Goal: Task Accomplishment & Management: Complete application form

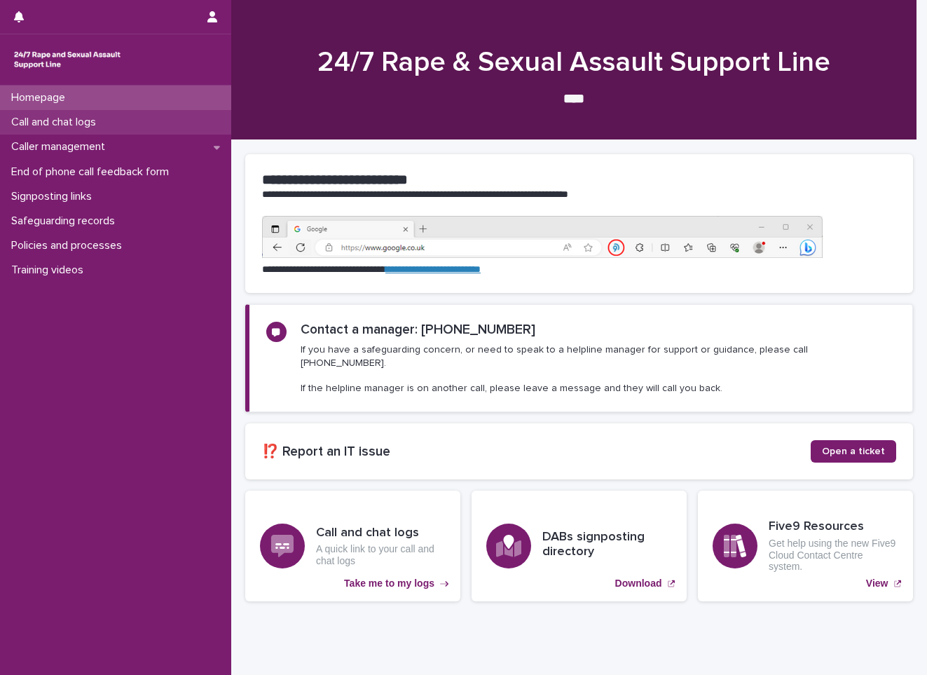
click at [136, 123] on div "Call and chat logs" at bounding box center [115, 122] width 231 height 25
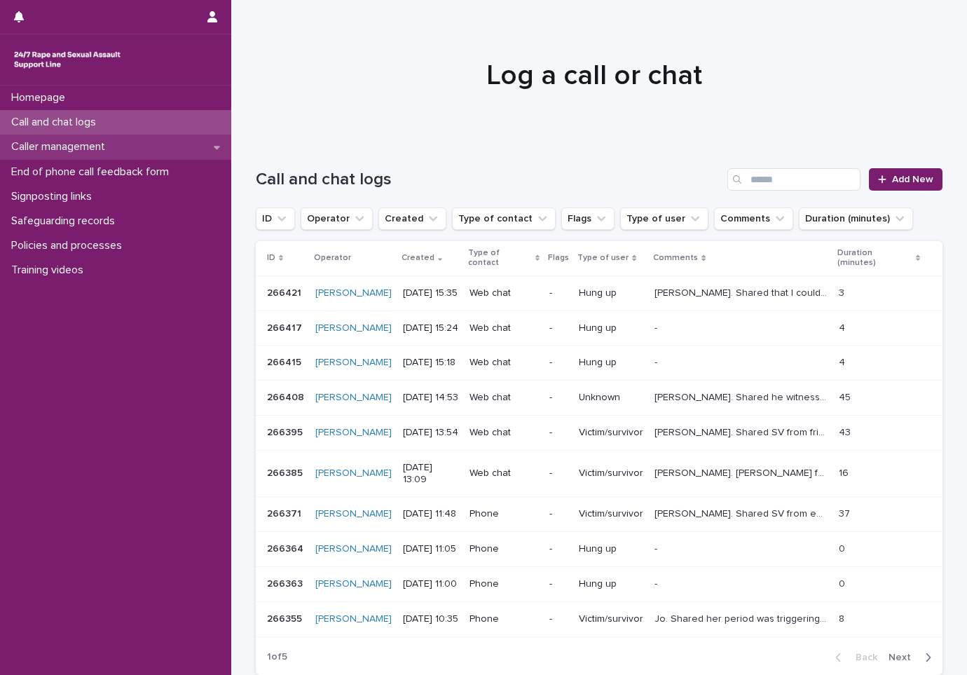
click at [158, 146] on div "Caller management" at bounding box center [115, 147] width 231 height 25
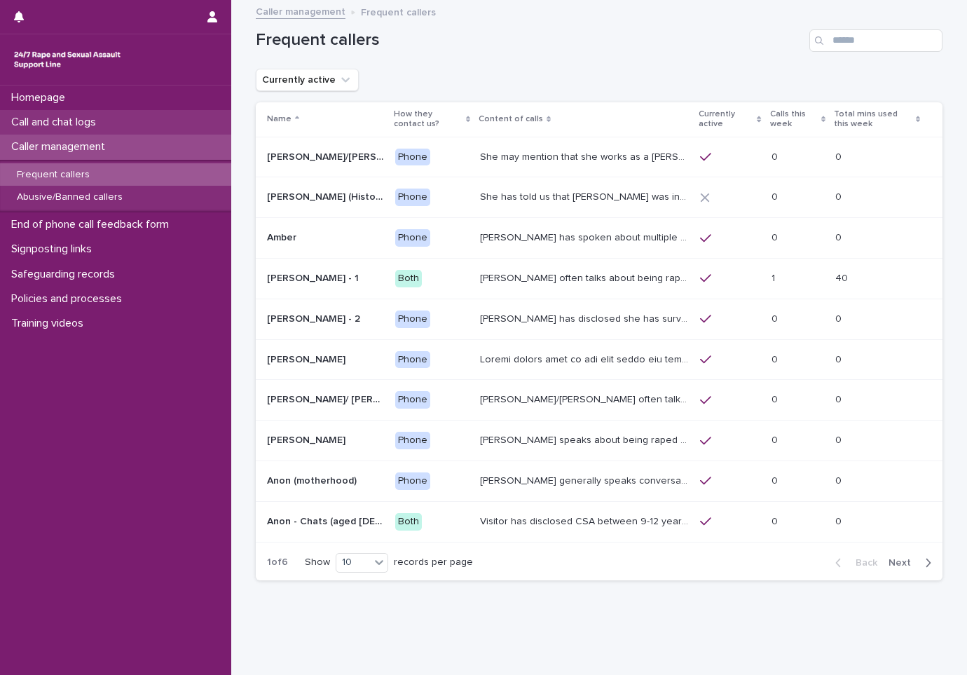
click at [196, 124] on div "Call and chat logs" at bounding box center [115, 122] width 231 height 25
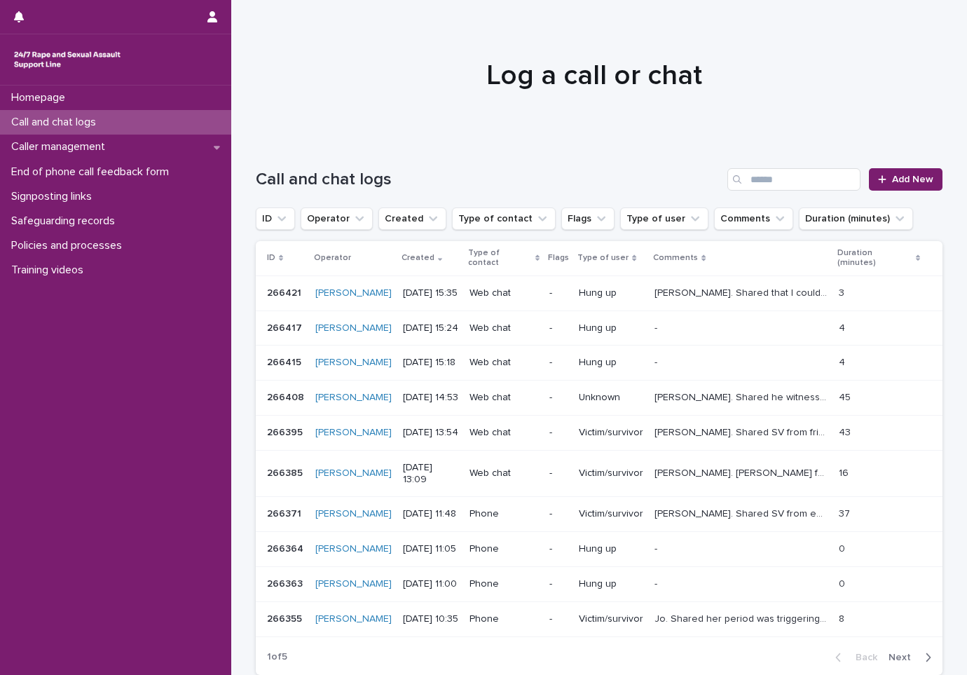
drag, startPoint x: 493, startPoint y: 104, endPoint x: 487, endPoint y: 95, distance: 11.1
click at [493, 104] on div at bounding box center [593, 69] width 725 height 140
click at [906, 185] on link "Add New" at bounding box center [906, 179] width 74 height 22
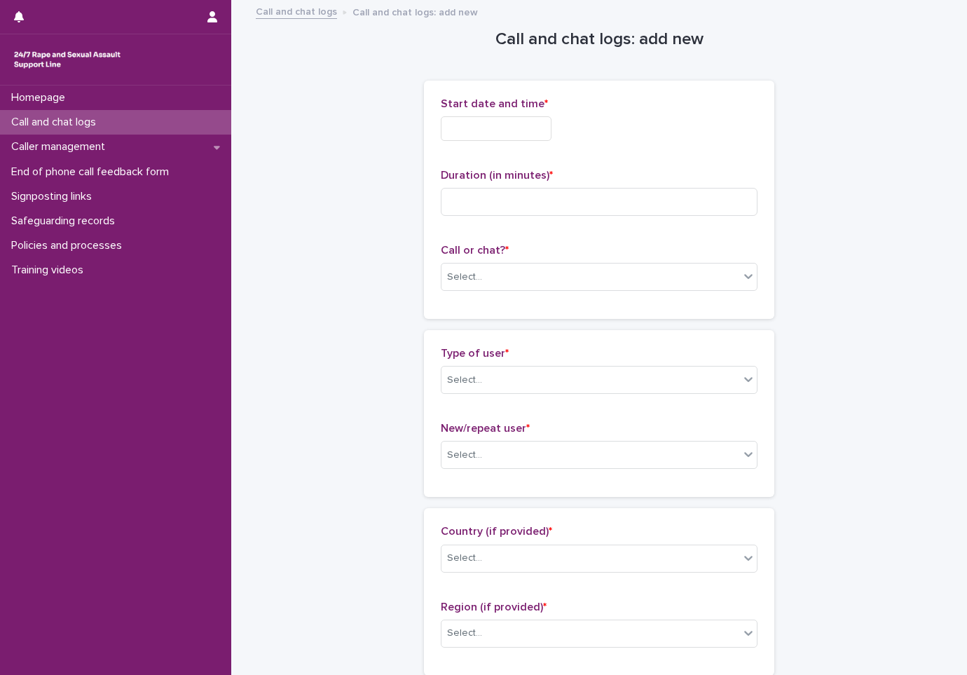
click at [500, 135] on input "text" at bounding box center [496, 128] width 111 height 25
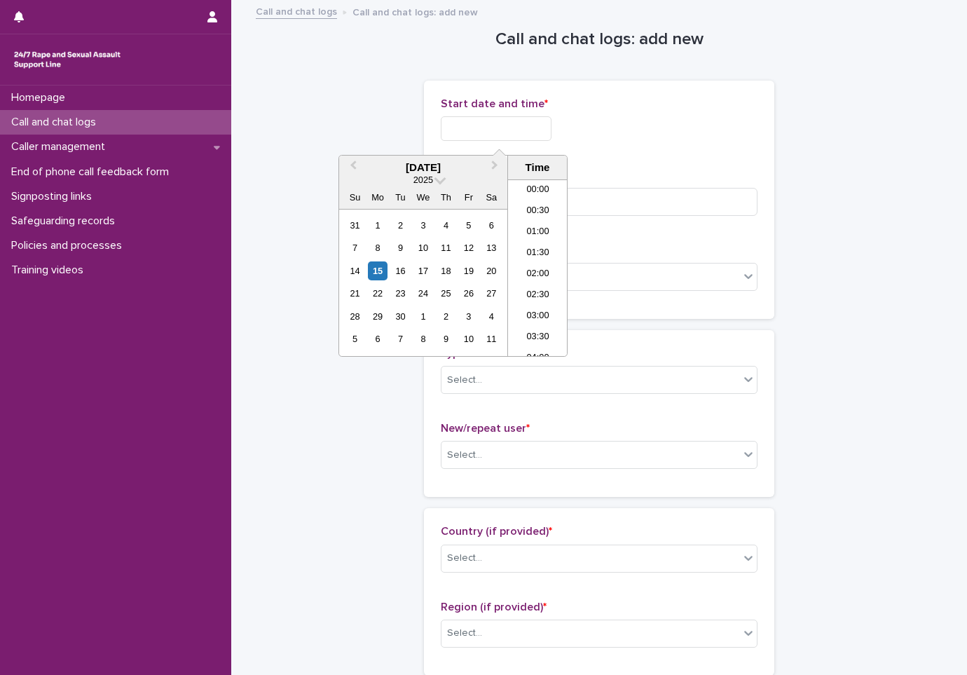
scroll to position [764, 0]
click at [538, 262] on li "20:00" at bounding box center [538, 267] width 60 height 21
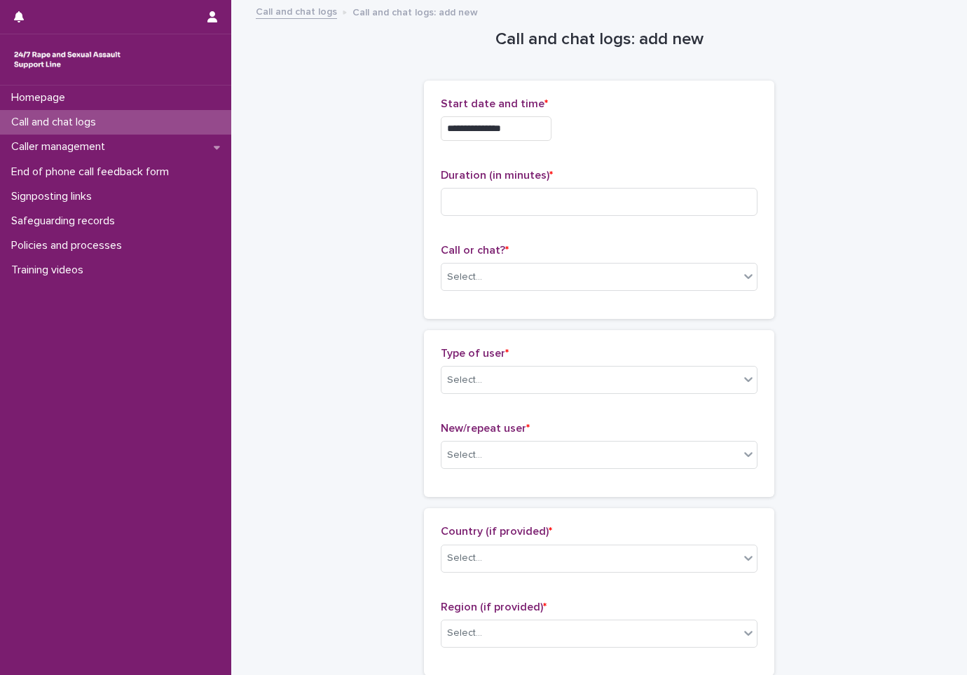
click at [546, 130] on input "**********" at bounding box center [496, 128] width 111 height 25
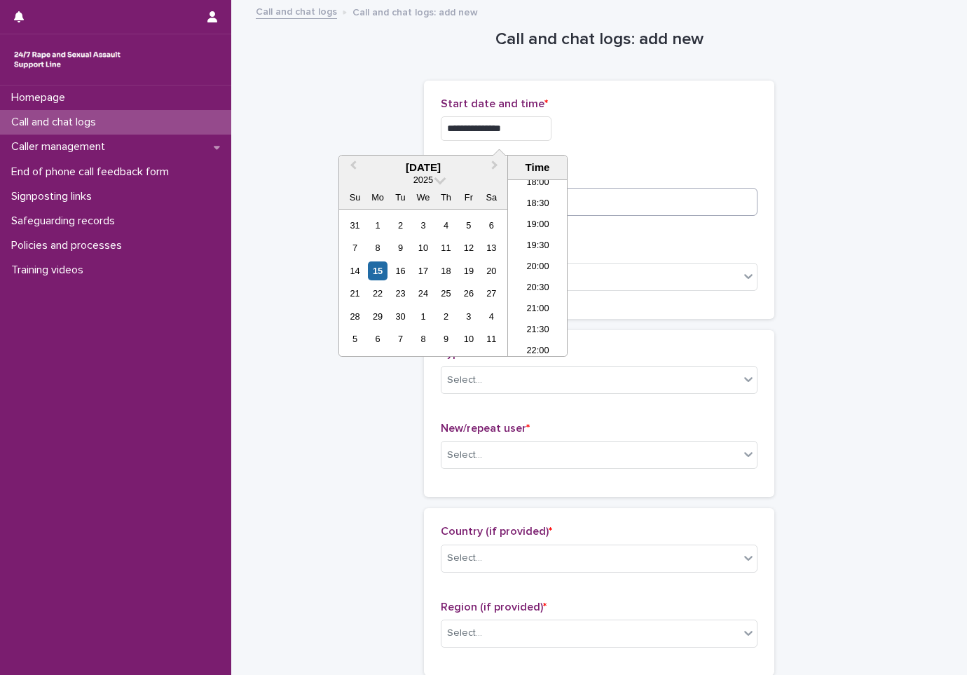
type input "**********"
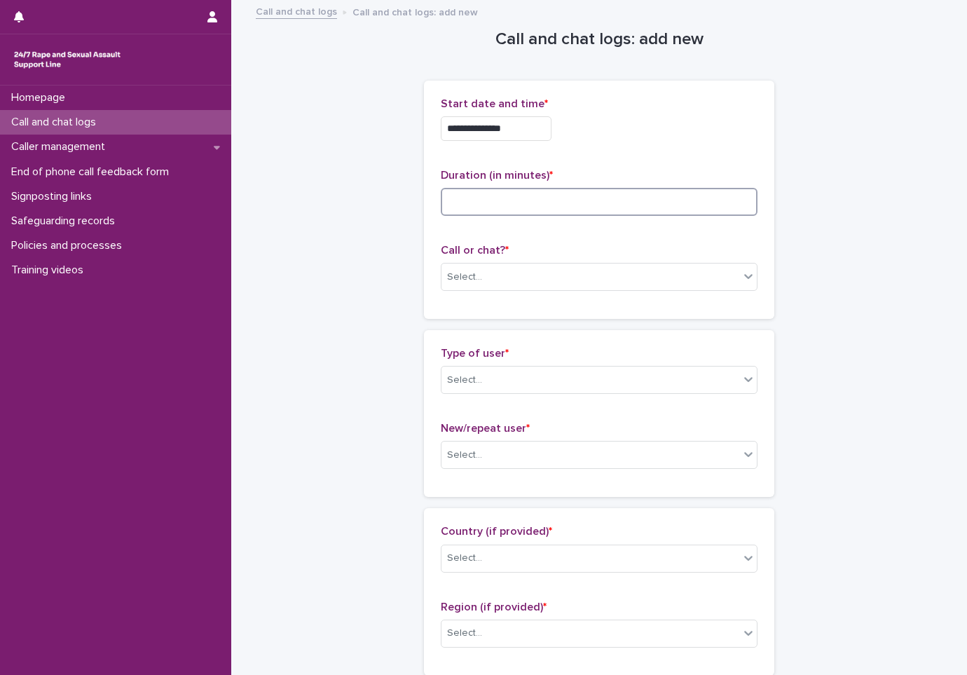
click at [704, 200] on input at bounding box center [599, 202] width 317 height 28
type input "*"
click at [523, 268] on div "Select..." at bounding box center [591, 277] width 298 height 23
click at [502, 301] on div "Phone" at bounding box center [594, 304] width 315 height 25
click at [545, 387] on div "Select..." at bounding box center [591, 380] width 298 height 23
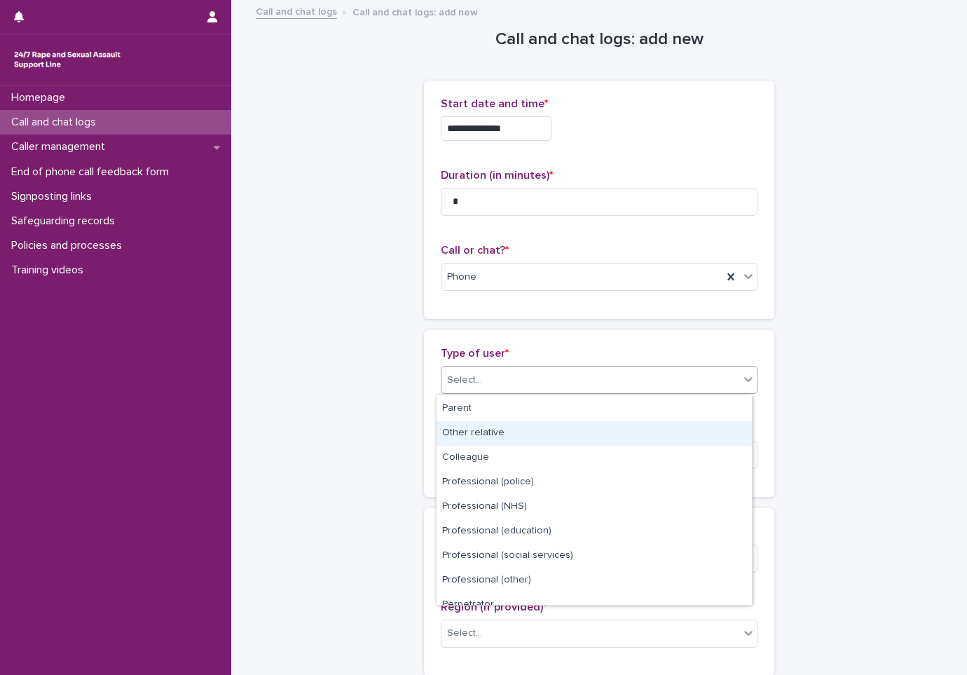
scroll to position [158, 0]
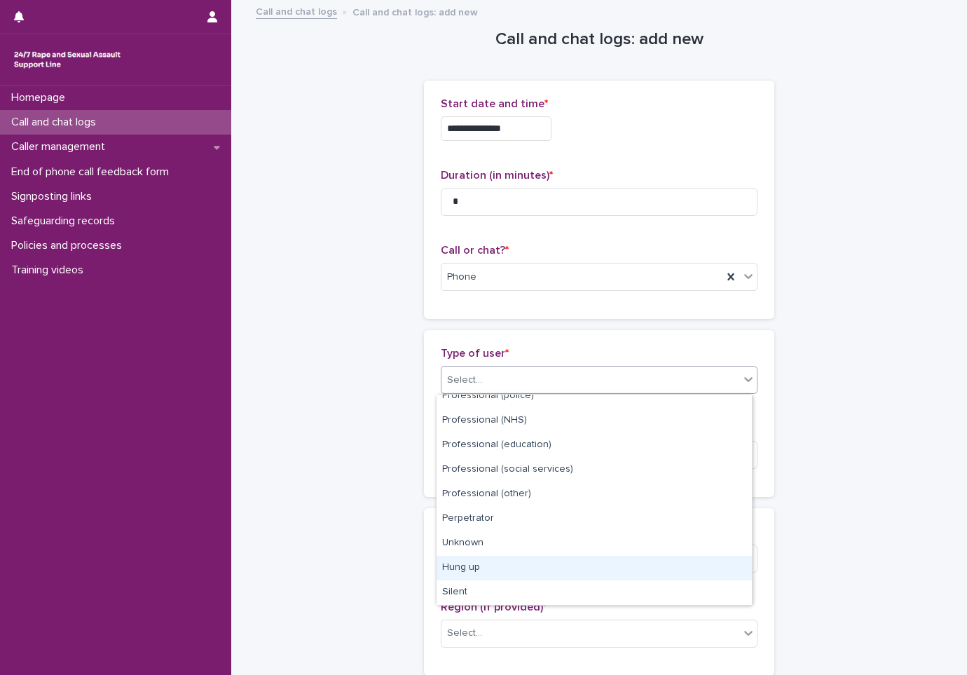
click at [505, 565] on div "Hung up" at bounding box center [594, 568] width 315 height 25
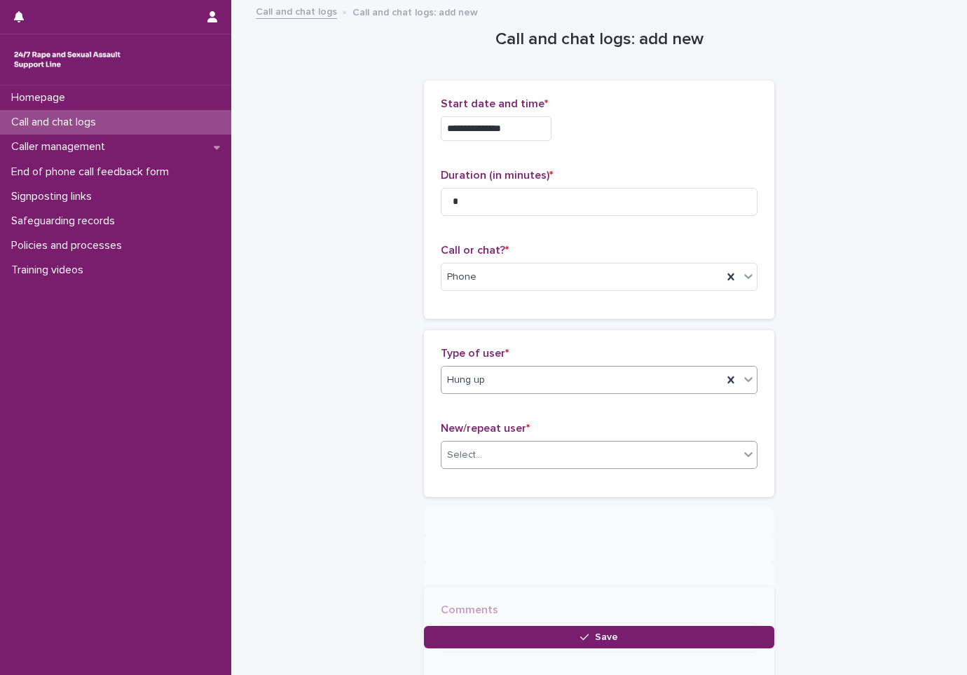
click at [507, 455] on div "Select..." at bounding box center [591, 455] width 298 height 23
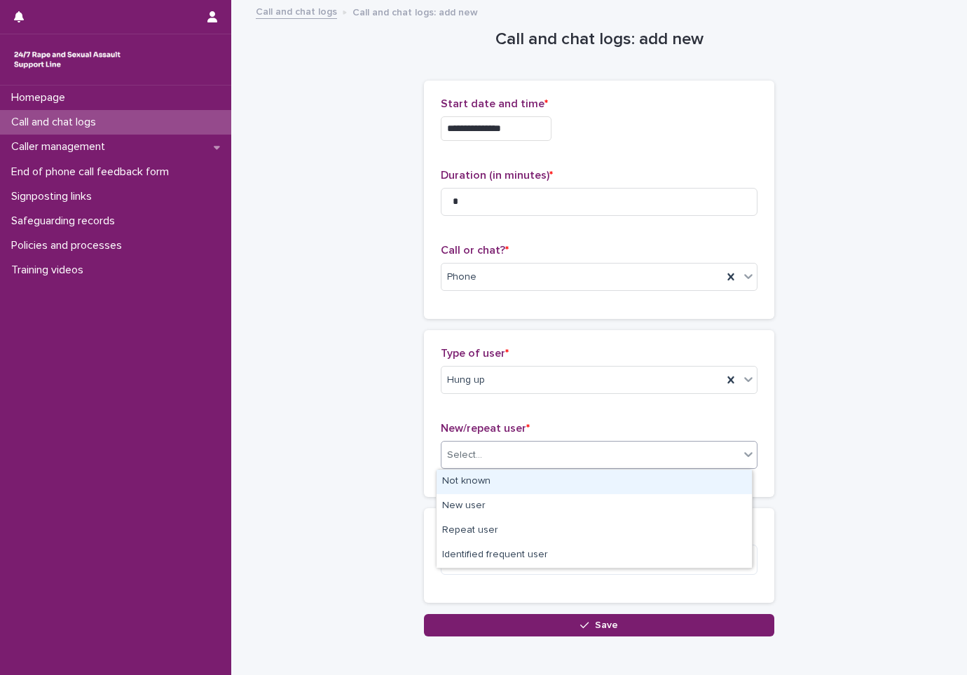
click at [519, 482] on div "Not known" at bounding box center [594, 482] width 315 height 25
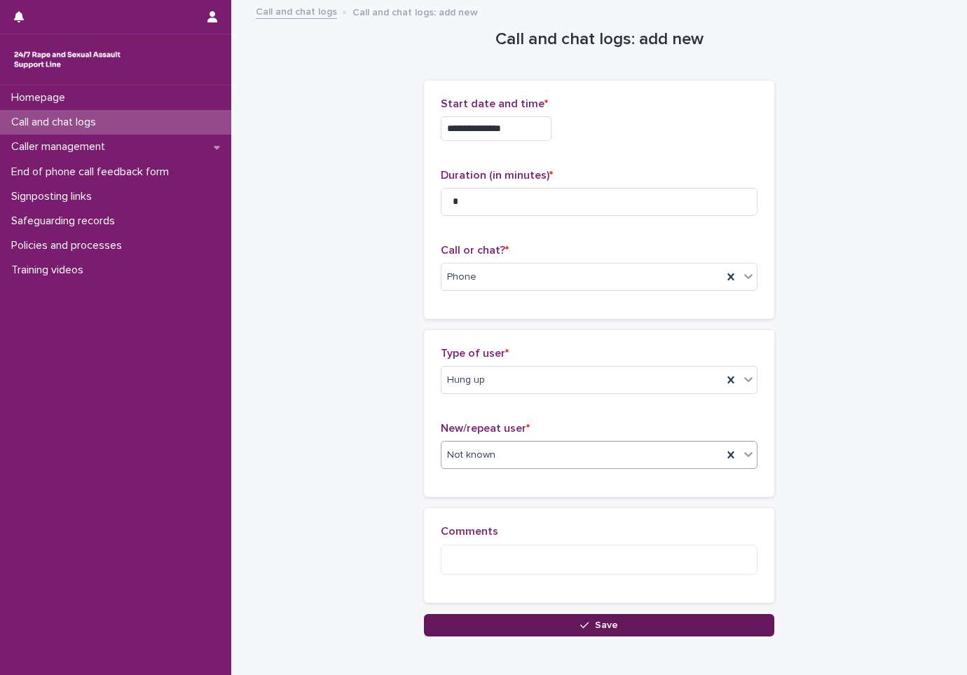
click at [609, 623] on span "Save" at bounding box center [606, 625] width 23 height 10
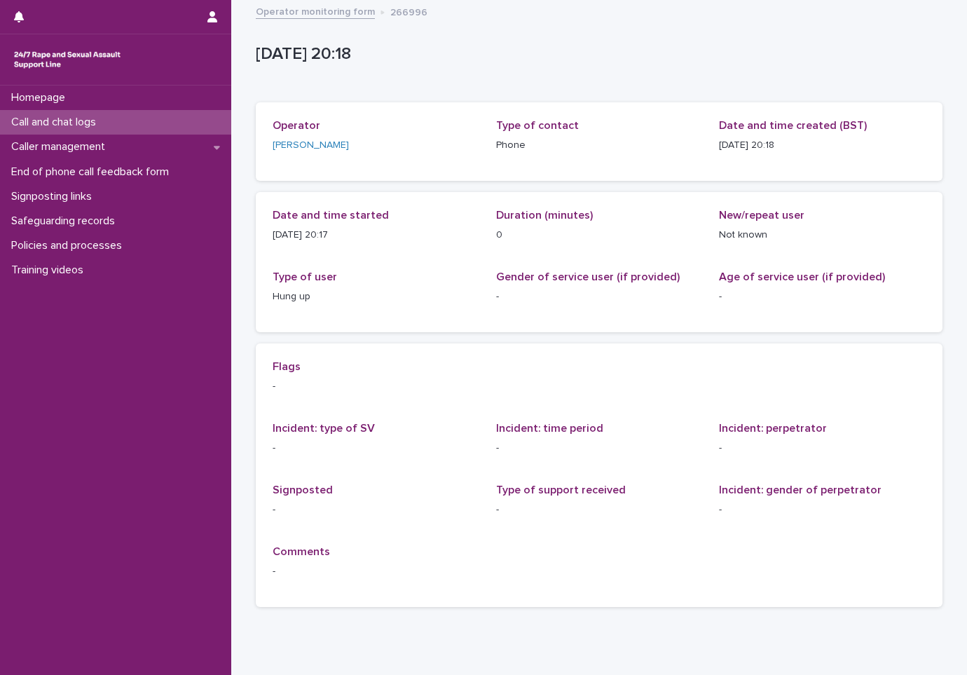
click at [157, 115] on div "Call and chat logs" at bounding box center [115, 122] width 231 height 25
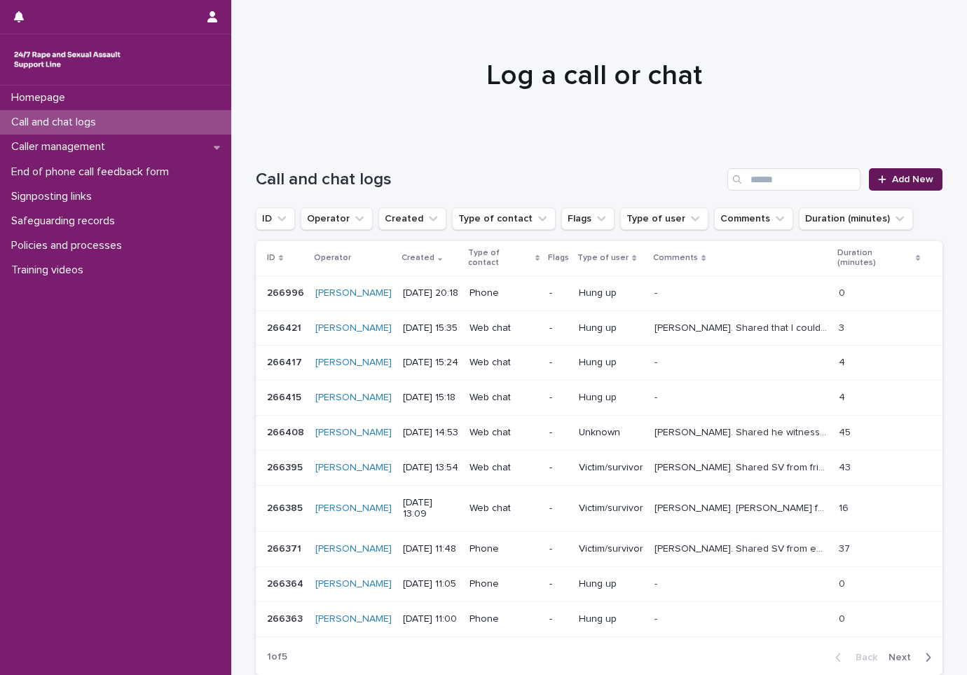
click at [895, 180] on span "Add New" at bounding box center [912, 180] width 41 height 10
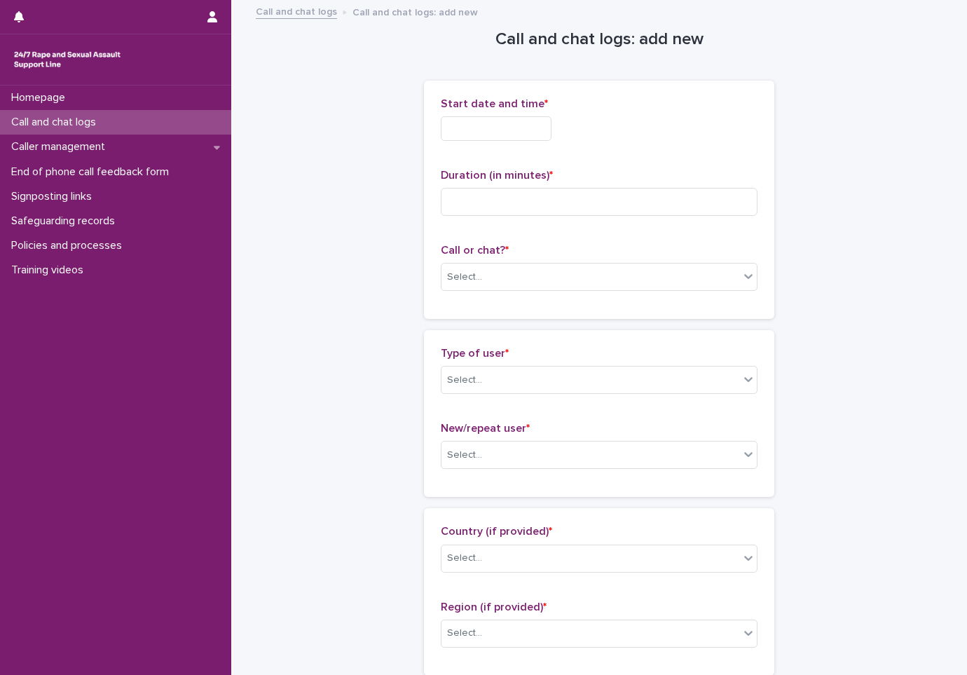
click at [524, 132] on input "text" at bounding box center [496, 128] width 111 height 25
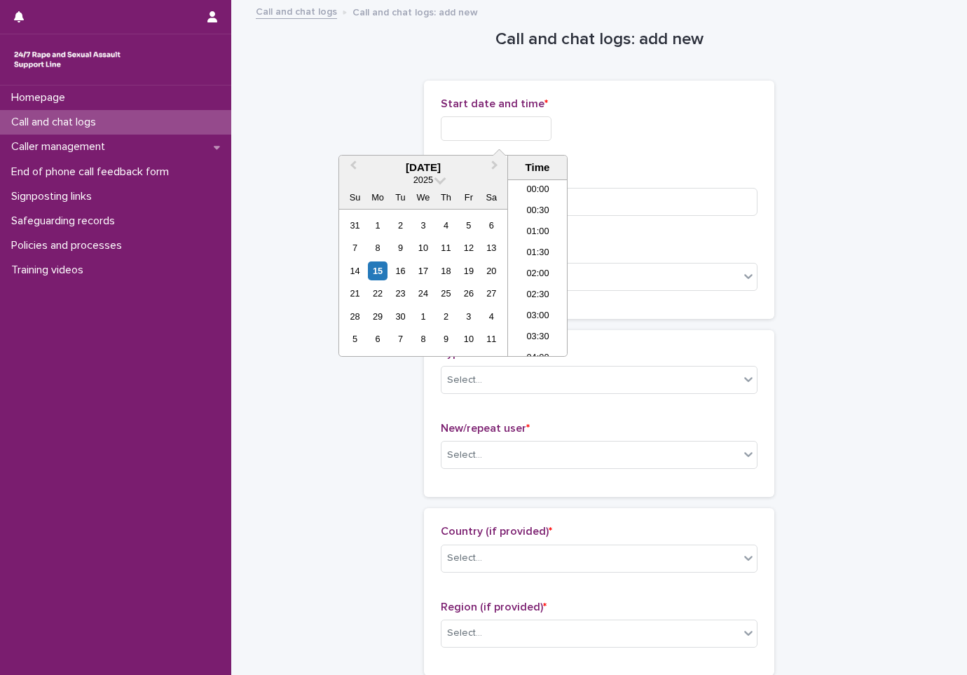
scroll to position [764, 0]
click at [541, 263] on li "20:00" at bounding box center [538, 267] width 60 height 21
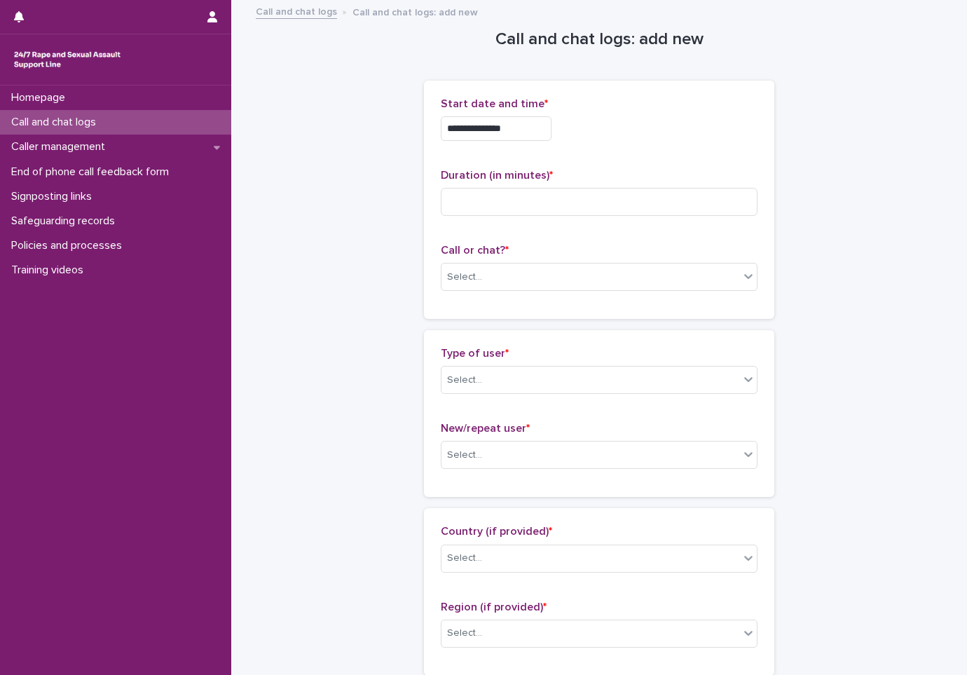
click at [545, 105] on p "Start date and time *" at bounding box center [599, 103] width 317 height 13
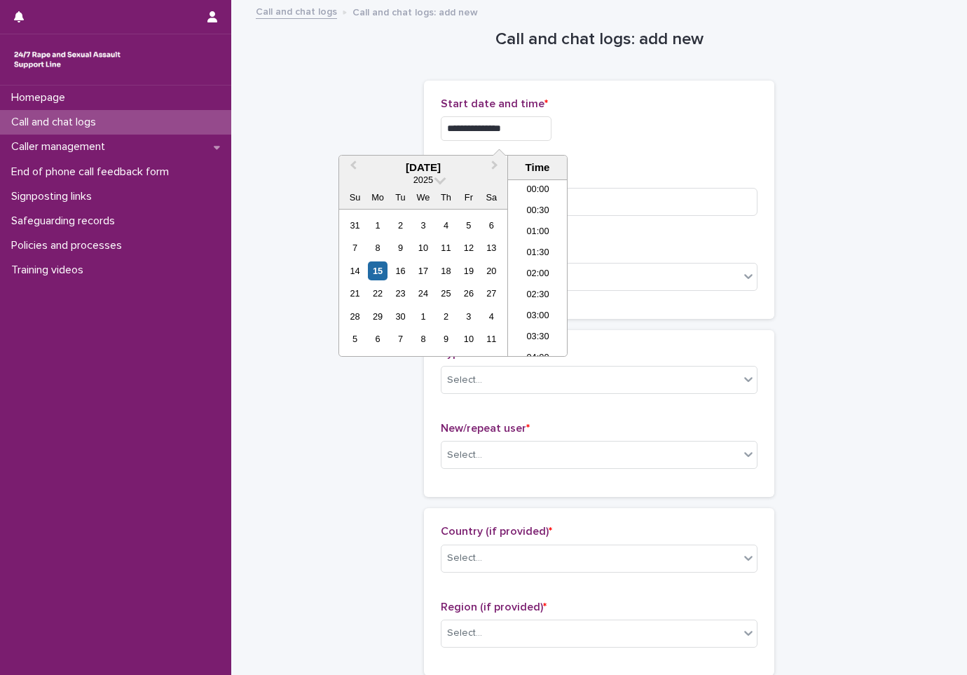
click at [537, 120] on input "**********" at bounding box center [496, 128] width 111 height 25
type input "**********"
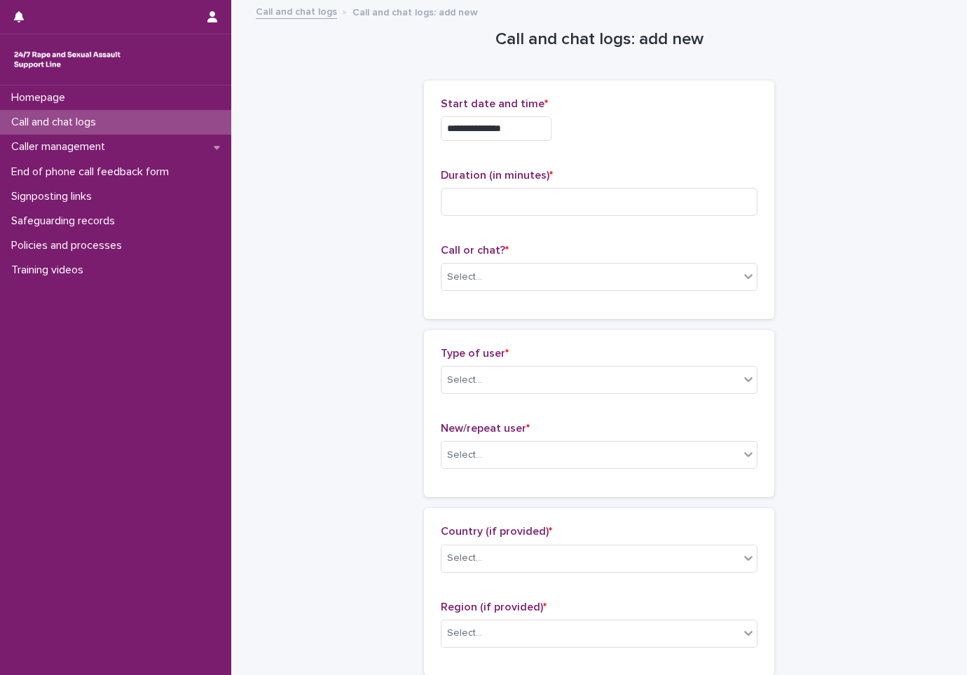
click at [588, 151] on div "**********" at bounding box center [599, 124] width 317 height 55
click at [519, 197] on input at bounding box center [599, 202] width 317 height 28
type input "*"
click at [510, 271] on div "Select..." at bounding box center [591, 277] width 298 height 23
click at [514, 307] on div "Phone" at bounding box center [594, 304] width 315 height 25
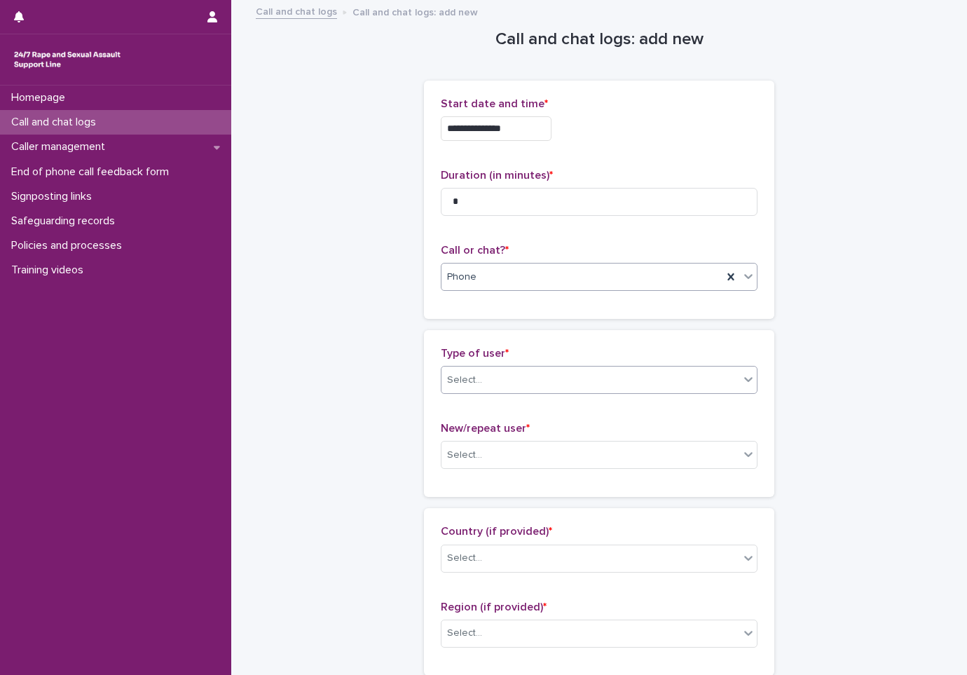
click at [524, 387] on div "Select..." at bounding box center [591, 380] width 298 height 23
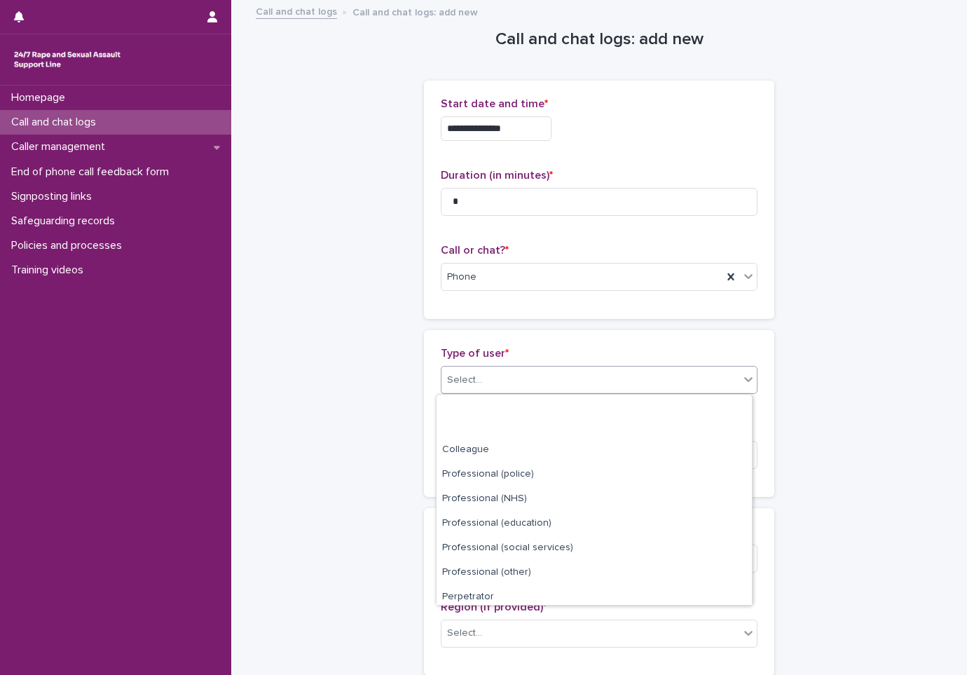
scroll to position [158, 0]
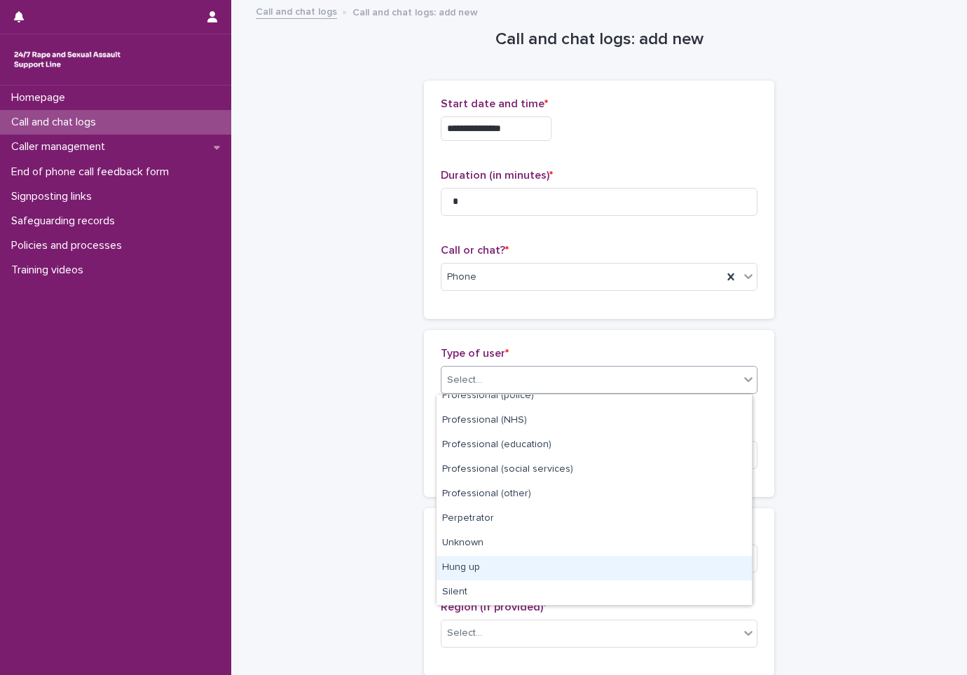
click at [485, 560] on div "Hung up" at bounding box center [594, 568] width 315 height 25
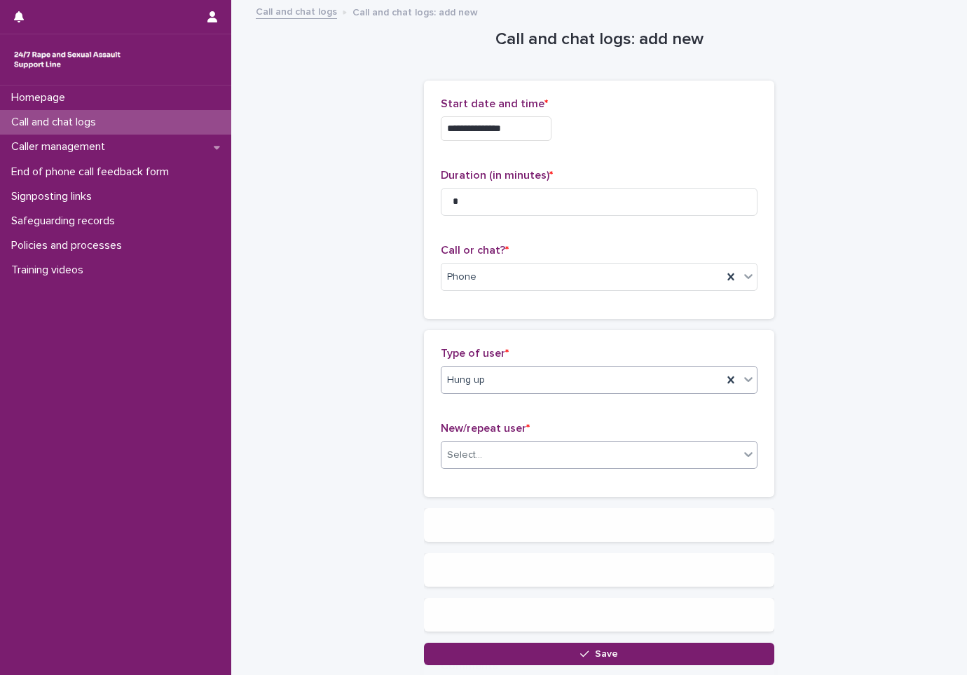
click at [529, 442] on div "Select..." at bounding box center [599, 455] width 317 height 28
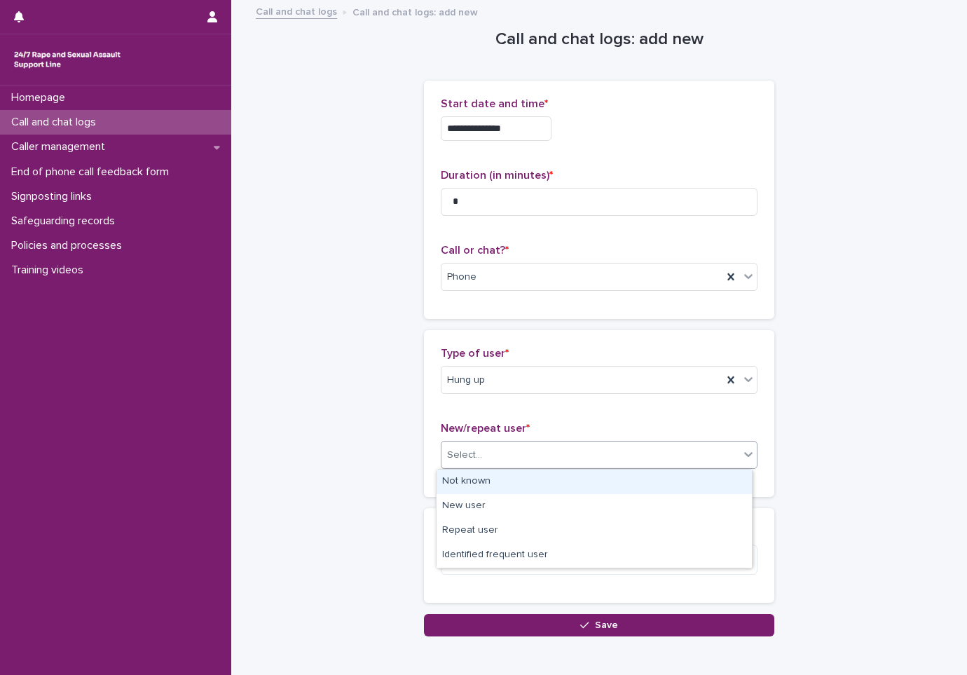
click at [519, 479] on div "Not known" at bounding box center [594, 482] width 315 height 25
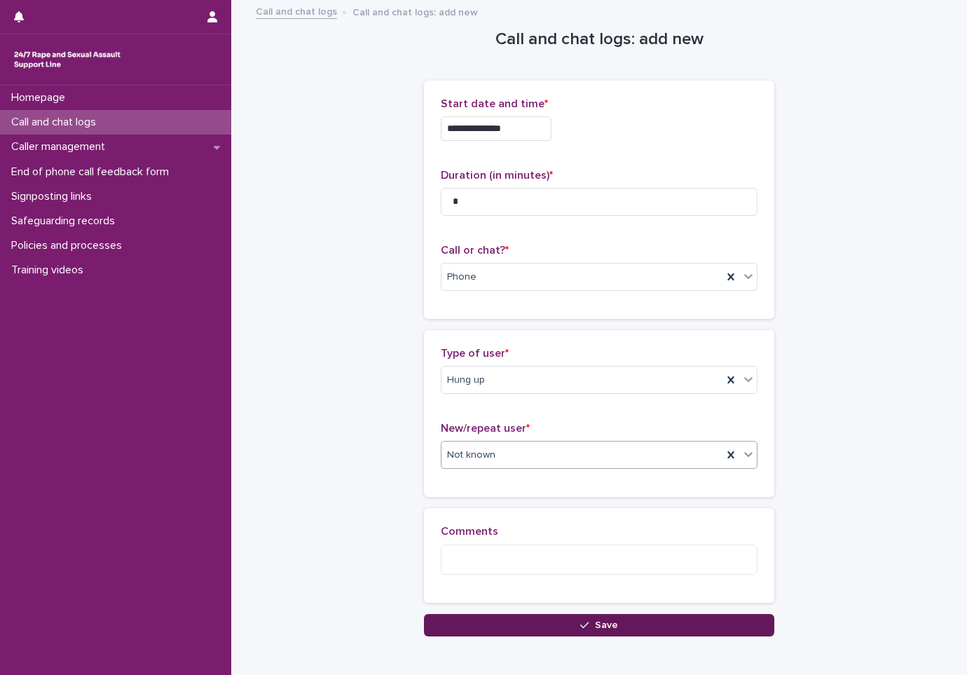
click at [601, 633] on button "Save" at bounding box center [599, 625] width 350 height 22
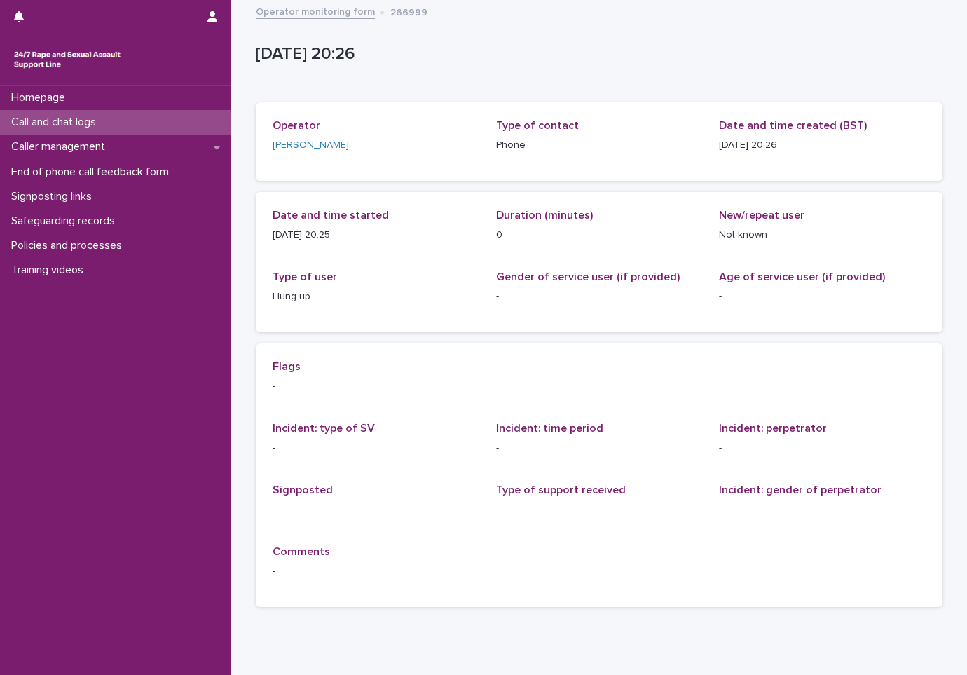
click at [195, 125] on div "Call and chat logs" at bounding box center [115, 122] width 231 height 25
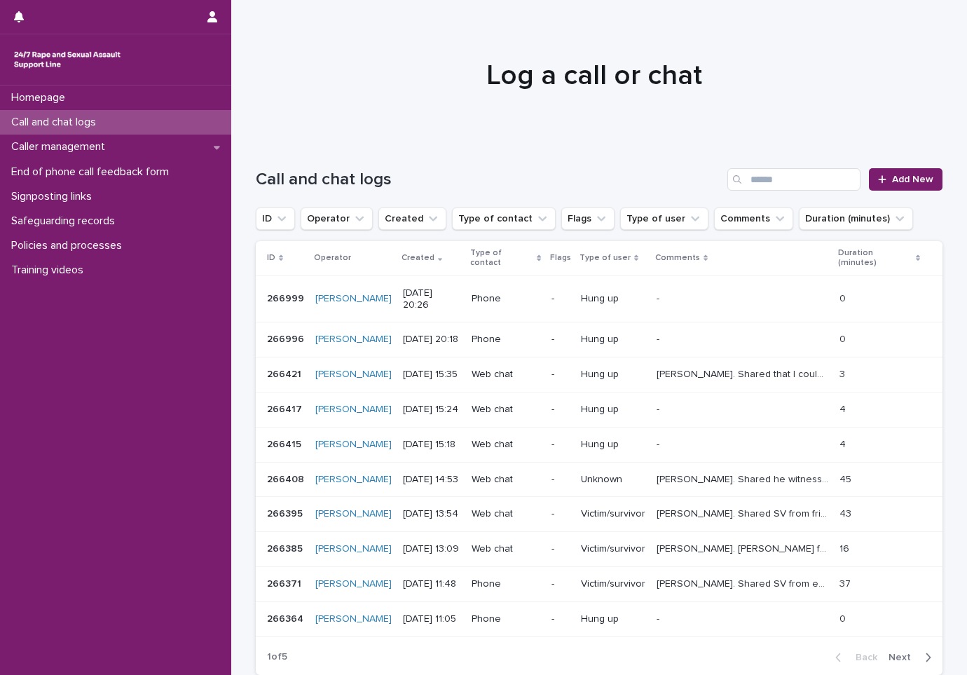
click at [734, 471] on p "Lewis. Shared he witnessed his "gf" "having sex" with his "stepdad". Focused on…" at bounding box center [744, 478] width 175 height 15
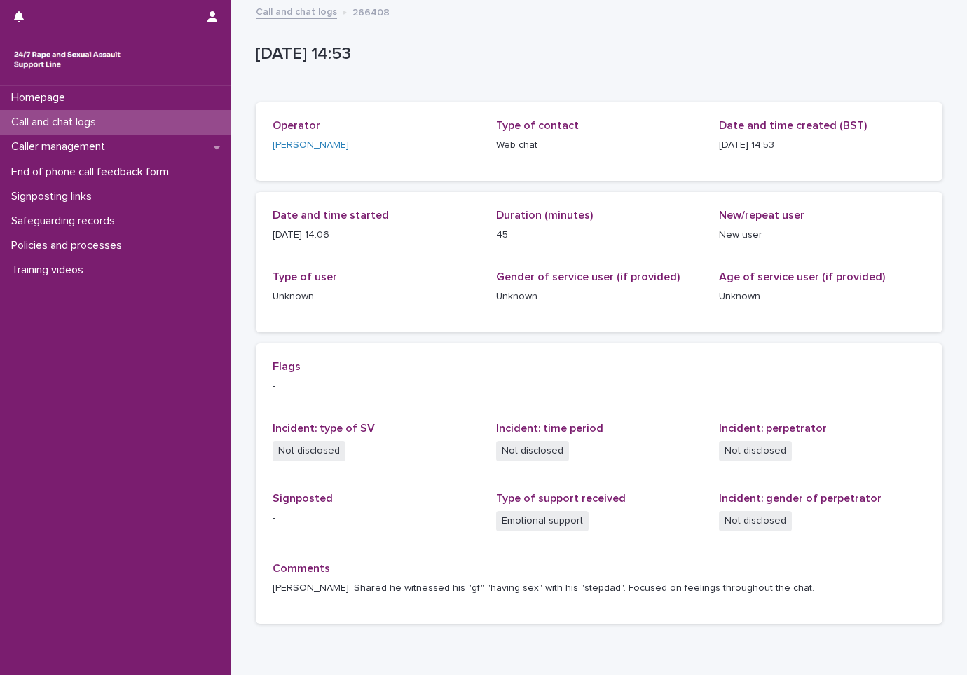
click at [156, 123] on div "Call and chat logs" at bounding box center [115, 122] width 231 height 25
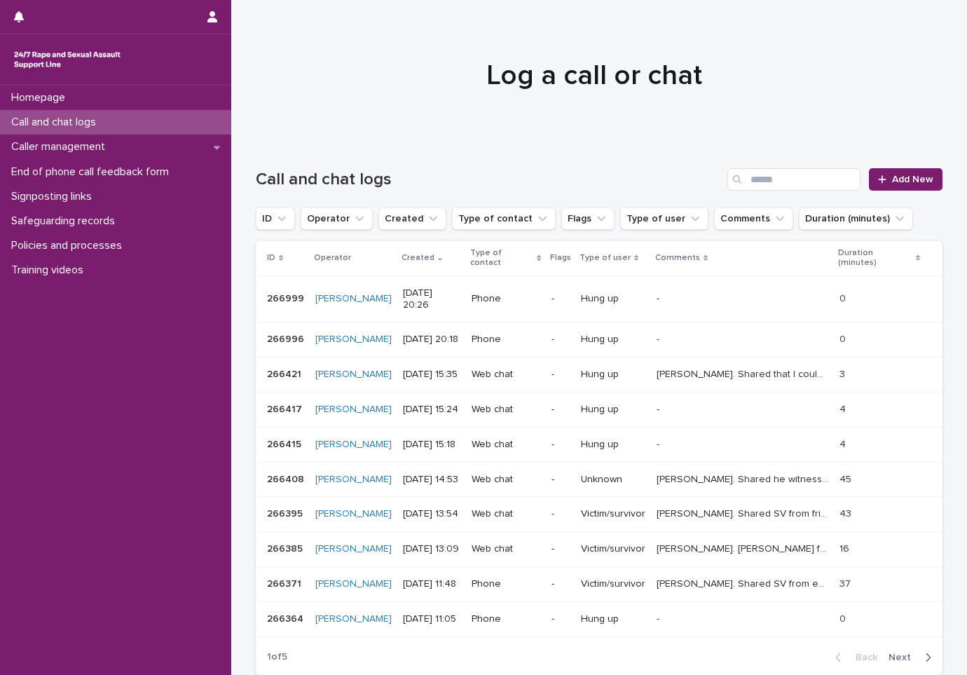
click at [554, 144] on div "Call and chat logs Add New" at bounding box center [599, 173] width 687 height 67
click at [586, 168] on div "Call and chat logs Add New" at bounding box center [599, 179] width 687 height 22
click at [168, 154] on div "Caller management" at bounding box center [115, 147] width 231 height 25
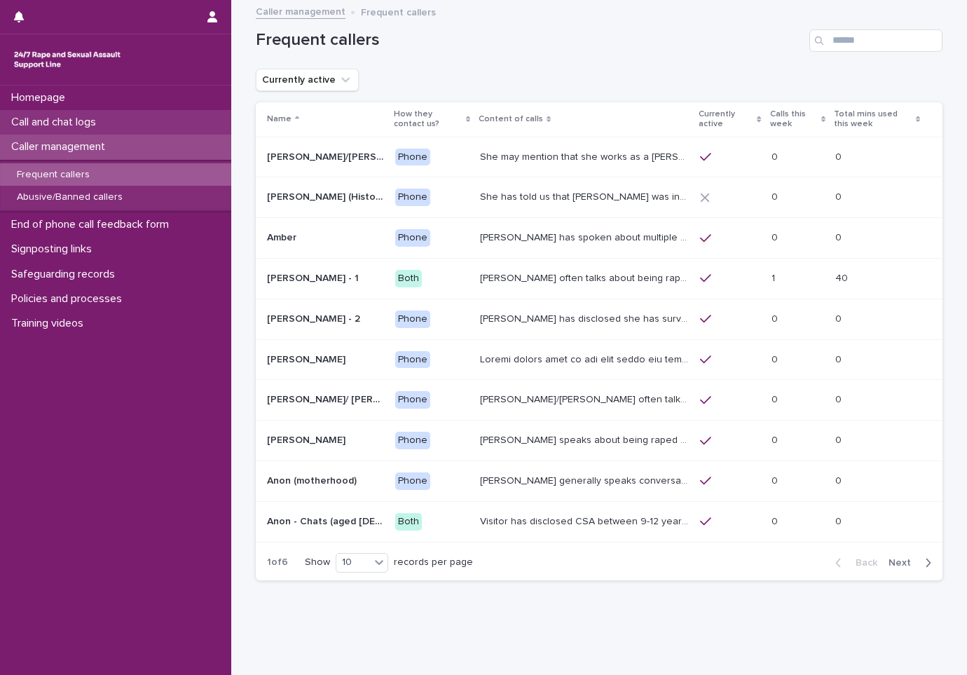
click at [174, 122] on div "Call and chat logs" at bounding box center [115, 122] width 231 height 25
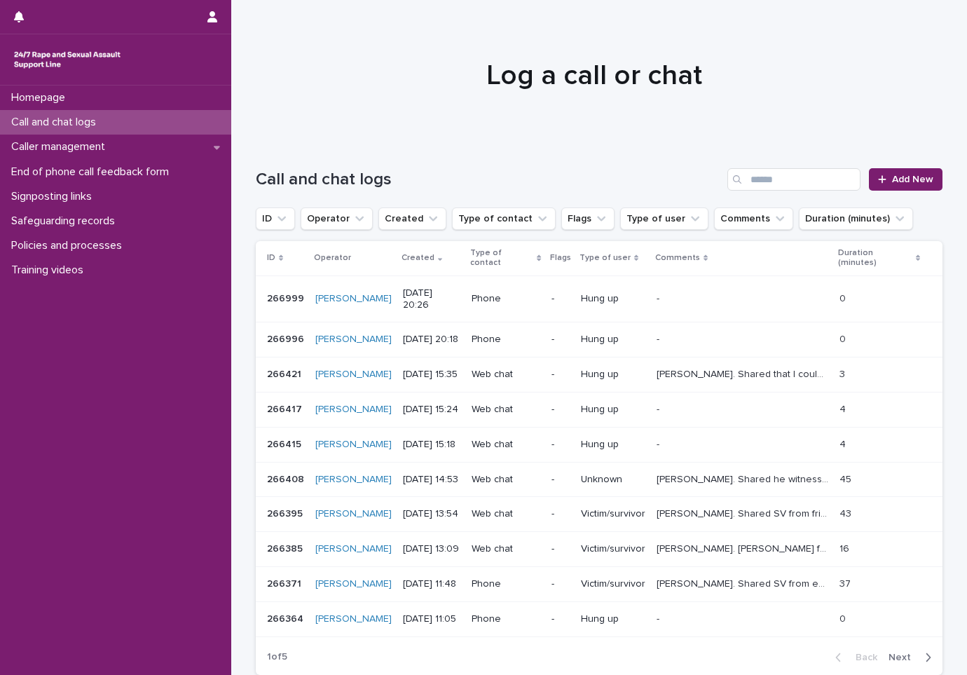
click at [490, 123] on div at bounding box center [593, 69] width 725 height 140
click at [298, 100] on div at bounding box center [593, 69] width 725 height 140
click at [476, 139] on div at bounding box center [593, 69] width 725 height 140
click at [472, 177] on h1 "Call and chat logs" at bounding box center [489, 180] width 466 height 20
click at [427, 142] on div "Call and chat logs Add New" at bounding box center [599, 173] width 687 height 67
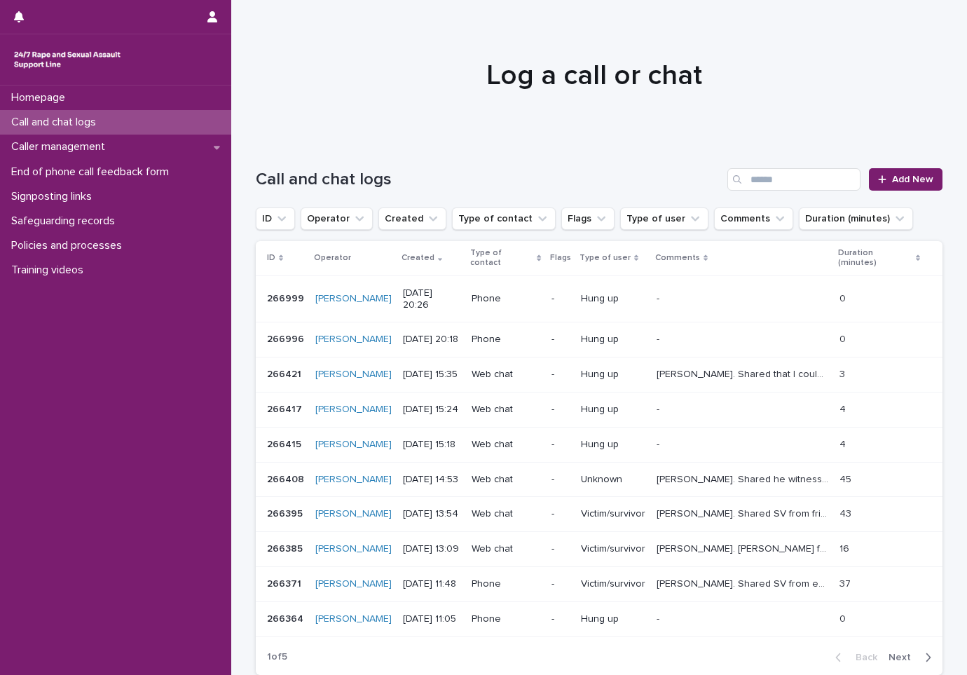
click at [498, 156] on div "Call and chat logs Add New" at bounding box center [599, 173] width 687 height 67
click at [483, 144] on div "Call and chat logs Add New" at bounding box center [599, 173] width 687 height 67
click at [430, 127] on div at bounding box center [593, 69] width 725 height 140
click at [562, 140] on div "Call and chat logs Add New" at bounding box center [599, 173] width 687 height 67
click at [516, 97] on div at bounding box center [593, 69] width 725 height 140
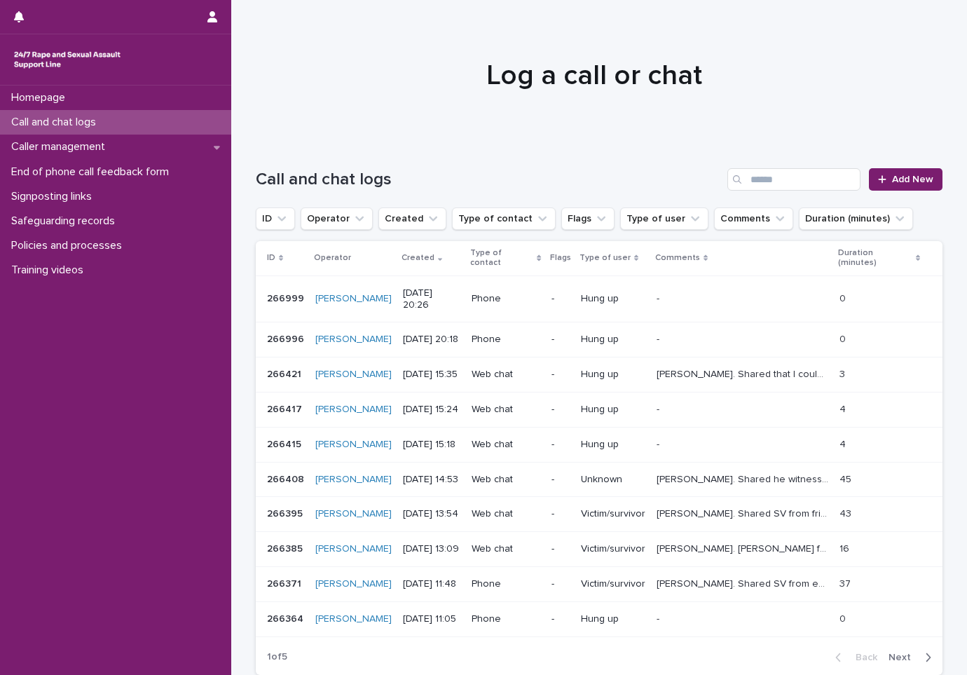
click at [535, 130] on div at bounding box center [593, 69] width 725 height 140
drag, startPoint x: 453, startPoint y: 151, endPoint x: 425, endPoint y: 142, distance: 28.6
click at [451, 156] on div "Call and chat logs Add New" at bounding box center [599, 173] width 687 height 67
click at [440, 121] on div at bounding box center [593, 69] width 725 height 140
click at [914, 177] on span "Add New" at bounding box center [912, 180] width 41 height 10
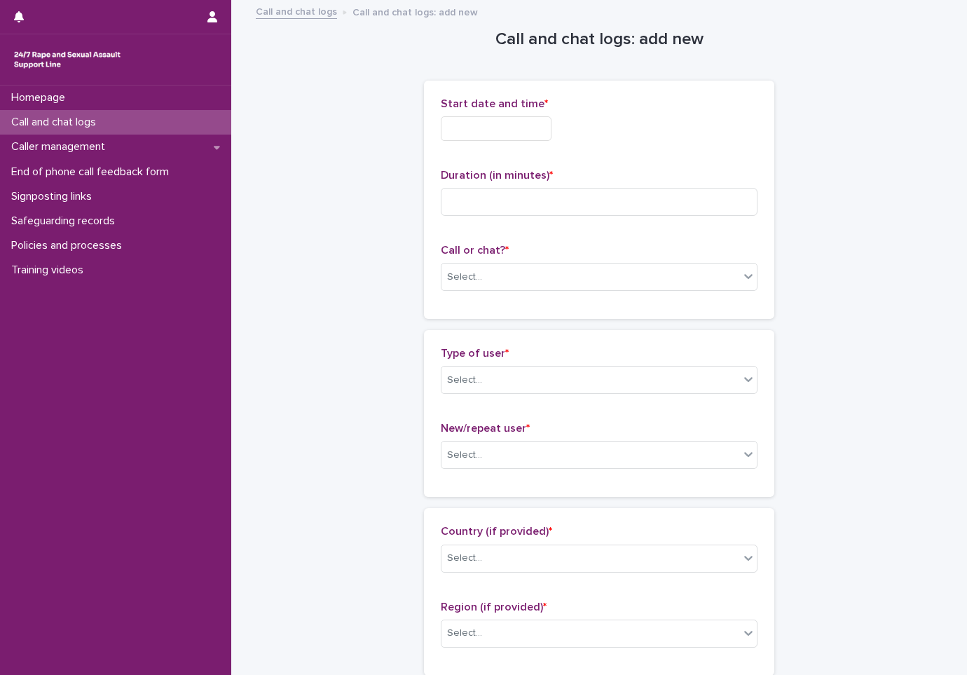
click at [521, 134] on input "text" at bounding box center [496, 128] width 111 height 25
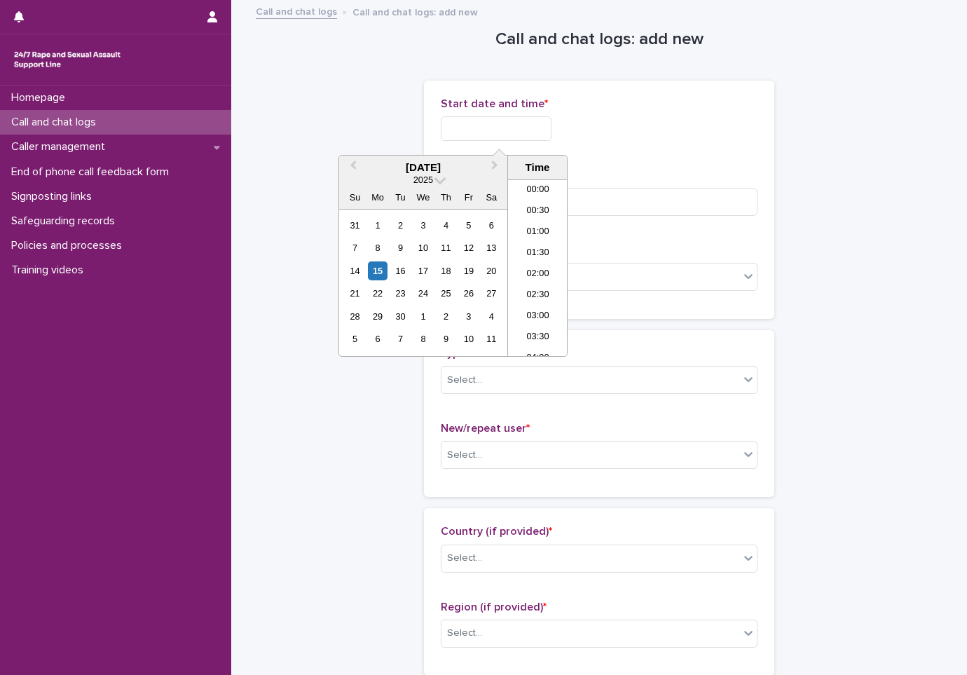
scroll to position [785, 0]
click at [542, 264] on li "20:30" at bounding box center [538, 267] width 60 height 21
click at [528, 132] on input "**********" at bounding box center [496, 128] width 111 height 25
type input "**********"
click at [626, 206] on input at bounding box center [599, 202] width 317 height 28
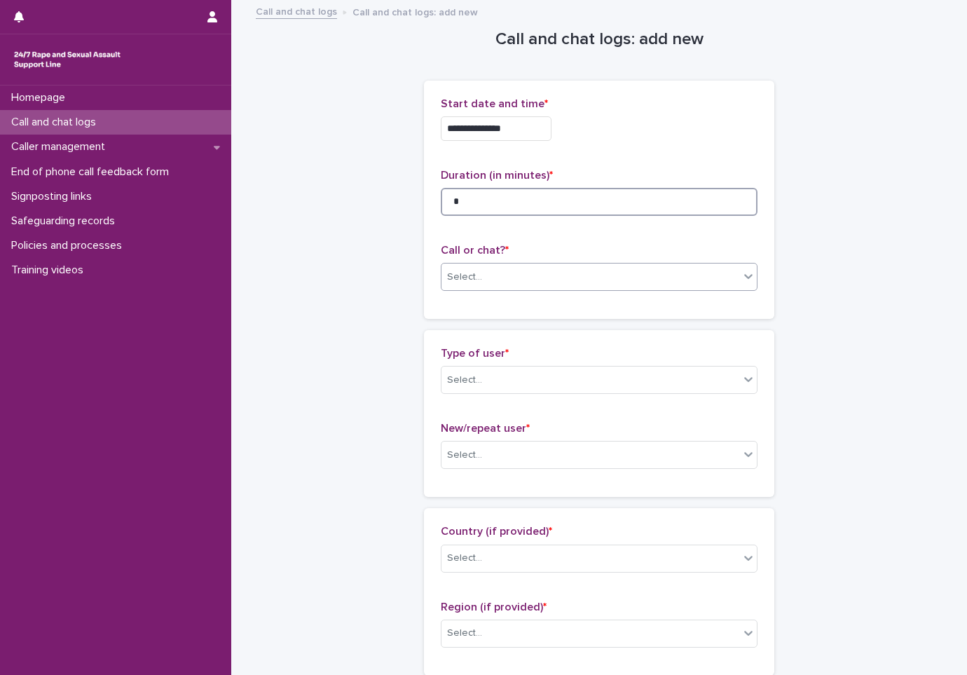
type input "*"
drag, startPoint x: 565, startPoint y: 275, endPoint x: 556, endPoint y: 278, distance: 9.4
click at [564, 276] on div "Select..." at bounding box center [591, 277] width 298 height 23
click at [519, 305] on div "Phone" at bounding box center [594, 304] width 315 height 25
click at [545, 379] on div "Select..." at bounding box center [591, 380] width 298 height 23
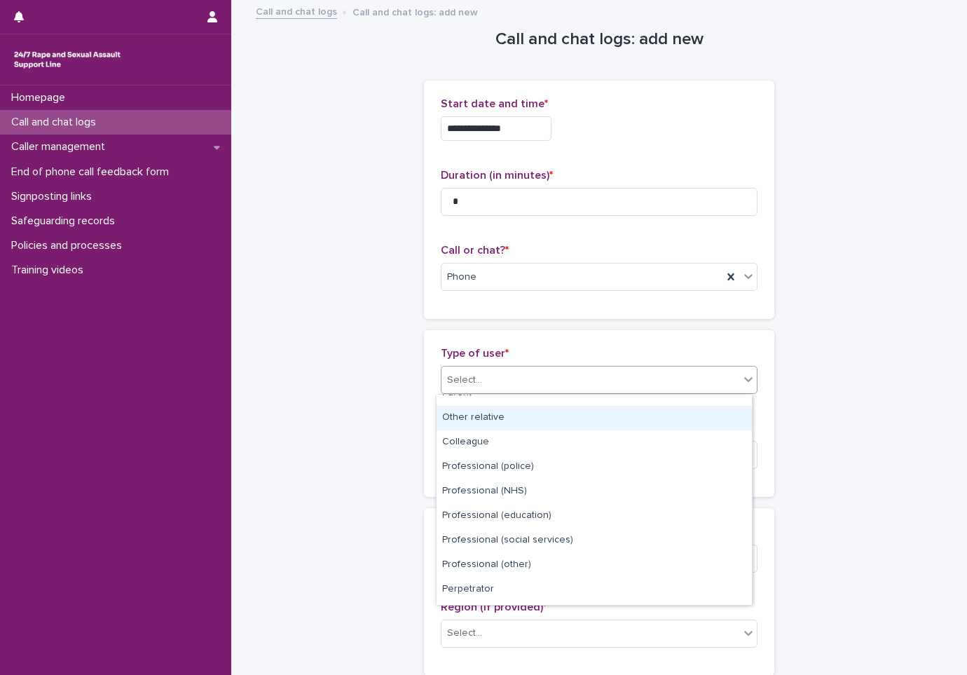
scroll to position [158, 0]
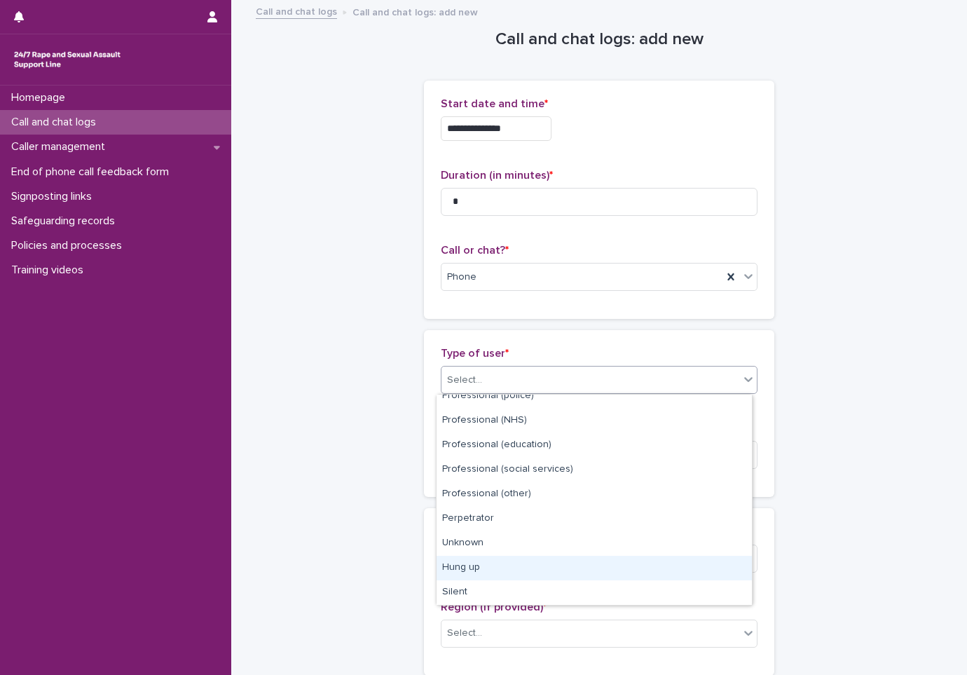
click at [540, 572] on div "Hung up" at bounding box center [594, 568] width 315 height 25
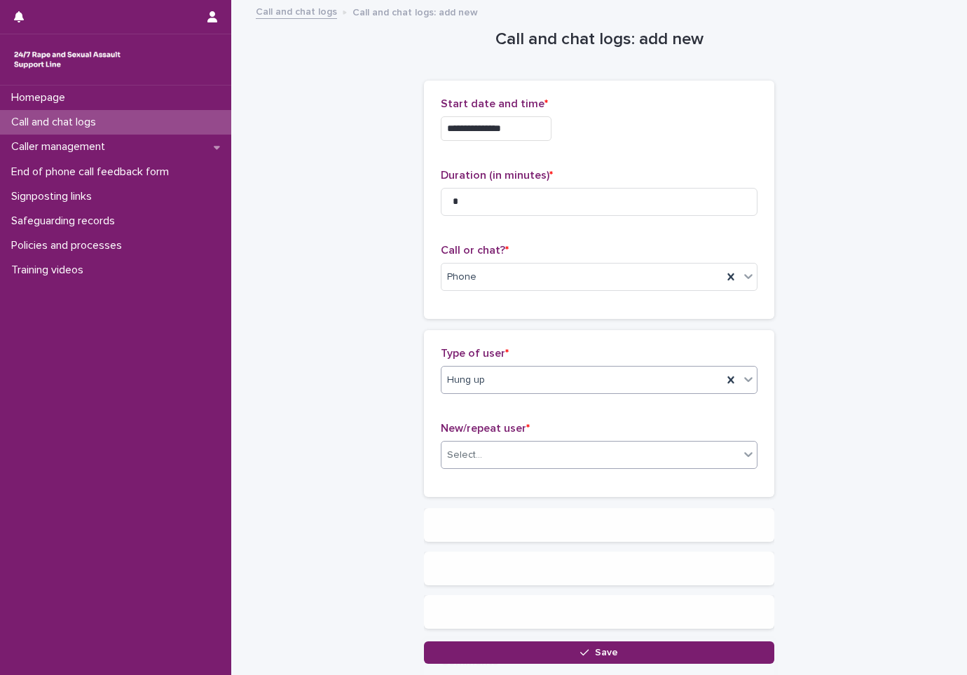
click at [538, 452] on div "Select..." at bounding box center [591, 455] width 298 height 23
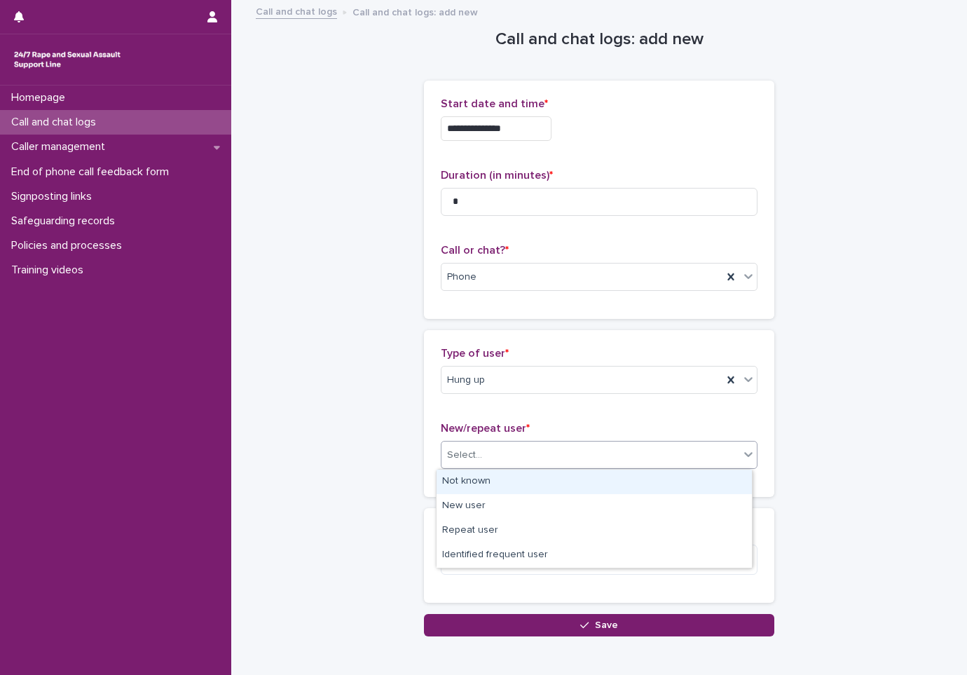
click at [534, 480] on div "Not known" at bounding box center [594, 482] width 315 height 25
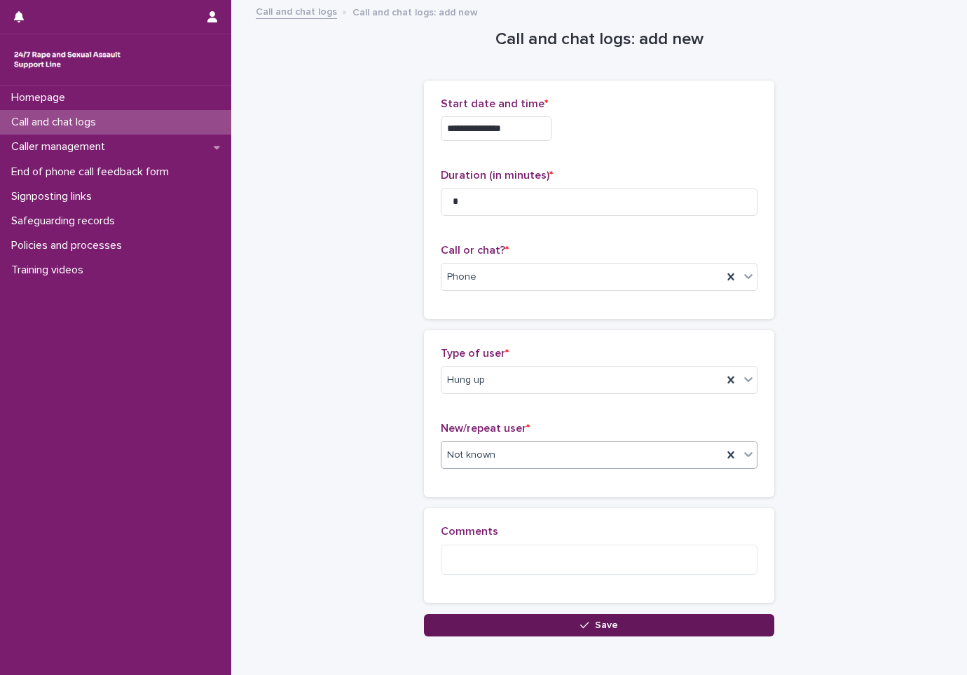
click at [595, 625] on span "Save" at bounding box center [606, 625] width 23 height 10
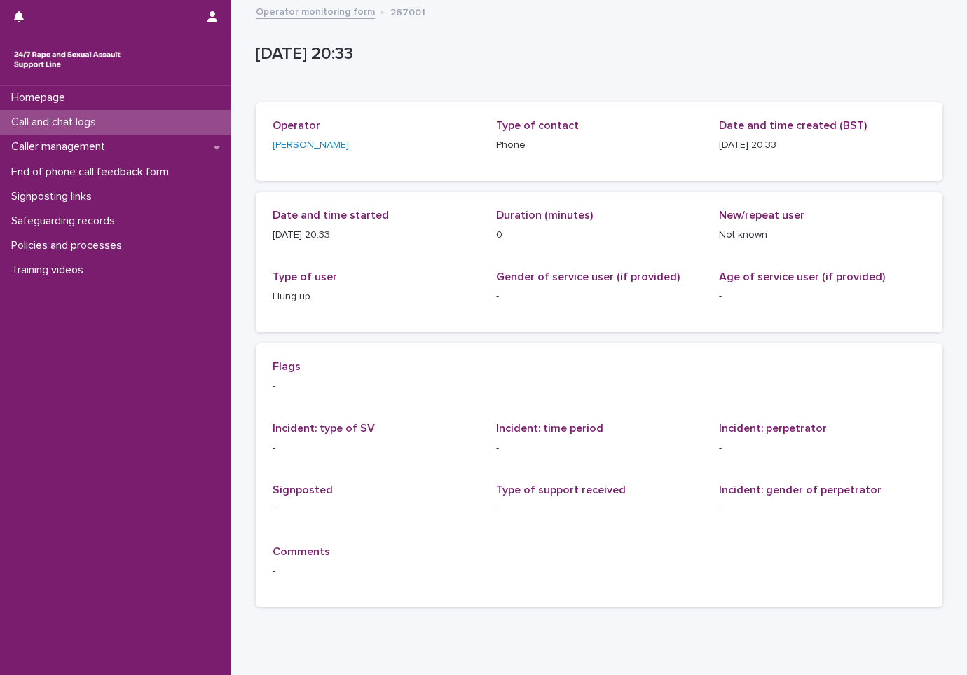
click at [148, 123] on div "Call and chat logs" at bounding box center [115, 122] width 231 height 25
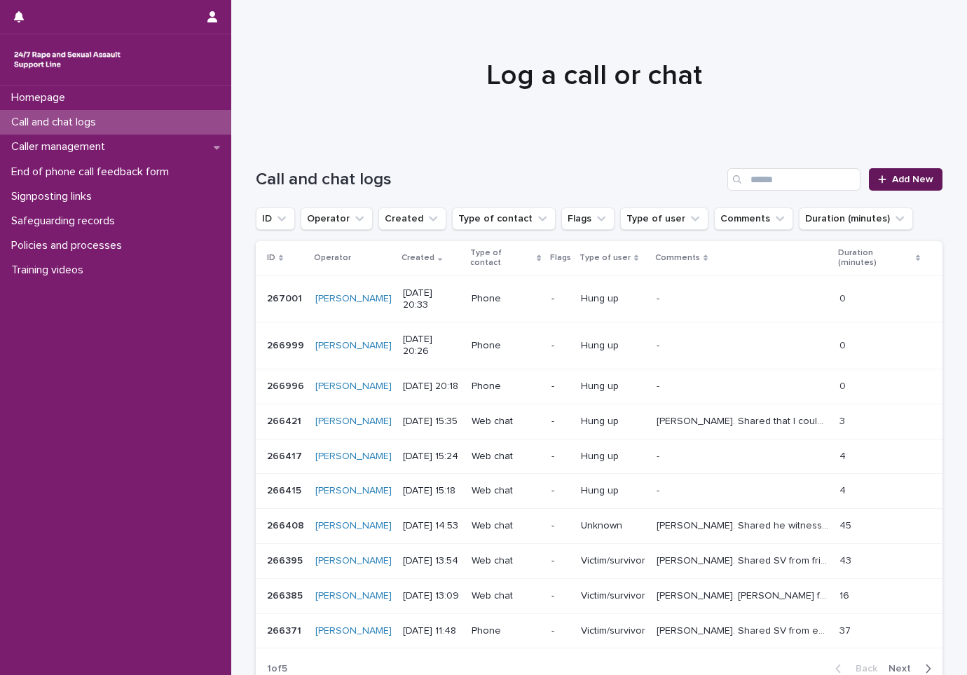
click at [908, 174] on link "Add New" at bounding box center [906, 179] width 74 height 22
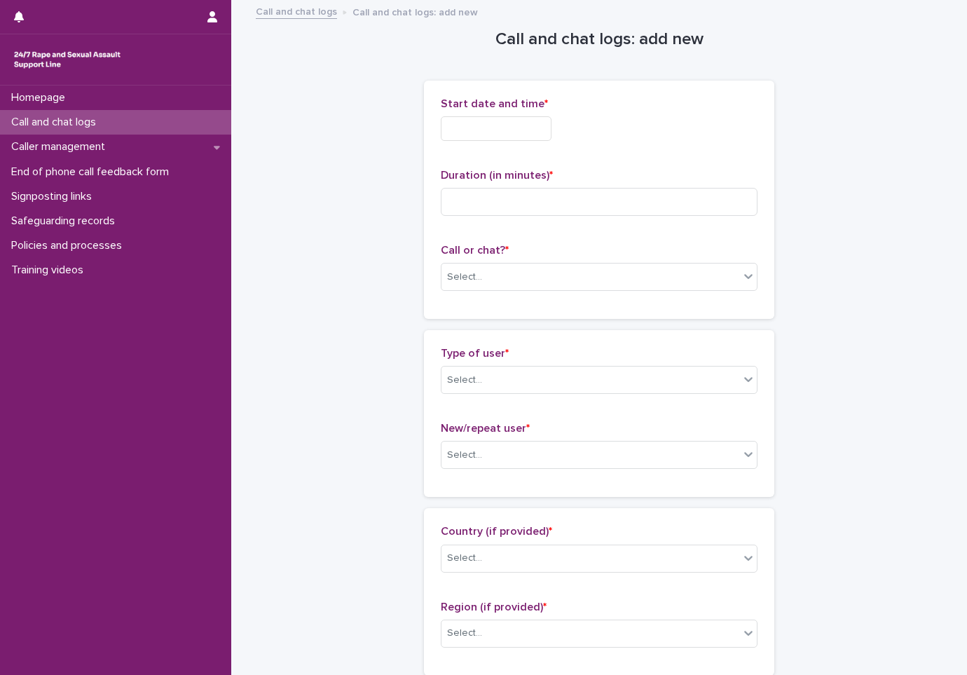
click at [521, 130] on input "text" at bounding box center [496, 128] width 111 height 25
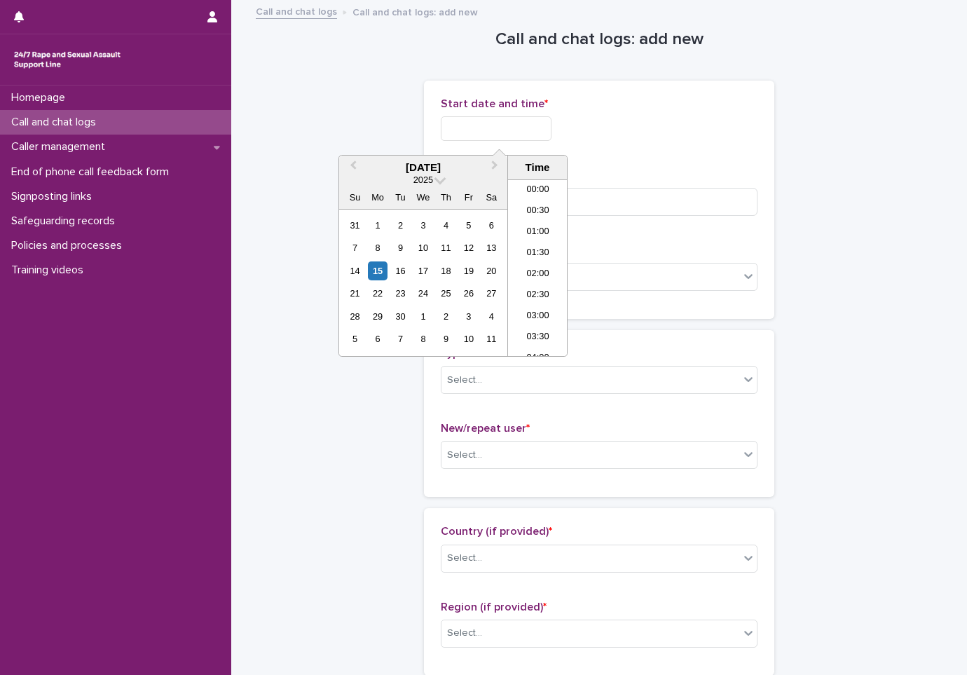
scroll to position [806, 0]
click at [538, 268] on li "21:00" at bounding box center [538, 267] width 60 height 21
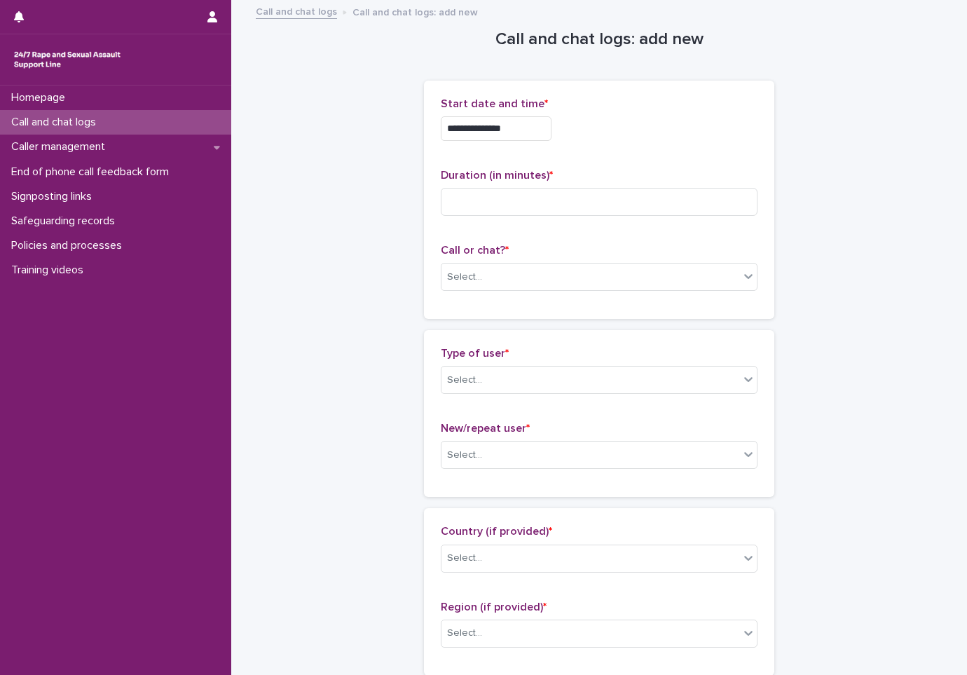
click at [527, 138] on input "**********" at bounding box center [496, 128] width 111 height 25
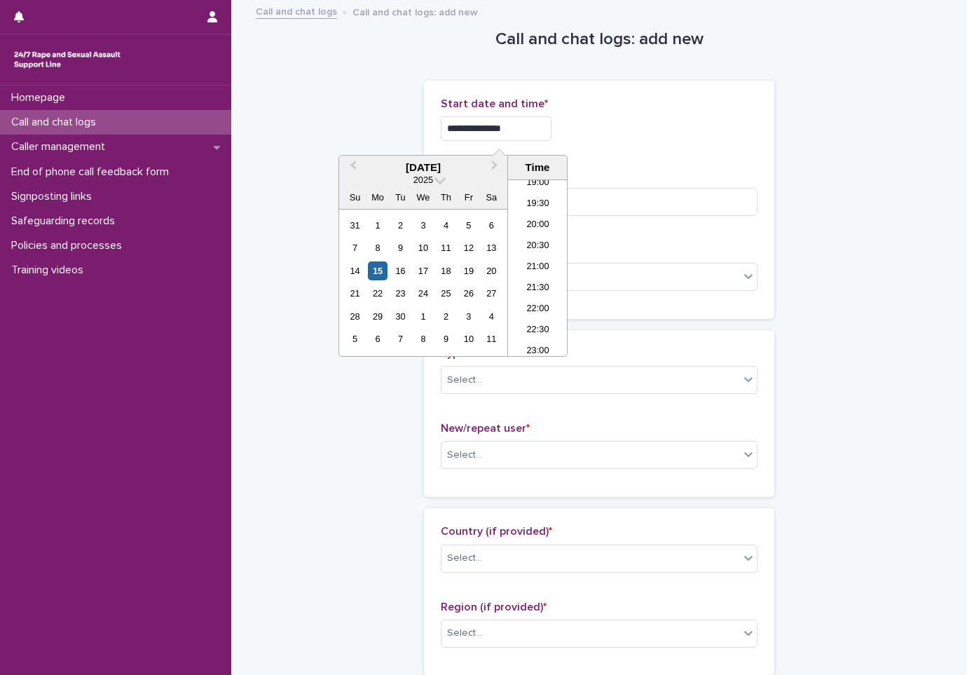
type input "**********"
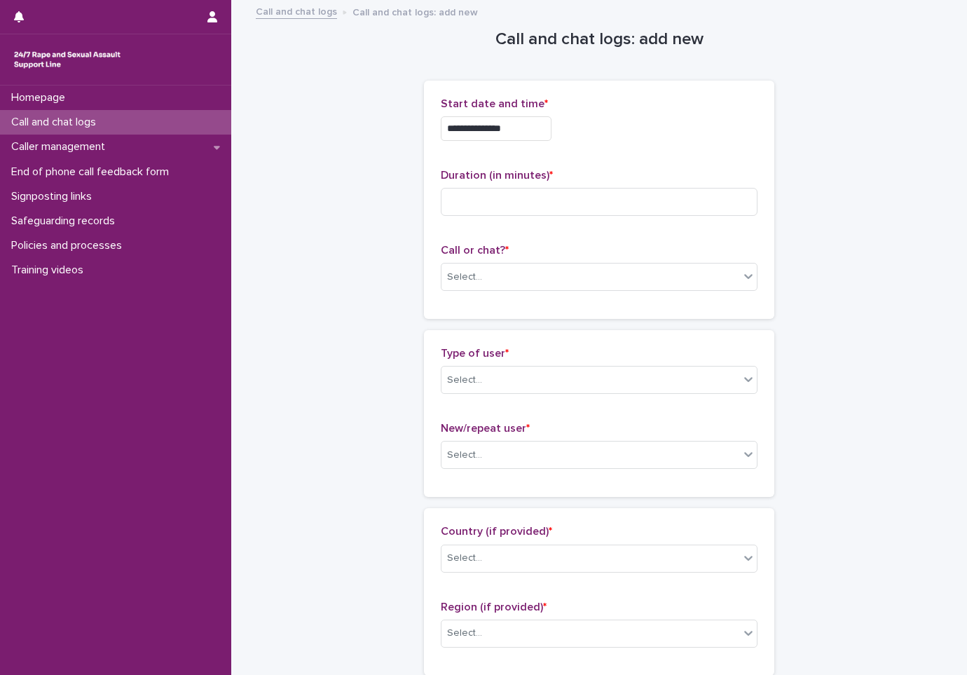
click at [658, 143] on div "**********" at bounding box center [599, 124] width 317 height 55
click at [572, 203] on input at bounding box center [599, 202] width 317 height 28
type input "**"
click at [543, 280] on div "Select..." at bounding box center [591, 277] width 298 height 23
click at [528, 306] on div "Phone" at bounding box center [594, 304] width 315 height 25
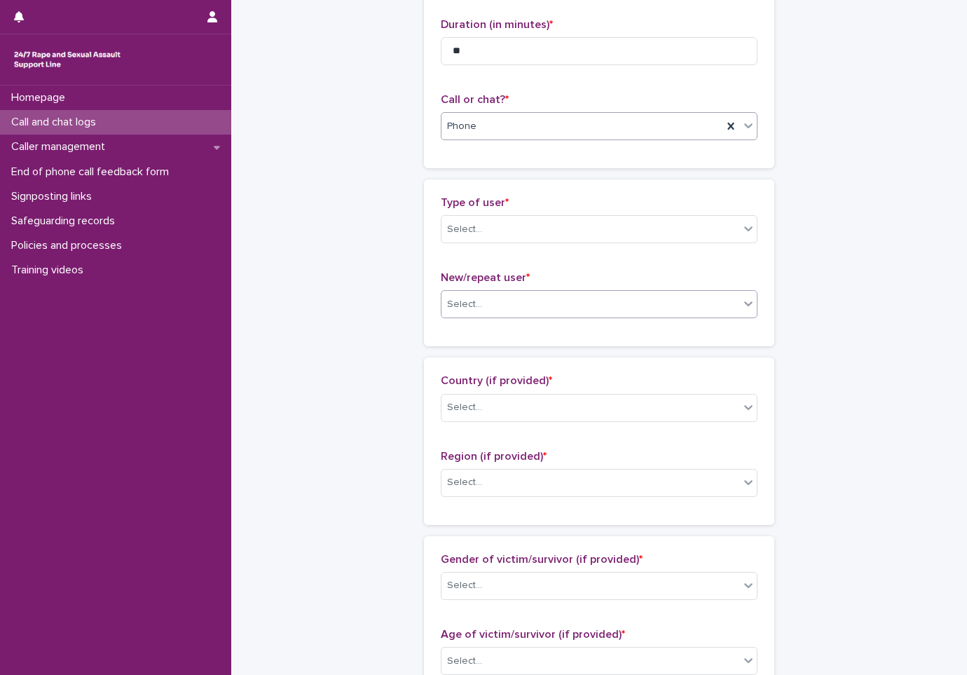
scroll to position [210, 0]
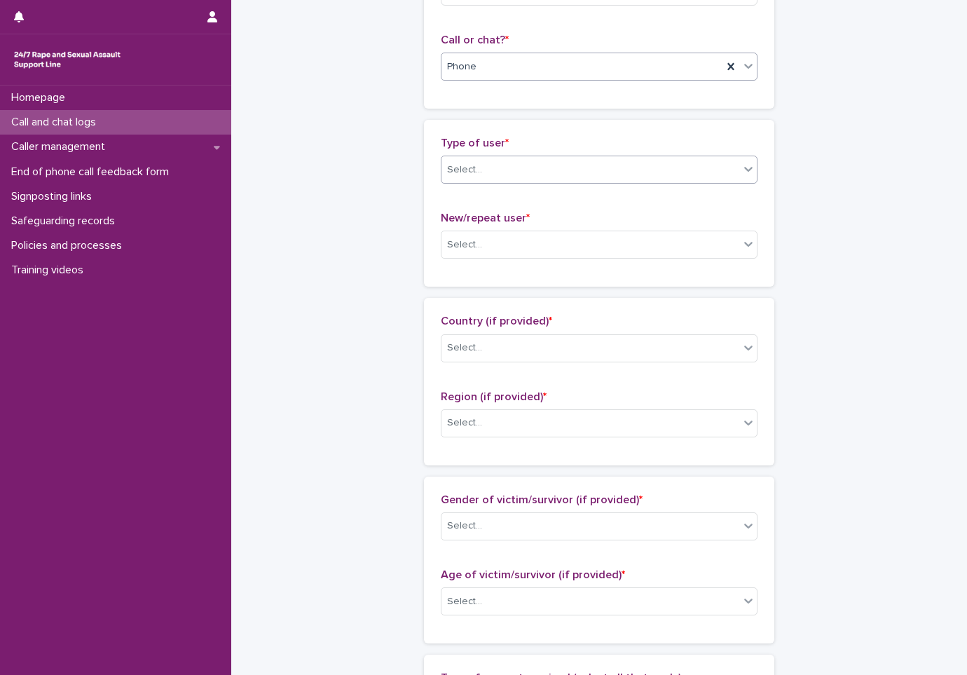
click at [563, 173] on div "Select..." at bounding box center [591, 169] width 298 height 23
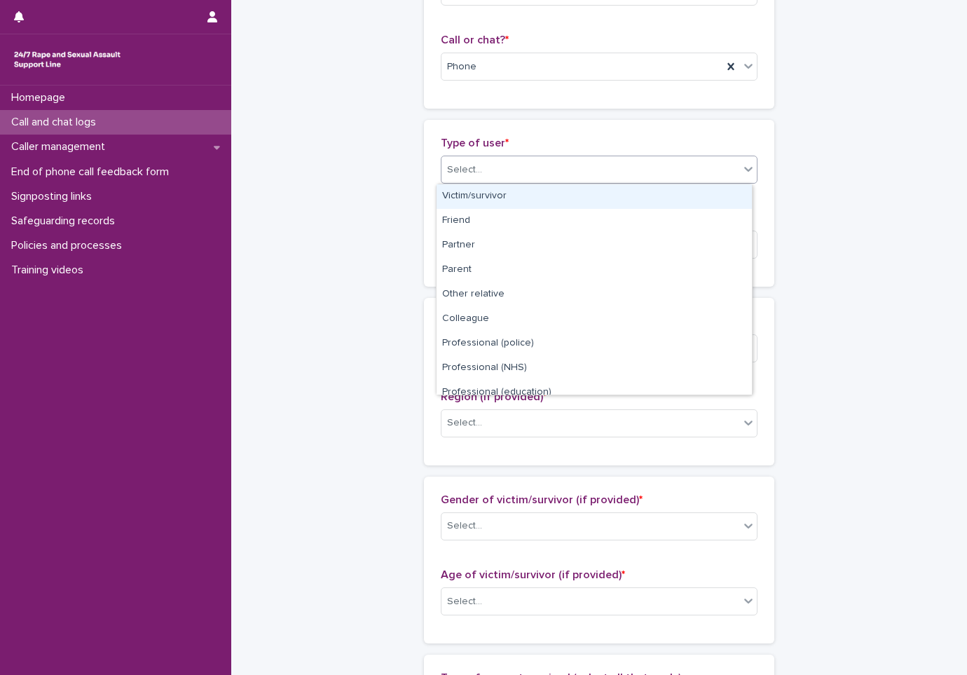
click at [545, 200] on div "Victim/survivor" at bounding box center [594, 196] width 315 height 25
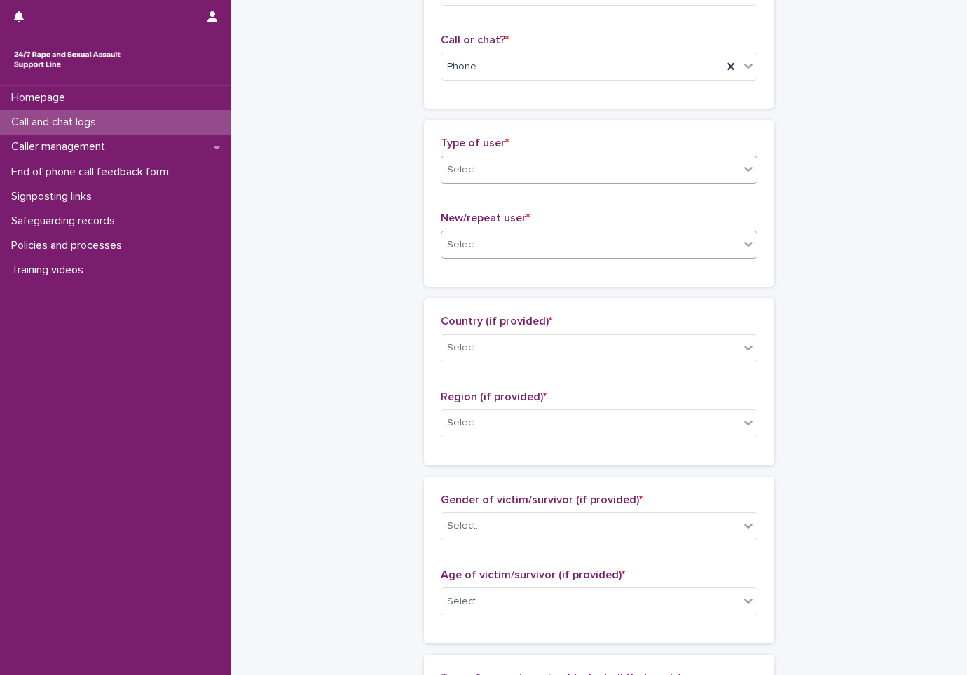
click at [522, 246] on div "Select..." at bounding box center [591, 244] width 298 height 23
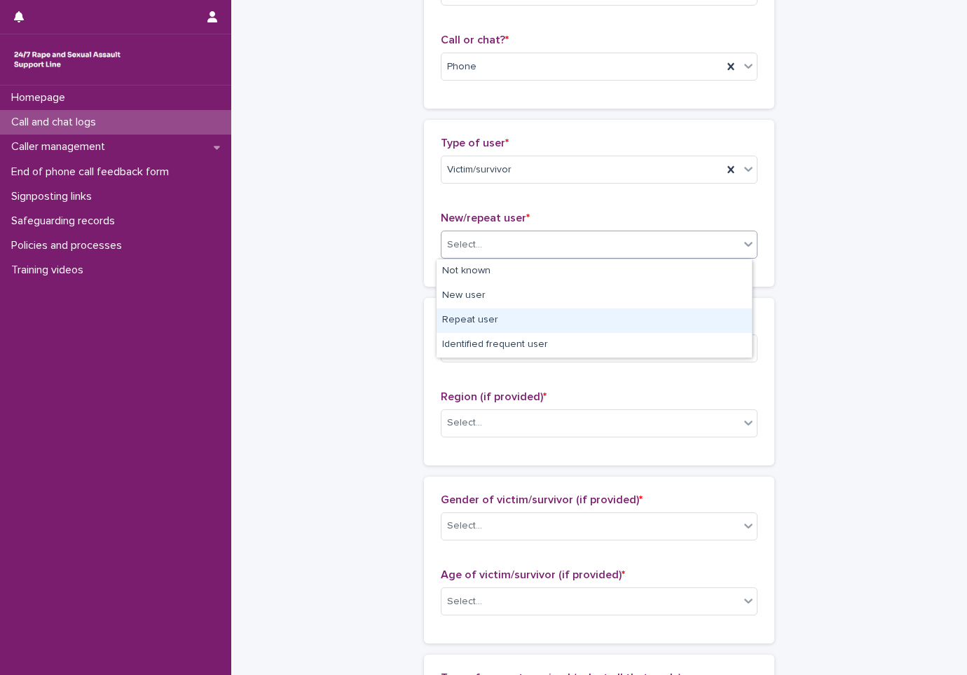
click at [509, 322] on div "Repeat user" at bounding box center [594, 320] width 315 height 25
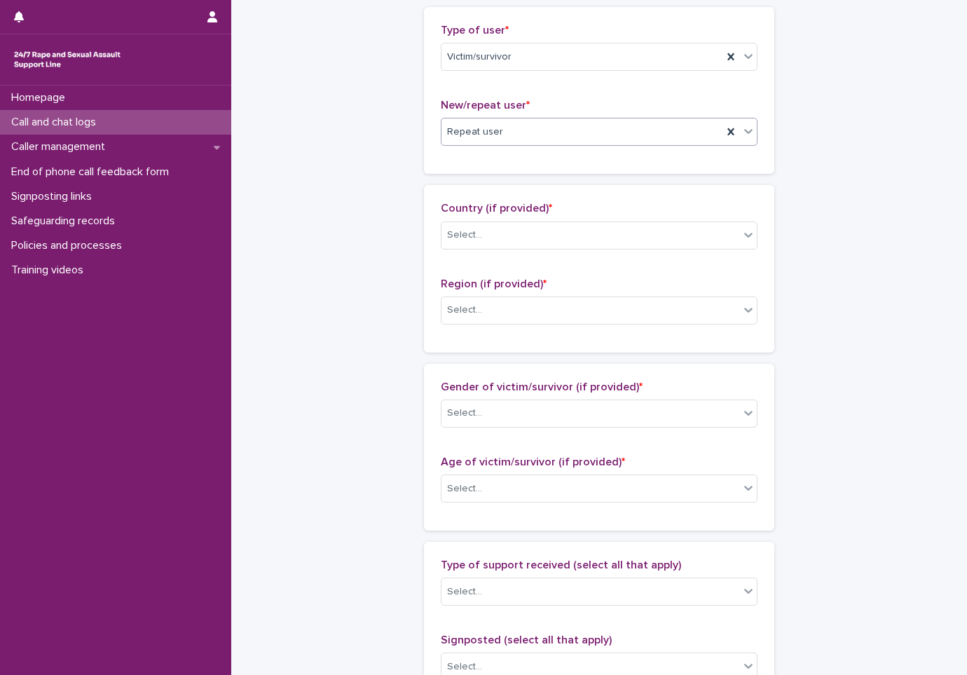
scroll to position [350, 0]
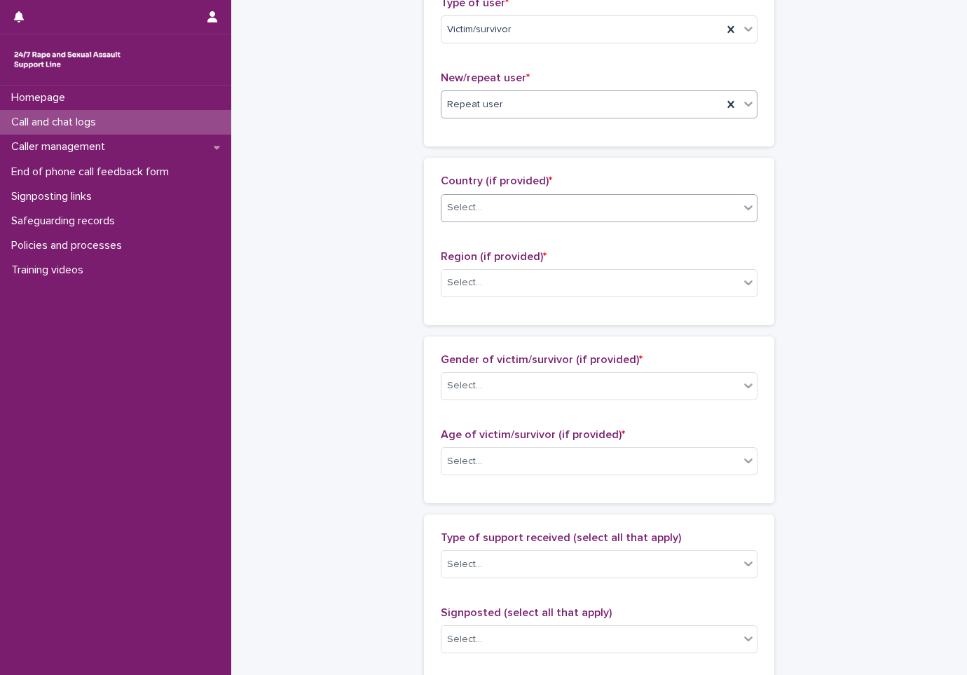
click at [531, 194] on div "Select..." at bounding box center [599, 208] width 317 height 28
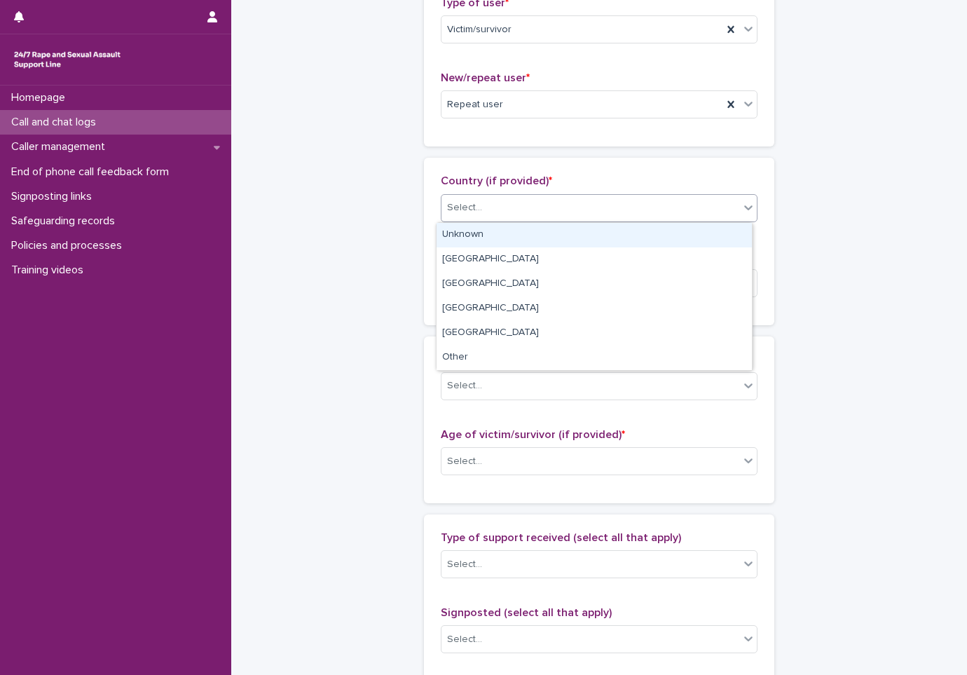
click at [508, 233] on div "Unknown" at bounding box center [594, 235] width 315 height 25
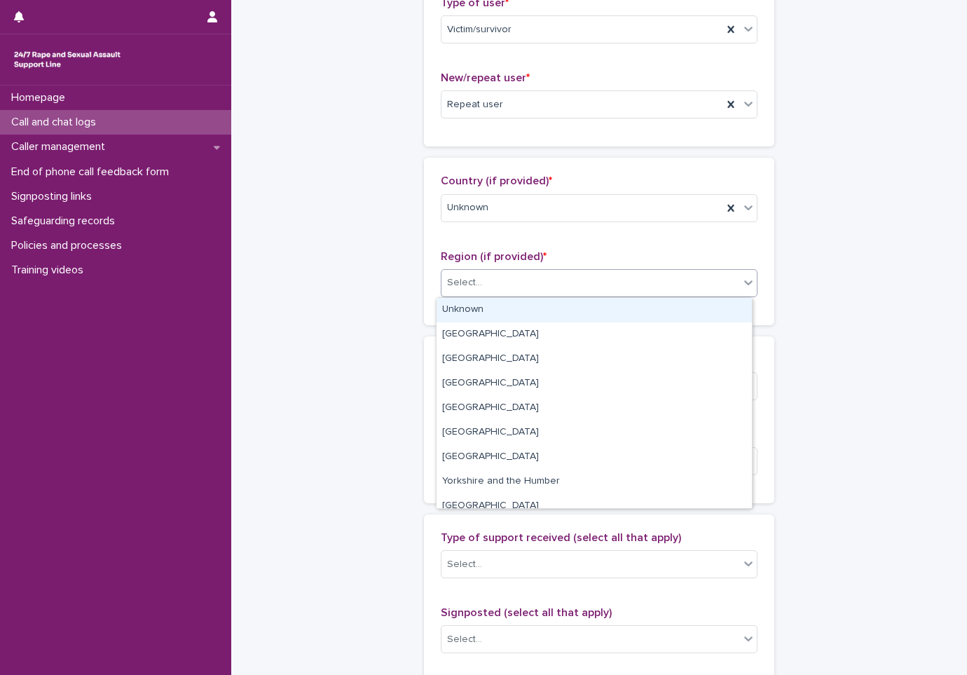
click at [510, 282] on div "Select..." at bounding box center [591, 282] width 298 height 23
click at [517, 310] on div "Unknown" at bounding box center [594, 310] width 315 height 25
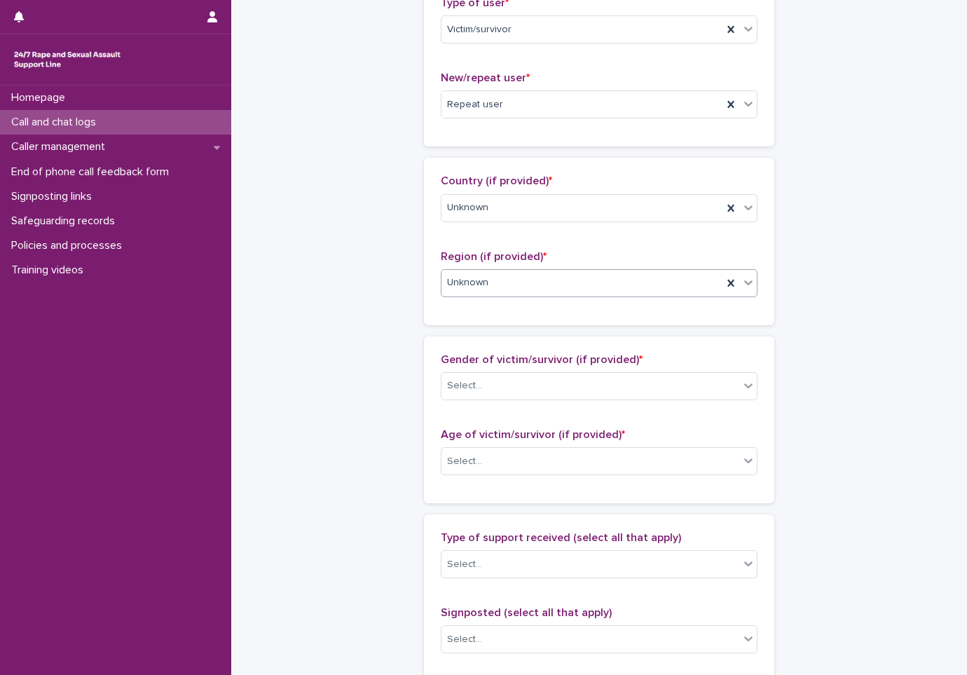
scroll to position [561, 0]
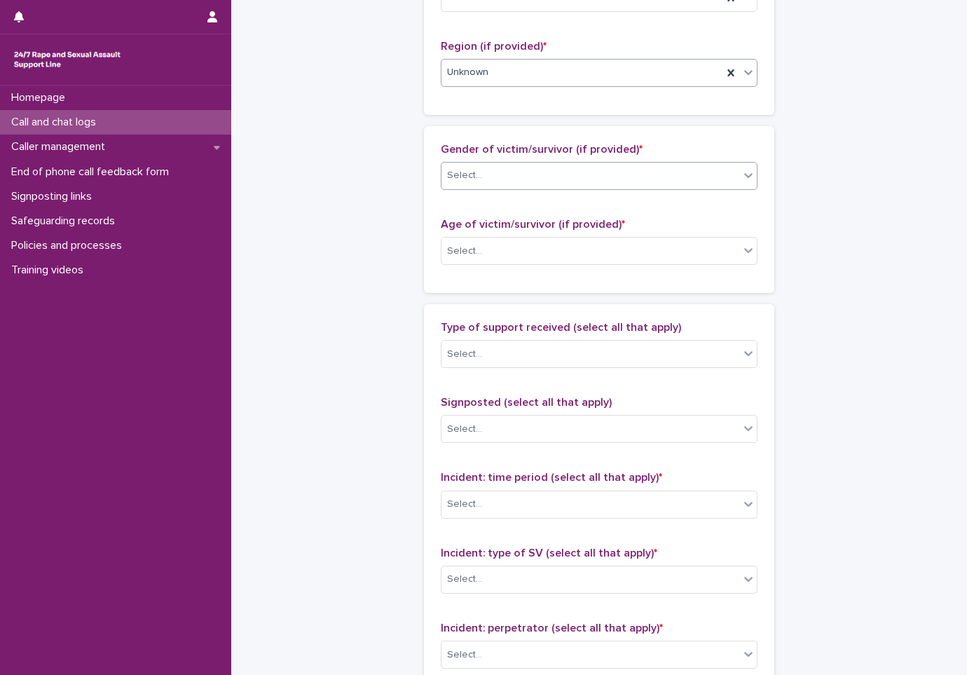
click at [552, 182] on div "Select..." at bounding box center [591, 175] width 298 height 23
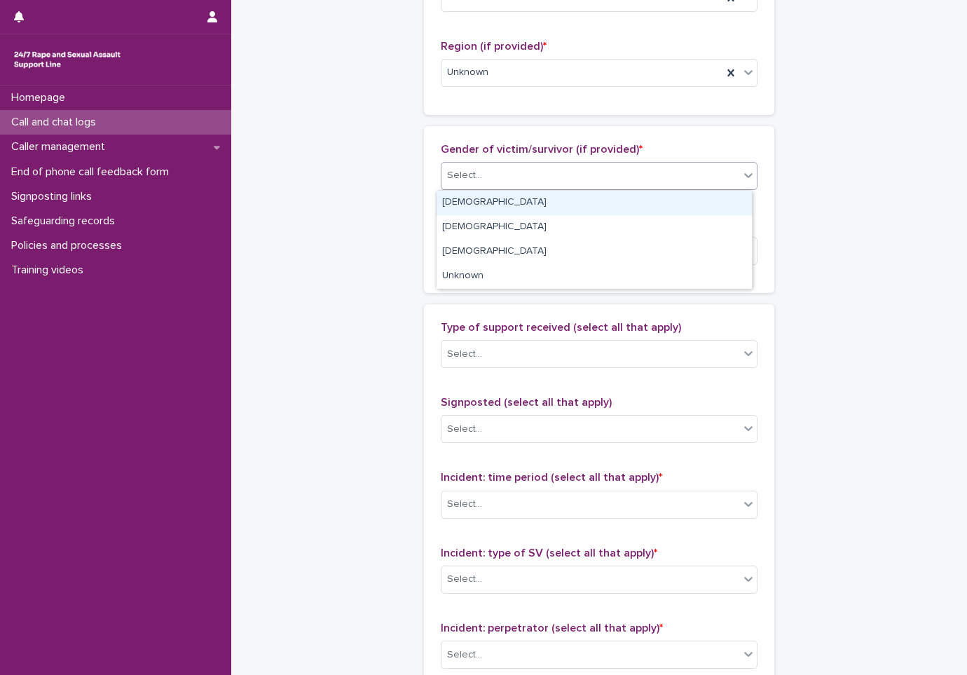
click at [517, 200] on div "Female" at bounding box center [594, 203] width 315 height 25
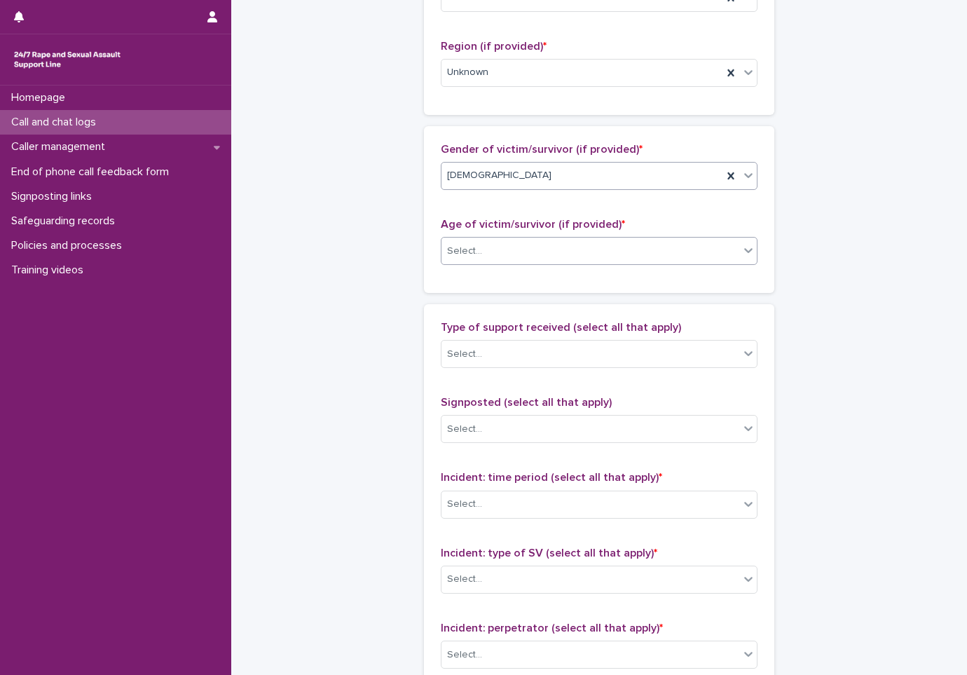
click at [507, 259] on div "Select..." at bounding box center [591, 251] width 298 height 23
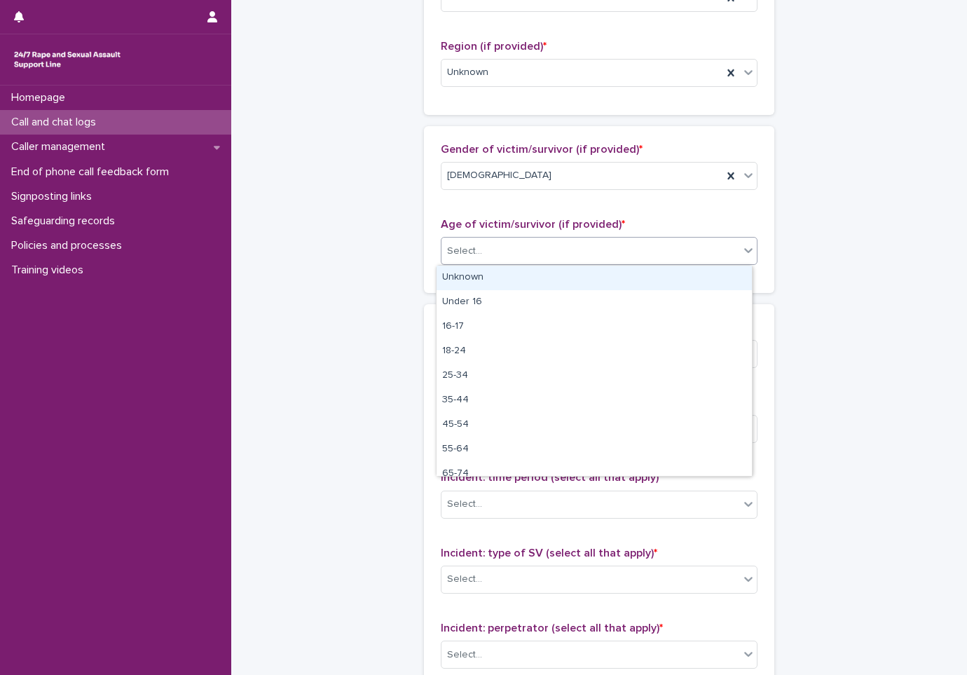
click at [510, 282] on div "Unknown" at bounding box center [594, 278] width 315 height 25
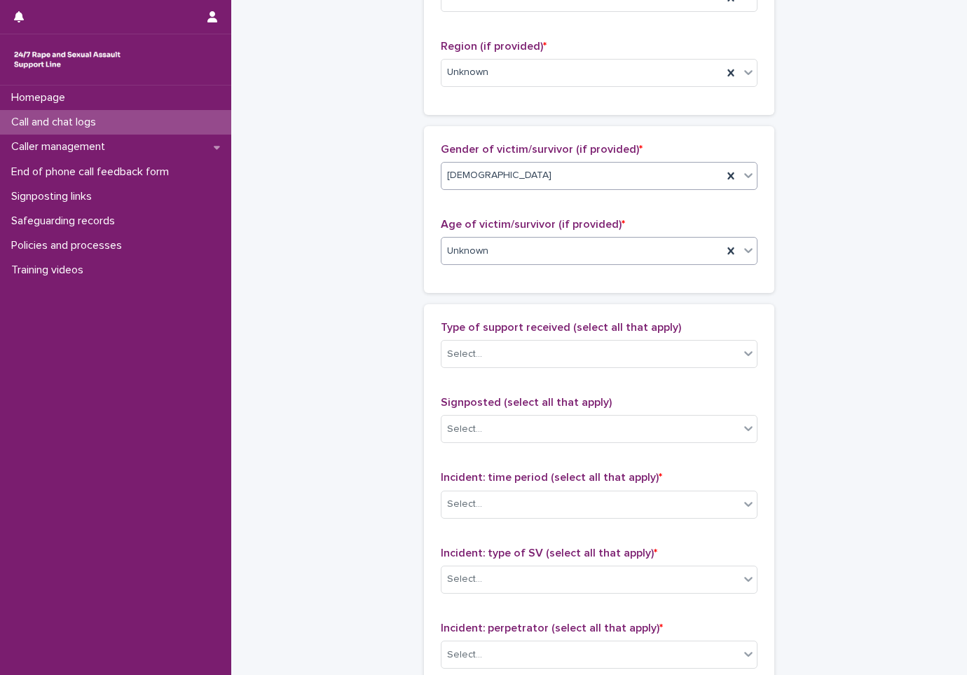
click at [533, 182] on div "Female" at bounding box center [582, 175] width 281 height 23
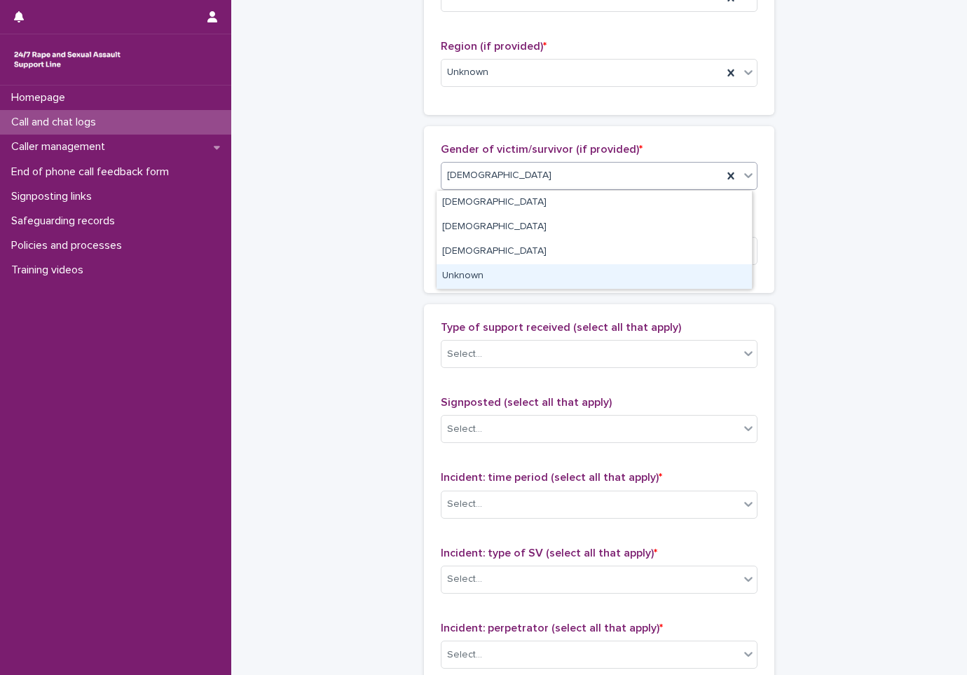
click at [508, 269] on div "Unknown" at bounding box center [594, 276] width 315 height 25
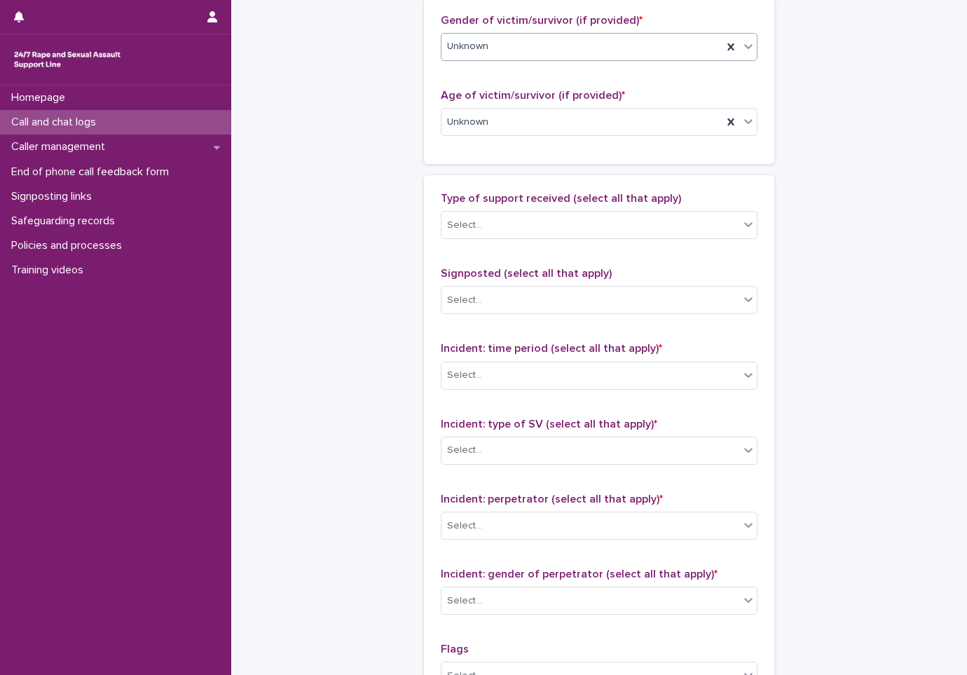
scroll to position [701, 0]
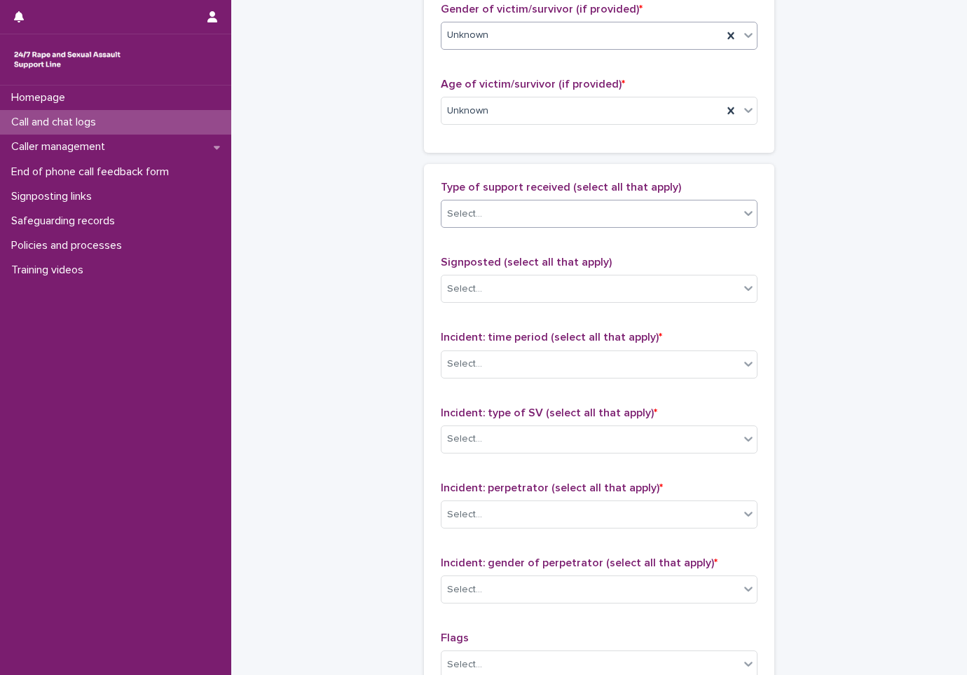
click at [516, 215] on div "Select..." at bounding box center [591, 214] width 298 height 23
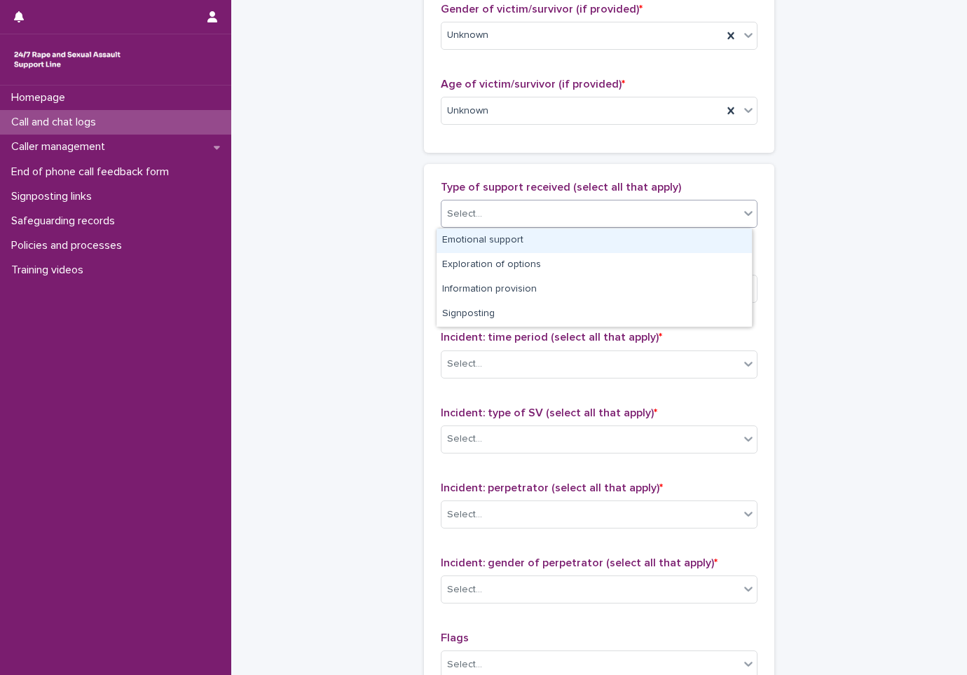
click at [512, 243] on div "Emotional support" at bounding box center [594, 241] width 315 height 25
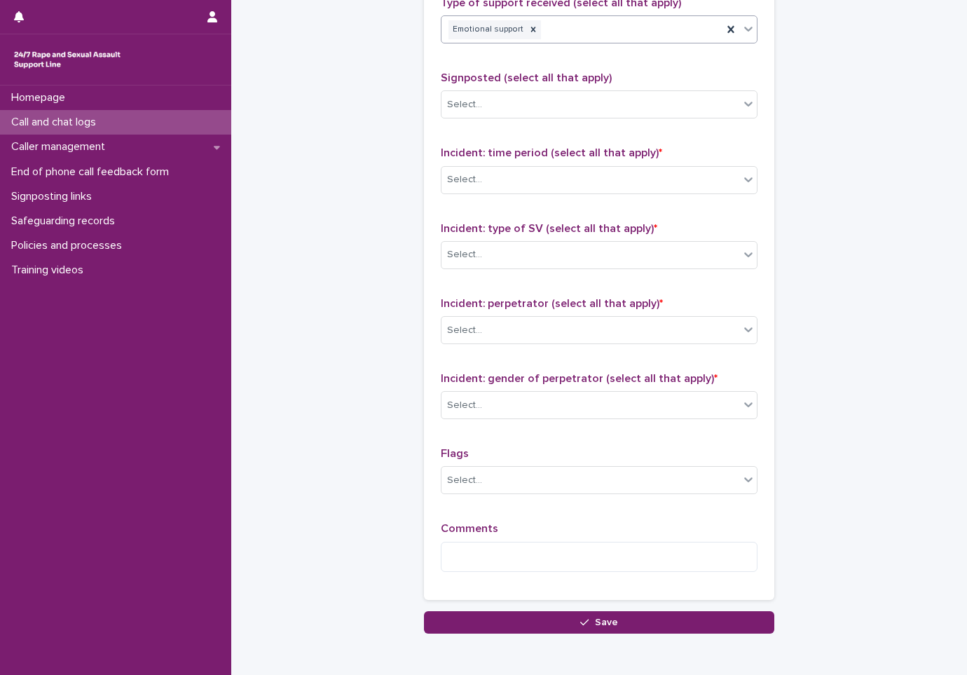
scroll to position [911, 0]
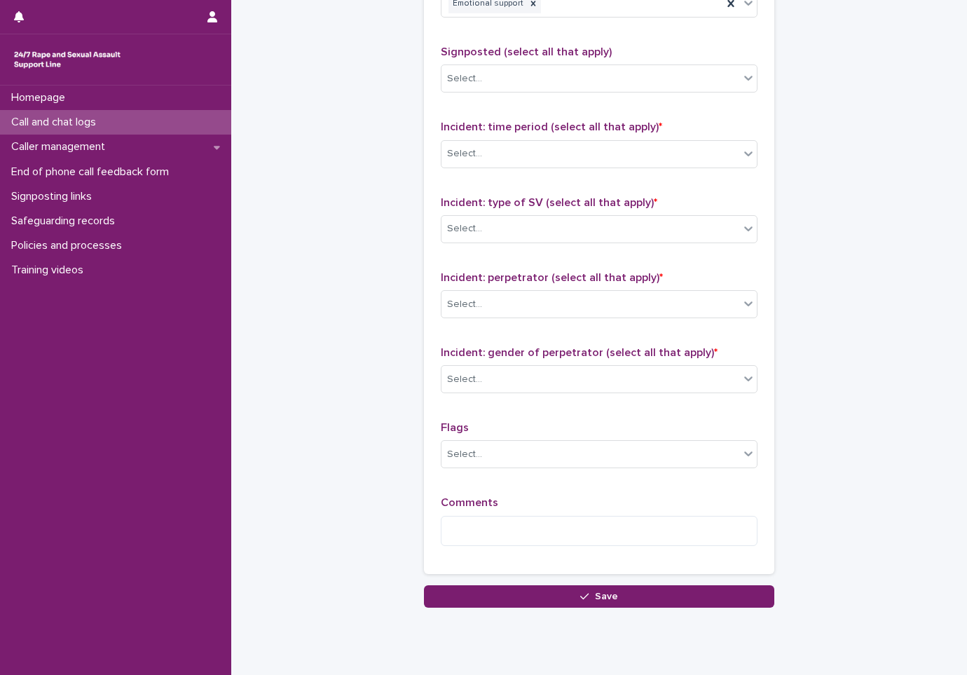
click at [531, 175] on div "Incident: time period (select all that apply) * Select..." at bounding box center [599, 150] width 317 height 58
click at [537, 162] on div "Select..." at bounding box center [591, 153] width 298 height 23
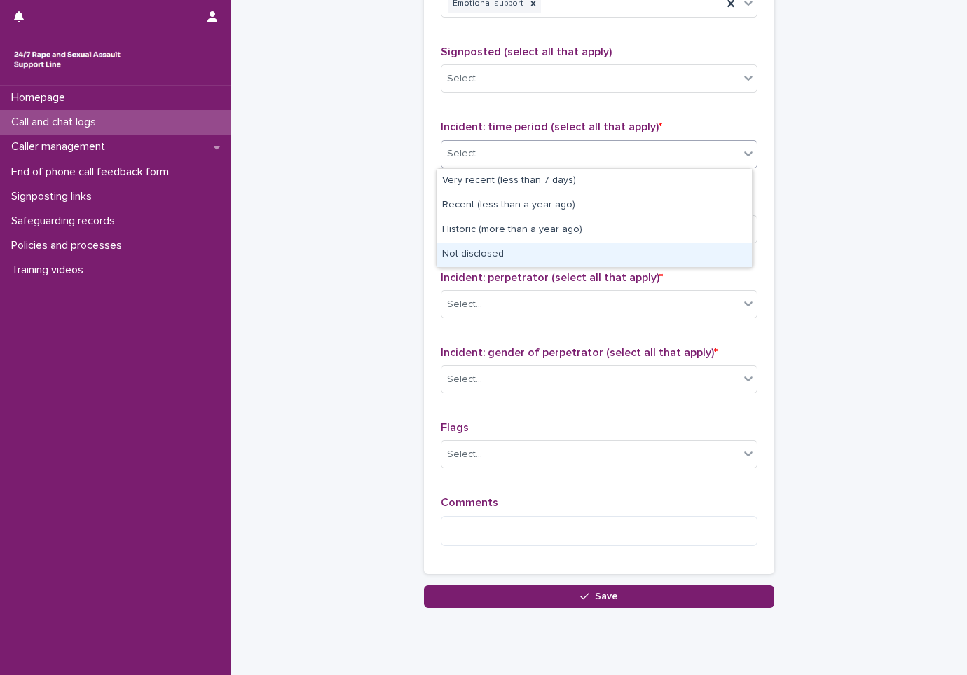
click at [491, 251] on div "Not disclosed" at bounding box center [594, 255] width 315 height 25
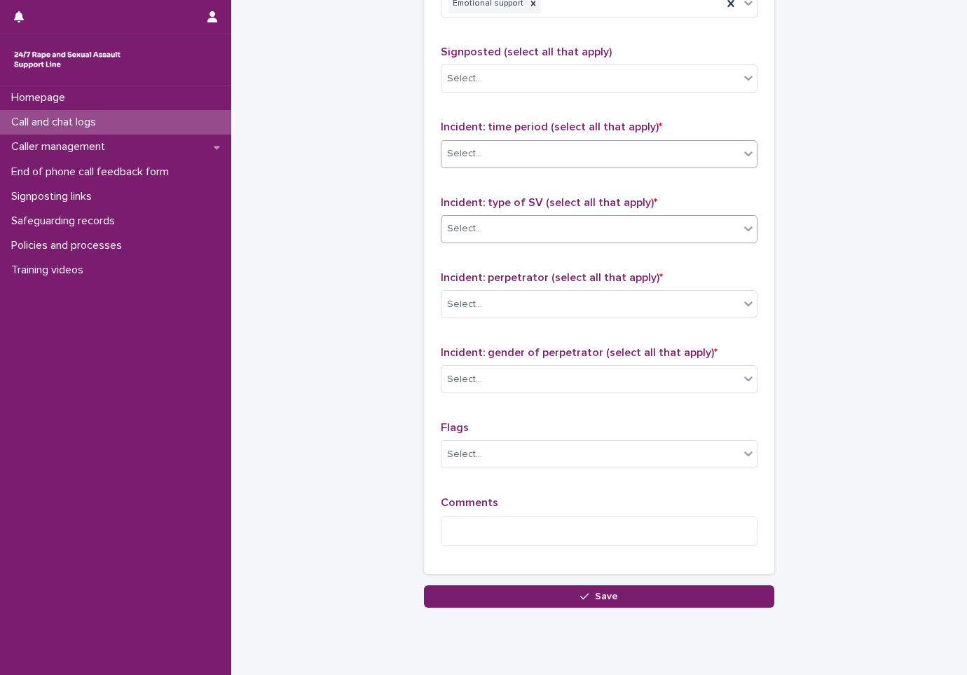
click at [515, 227] on div "Select..." at bounding box center [591, 228] width 298 height 23
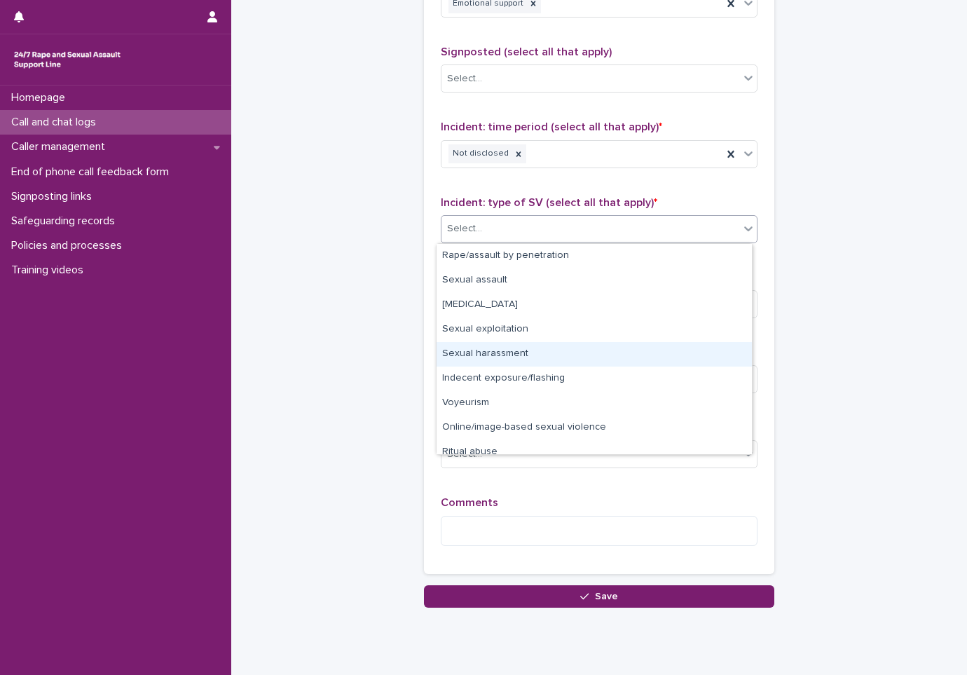
scroll to position [35, 0]
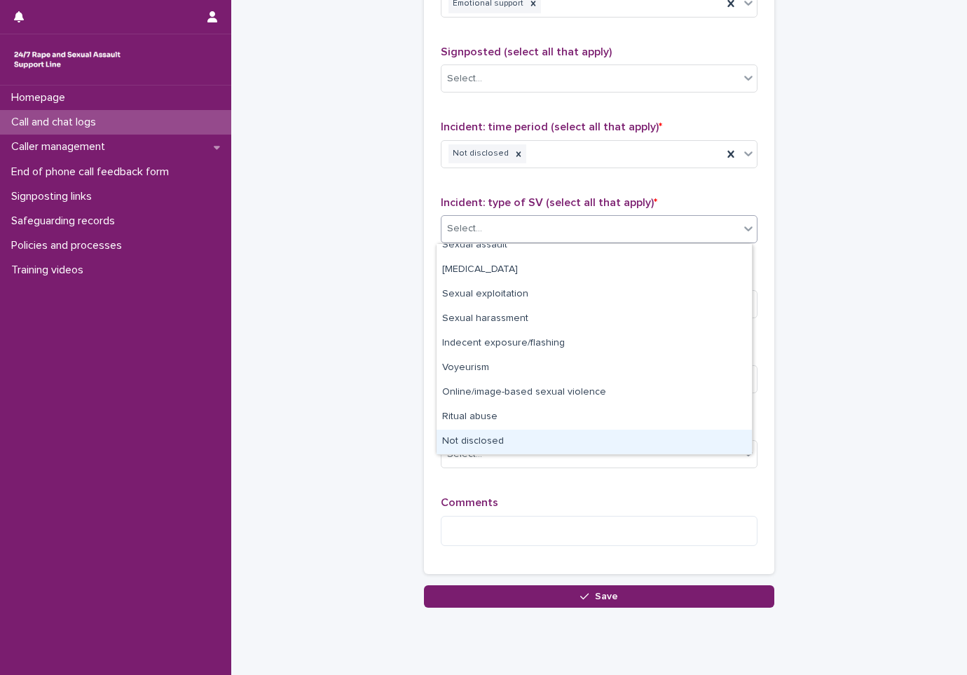
click at [509, 445] on div "Not disclosed" at bounding box center [594, 442] width 315 height 25
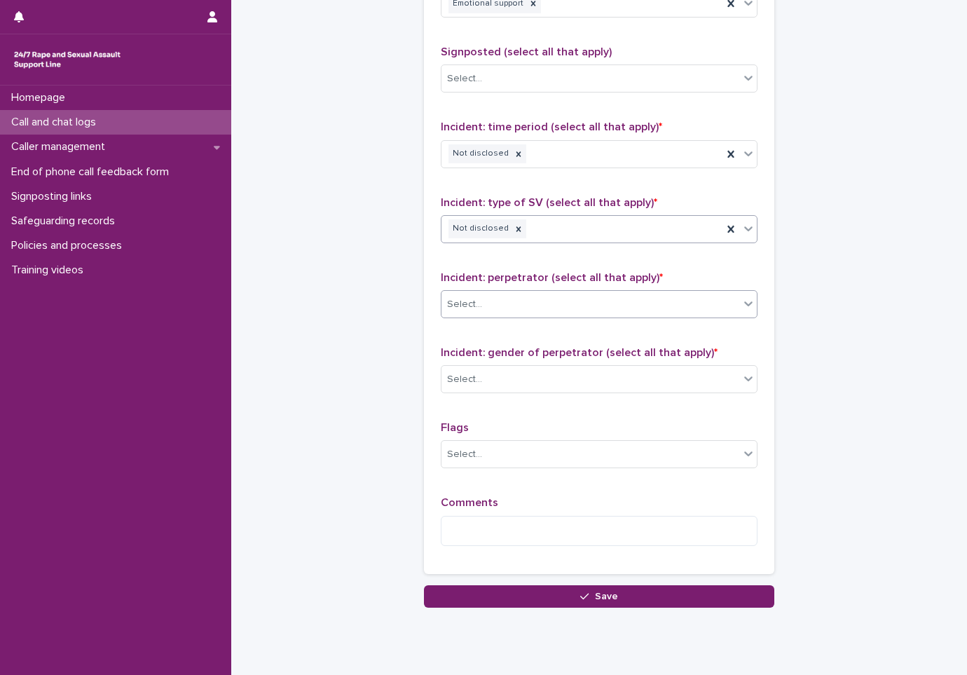
click at [544, 313] on div "Select..." at bounding box center [591, 304] width 298 height 23
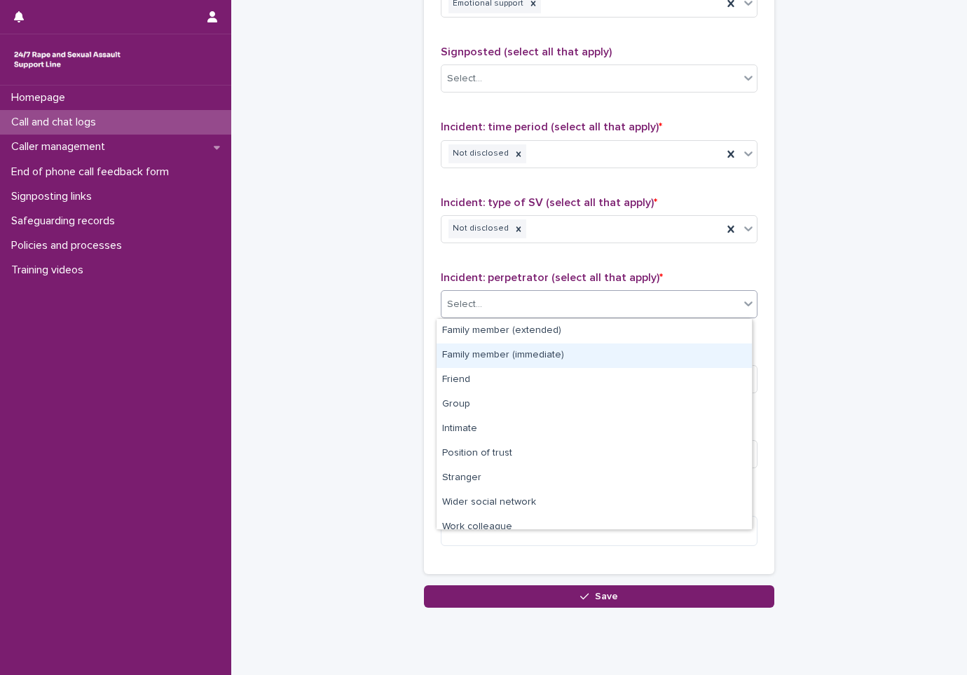
scroll to position [60, 0]
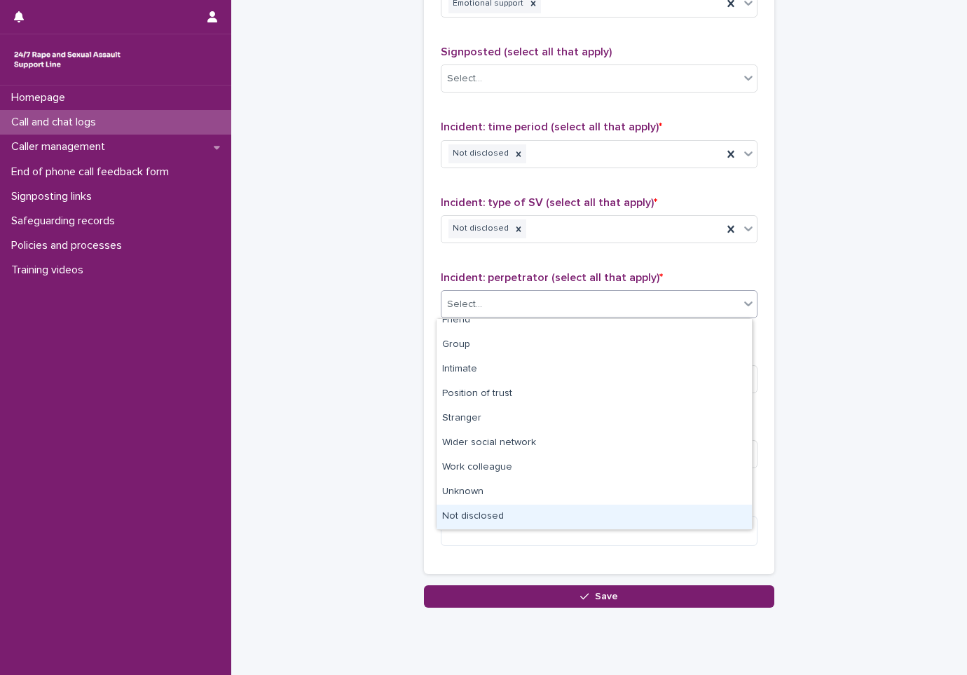
click at [515, 514] on div "Not disclosed" at bounding box center [594, 517] width 315 height 25
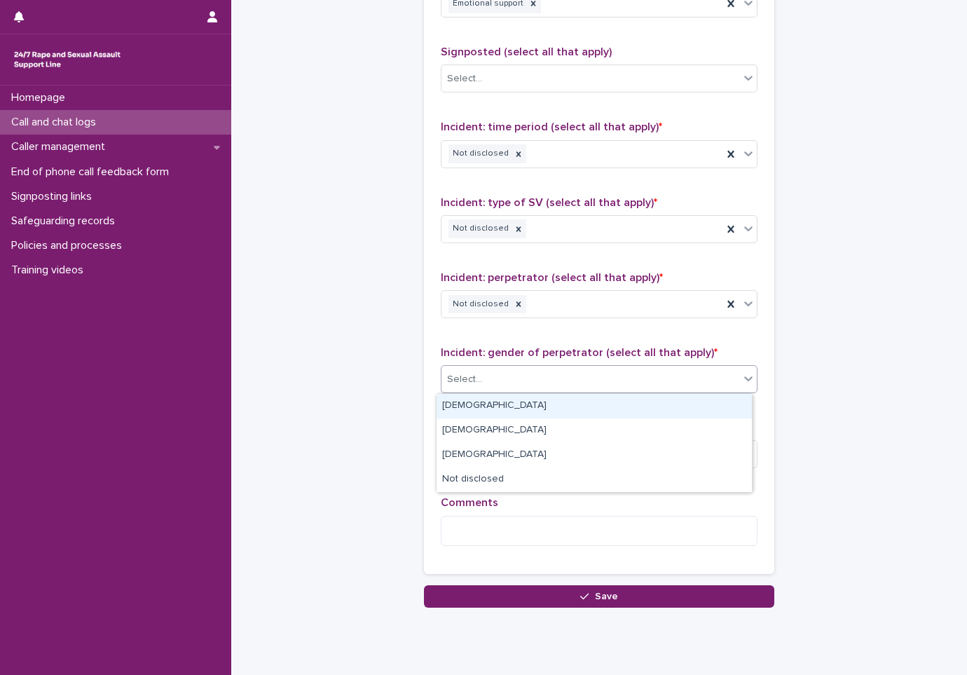
click at [502, 383] on div "Select..." at bounding box center [591, 379] width 298 height 23
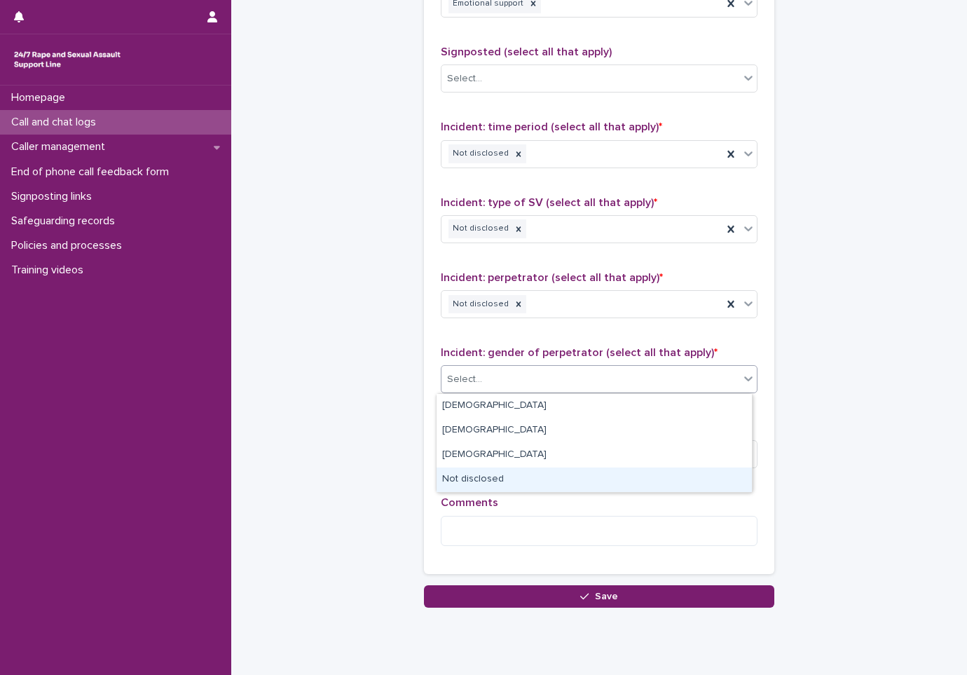
click at [511, 480] on div "Not disclosed" at bounding box center [594, 480] width 315 height 25
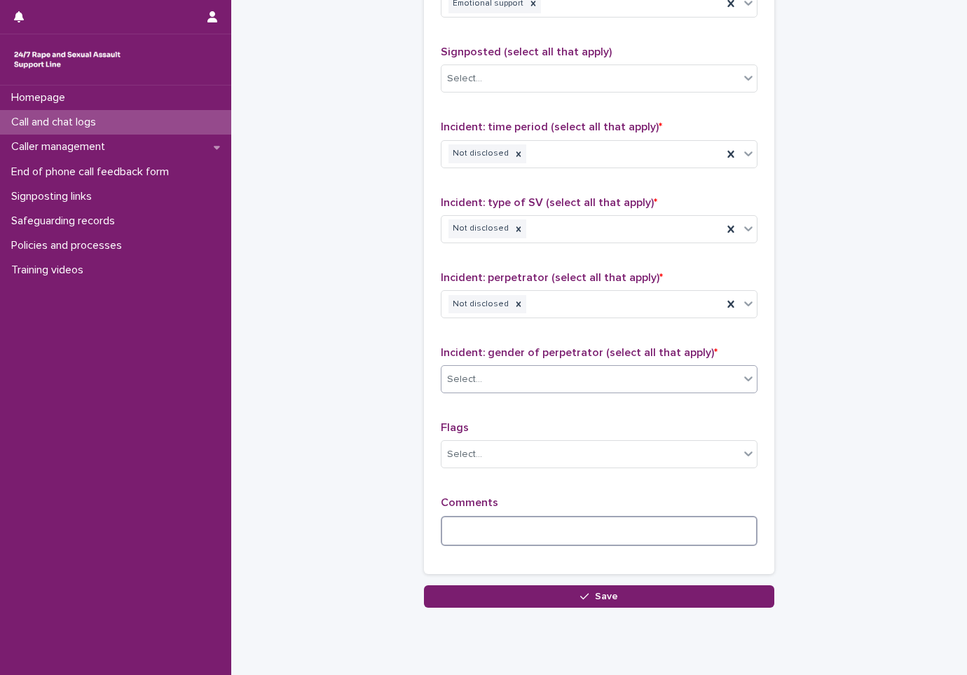
click at [501, 529] on textarea at bounding box center [599, 531] width 317 height 30
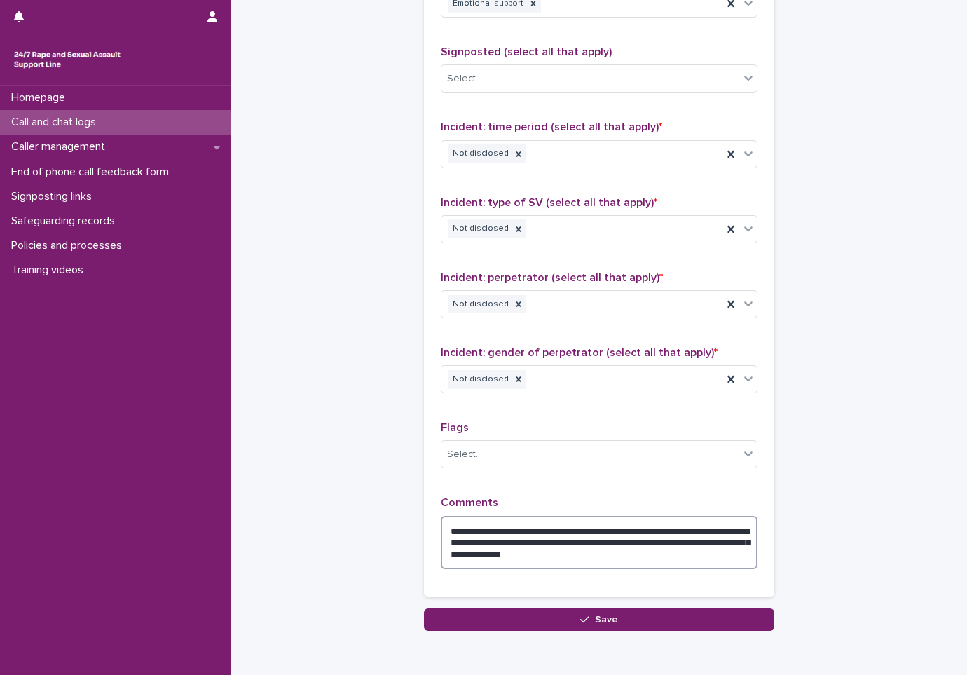
click at [707, 557] on textarea "**********" at bounding box center [599, 542] width 317 height 53
type textarea "**********"
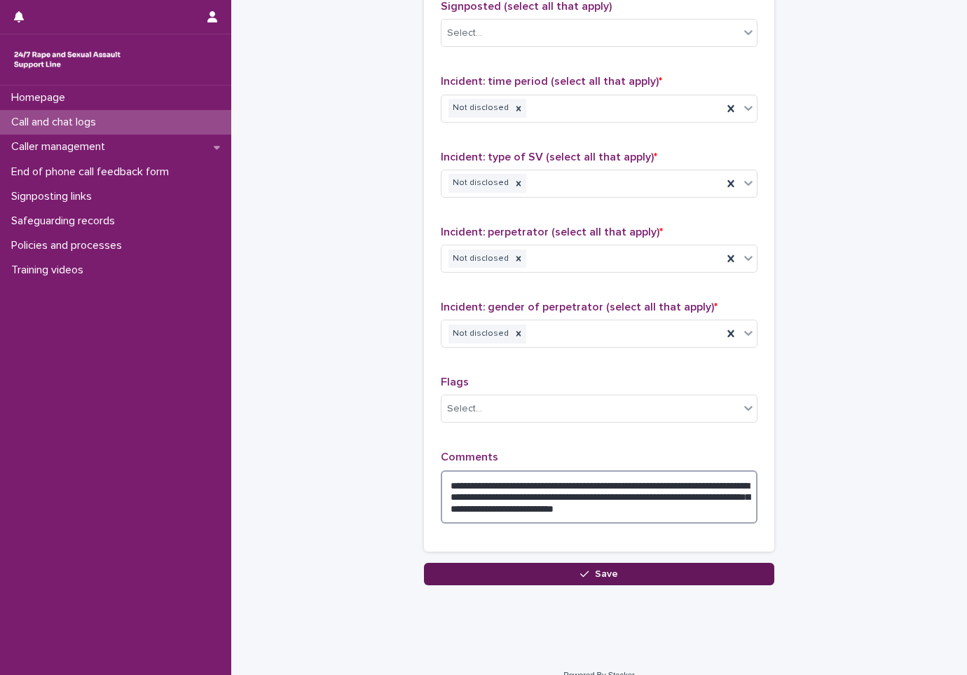
scroll to position [976, 0]
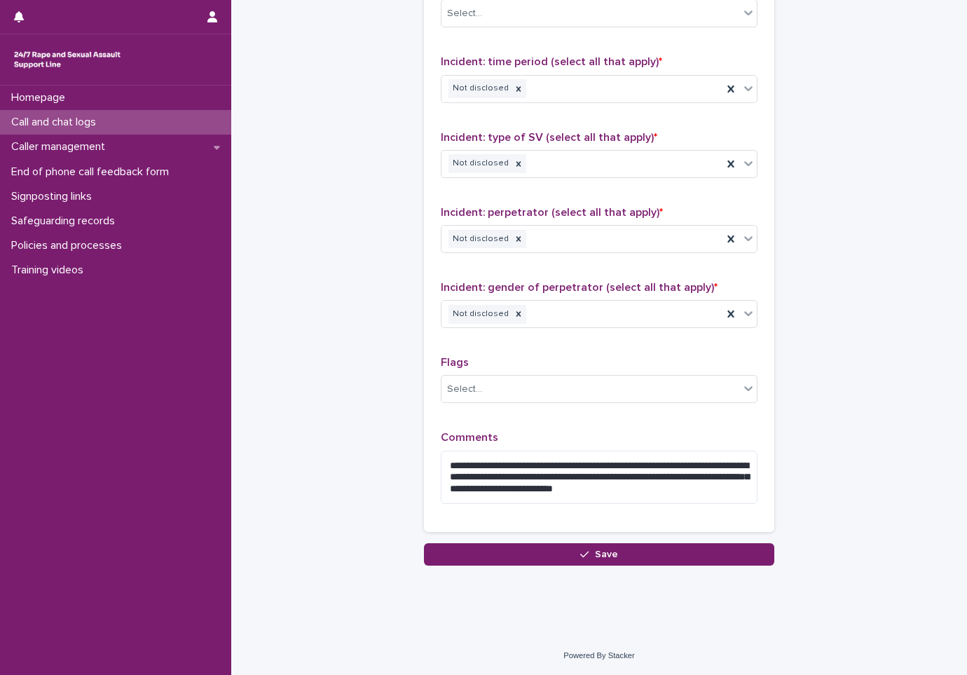
click at [591, 546] on button "Save" at bounding box center [599, 554] width 350 height 22
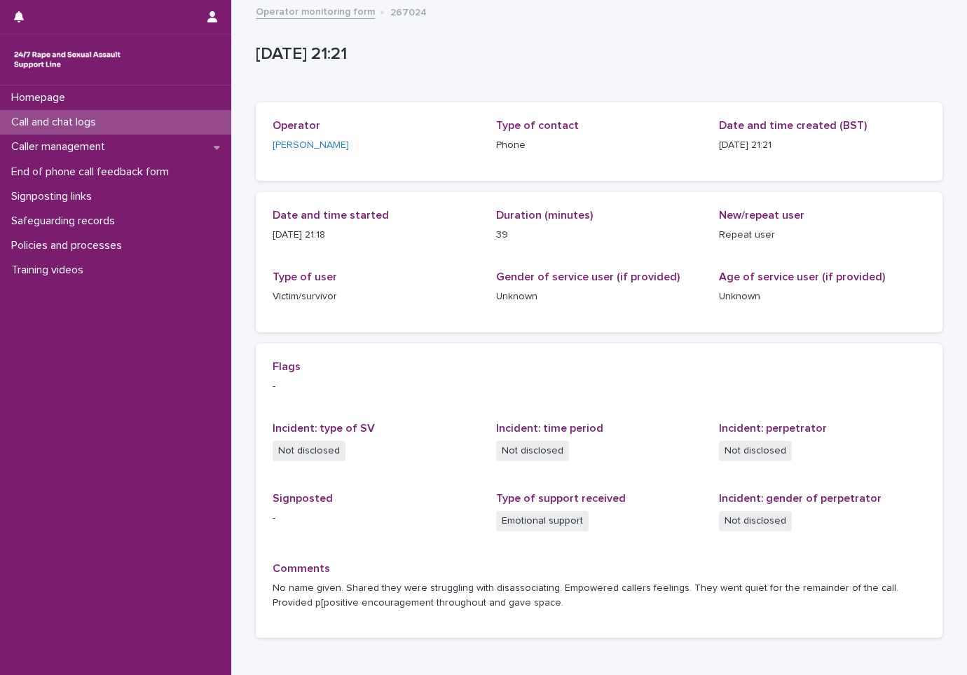
click at [100, 116] on p "Call and chat logs" at bounding box center [57, 122] width 102 height 13
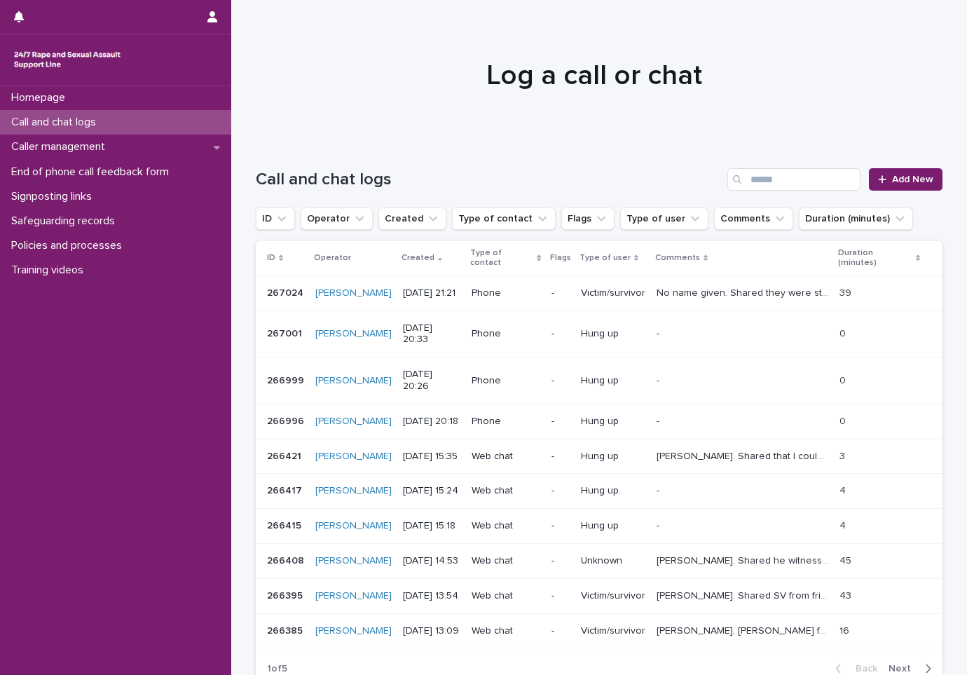
click at [449, 123] on div at bounding box center [593, 69] width 725 height 140
click at [897, 177] on span "Add New" at bounding box center [912, 180] width 41 height 10
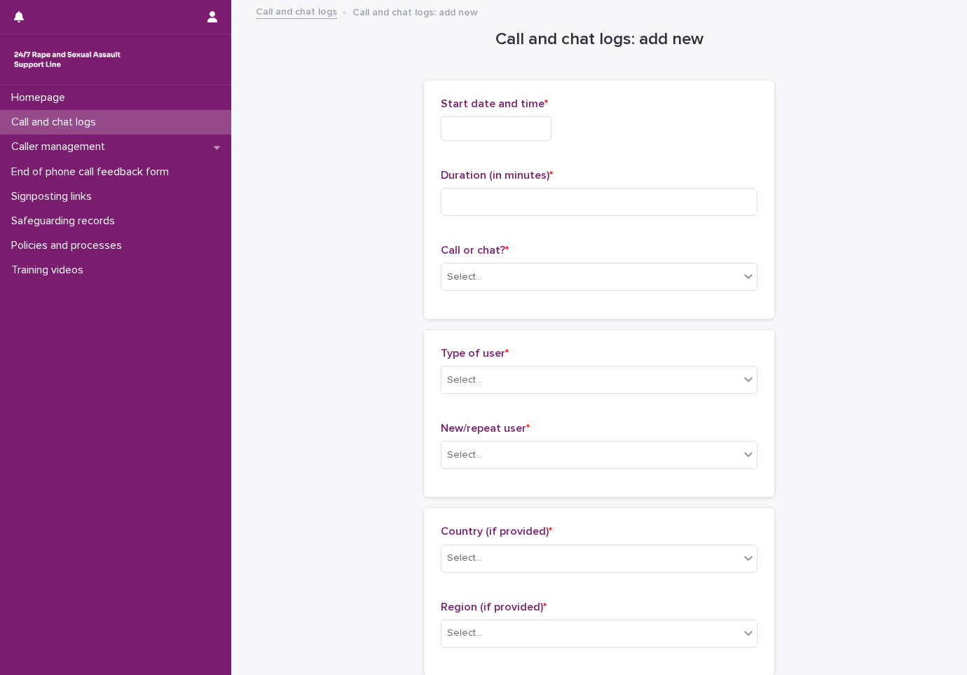
click at [475, 129] on input "text" at bounding box center [496, 128] width 111 height 25
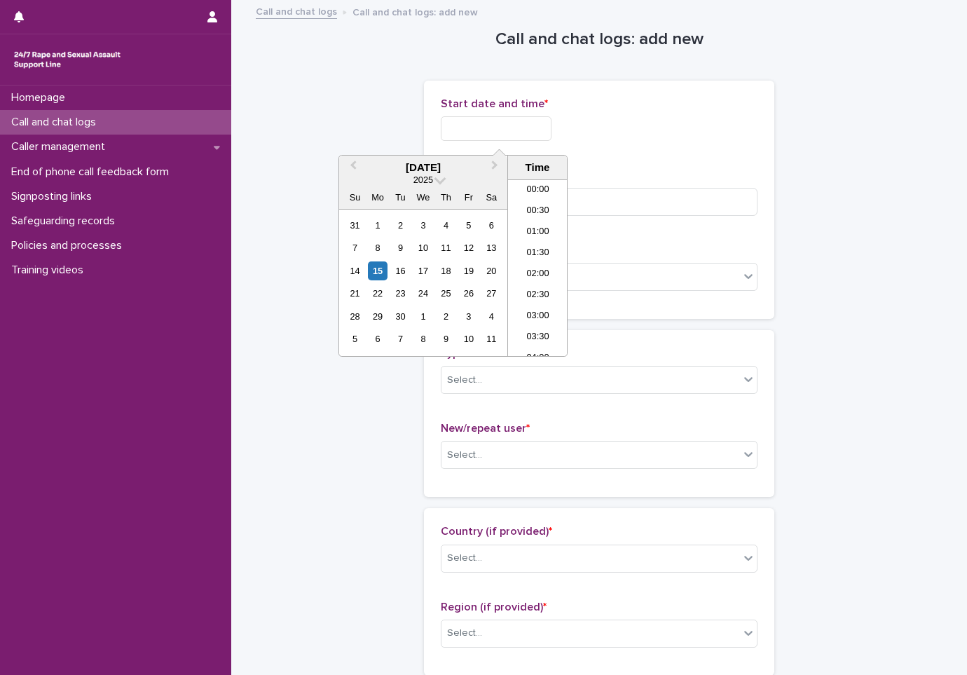
scroll to position [827, 0]
click at [544, 271] on li "21:30" at bounding box center [538, 267] width 60 height 21
click at [536, 140] on input "**********" at bounding box center [496, 128] width 111 height 25
type input "**********"
click at [676, 184] on div "Duration (in minutes) *" at bounding box center [599, 198] width 317 height 58
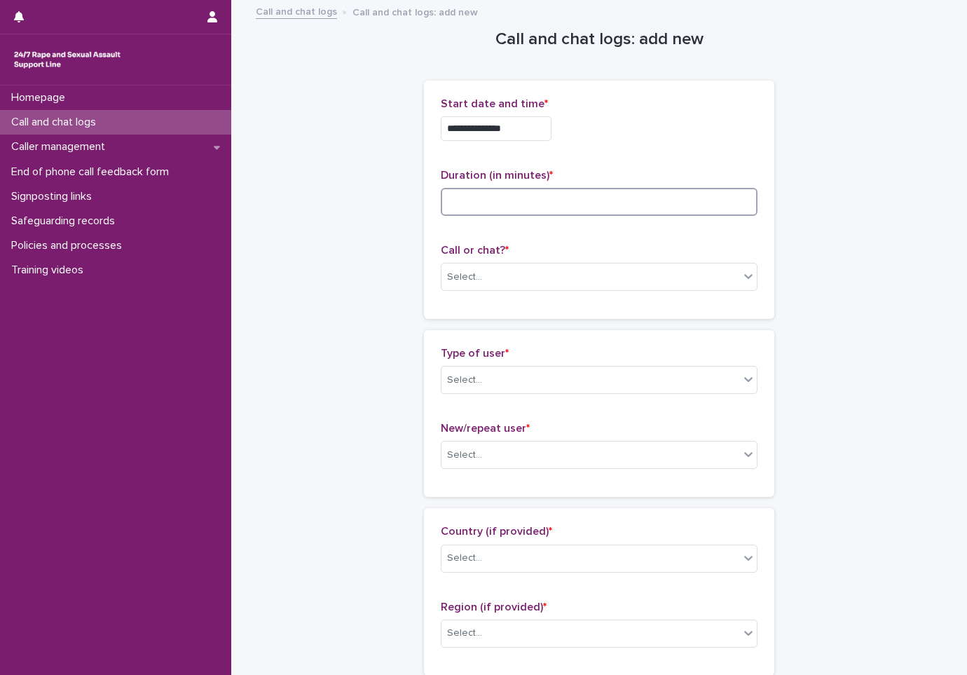
click at [589, 198] on input at bounding box center [599, 202] width 317 height 28
type input "*"
click at [536, 278] on div "Select..." at bounding box center [591, 277] width 298 height 23
click at [493, 301] on div "Phone" at bounding box center [594, 304] width 315 height 25
click at [484, 370] on div "Select..." at bounding box center [591, 380] width 298 height 23
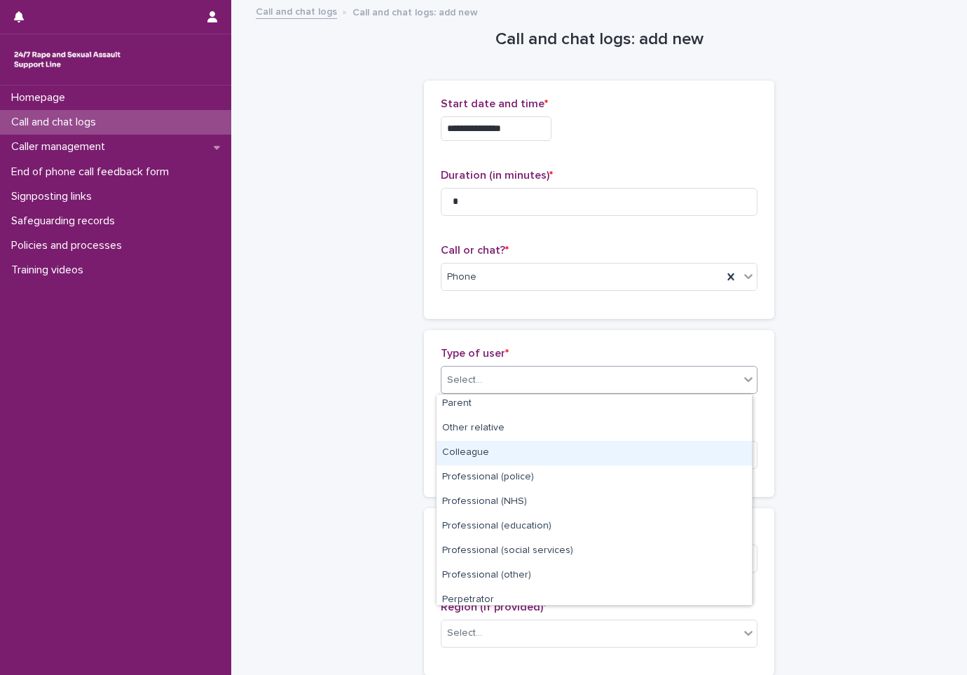
scroll to position [158, 0]
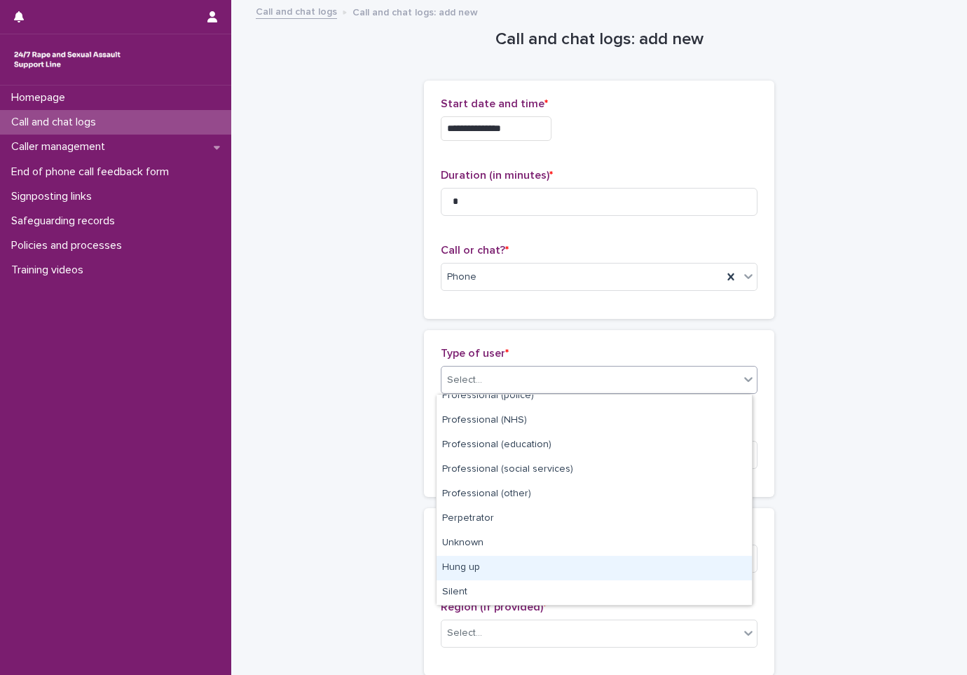
click at [507, 563] on div "Hung up" at bounding box center [594, 568] width 315 height 25
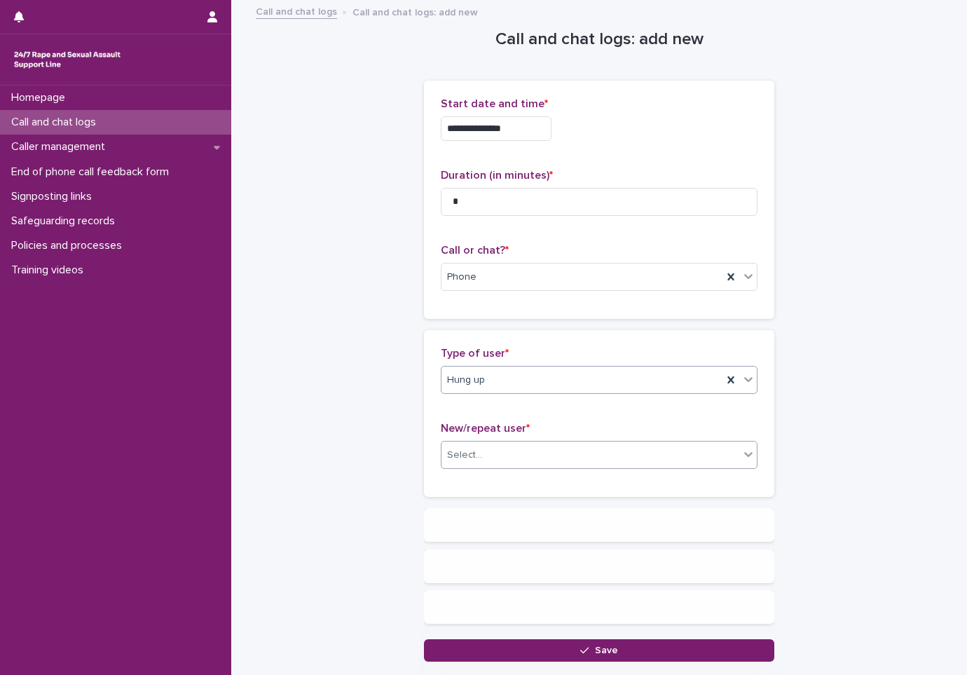
click at [505, 456] on div "Select..." at bounding box center [591, 455] width 298 height 23
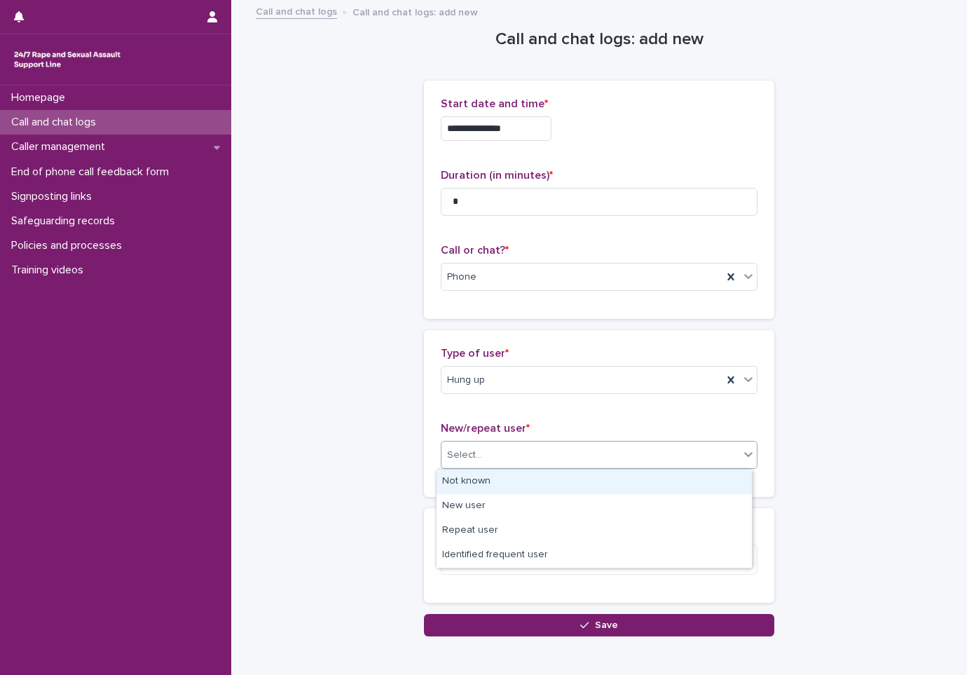
click at [547, 476] on div "Not known" at bounding box center [594, 482] width 315 height 25
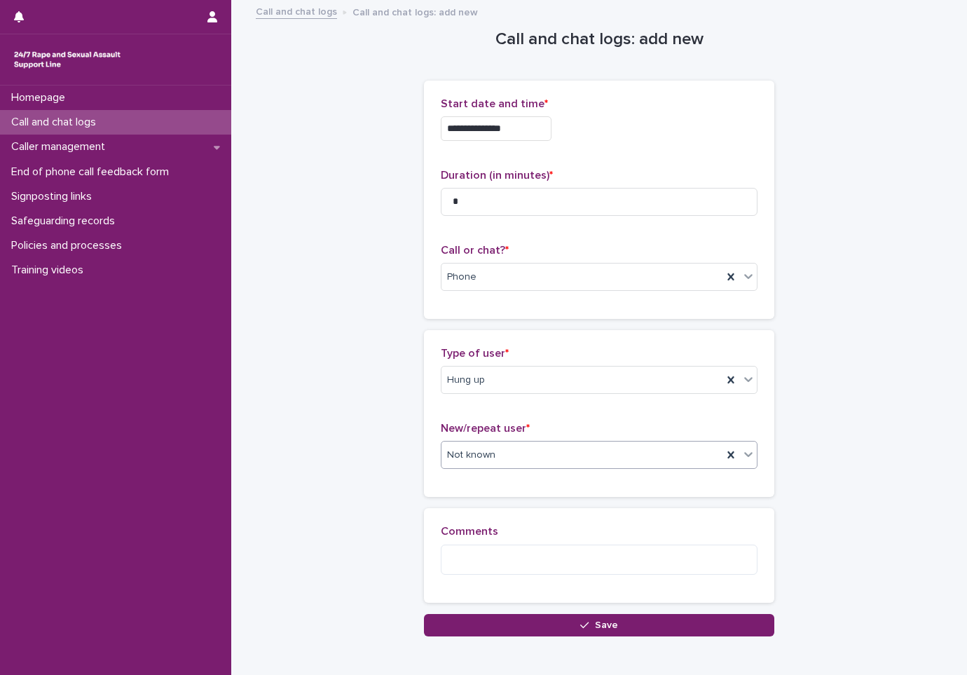
click at [565, 508] on div "Comments" at bounding box center [599, 555] width 350 height 94
click at [615, 625] on button "Save" at bounding box center [599, 625] width 350 height 22
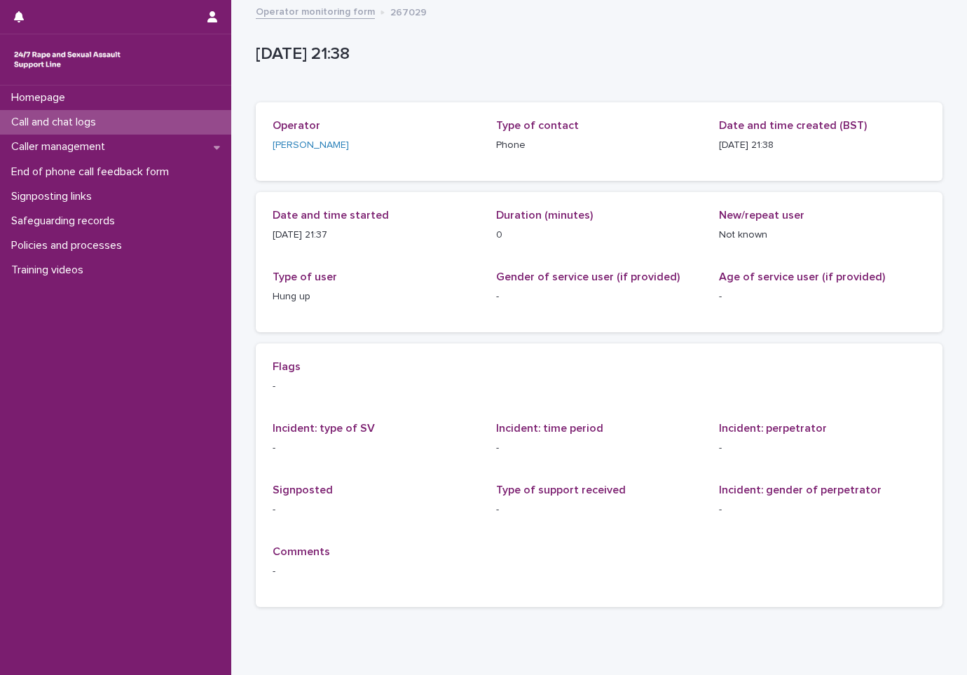
click at [180, 120] on div "Call and chat logs" at bounding box center [115, 122] width 231 height 25
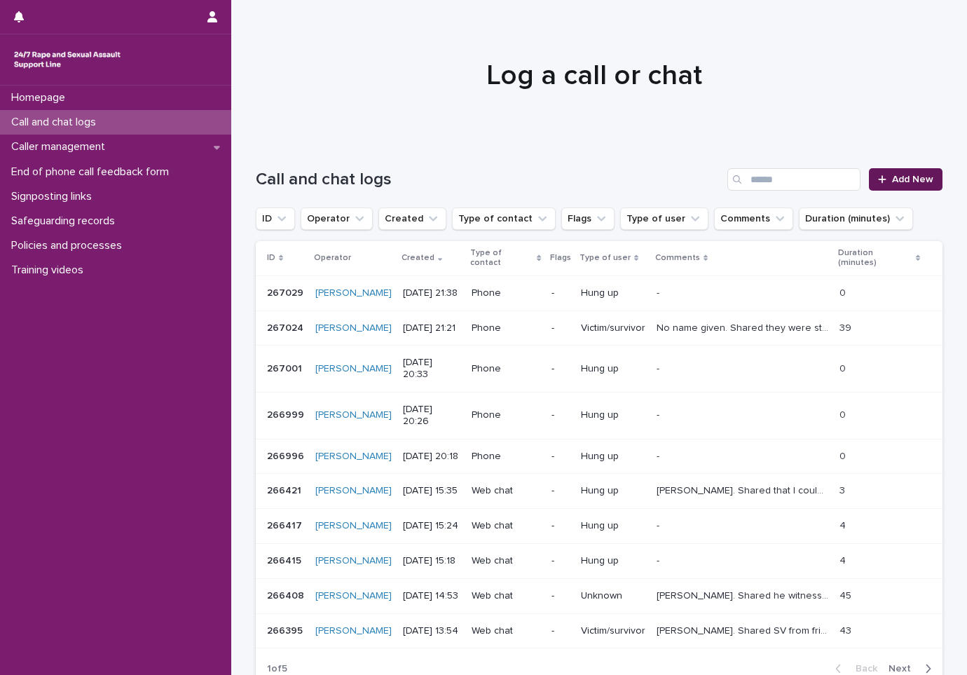
click at [892, 187] on link "Add New" at bounding box center [906, 179] width 74 height 22
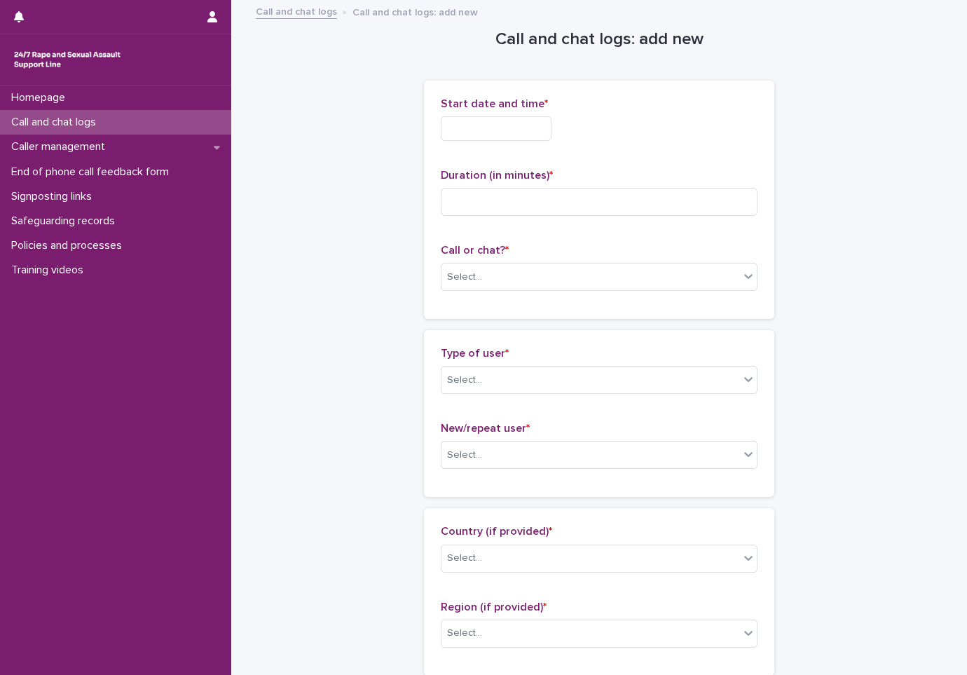
click at [512, 128] on input "text" at bounding box center [496, 128] width 111 height 25
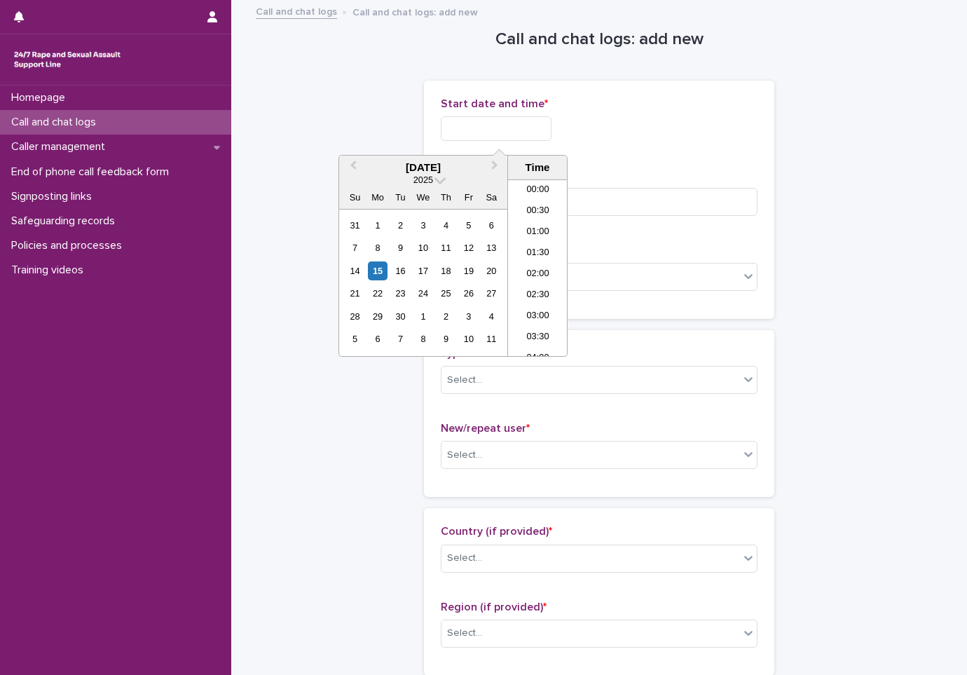
scroll to position [833, 0]
click at [549, 263] on li "21:30" at bounding box center [538, 261] width 60 height 21
click at [537, 121] on input "**********" at bounding box center [496, 128] width 111 height 25
type input "**********"
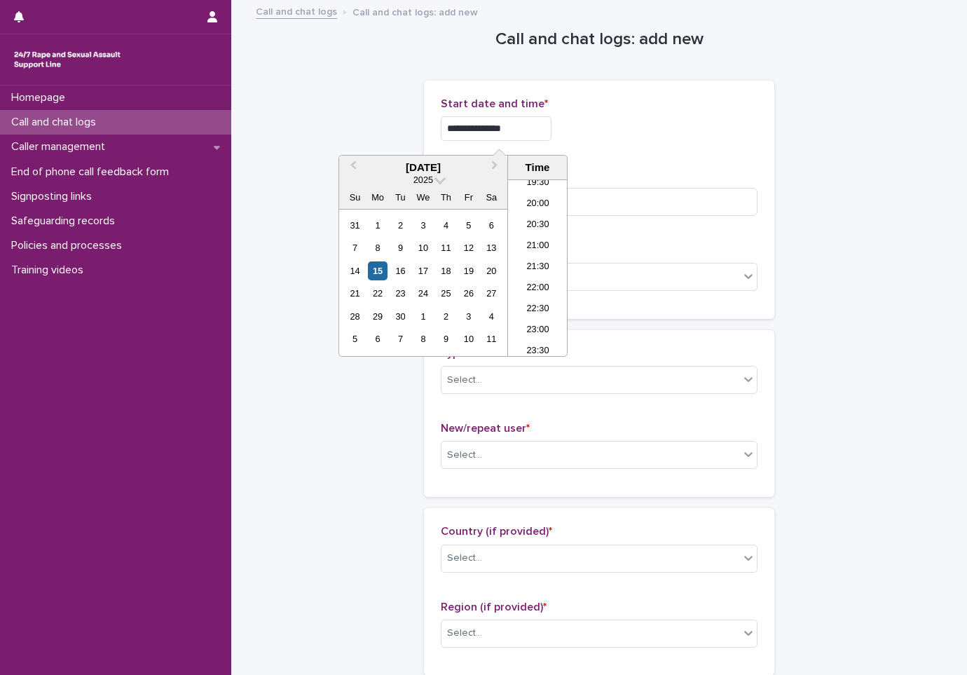
click at [730, 156] on div "**********" at bounding box center [599, 199] width 317 height 205
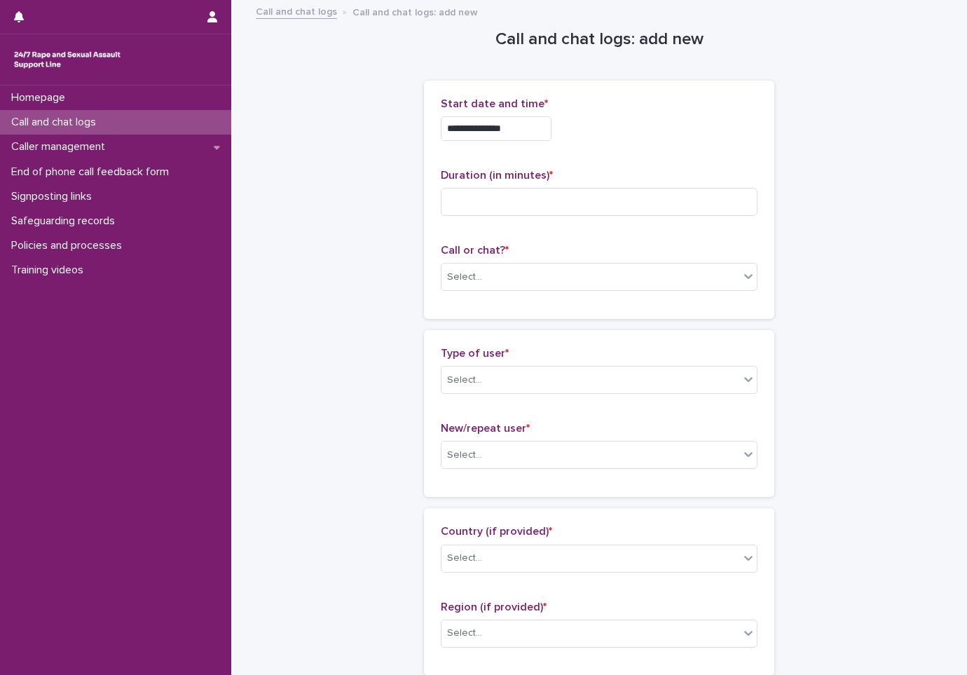
click at [523, 216] on div "Duration (in minutes) *" at bounding box center [599, 198] width 317 height 58
click at [515, 198] on input at bounding box center [599, 202] width 317 height 28
type input "**"
click at [517, 278] on div "Select..." at bounding box center [591, 277] width 298 height 23
click at [537, 305] on div "Phone" at bounding box center [594, 304] width 315 height 25
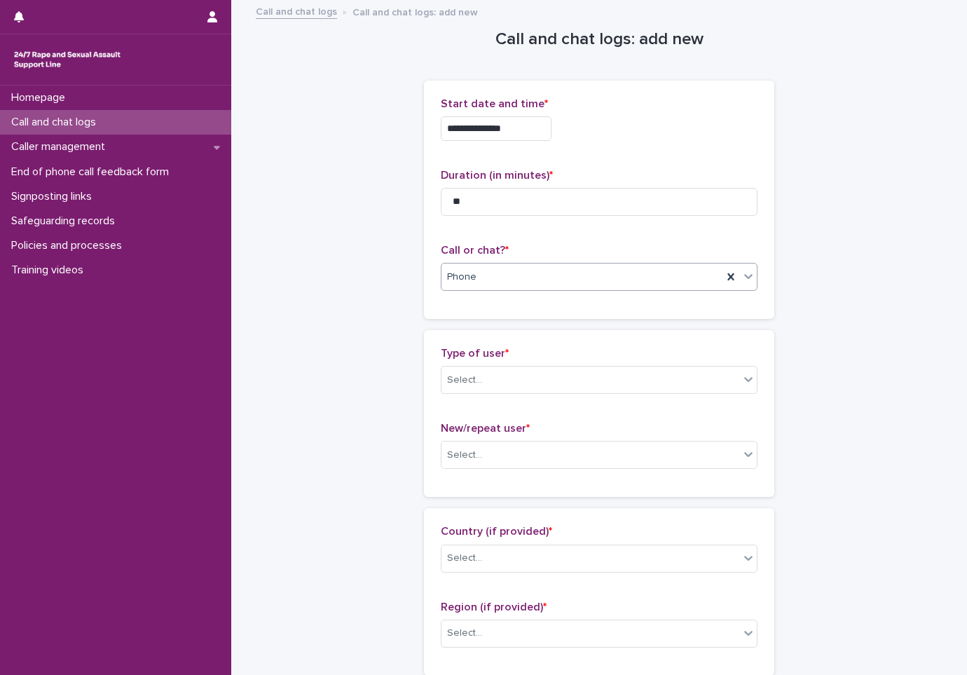
click at [536, 305] on div "**********" at bounding box center [599, 200] width 350 height 238
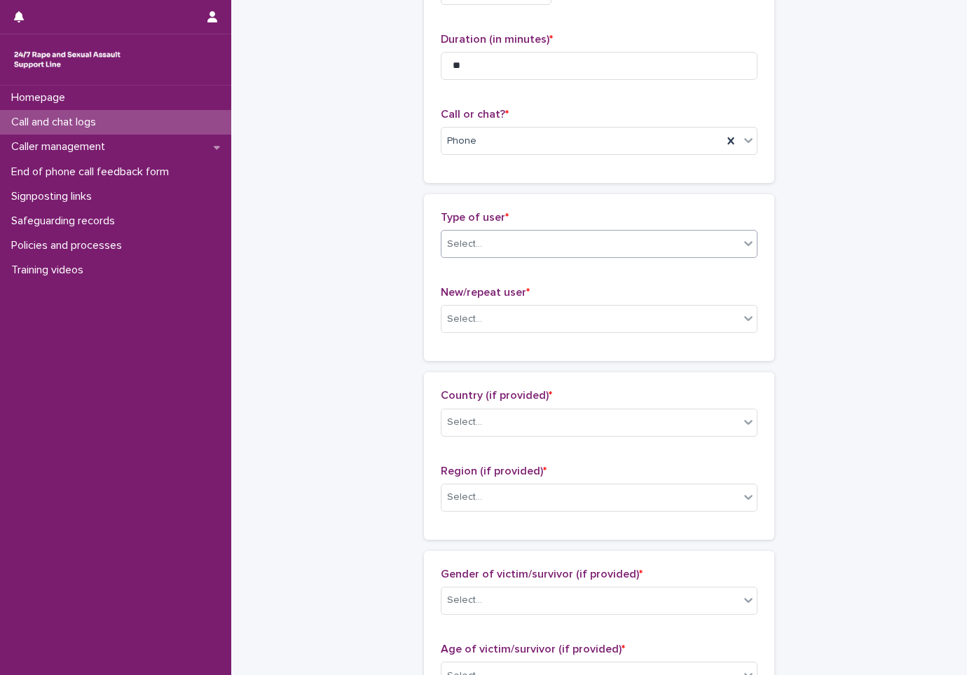
scroll to position [140, 0]
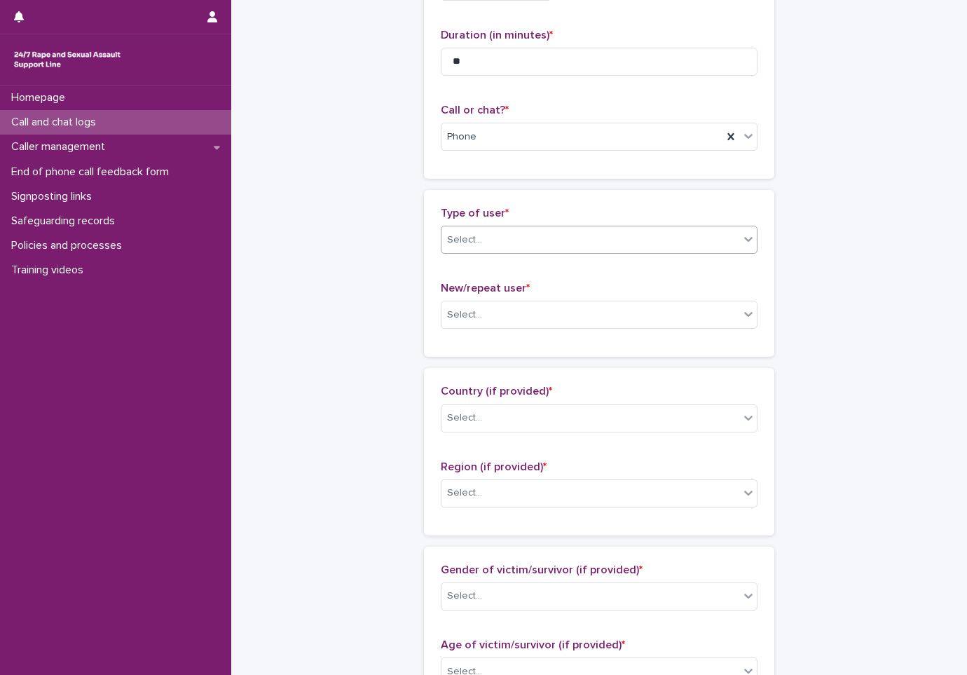
click at [510, 245] on div "Select..." at bounding box center [591, 240] width 298 height 23
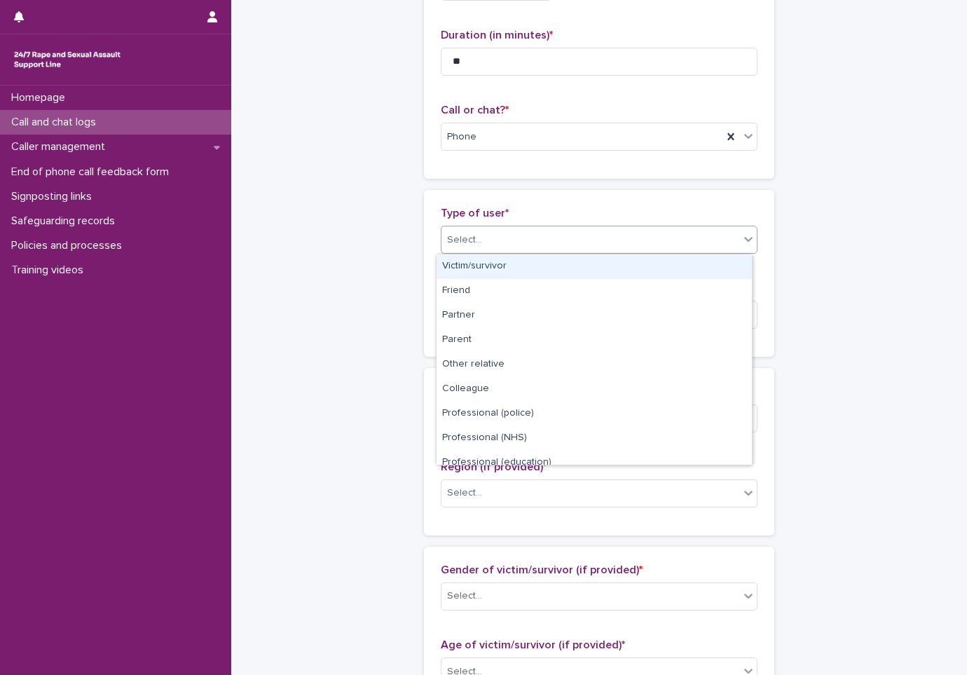
click at [517, 268] on div "Victim/survivor" at bounding box center [594, 266] width 315 height 25
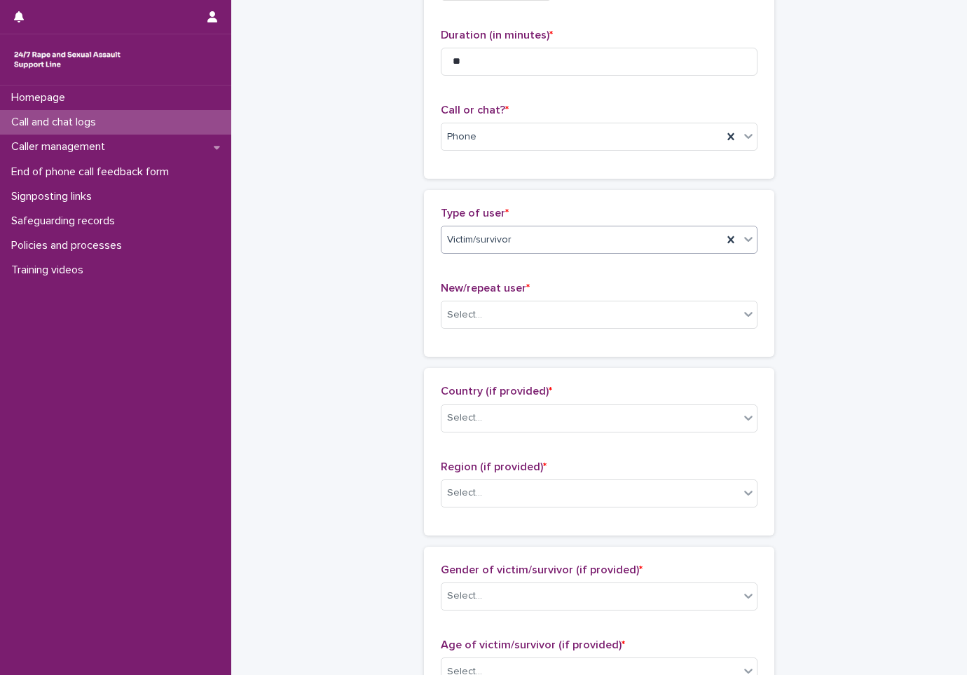
scroll to position [210, 0]
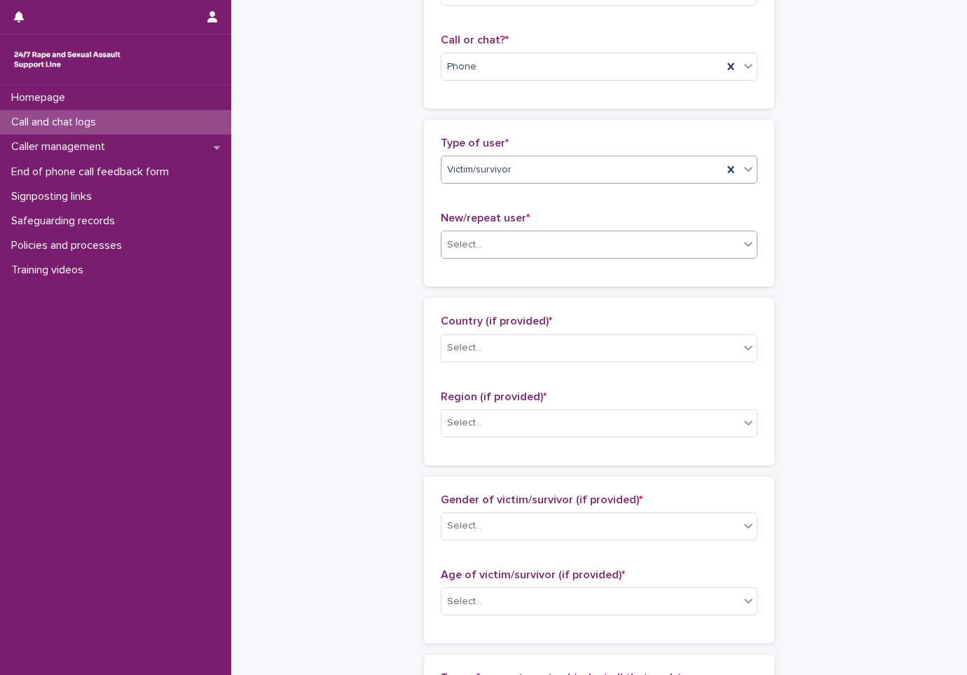
click at [511, 249] on div "Select..." at bounding box center [591, 244] width 298 height 23
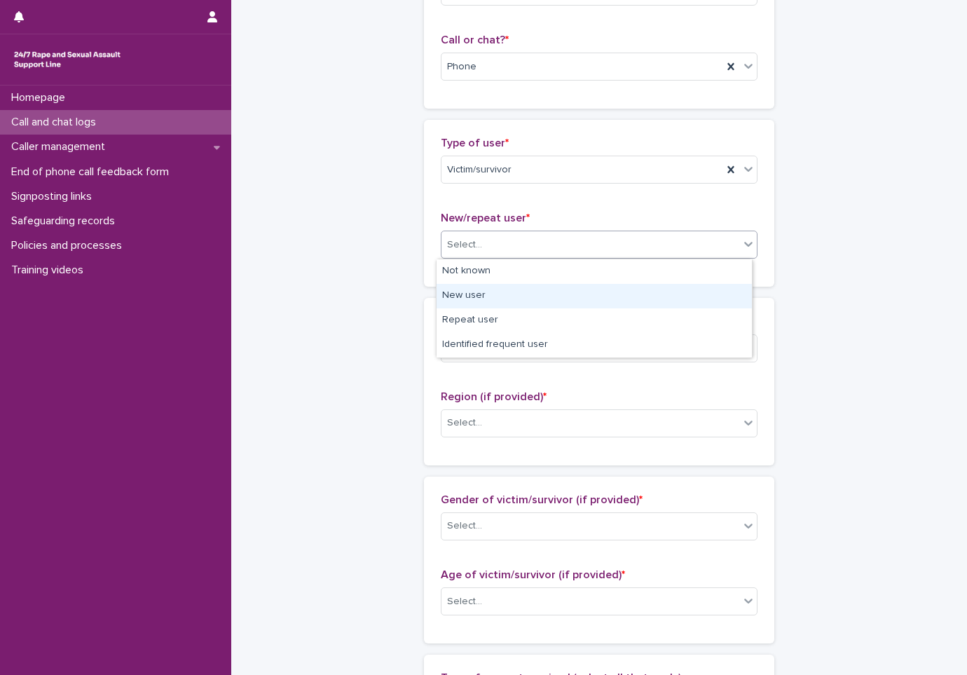
click at [512, 303] on div "New user" at bounding box center [594, 296] width 315 height 25
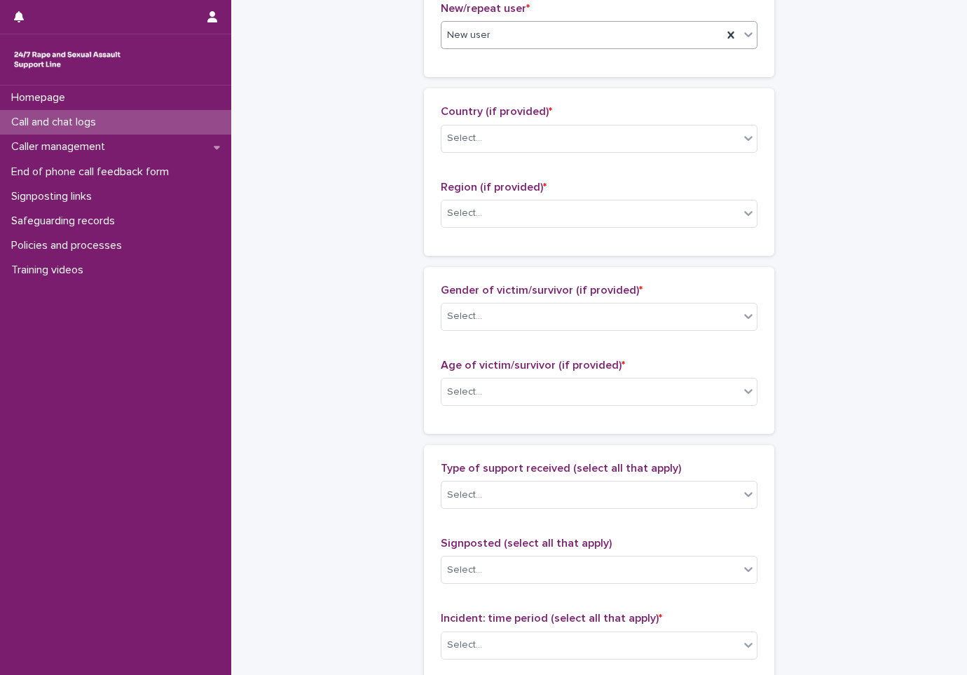
scroll to position [421, 0]
click at [512, 140] on div "Select..." at bounding box center [591, 137] width 298 height 23
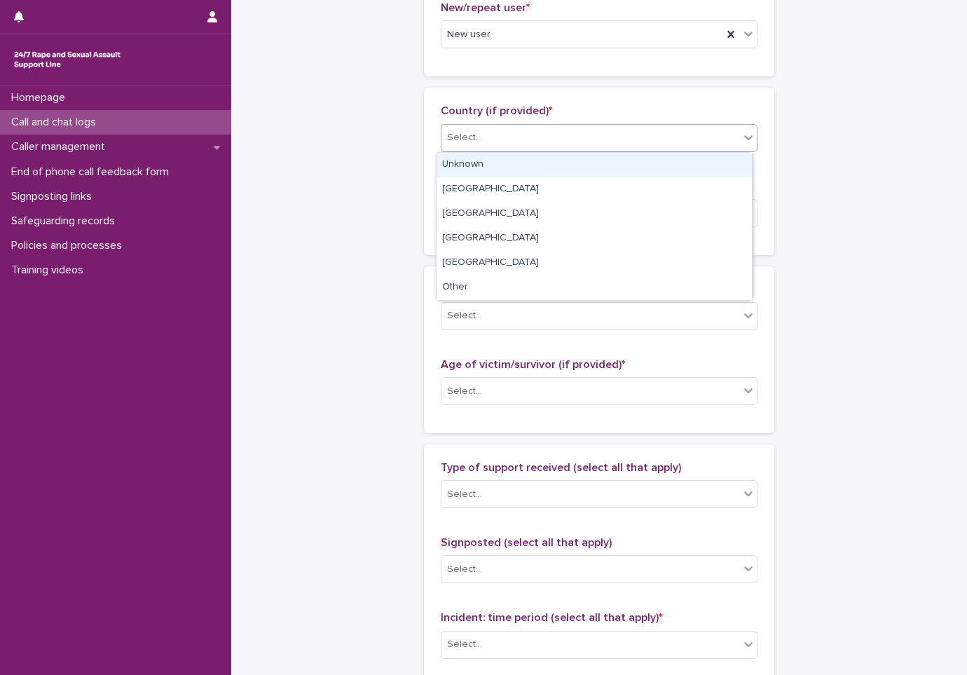
click at [528, 168] on div "Unknown" at bounding box center [594, 165] width 315 height 25
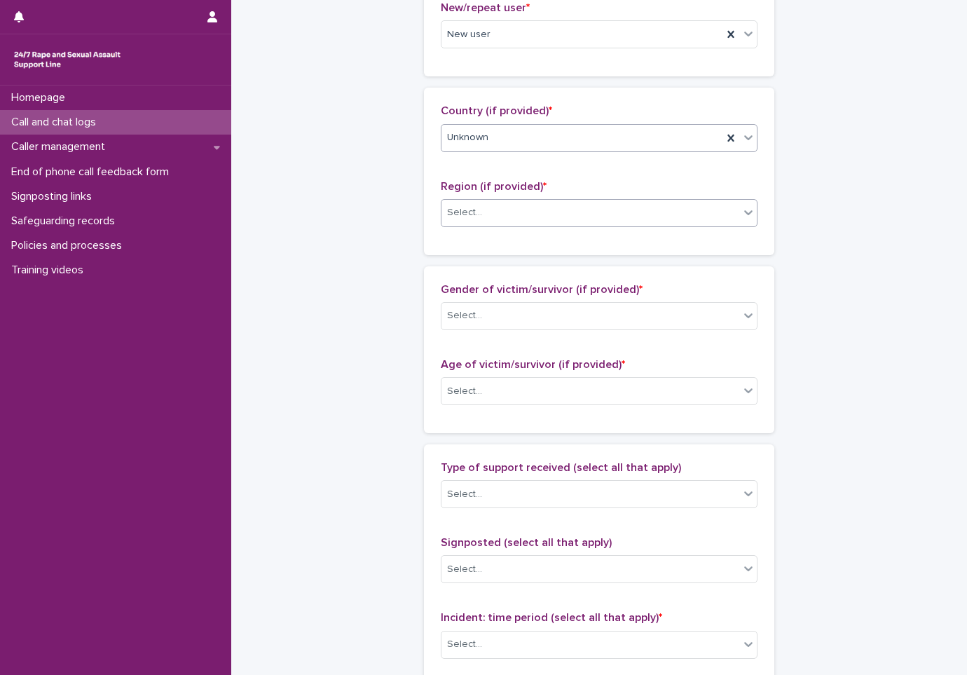
click at [560, 221] on div "Select..." at bounding box center [591, 212] width 298 height 23
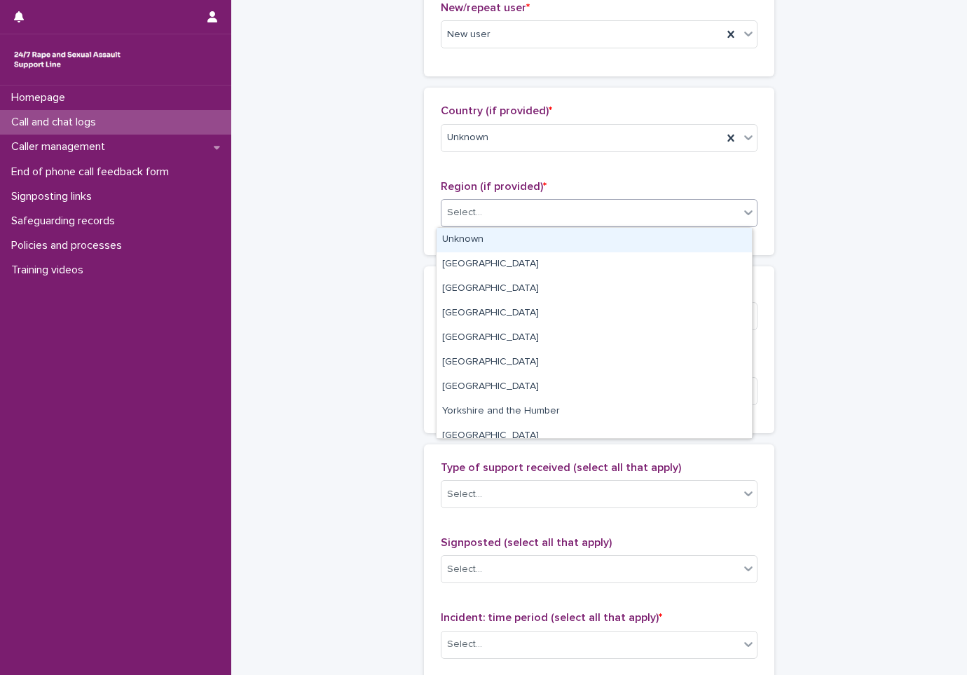
click at [545, 241] on div "Unknown" at bounding box center [594, 240] width 315 height 25
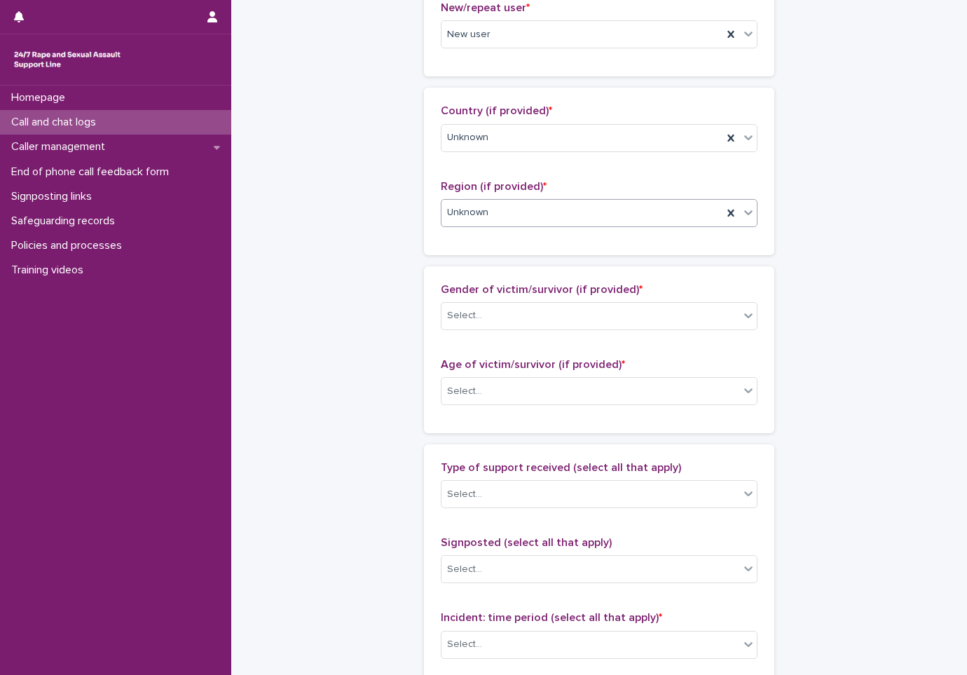
click at [561, 170] on div "Country (if provided) * Unknown Region (if provided) * option Unknown, selected…" at bounding box center [599, 170] width 317 height 133
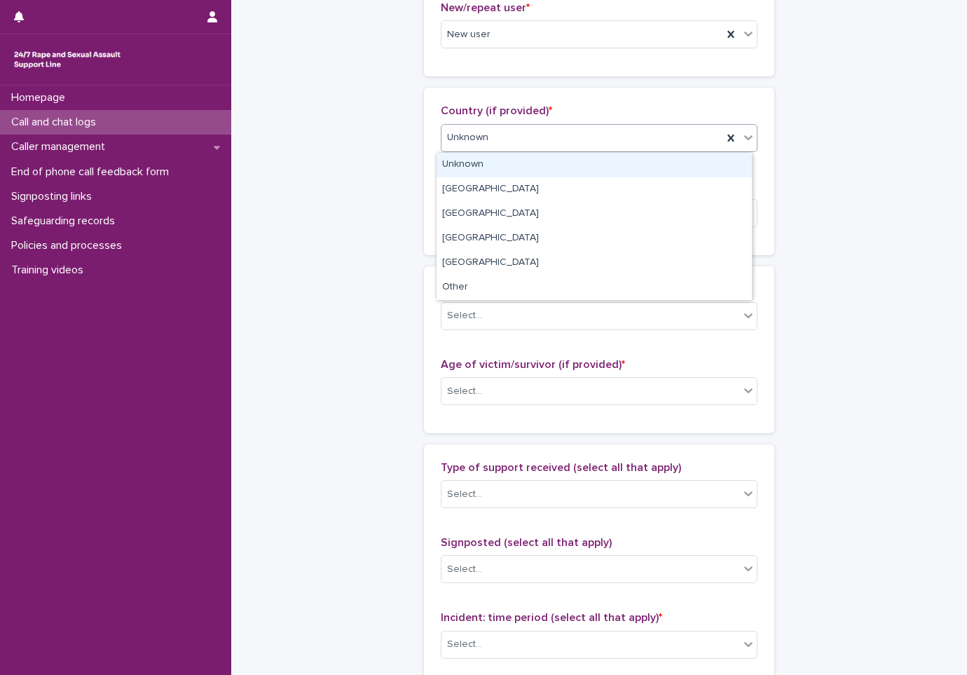
click at [561, 141] on div "Unknown" at bounding box center [582, 137] width 281 height 23
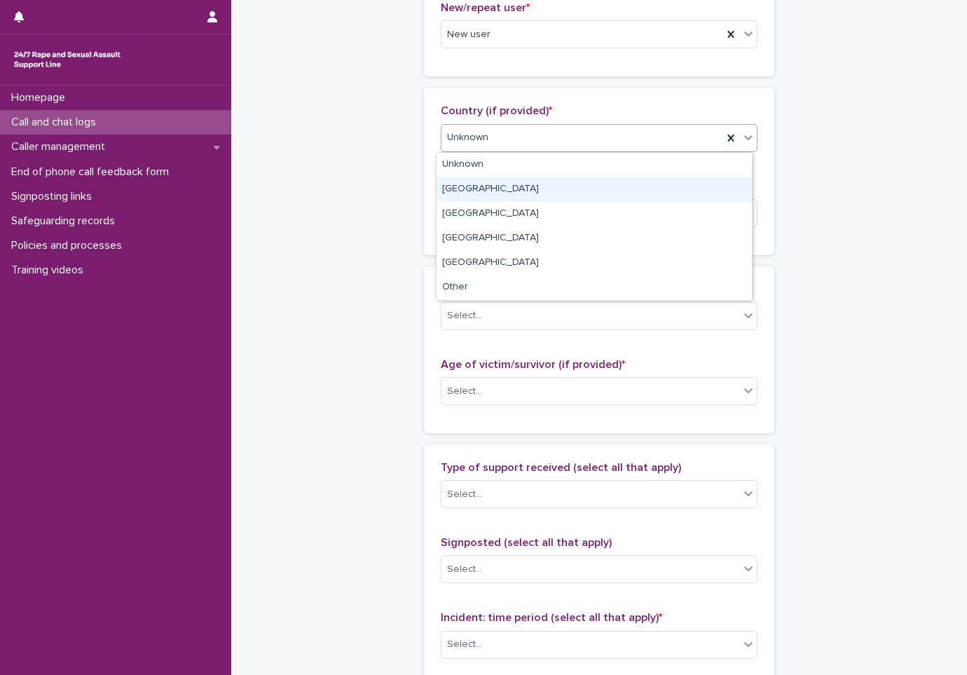
click at [529, 185] on div "England" at bounding box center [594, 189] width 315 height 25
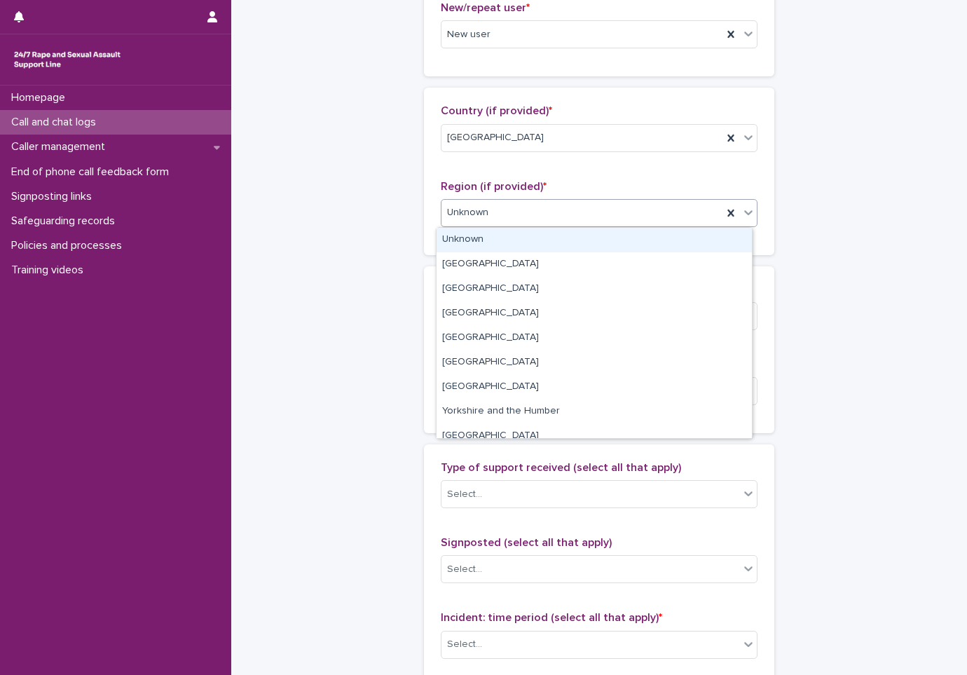
click at [540, 214] on div "Unknown" at bounding box center [582, 212] width 281 height 23
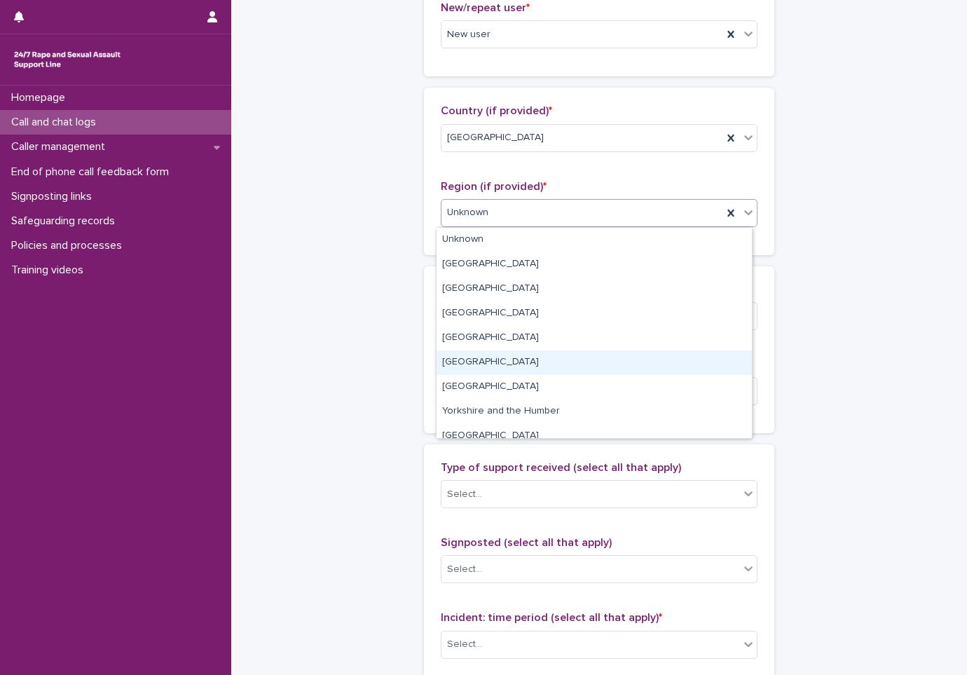
click at [525, 364] on div "North West" at bounding box center [594, 362] width 315 height 25
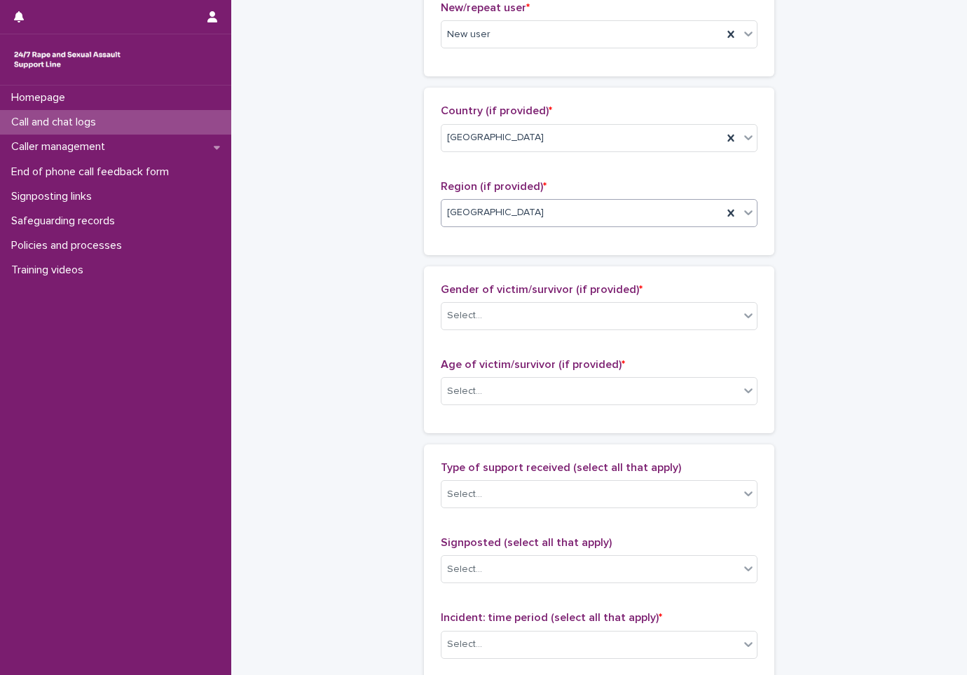
click at [558, 259] on div "Loading... Saving… Country (if provided) * England Region (if provided) * optio…" at bounding box center [599, 177] width 350 height 178
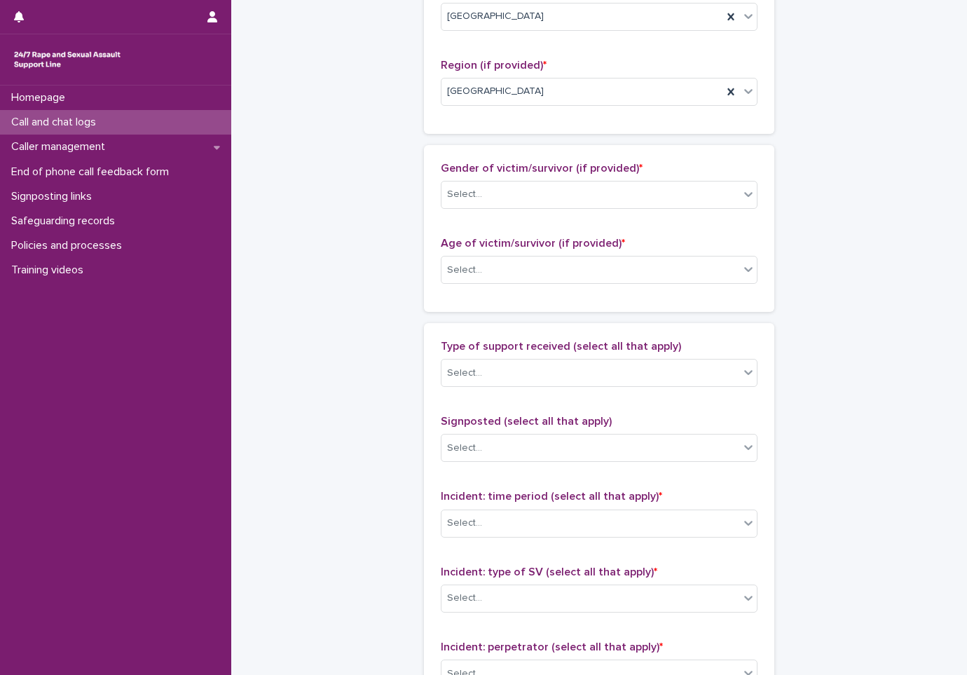
scroll to position [561, 0]
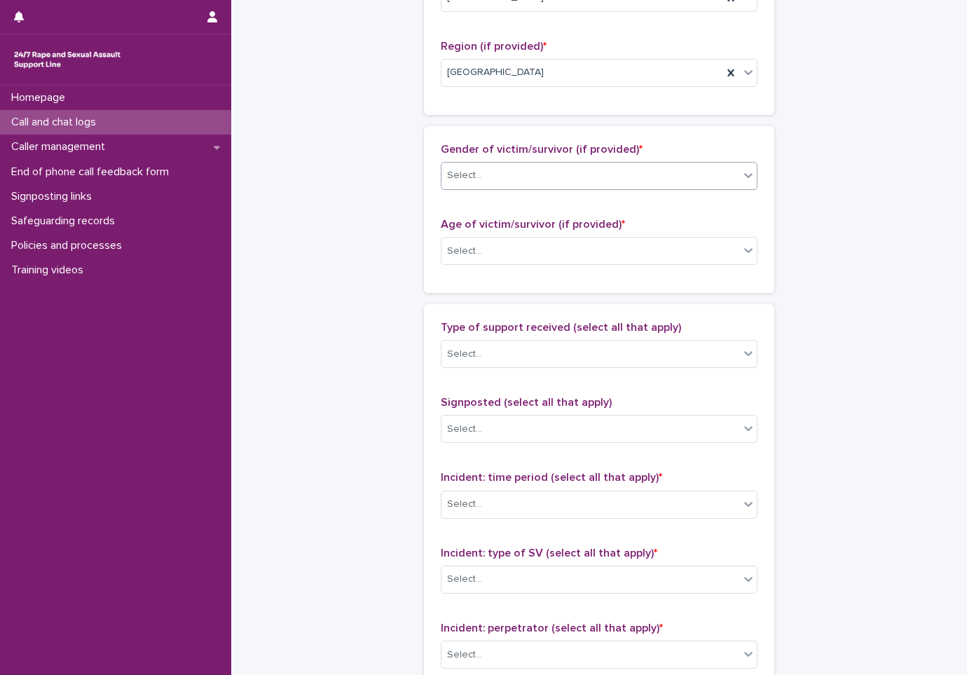
click at [561, 186] on div "Select..." at bounding box center [591, 175] width 298 height 23
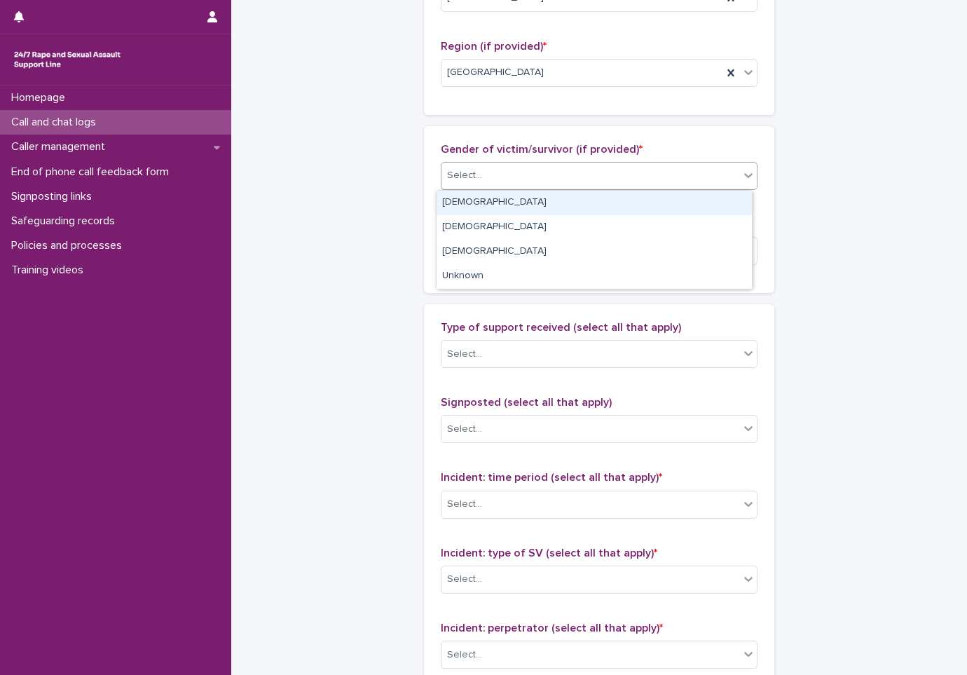
click at [537, 207] on div "Female" at bounding box center [594, 203] width 315 height 25
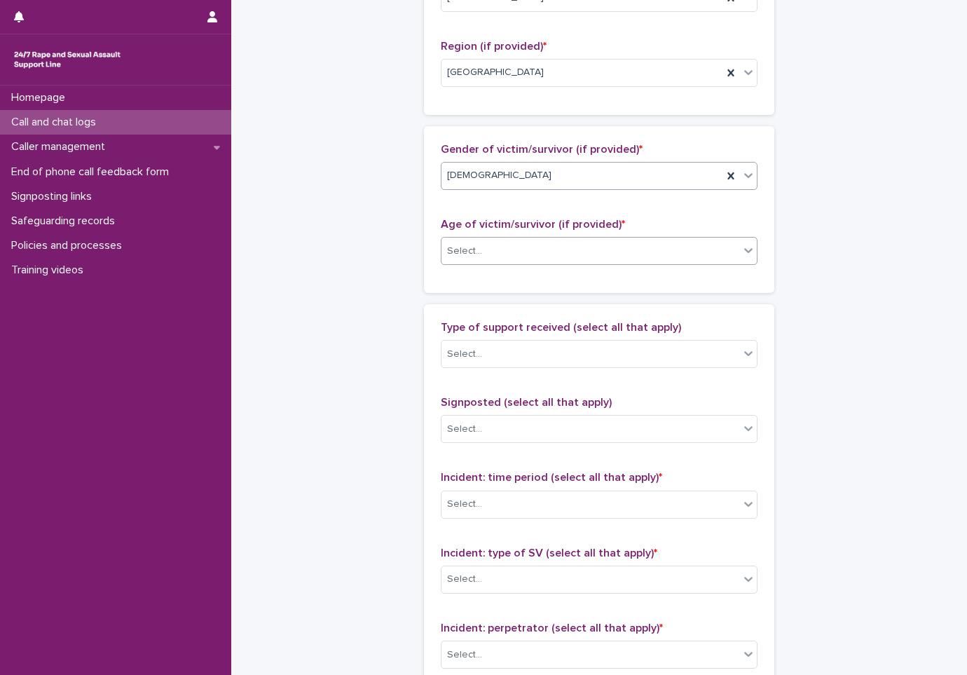
click at [538, 248] on div "Select..." at bounding box center [591, 251] width 298 height 23
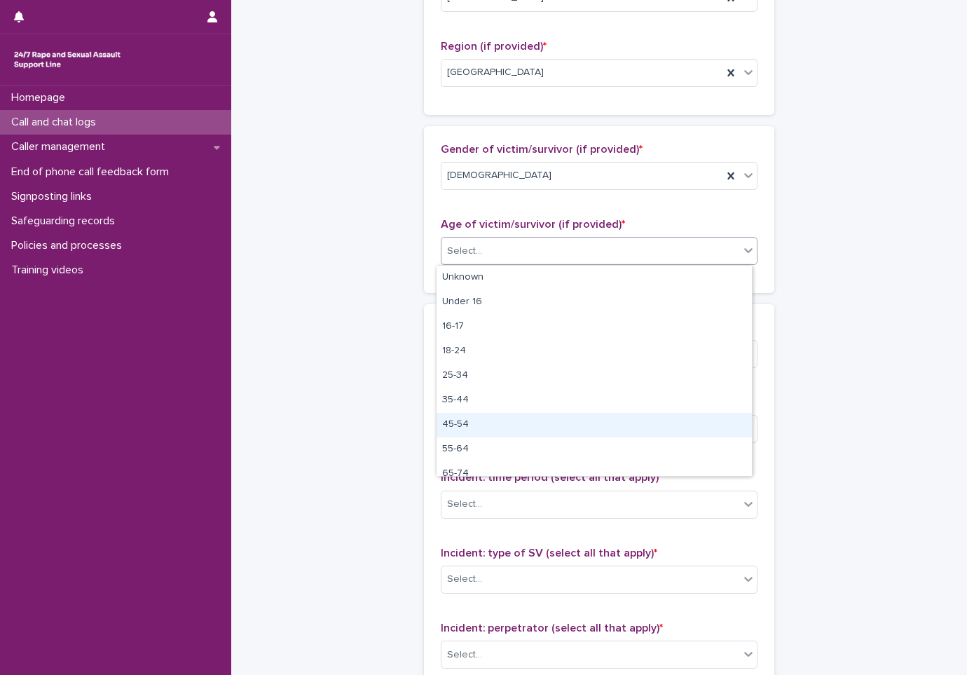
click at [524, 418] on div "45-54" at bounding box center [594, 425] width 315 height 25
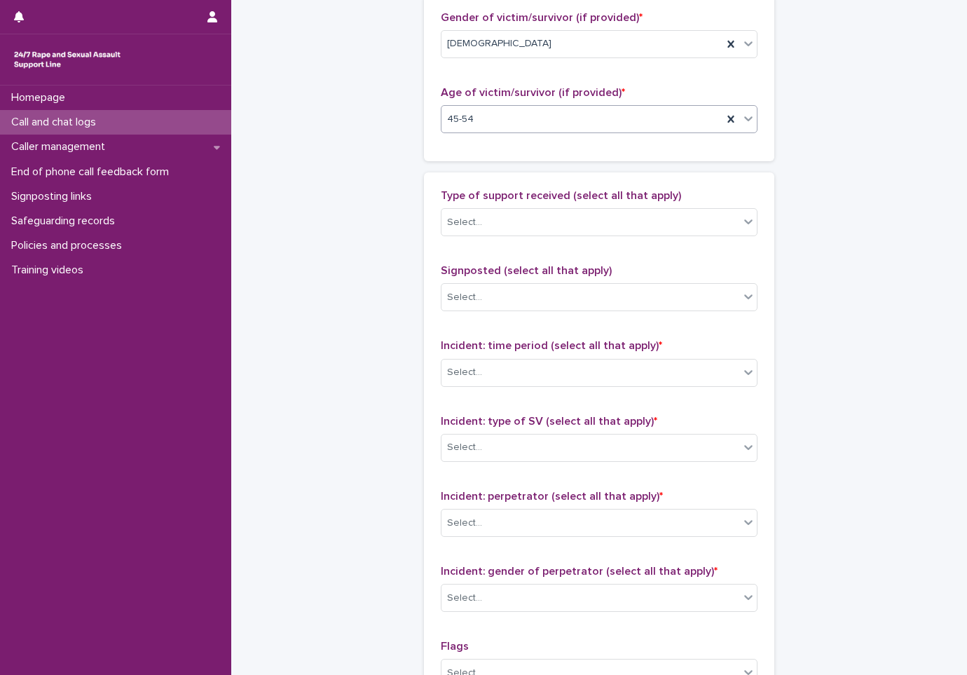
scroll to position [701, 0]
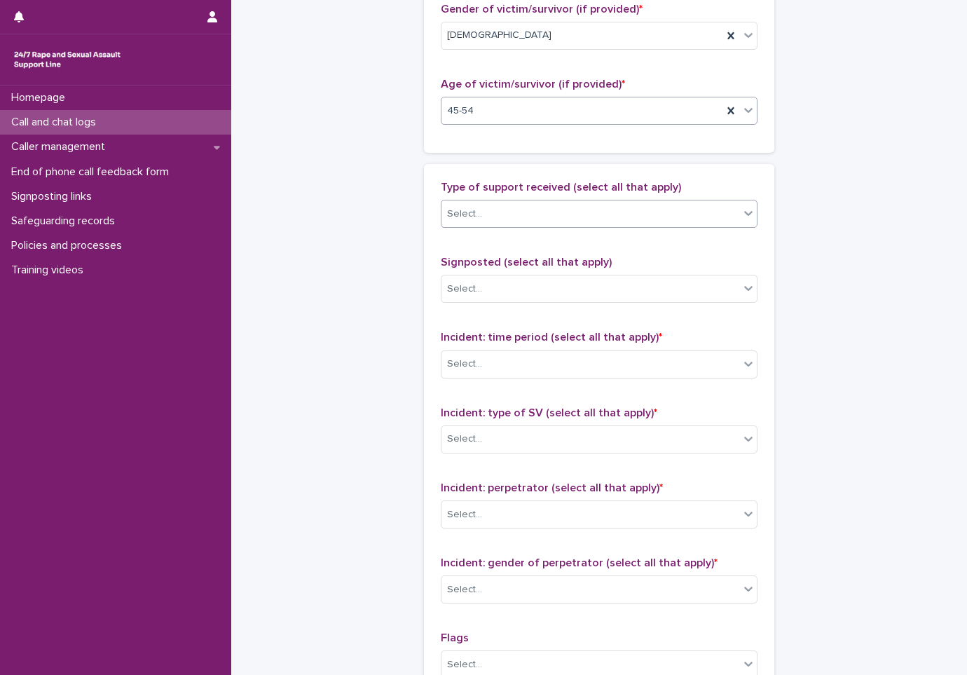
click at [550, 207] on div "Select..." at bounding box center [591, 214] width 298 height 23
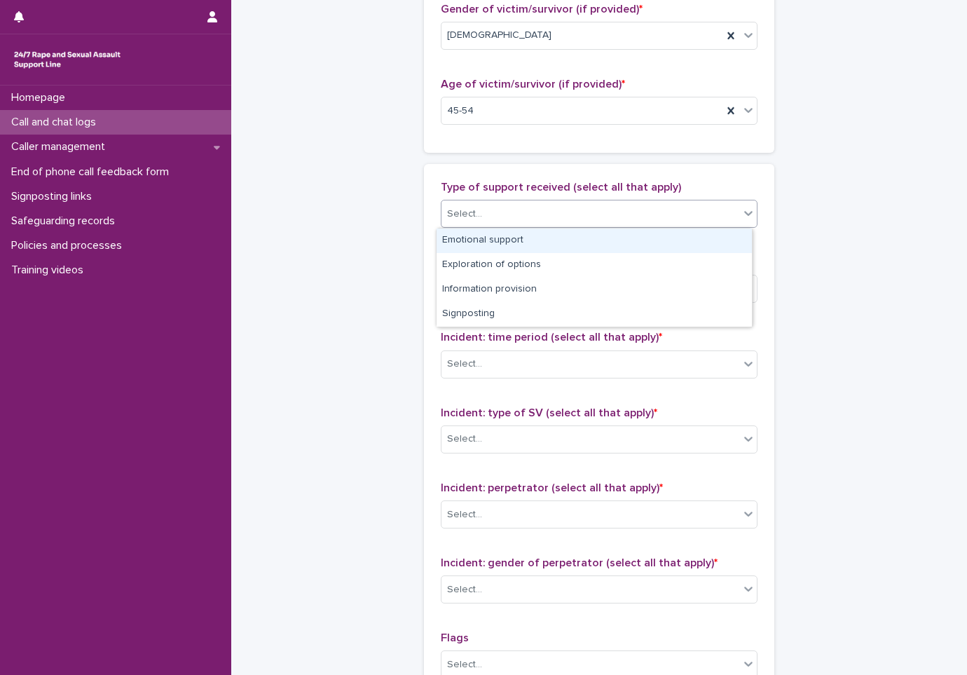
click at [536, 240] on div "Emotional support" at bounding box center [594, 241] width 315 height 25
click at [536, 240] on div "Type of support received (select all that apply) option Emotional support focus…" at bounding box center [599, 474] width 317 height 587
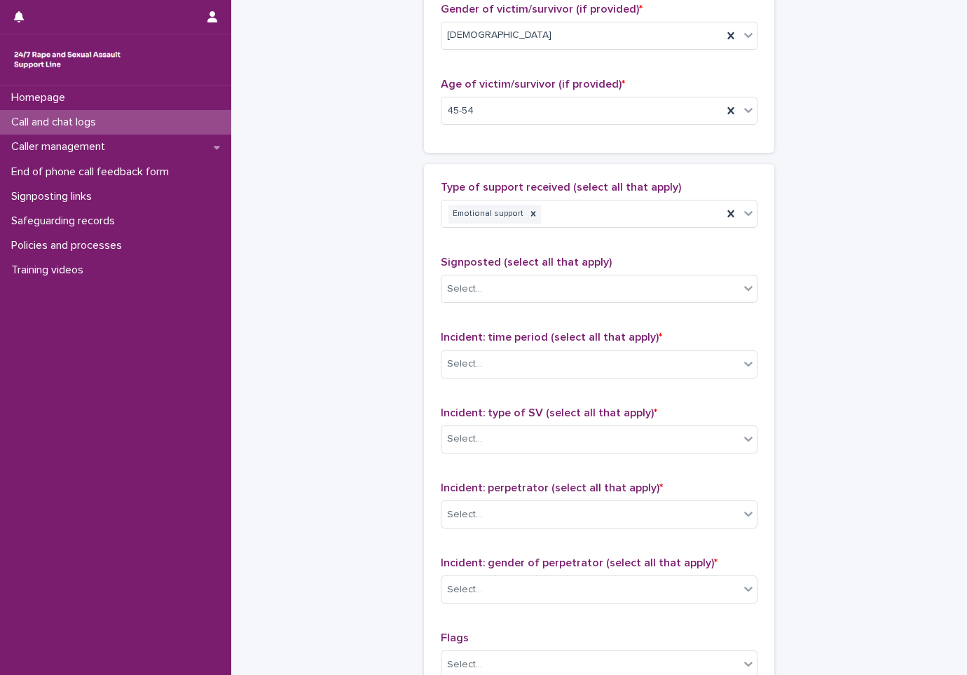
drag, startPoint x: 536, startPoint y: 240, endPoint x: 569, endPoint y: 250, distance: 34.9
click at [569, 250] on div "Type of support received (select all that apply) Emotional support Signposted (…" at bounding box center [599, 474] width 317 height 587
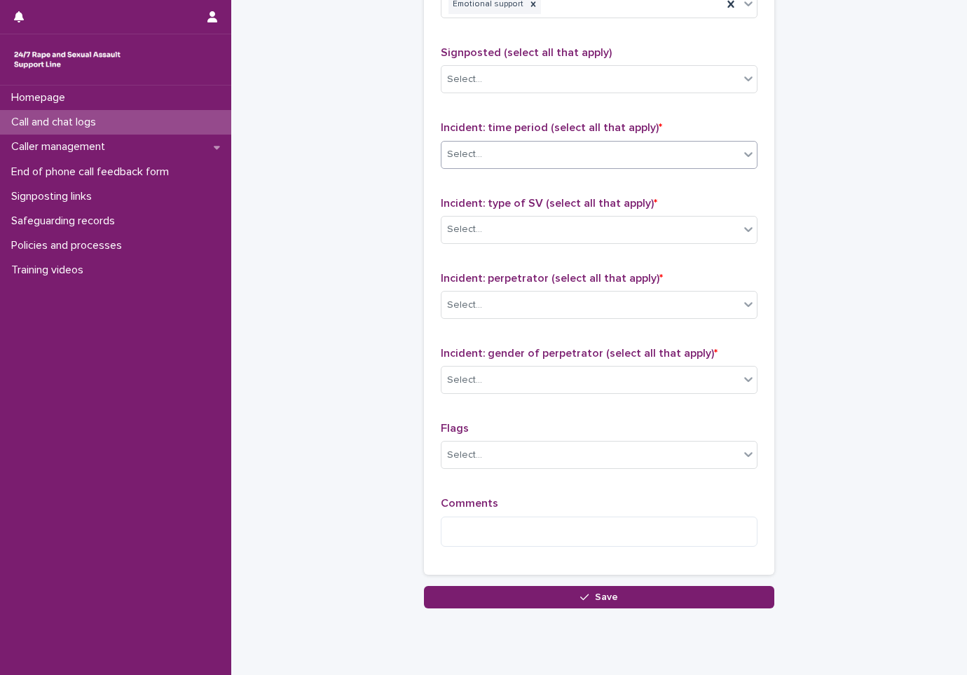
scroll to position [911, 0]
click at [537, 157] on div "Select..." at bounding box center [591, 153] width 298 height 23
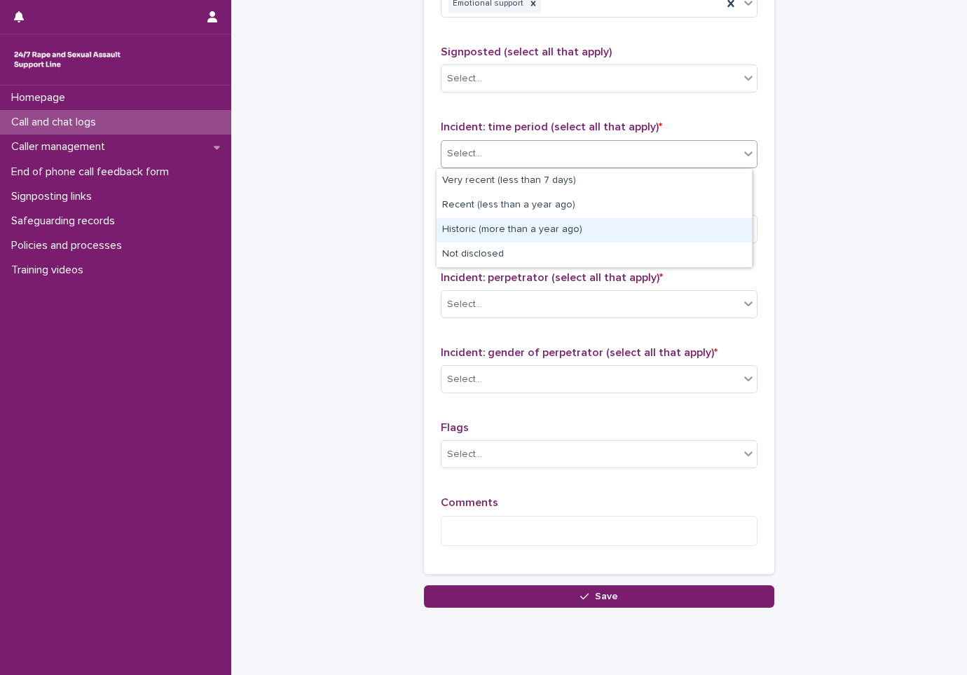
click at [540, 224] on div "Historic (more than a year ago)" at bounding box center [594, 230] width 315 height 25
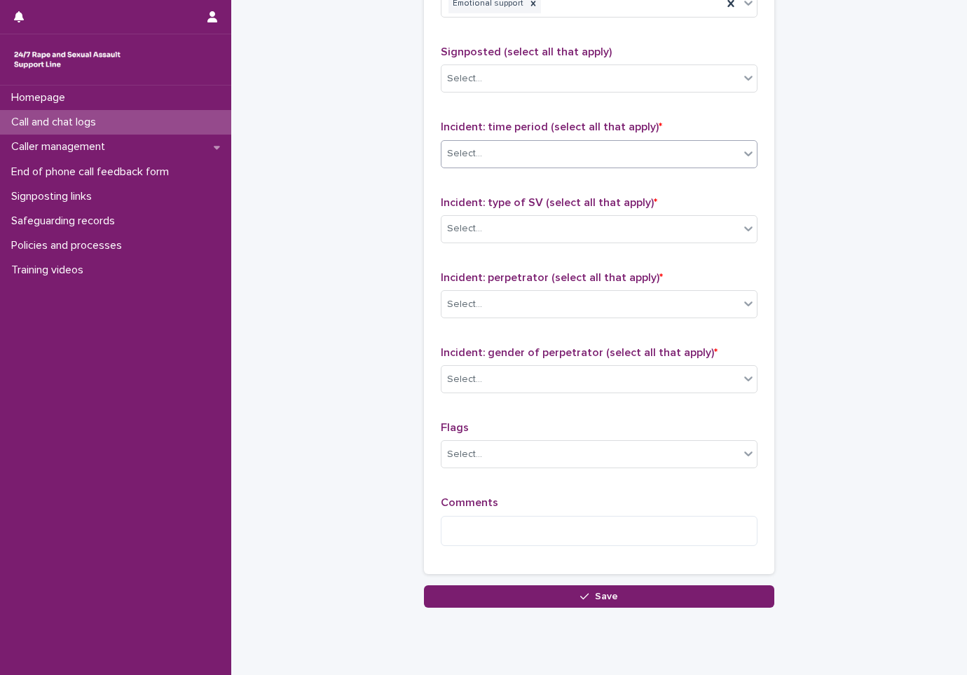
click at [540, 224] on div "Select..." at bounding box center [591, 228] width 298 height 23
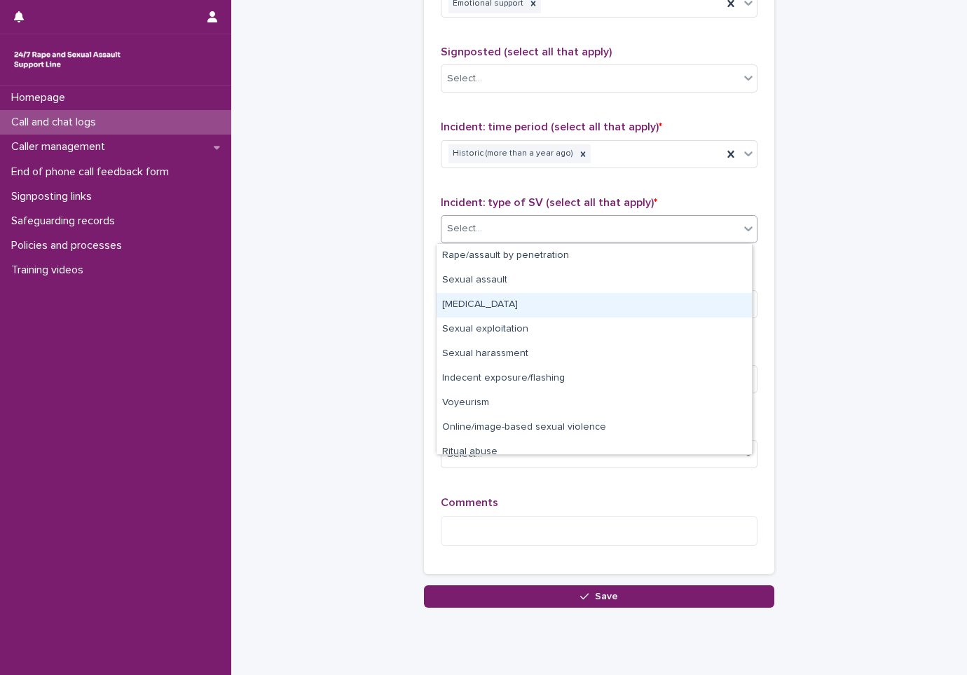
click at [533, 300] on div "Child sexual abuse" at bounding box center [594, 305] width 315 height 25
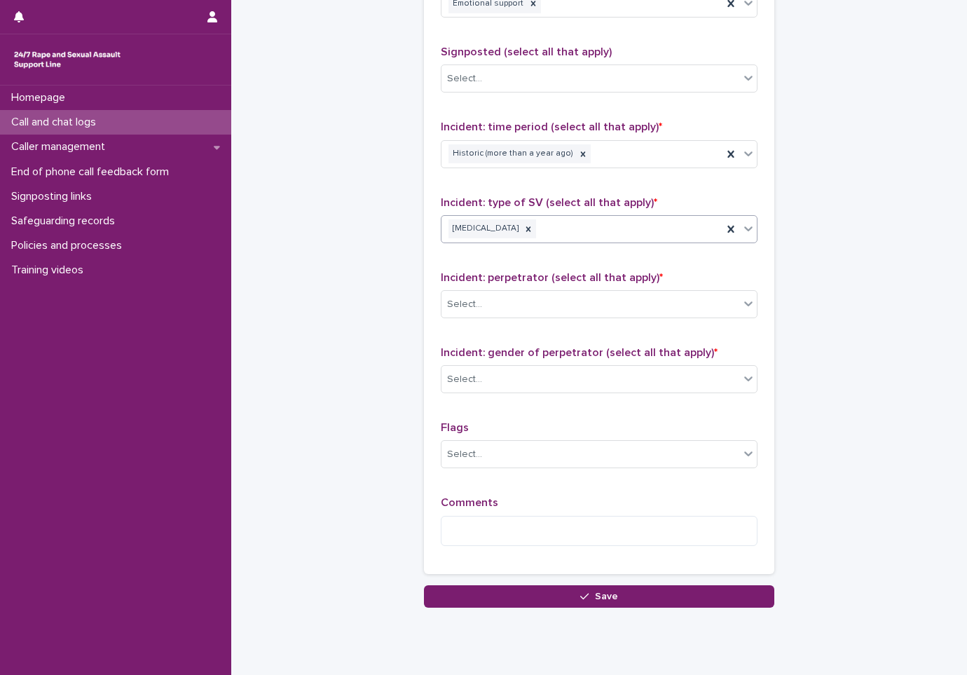
click at [533, 300] on div "Select..." at bounding box center [591, 304] width 298 height 23
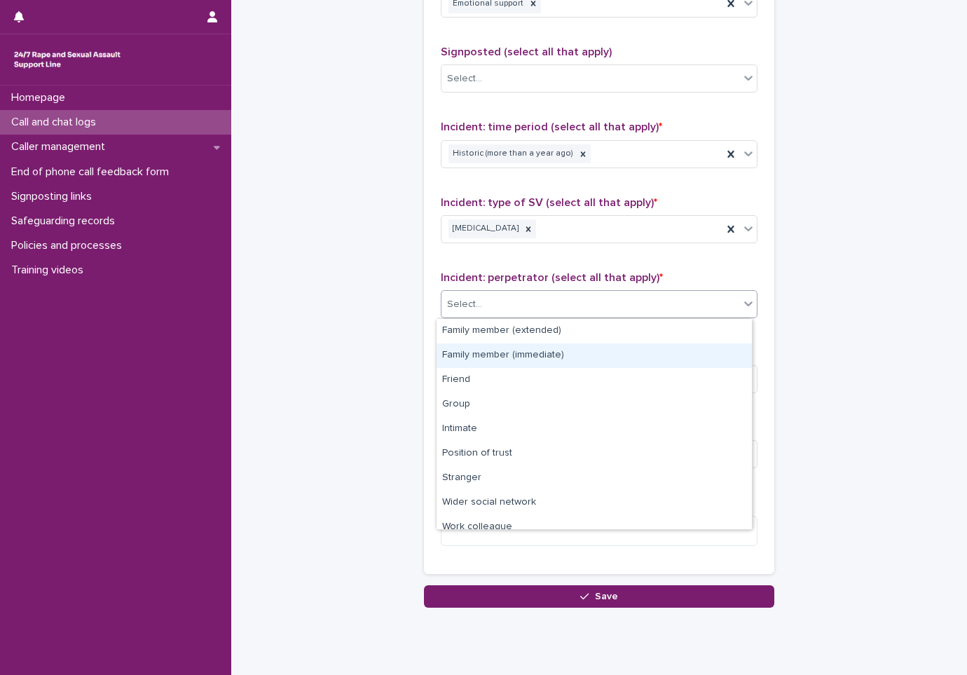
click at [562, 348] on div "Family member (immediate)" at bounding box center [594, 355] width 315 height 25
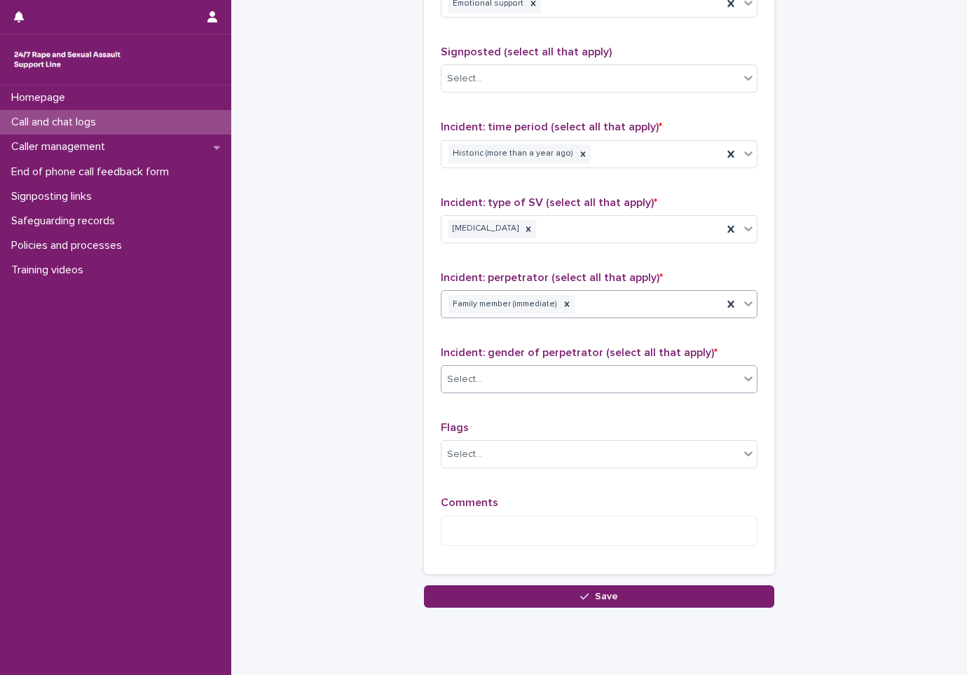
click at [545, 369] on div "Select..." at bounding box center [591, 379] width 298 height 23
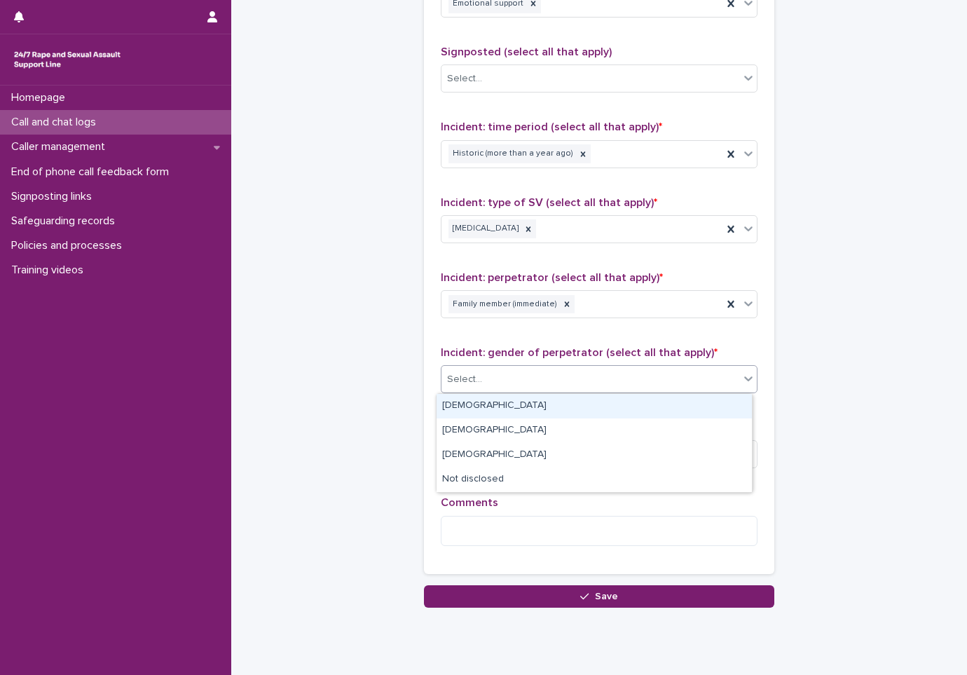
click at [537, 404] on div "Male" at bounding box center [594, 406] width 315 height 25
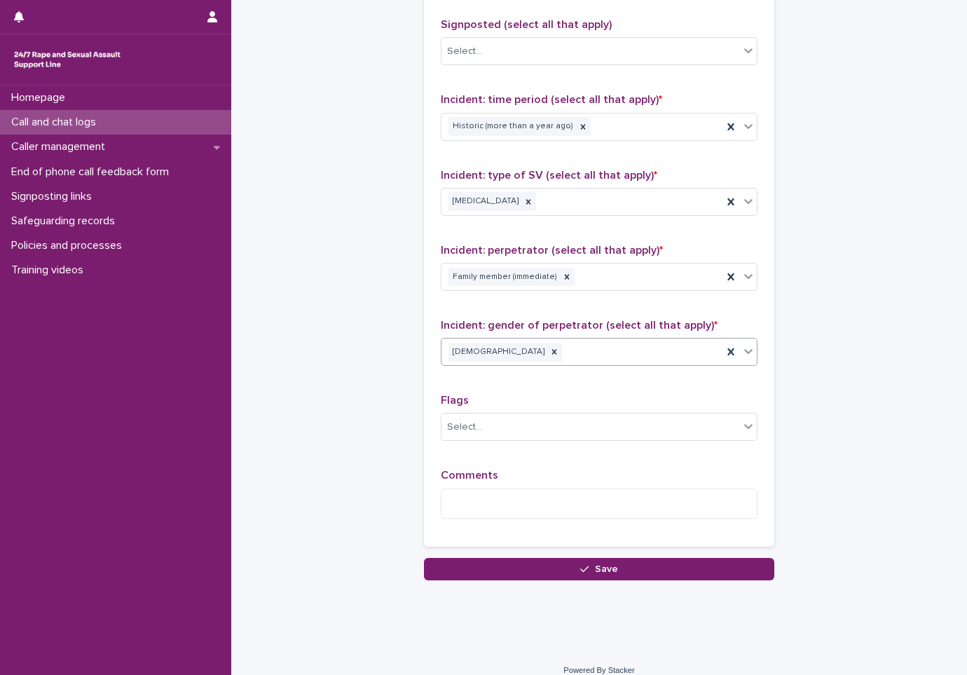
scroll to position [953, 0]
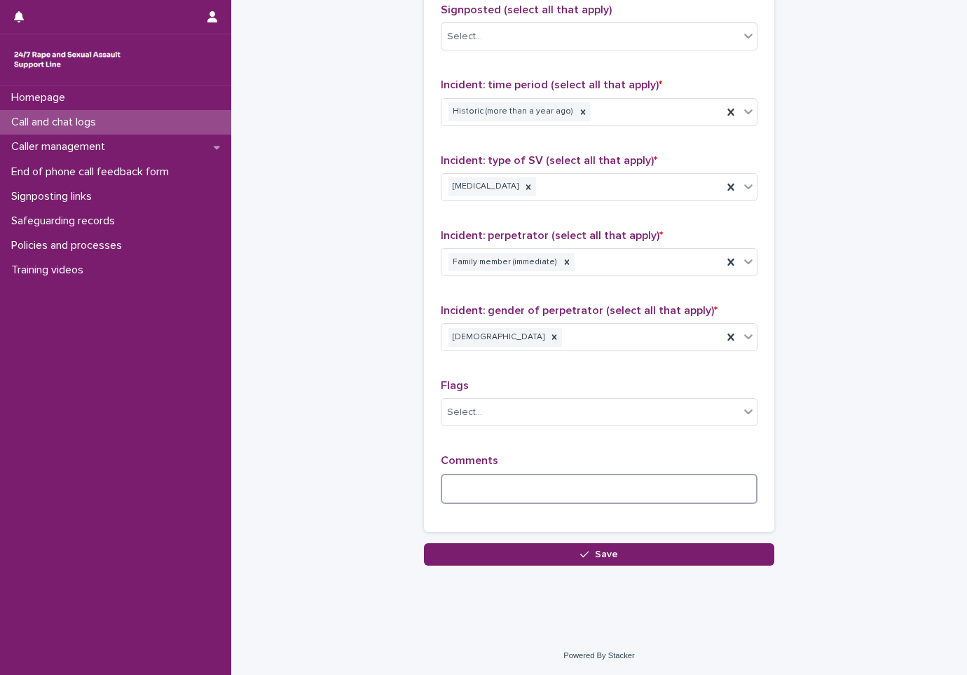
click at [541, 482] on textarea at bounding box center [599, 489] width 317 height 30
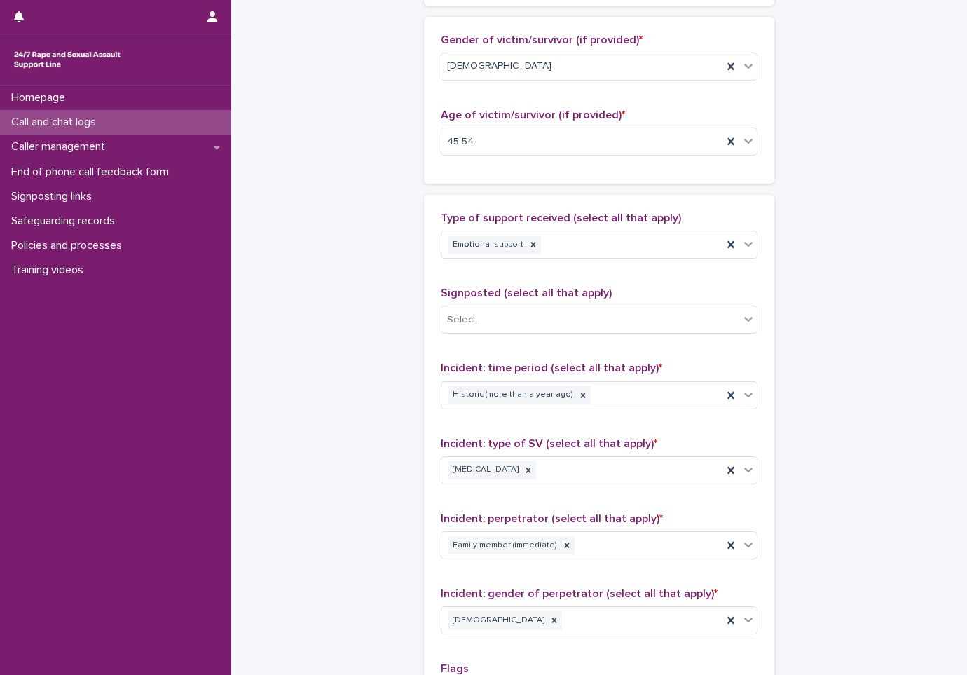
scroll to position [603, 0]
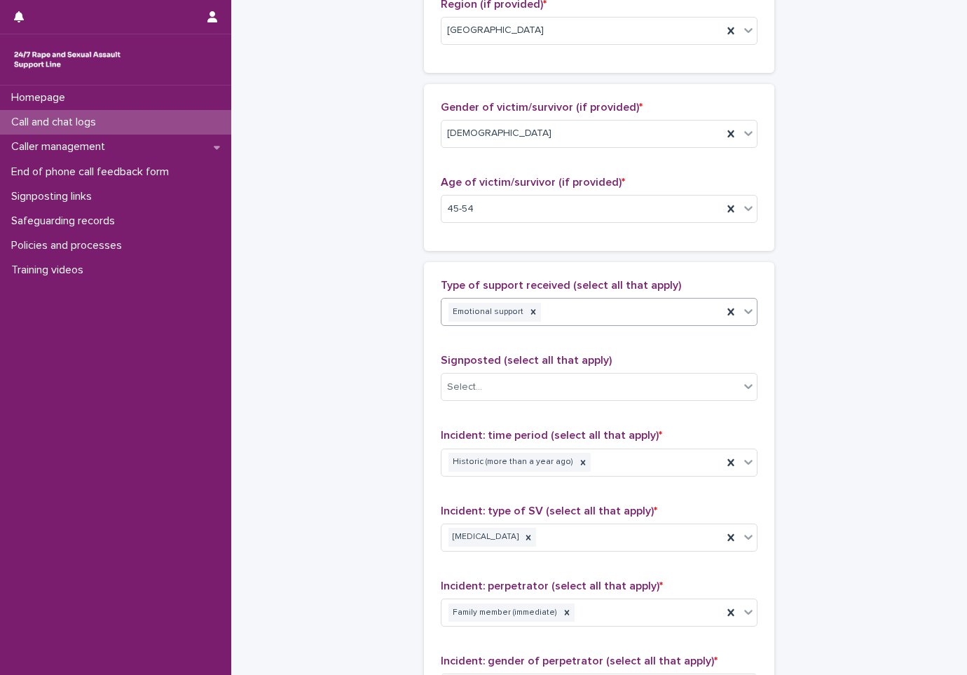
click at [602, 305] on div "Emotional support" at bounding box center [582, 312] width 281 height 25
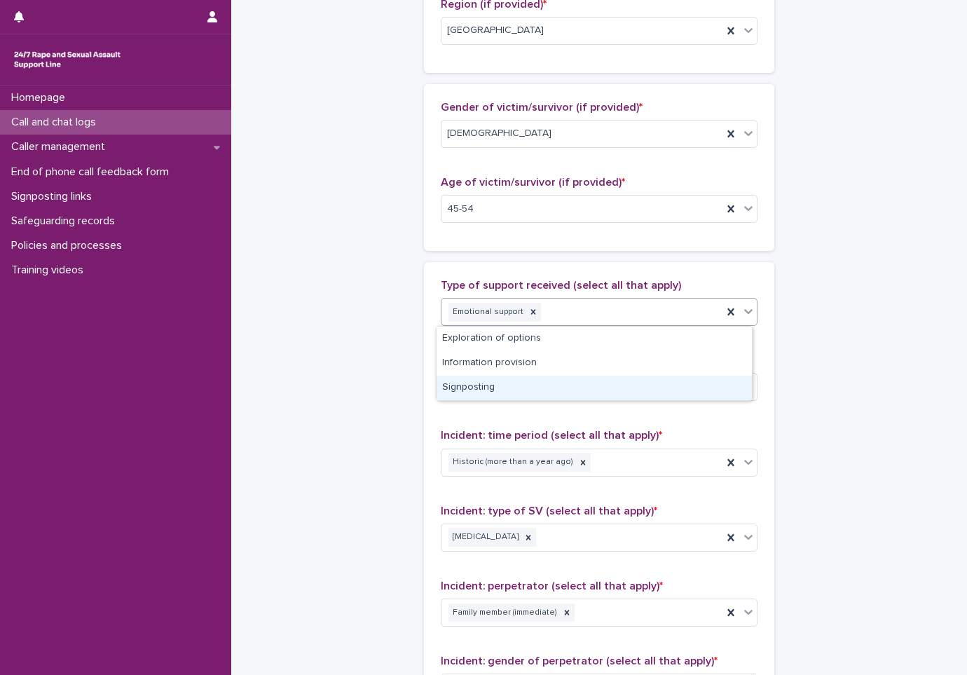
click at [523, 387] on div "Signposting" at bounding box center [594, 388] width 315 height 25
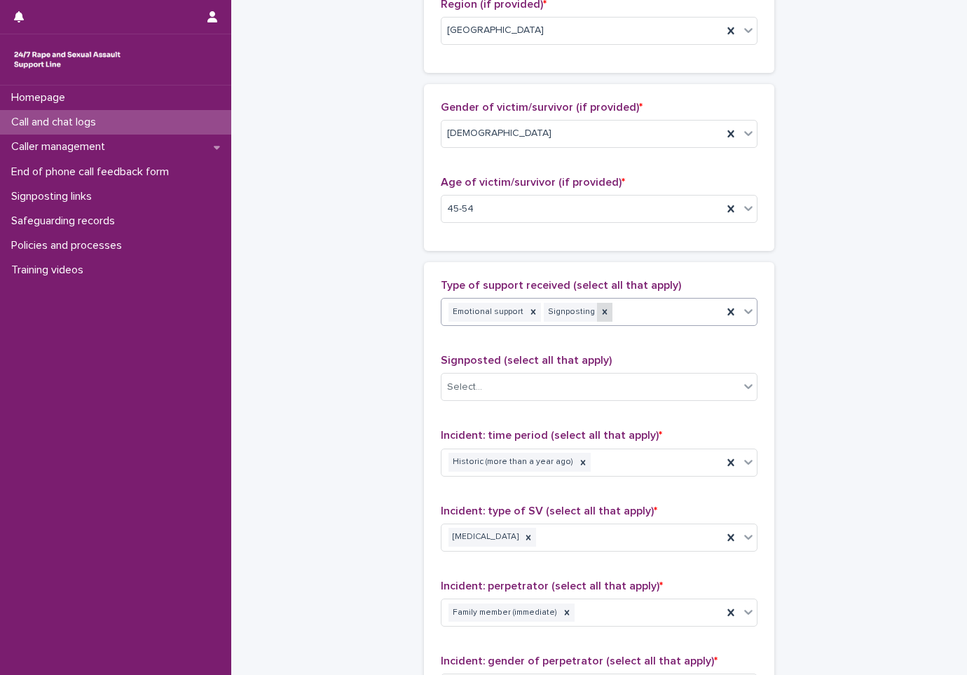
click at [600, 310] on icon at bounding box center [605, 312] width 10 height 10
click at [633, 312] on div "Emotional support" at bounding box center [582, 312] width 281 height 25
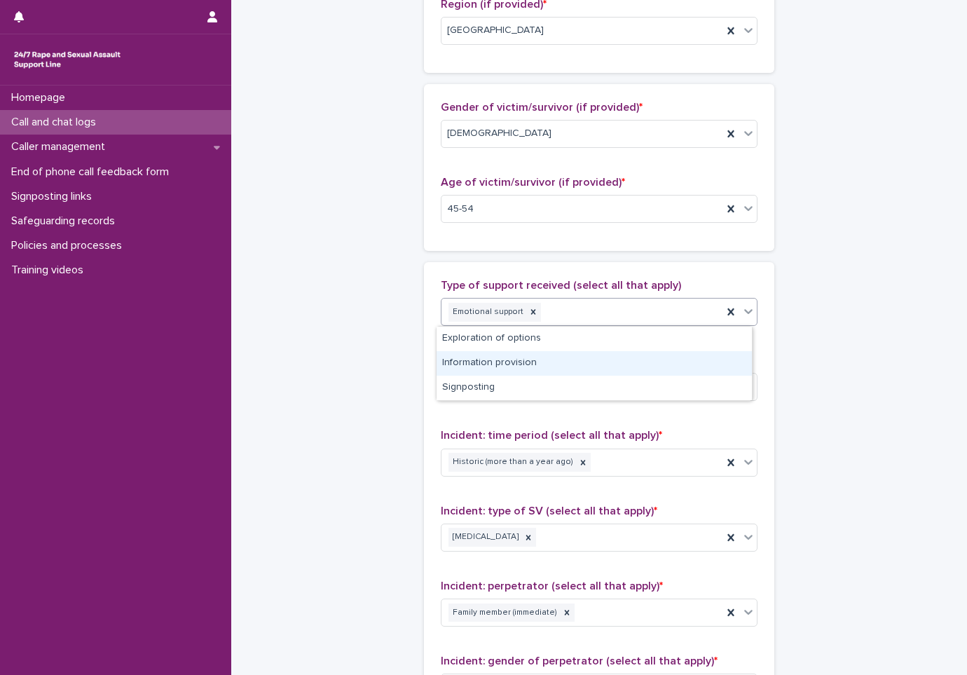
click at [566, 364] on div "Information provision" at bounding box center [594, 363] width 315 height 25
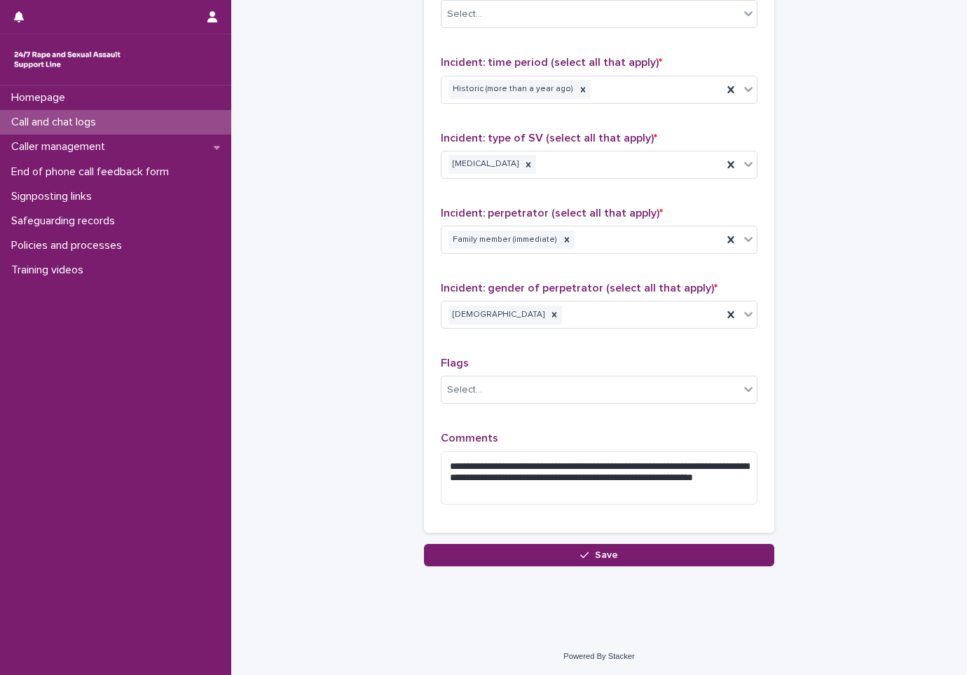
scroll to position [976, 0]
click at [608, 492] on textarea "**********" at bounding box center [599, 477] width 317 height 53
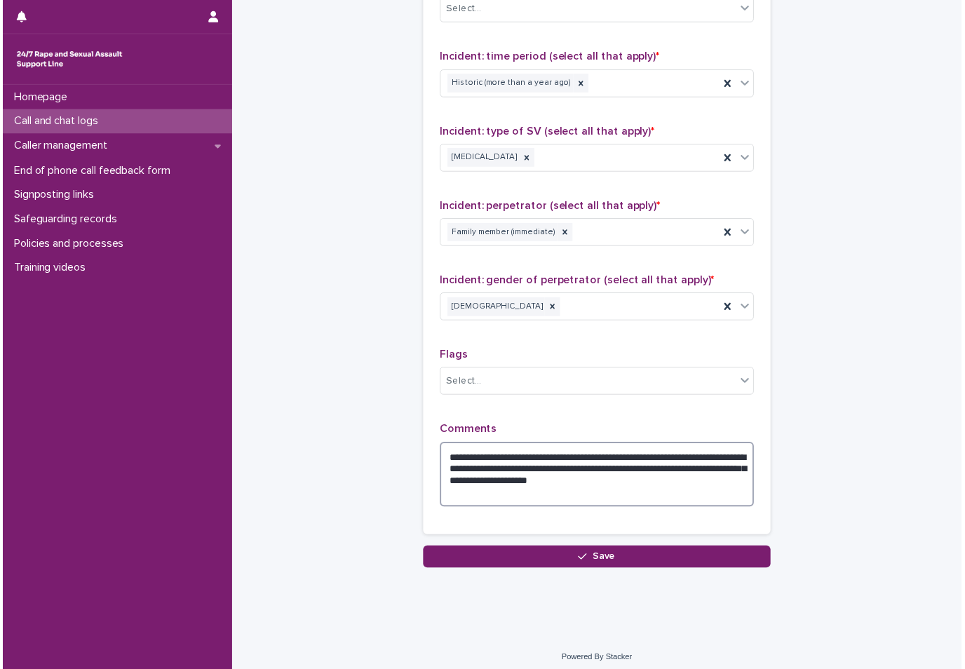
scroll to position [988, 0]
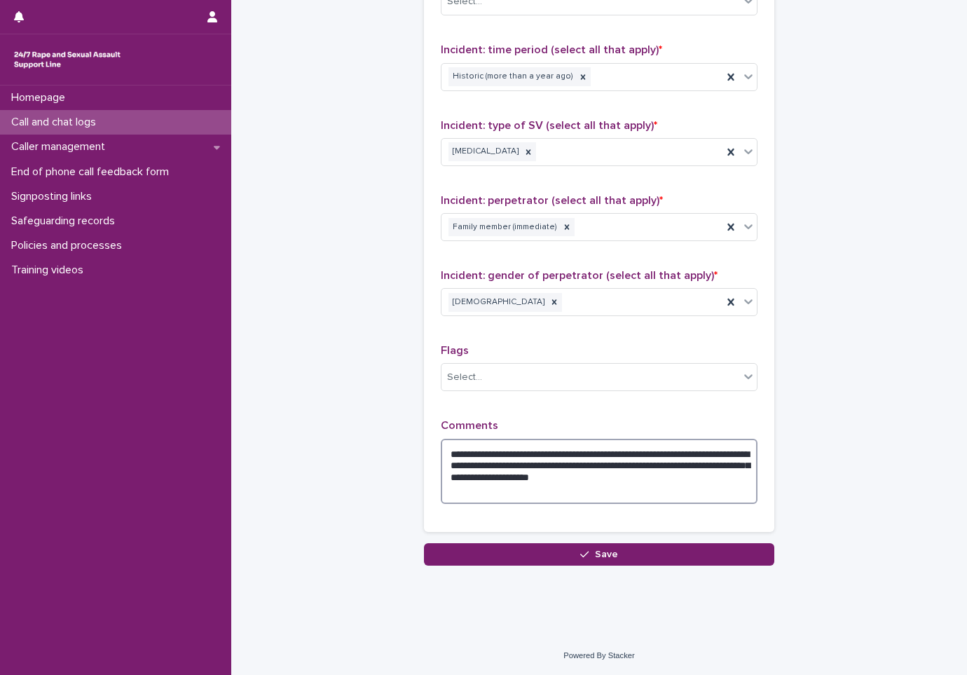
type textarea "**********"
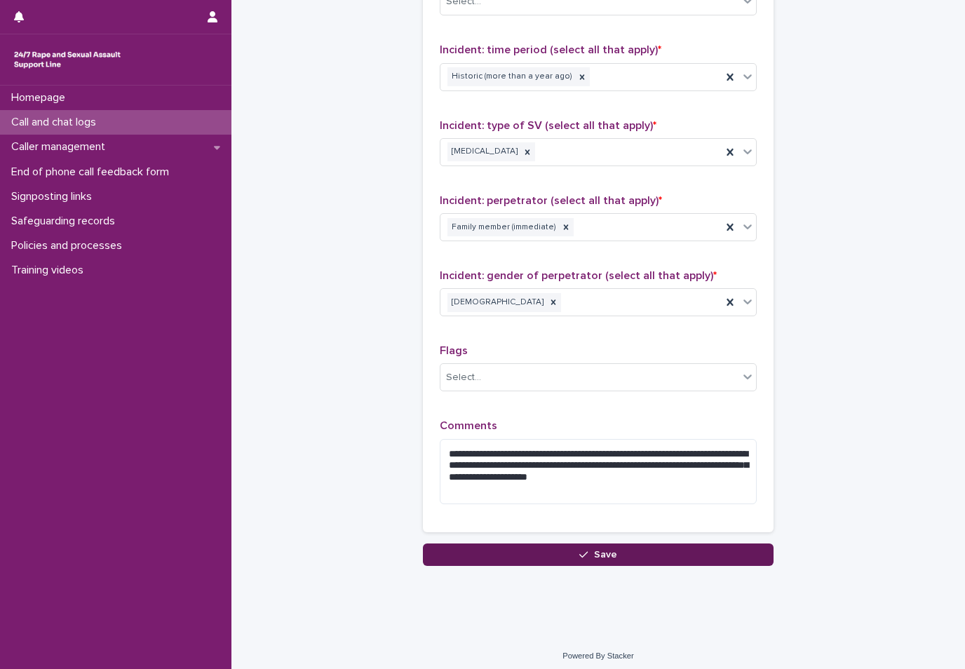
click at [614, 551] on button "Save" at bounding box center [598, 554] width 350 height 22
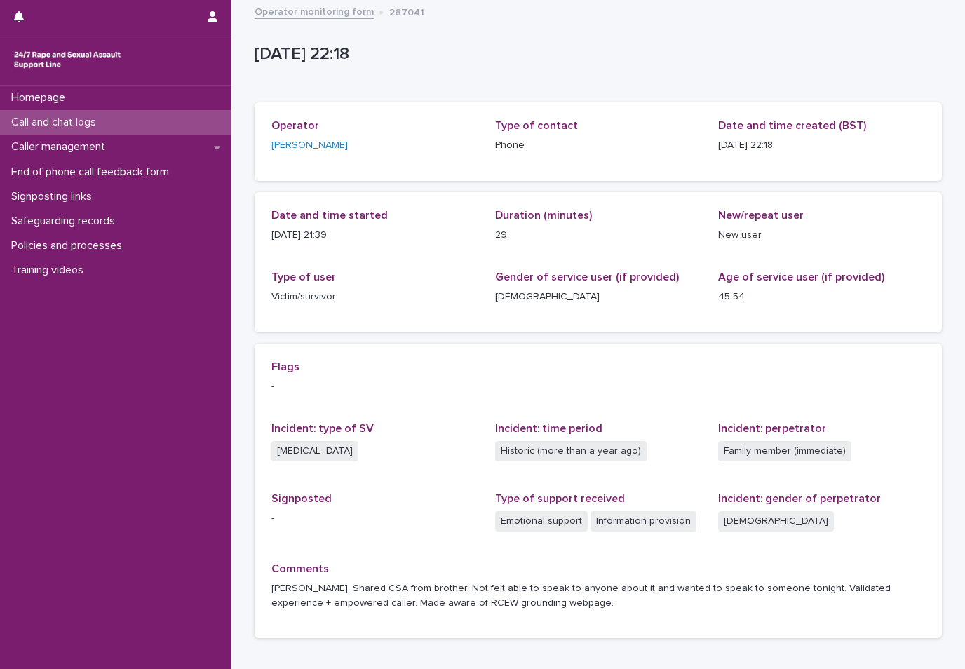
click at [137, 121] on div "Call and chat logs" at bounding box center [115, 122] width 231 height 25
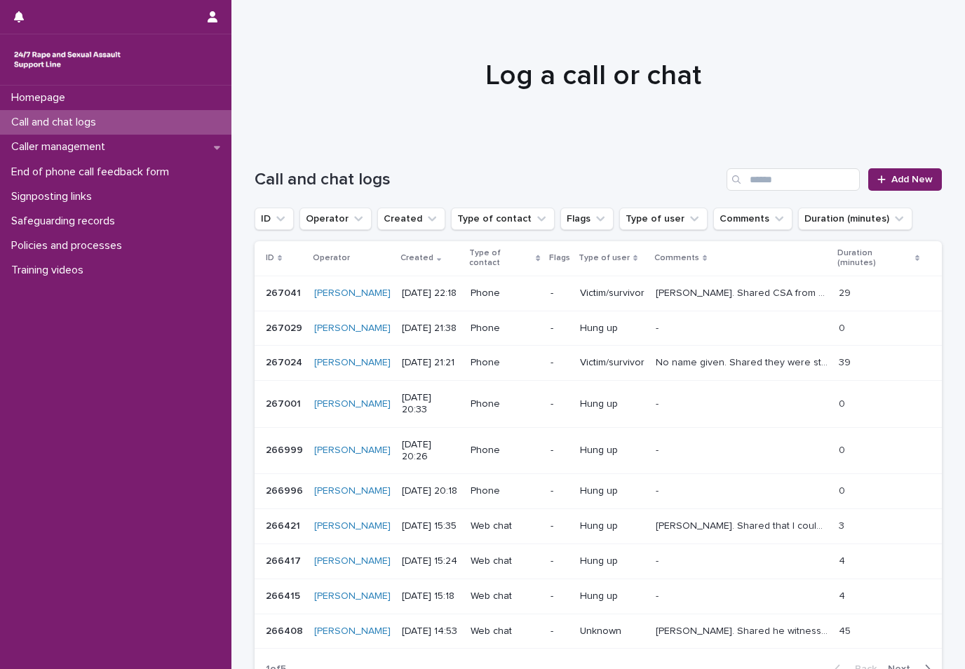
click at [422, 114] on div at bounding box center [592, 69] width 723 height 140
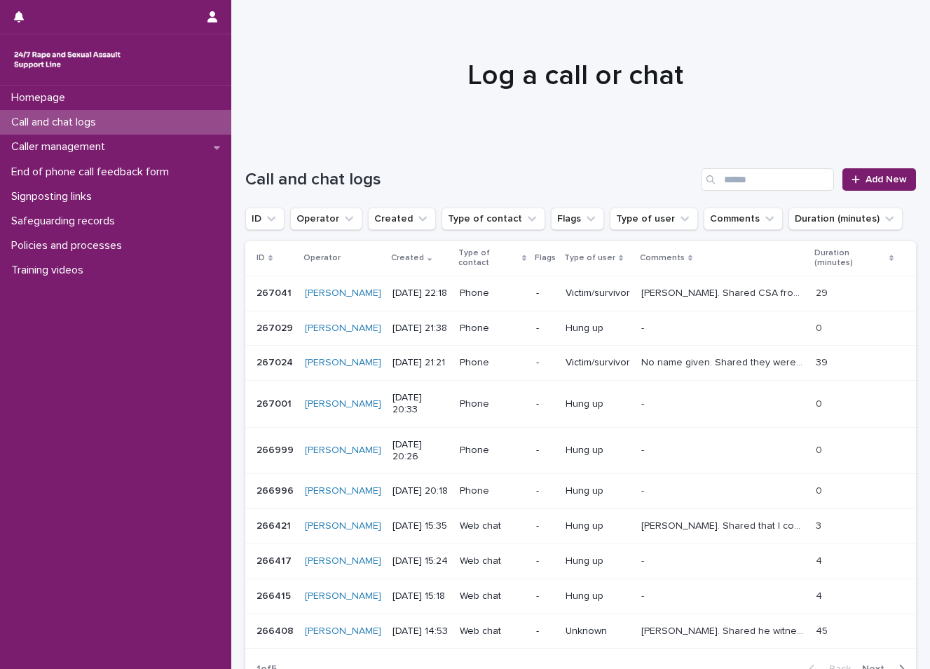
click at [412, 96] on div at bounding box center [575, 69] width 688 height 140
click at [135, 141] on div "Caller management" at bounding box center [115, 147] width 231 height 25
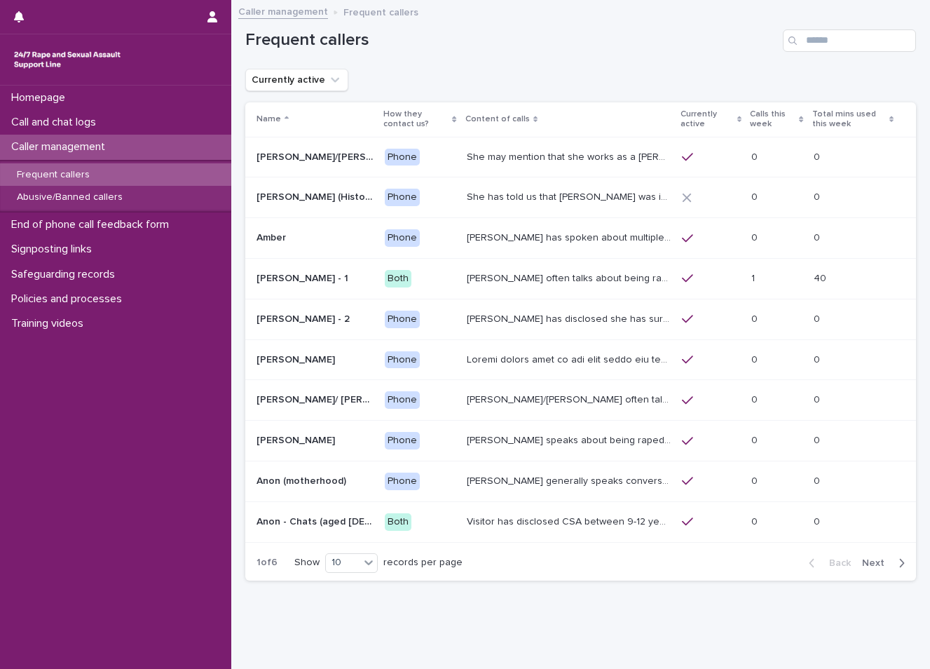
click at [870, 564] on span "Next" at bounding box center [877, 563] width 31 height 10
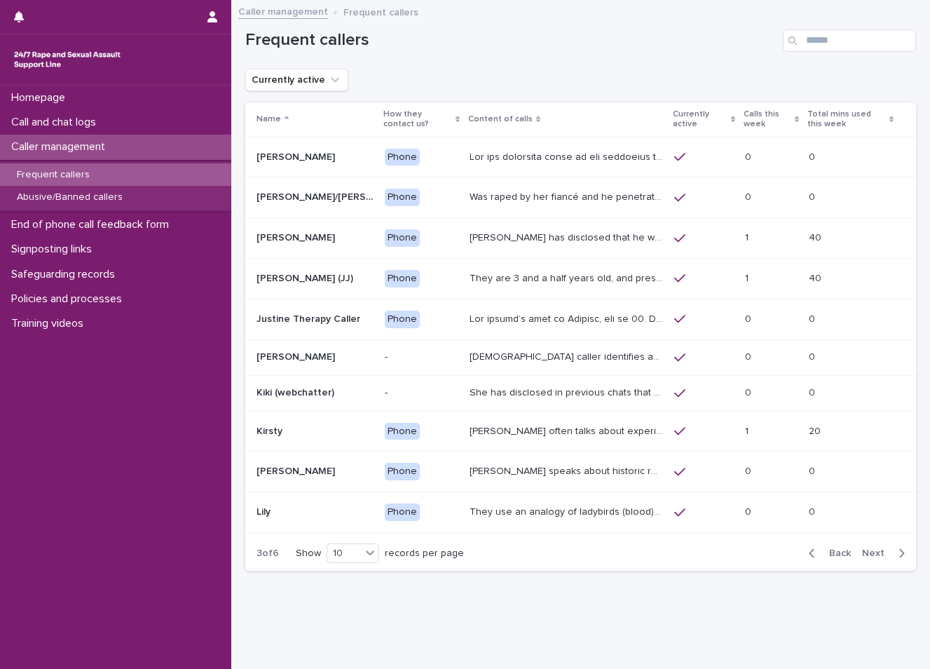
click at [866, 553] on span "Next" at bounding box center [877, 553] width 31 height 10
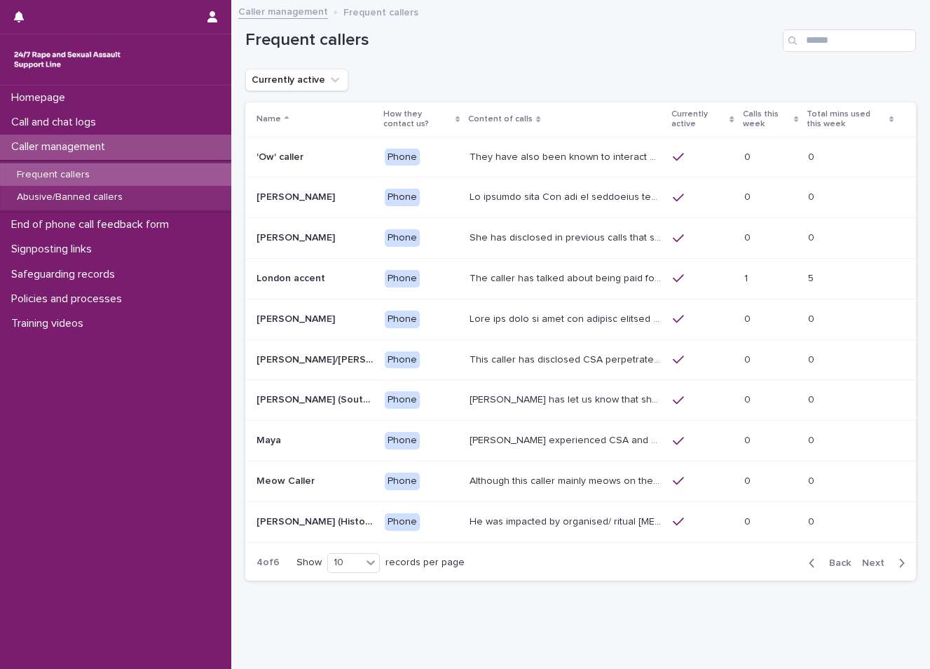
click at [584, 337] on td at bounding box center [565, 319] width 203 height 41
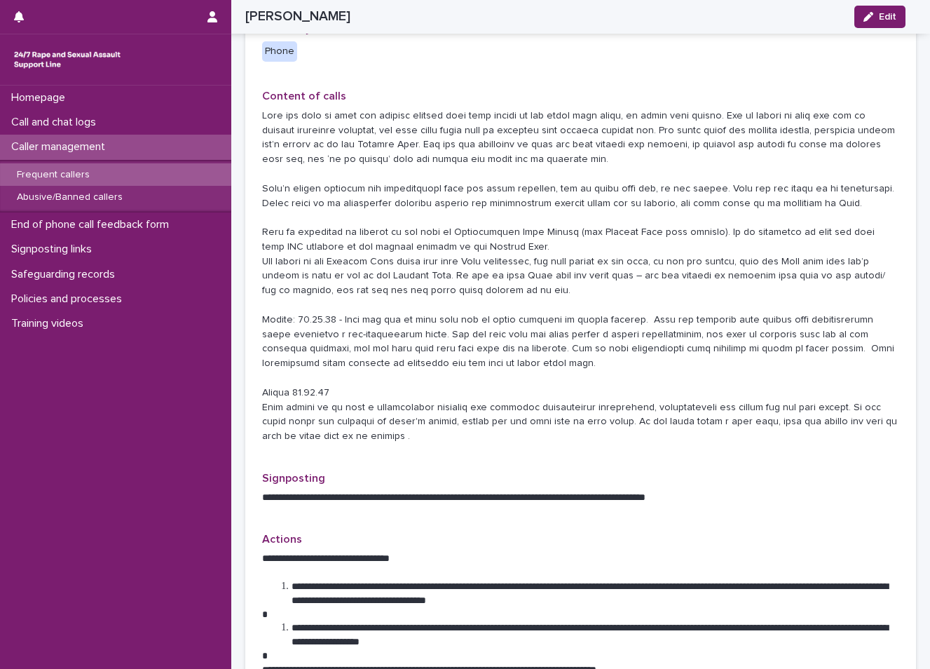
scroll to position [280, 0]
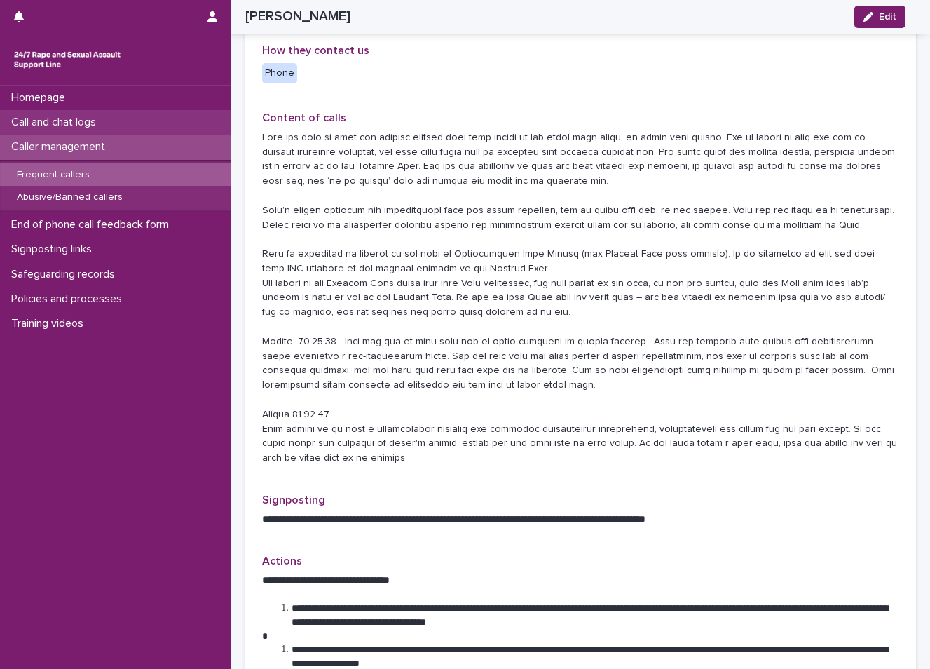
click at [144, 113] on div "Call and chat logs" at bounding box center [115, 122] width 231 height 25
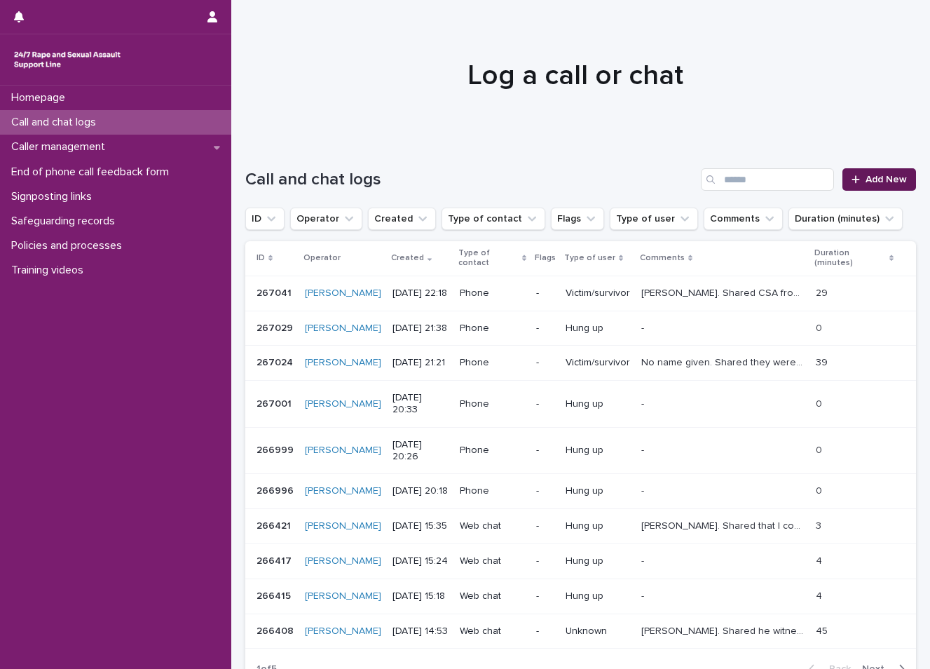
click at [847, 171] on link "Add New" at bounding box center [880, 179] width 74 height 22
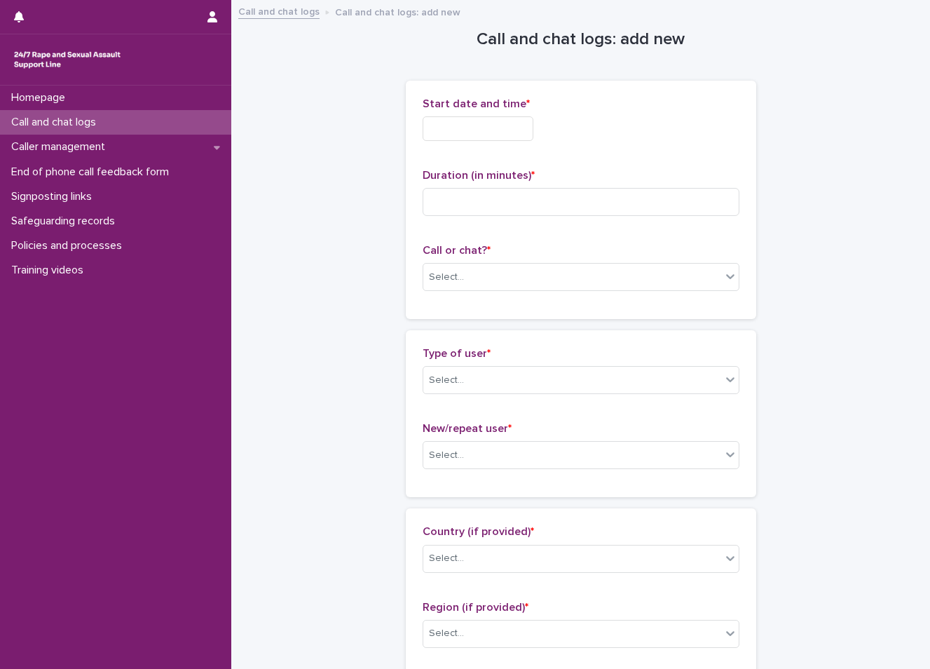
click at [493, 123] on input "text" at bounding box center [478, 128] width 111 height 25
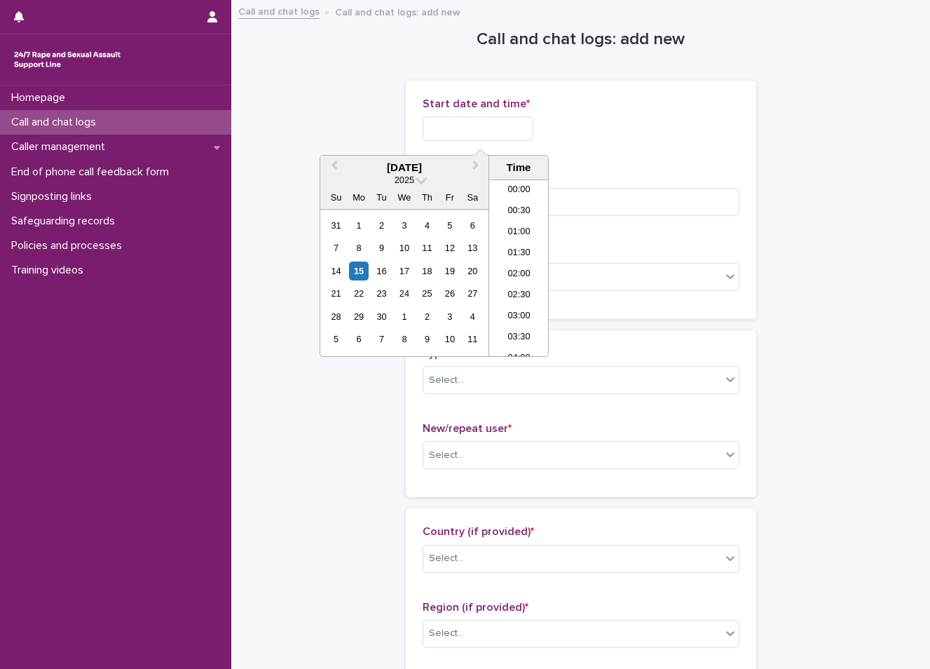
scroll to position [833, 0]
click at [529, 287] on li "22:00" at bounding box center [519, 282] width 60 height 21
click at [527, 130] on input "**********" at bounding box center [478, 128] width 111 height 25
click at [516, 309] on li "22:30" at bounding box center [519, 303] width 60 height 21
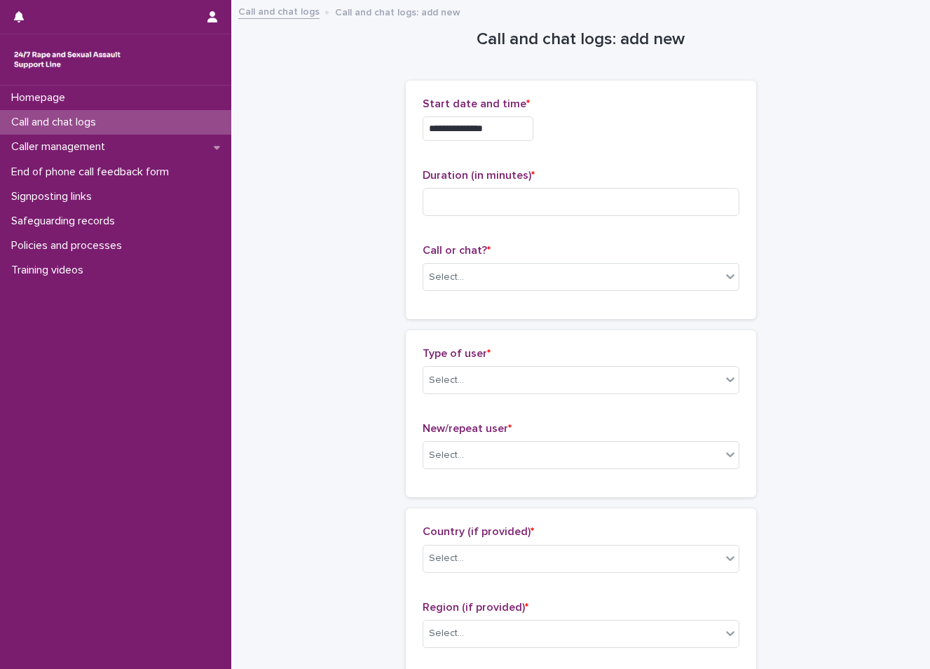
click at [522, 131] on input "**********" at bounding box center [478, 128] width 111 height 25
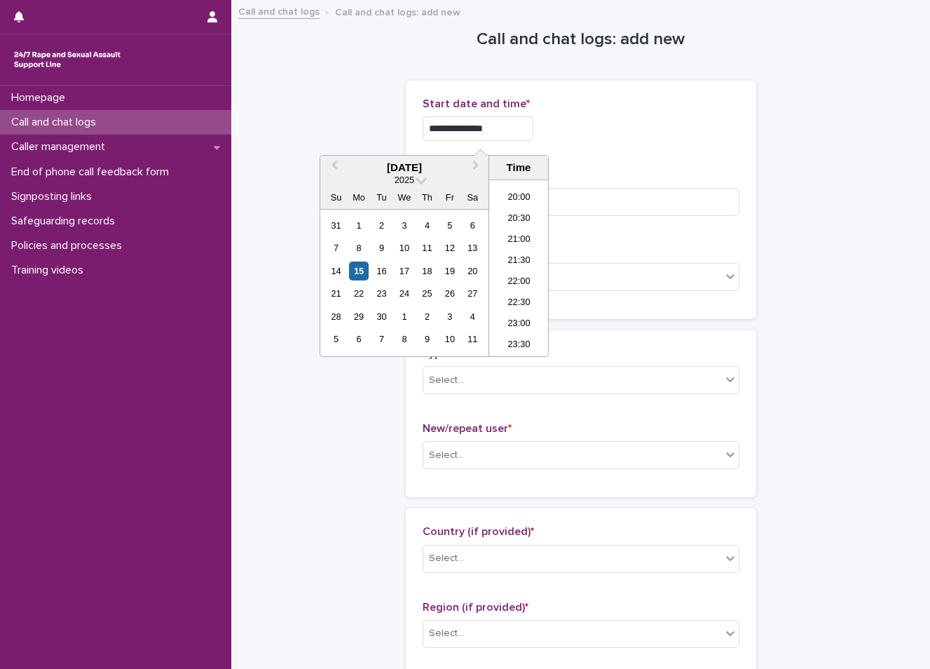
type input "**********"
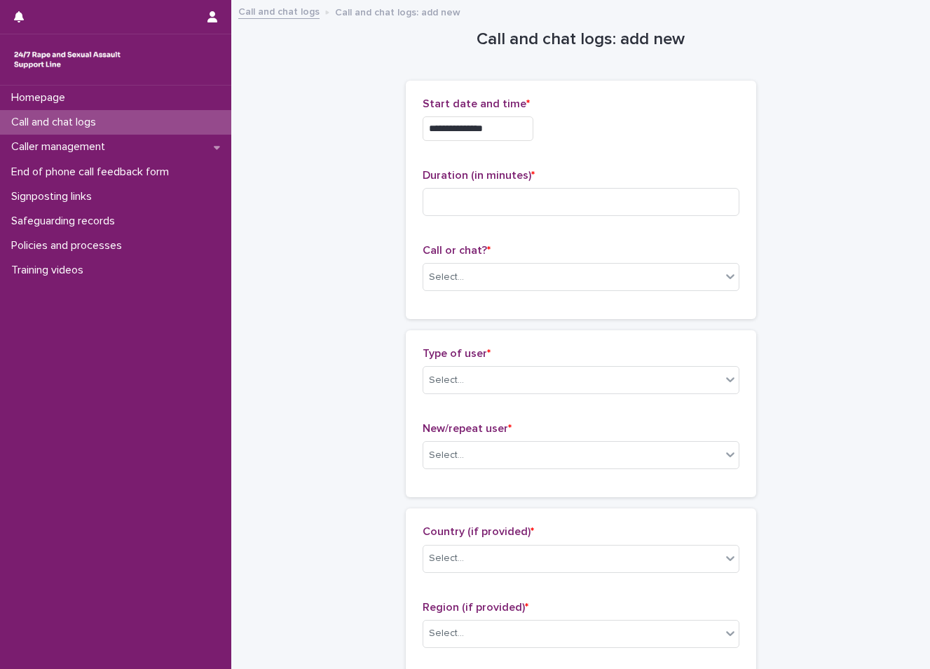
click at [574, 137] on div "**********" at bounding box center [581, 128] width 317 height 25
click at [550, 214] on input at bounding box center [581, 202] width 317 height 28
type input "**"
click at [510, 274] on div "Select..." at bounding box center [572, 277] width 298 height 23
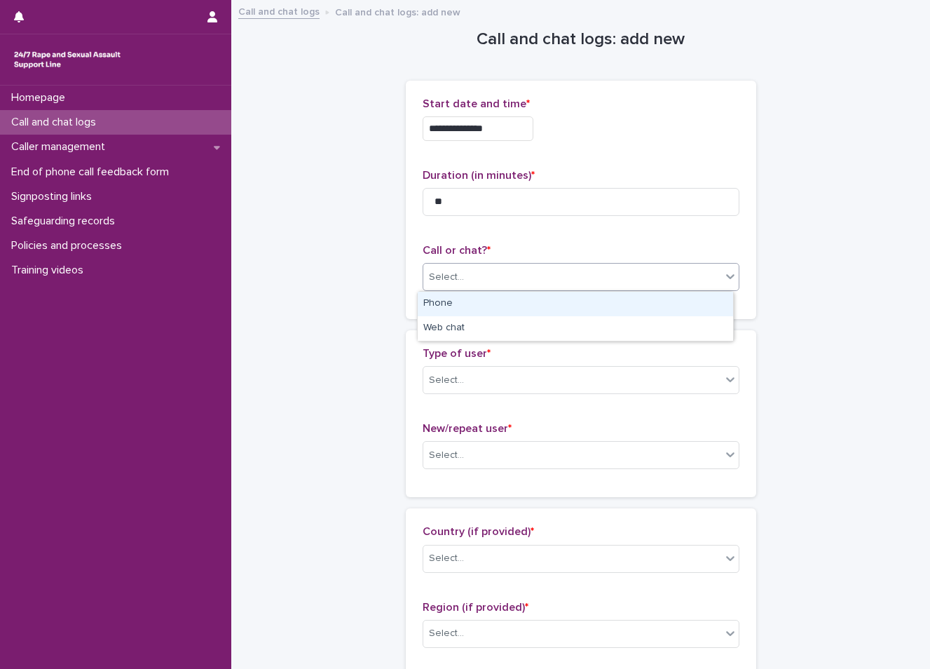
click at [513, 297] on div "Phone" at bounding box center [575, 304] width 315 height 25
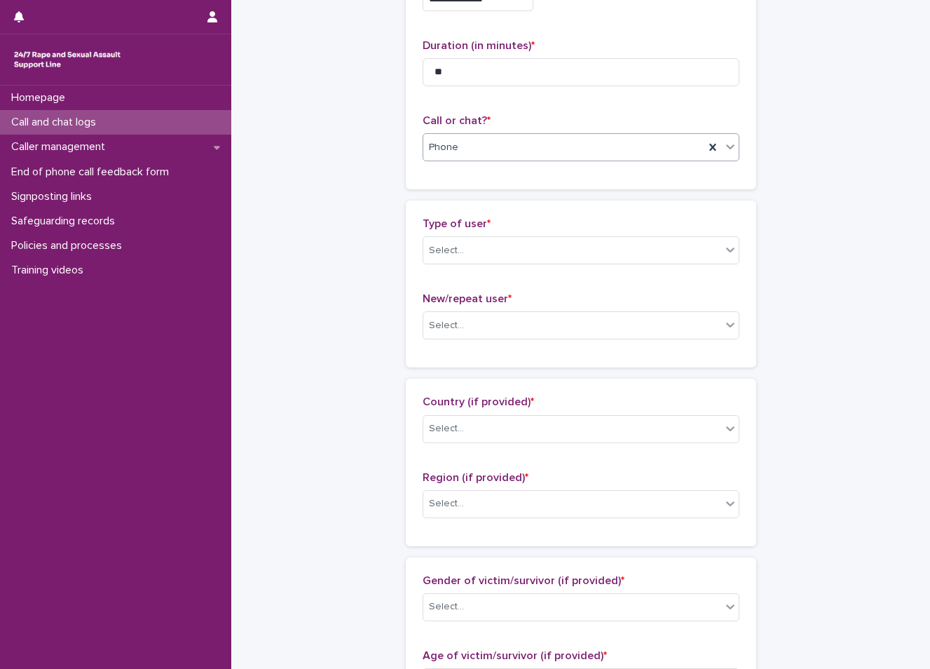
scroll to position [140, 0]
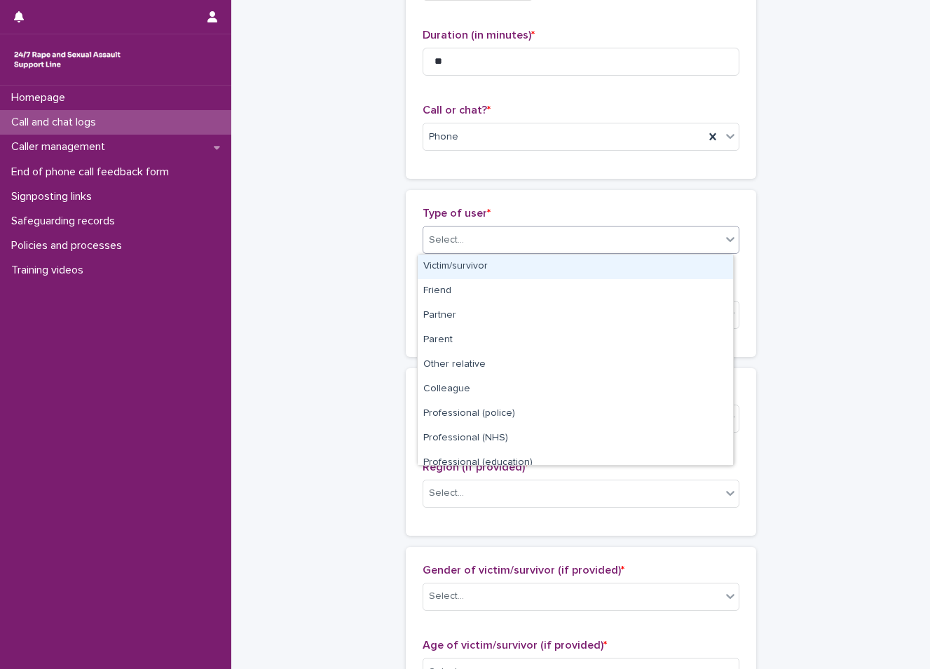
click at [501, 242] on div "Select..." at bounding box center [572, 240] width 298 height 23
click at [498, 268] on div "Victim/survivor" at bounding box center [575, 266] width 315 height 25
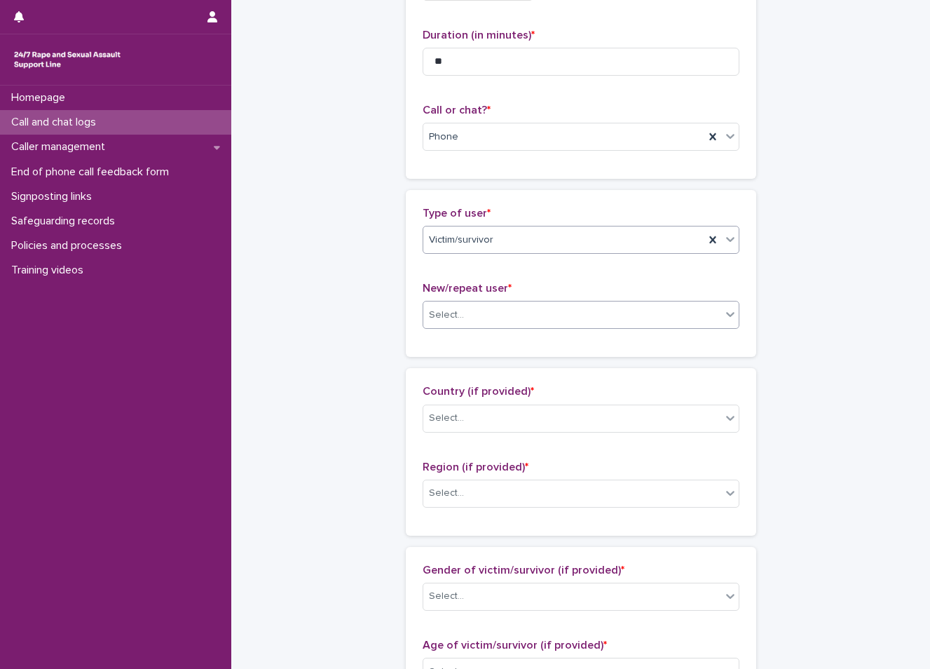
click at [487, 319] on div "Select..." at bounding box center [572, 315] width 298 height 23
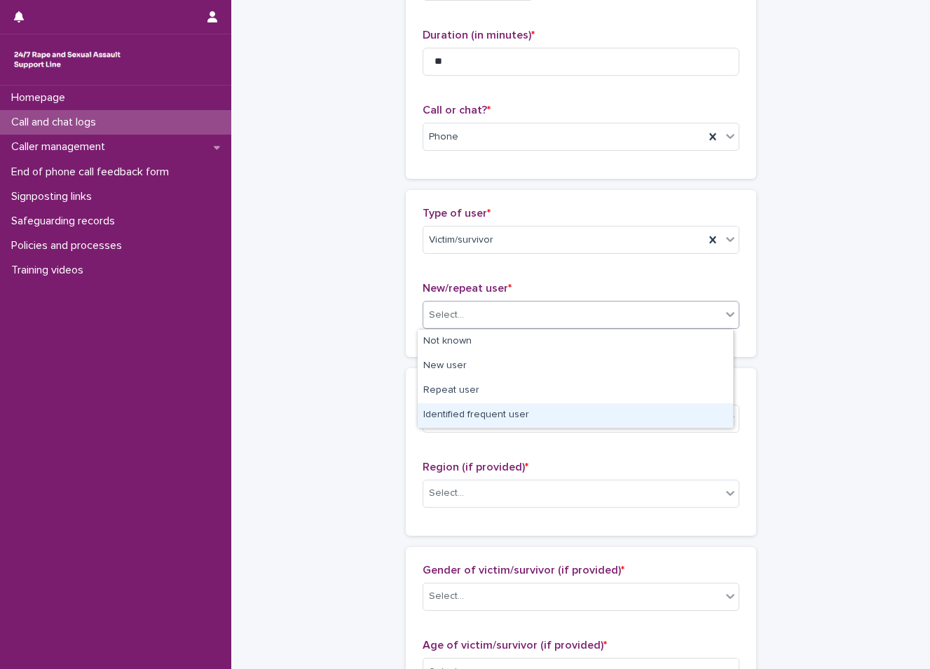
click at [510, 413] on div "Identified frequent user" at bounding box center [575, 415] width 315 height 25
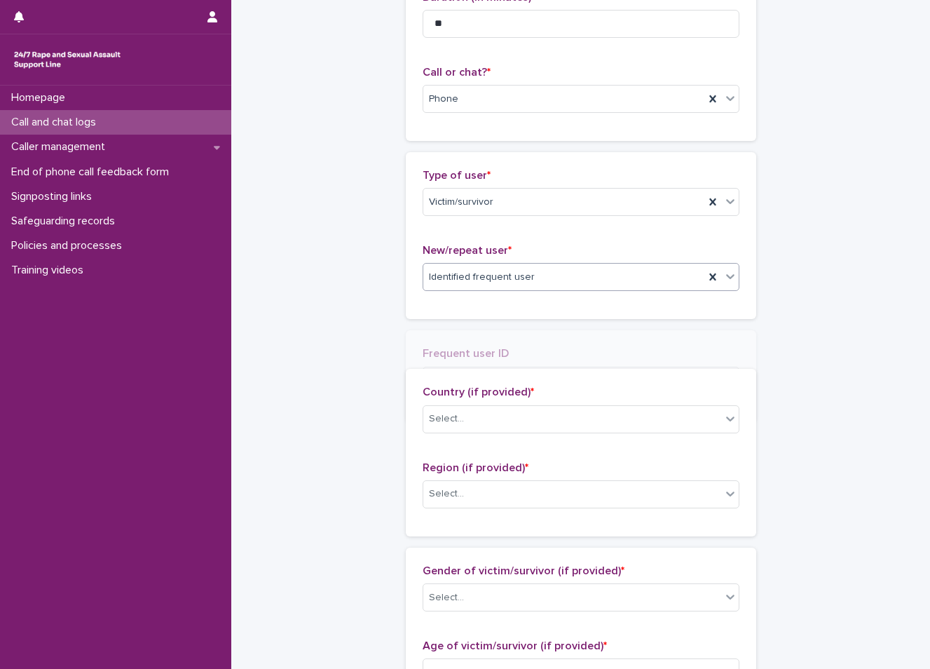
scroll to position [191, 0]
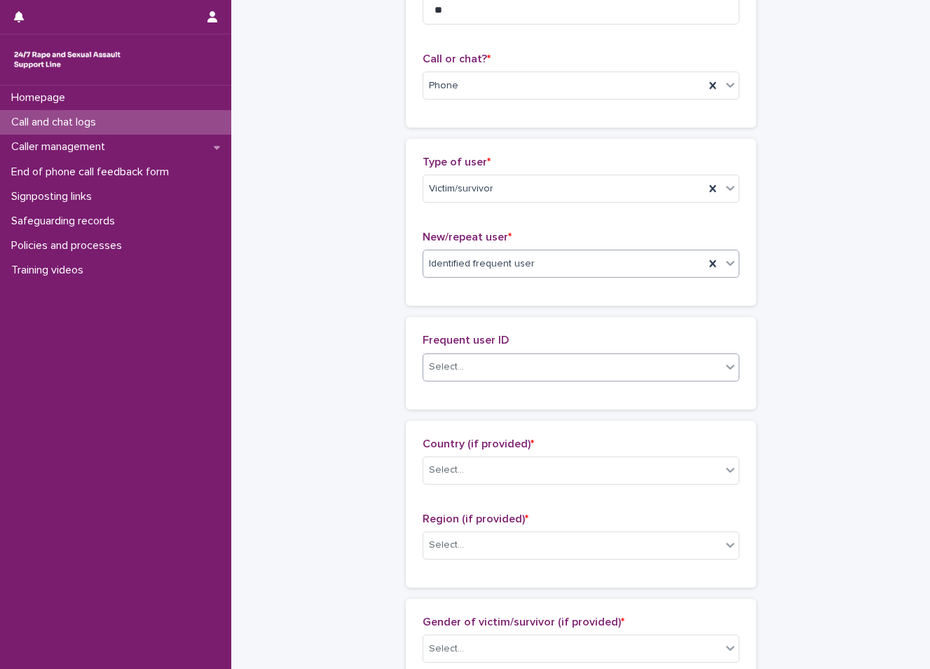
click at [505, 360] on div "Select..." at bounding box center [572, 366] width 298 height 23
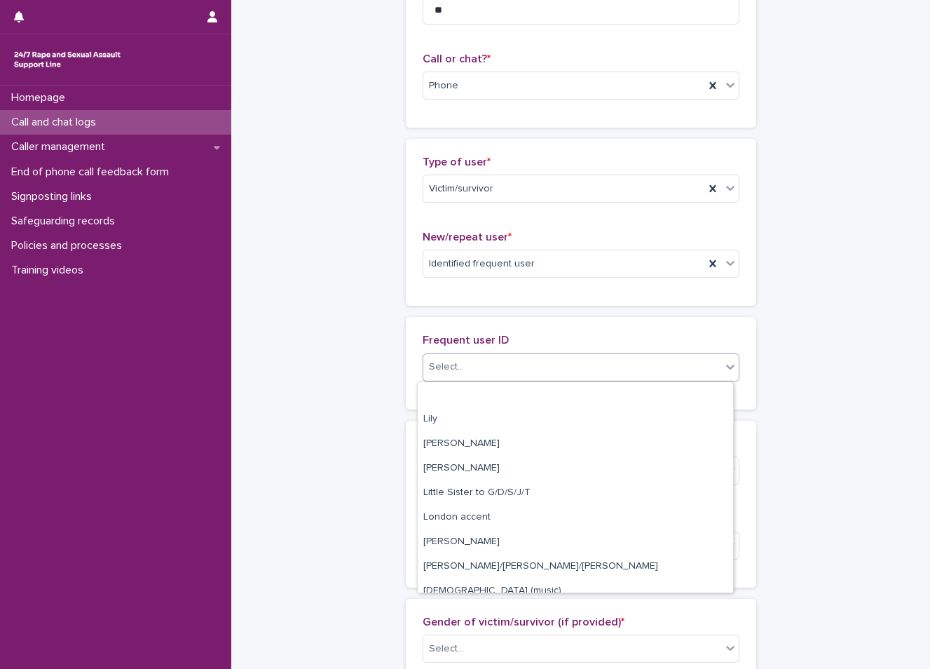
scroll to position [1472, 0]
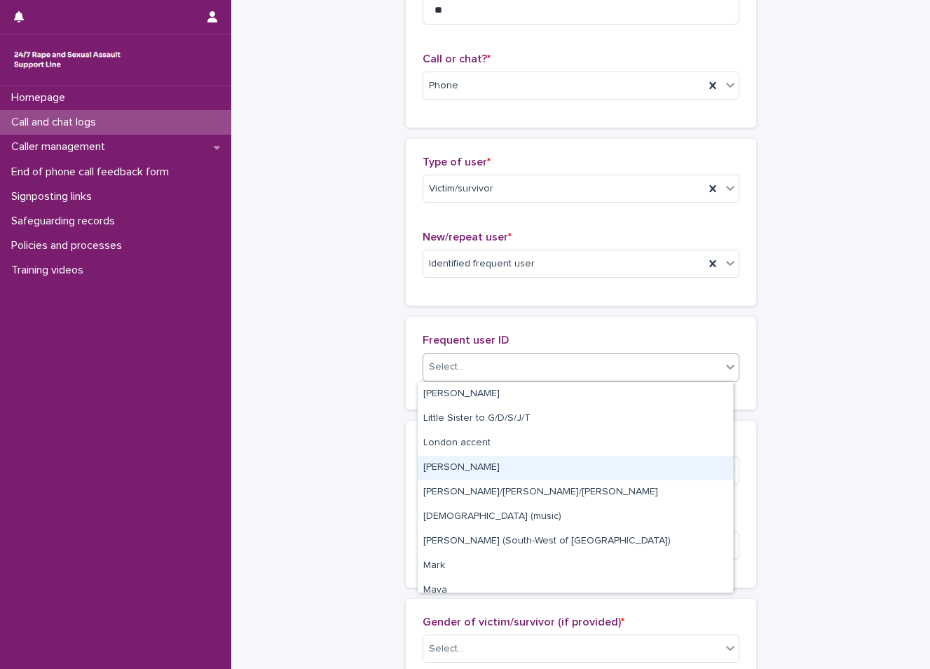
click at [535, 470] on div "Lucy" at bounding box center [575, 468] width 315 height 25
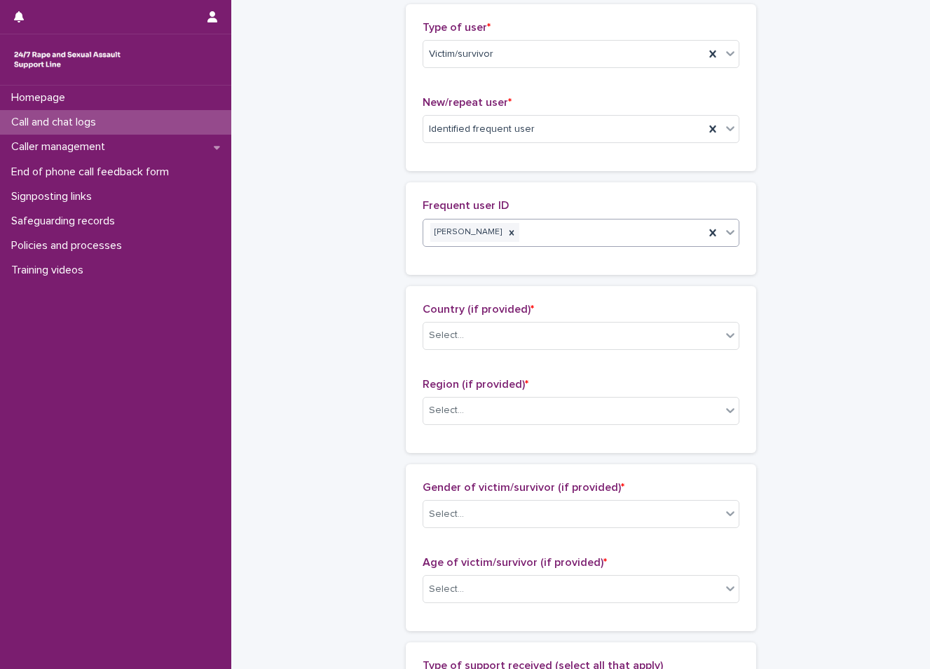
scroll to position [332, 0]
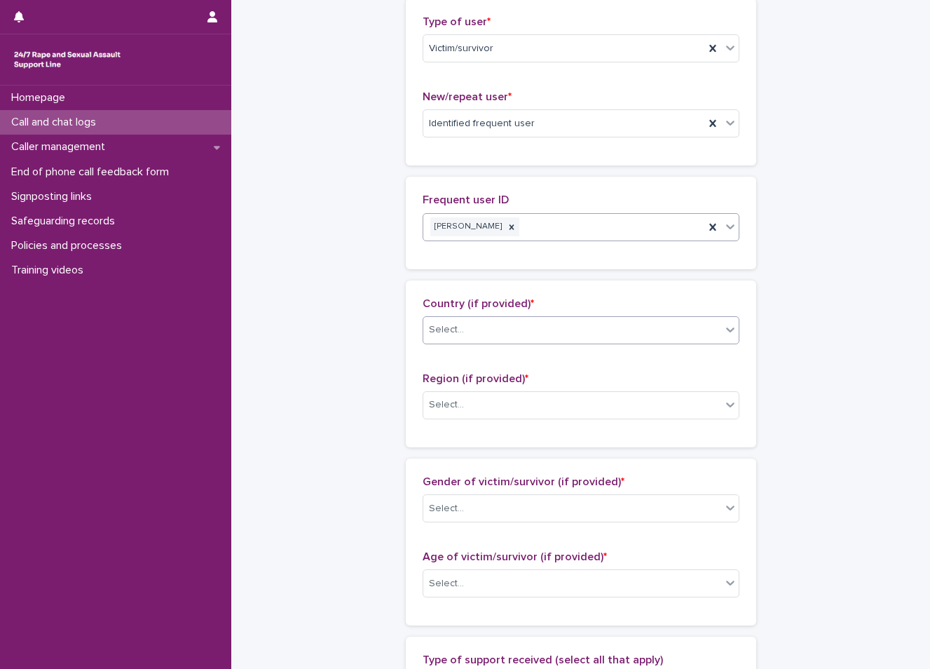
click at [526, 335] on div "Select..." at bounding box center [572, 329] width 298 height 23
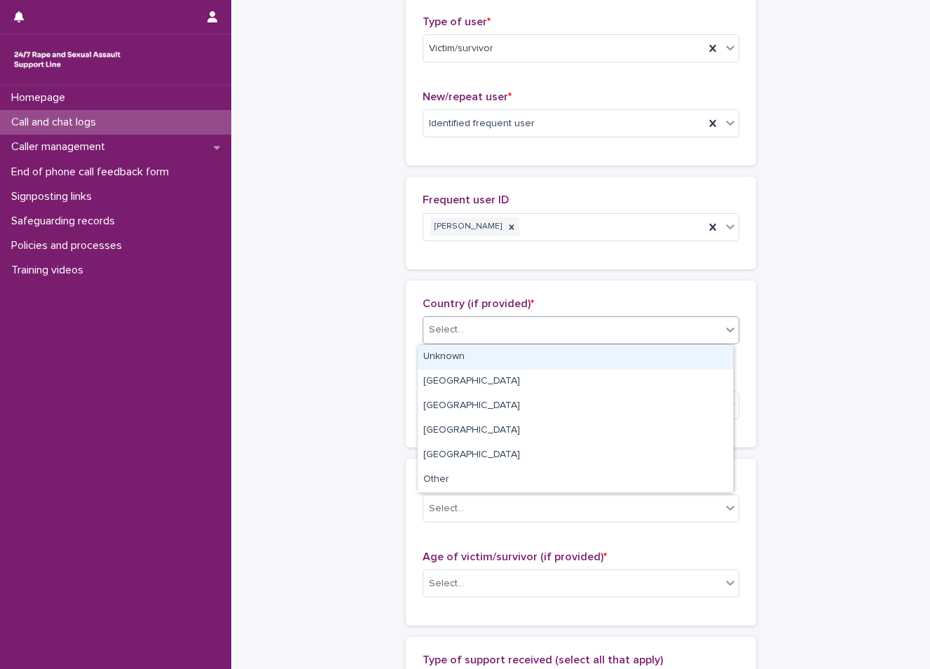
click at [508, 355] on div "Unknown" at bounding box center [575, 357] width 315 height 25
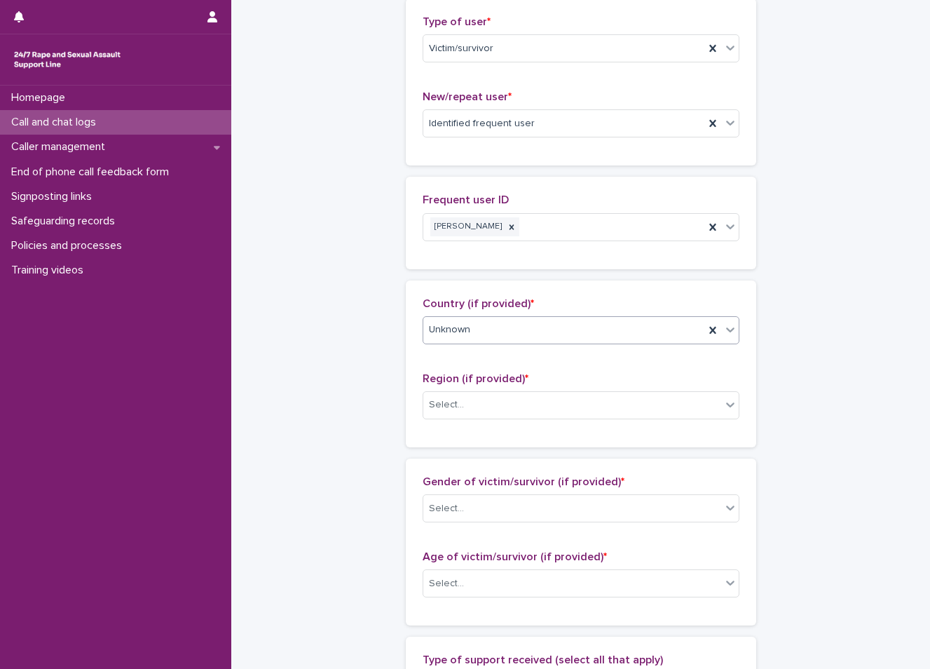
scroll to position [472, 0]
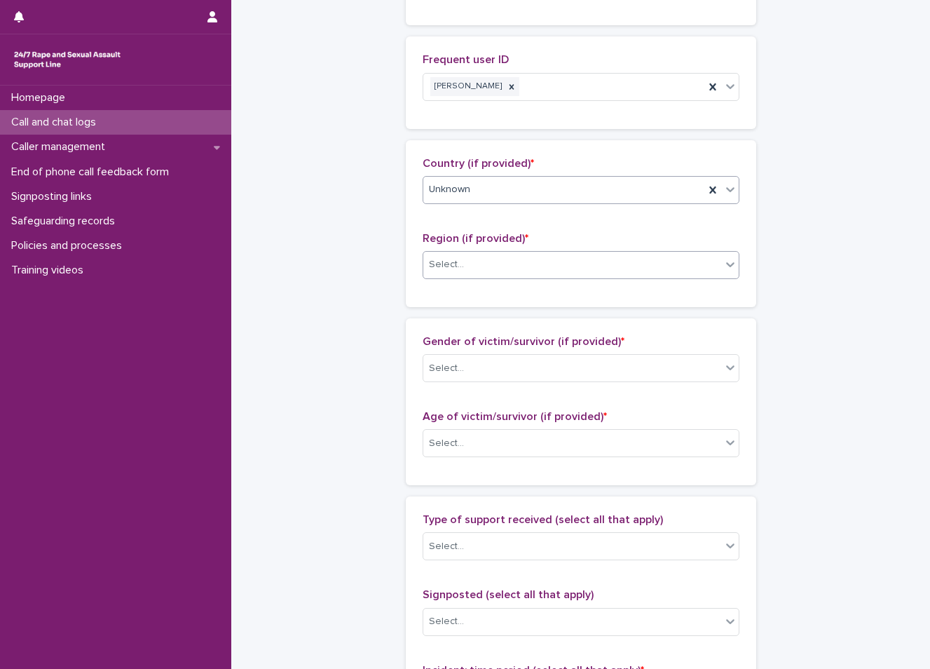
click at [479, 265] on div "Select..." at bounding box center [572, 264] width 298 height 23
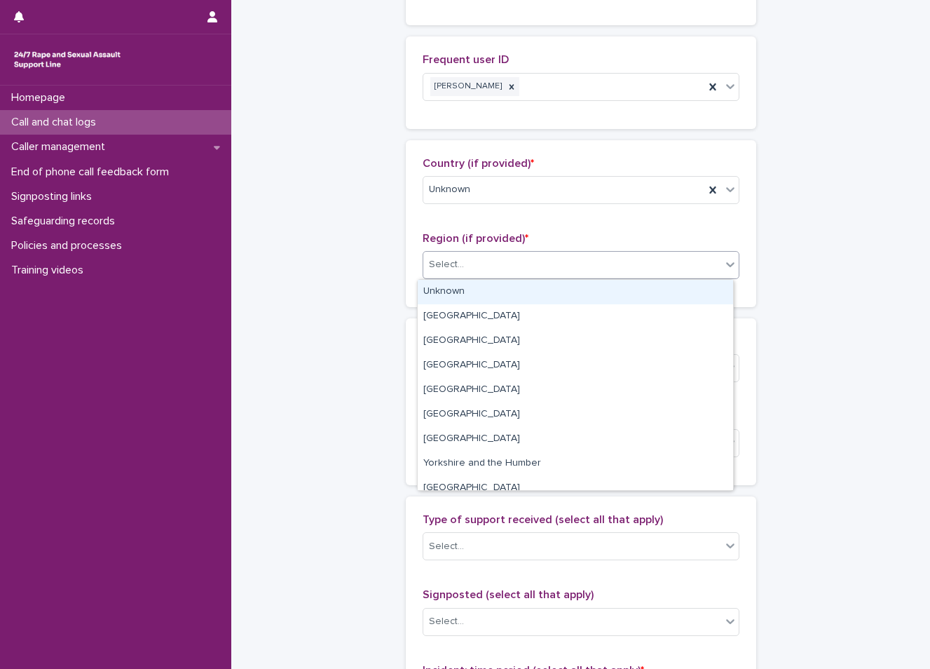
click at [483, 282] on div "Unknown" at bounding box center [575, 292] width 315 height 25
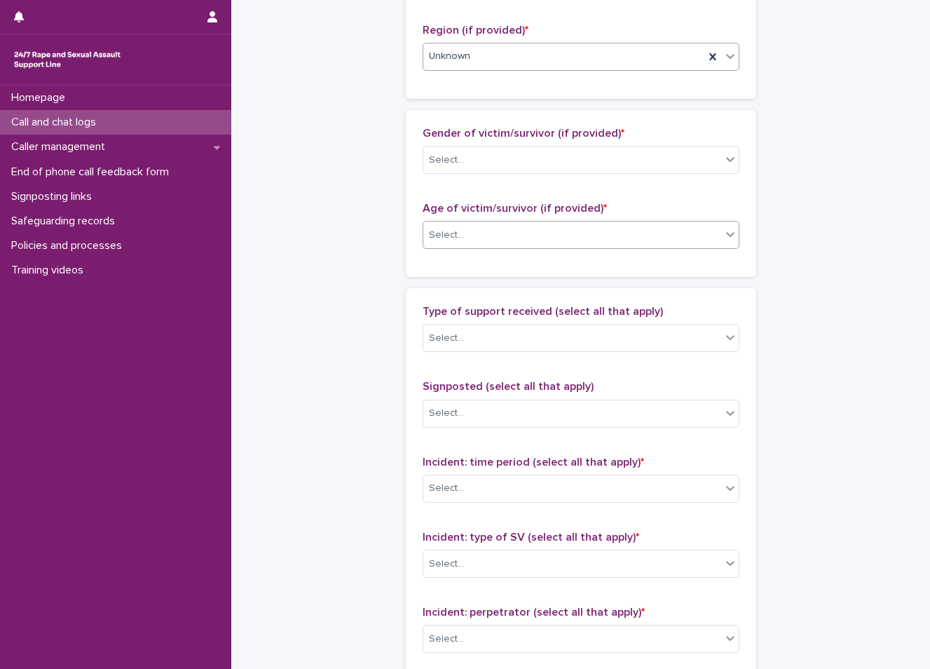
scroll to position [682, 0]
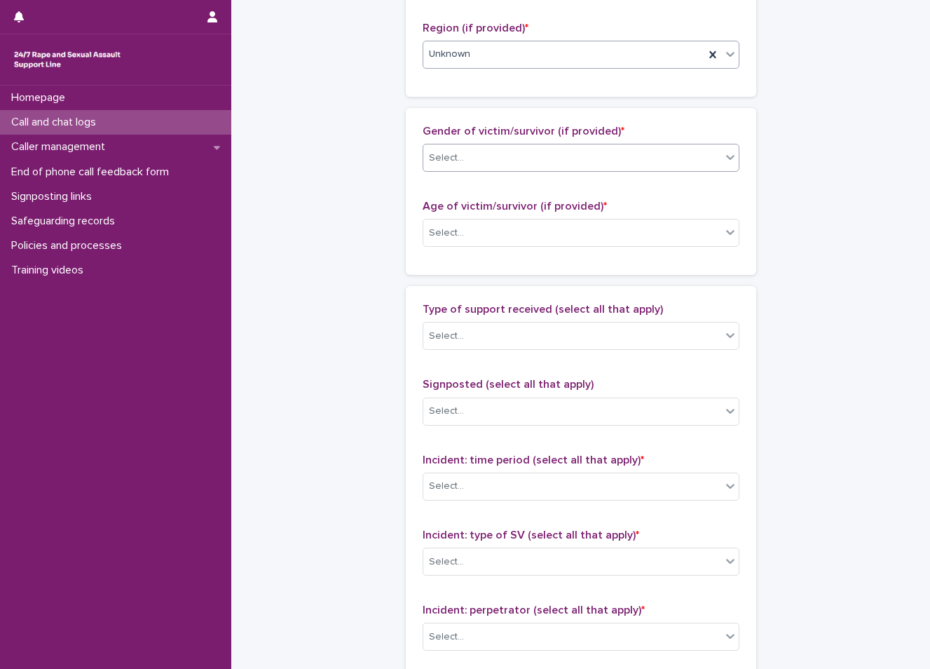
click at [502, 163] on div "Select..." at bounding box center [572, 157] width 298 height 23
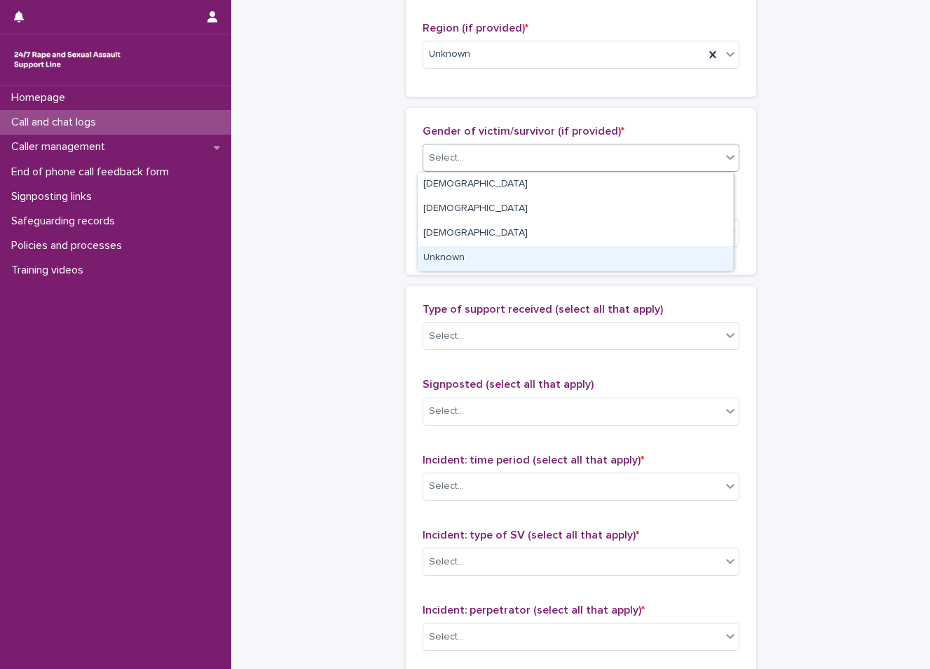
click at [482, 252] on div "Unknown" at bounding box center [575, 258] width 315 height 25
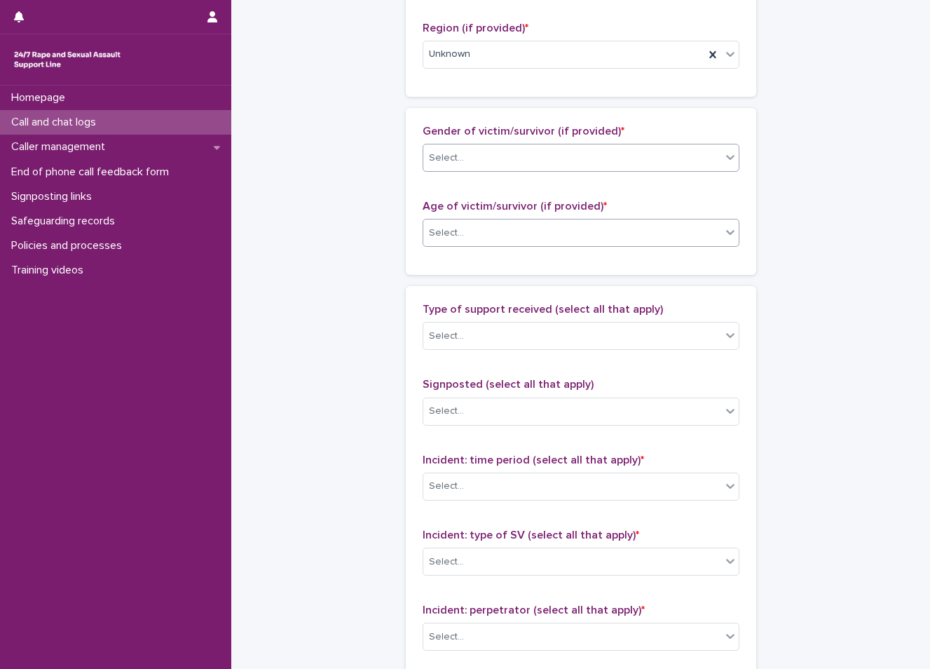
click at [486, 232] on div "Select..." at bounding box center [572, 233] width 298 height 23
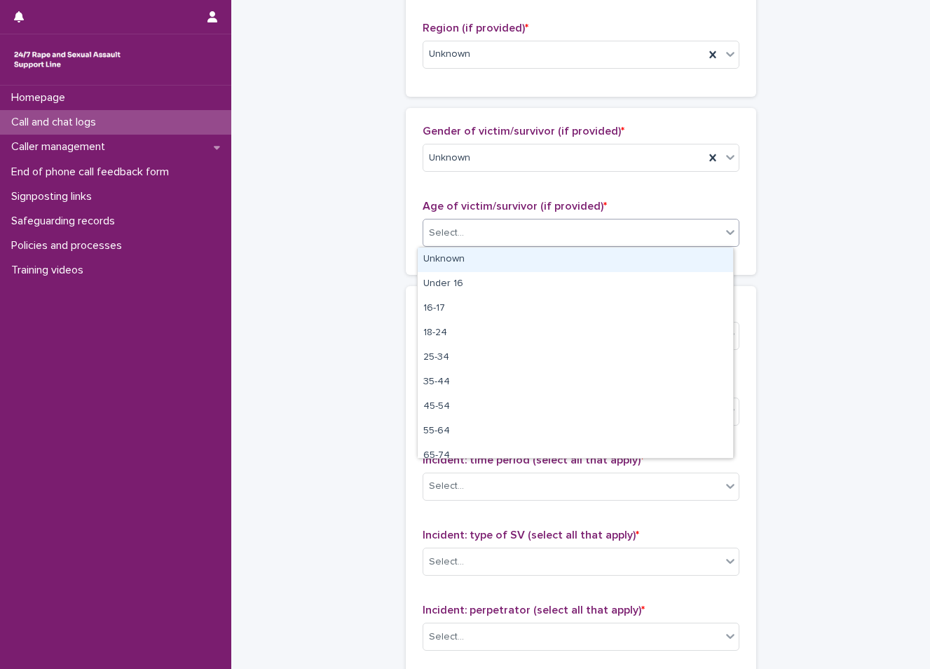
click at [479, 257] on div "Unknown" at bounding box center [575, 259] width 315 height 25
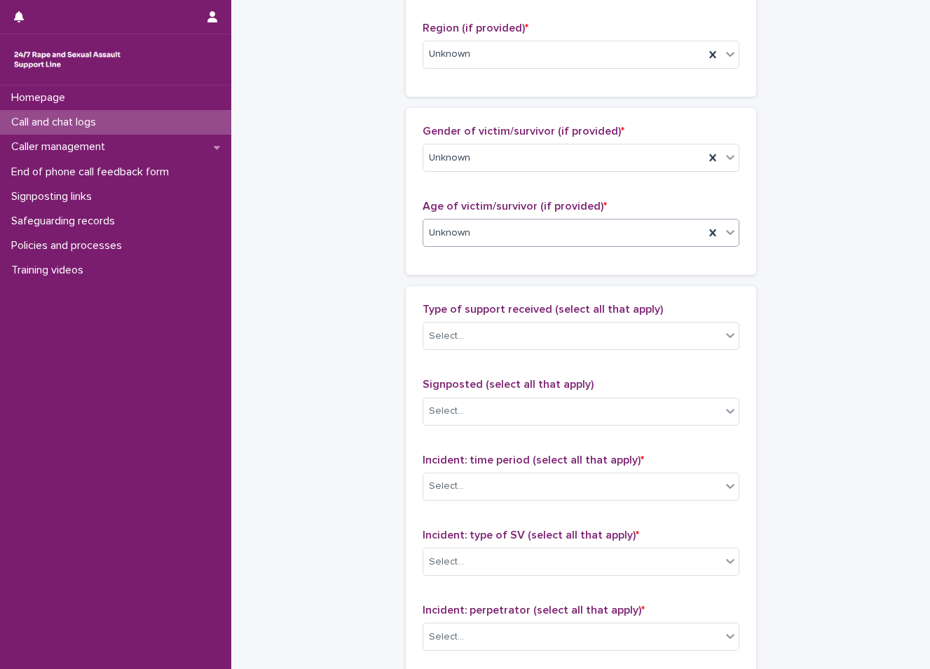
scroll to position [892, 0]
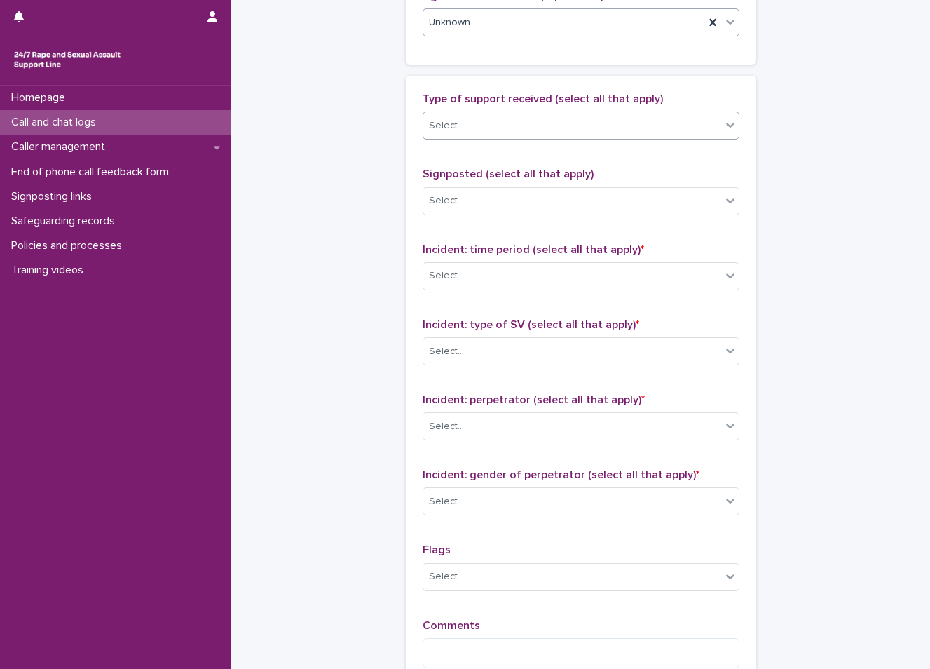
click at [491, 130] on div "Select..." at bounding box center [572, 125] width 298 height 23
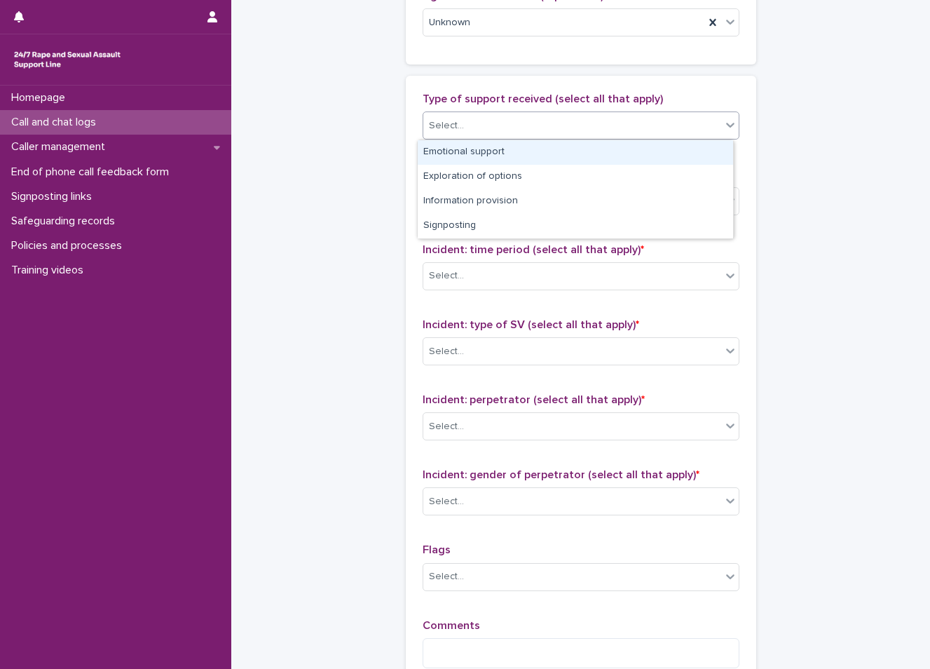
click at [489, 154] on div "Emotional support" at bounding box center [575, 152] width 315 height 25
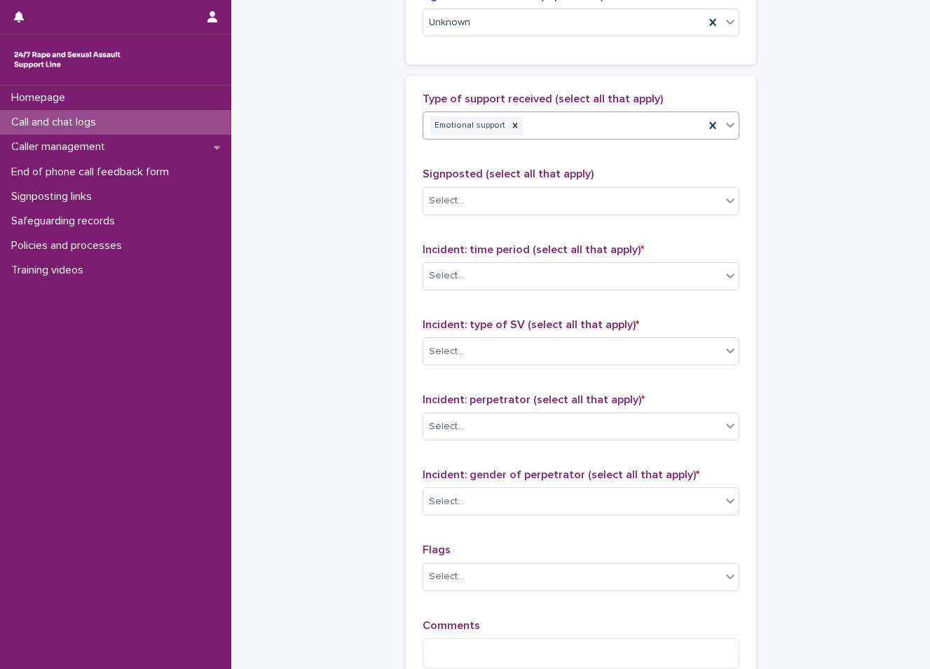
scroll to position [1032, 0]
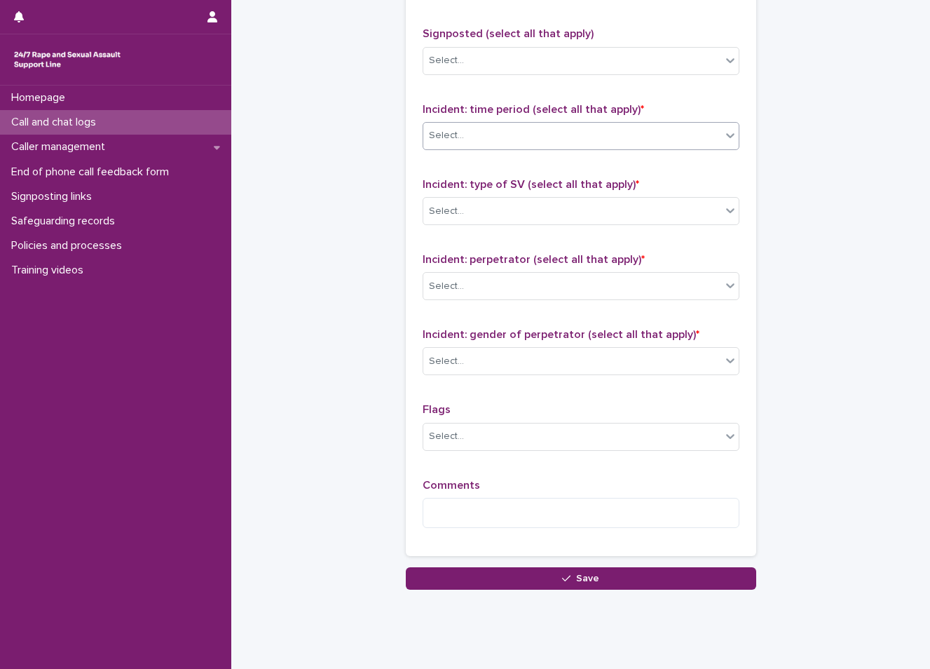
click at [491, 135] on div "Select..." at bounding box center [572, 135] width 298 height 23
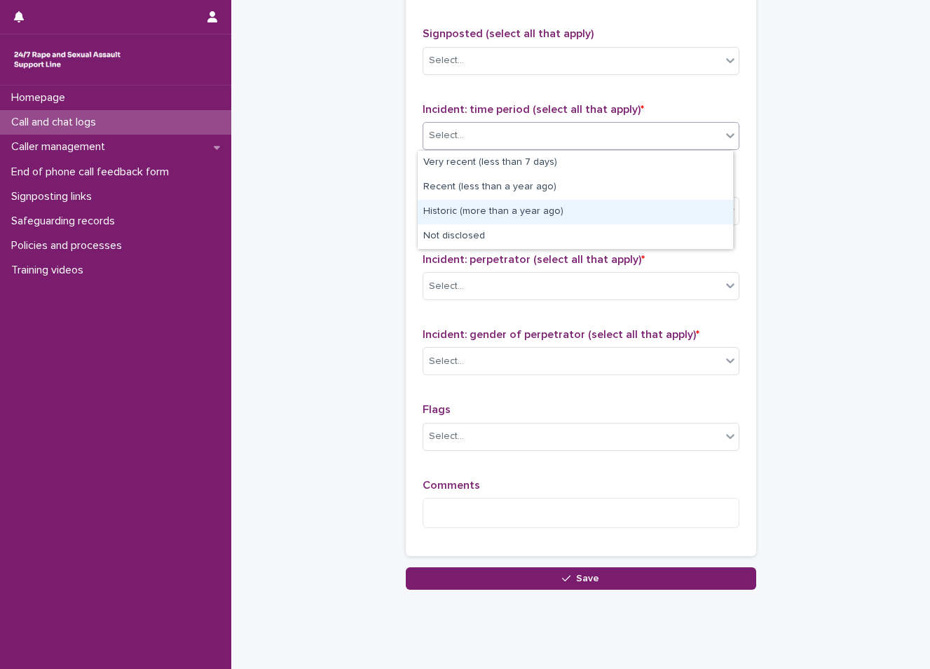
click at [485, 222] on div "Historic (more than a year ago)" at bounding box center [575, 212] width 315 height 25
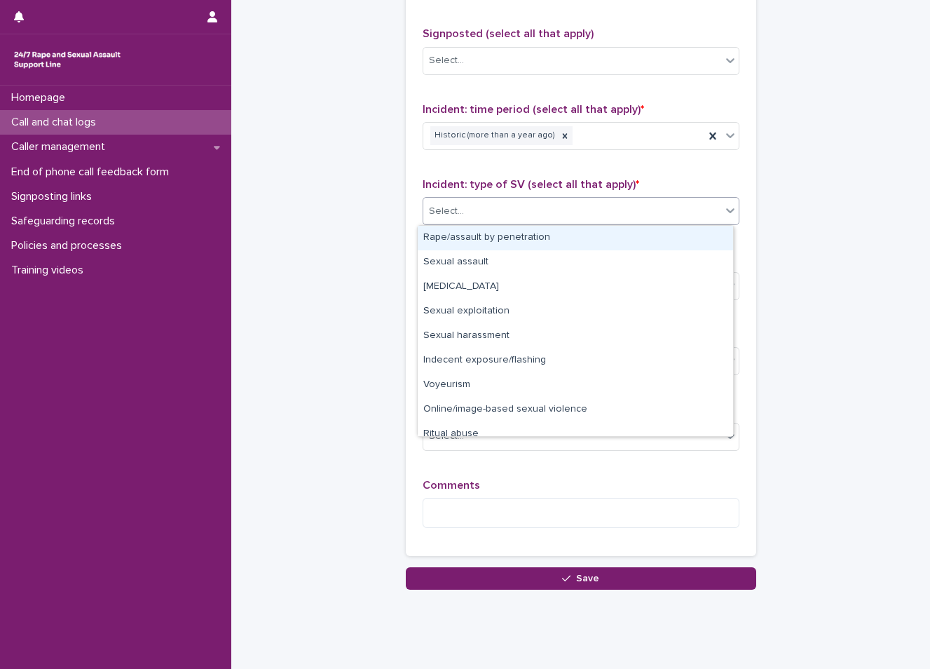
click at [491, 205] on div "Select..." at bounding box center [572, 211] width 298 height 23
click at [487, 240] on div "Rape/assault by penetration" at bounding box center [575, 238] width 315 height 25
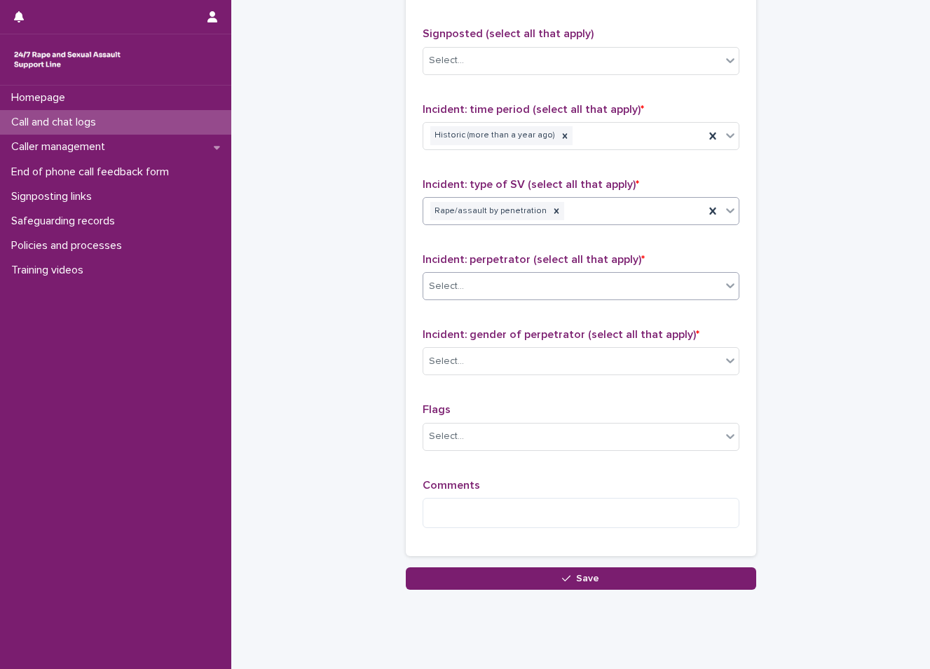
click at [494, 277] on div "Select..." at bounding box center [572, 286] width 298 height 23
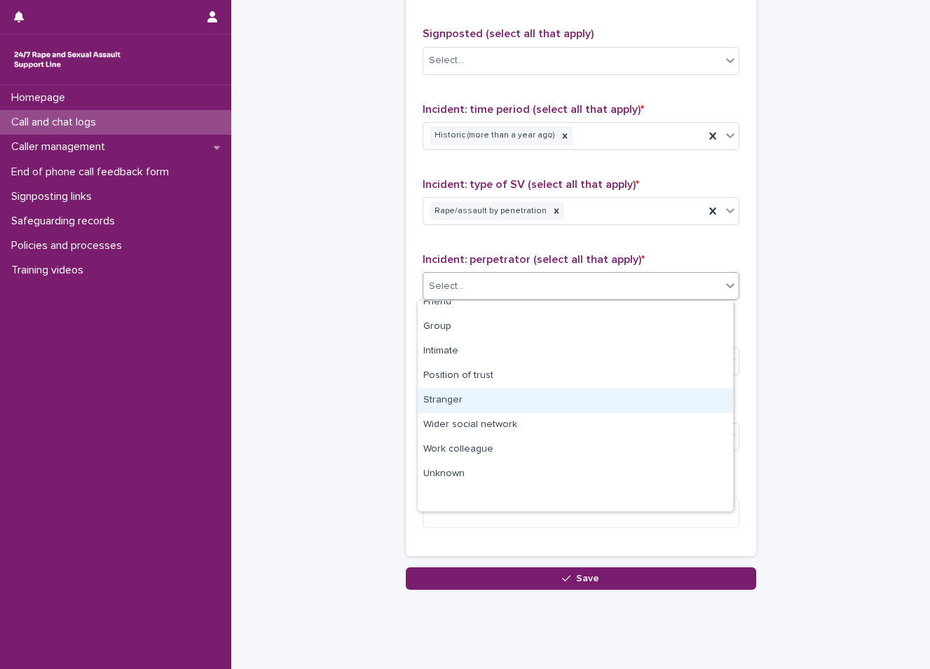
scroll to position [0, 0]
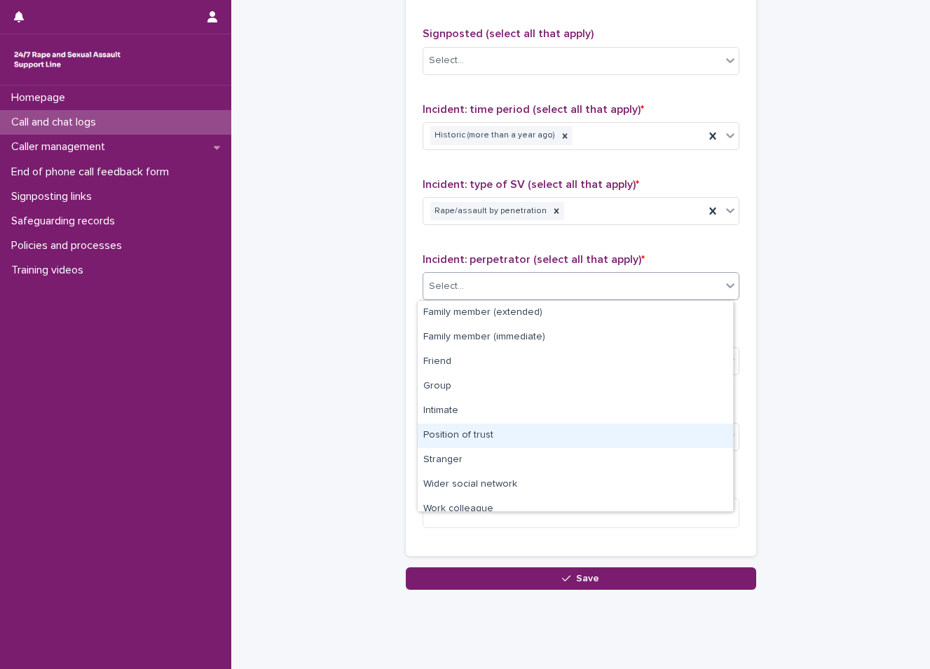
click at [493, 439] on div "Position of trust" at bounding box center [575, 435] width 315 height 25
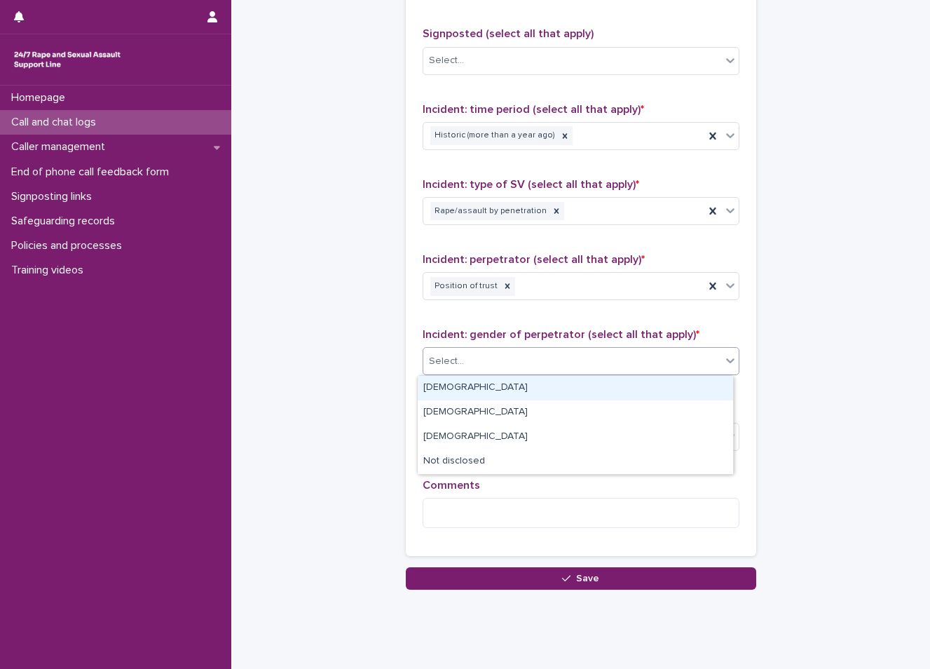
click at [508, 369] on div "Select..." at bounding box center [572, 361] width 298 height 23
click at [504, 388] on div "Male" at bounding box center [575, 388] width 315 height 25
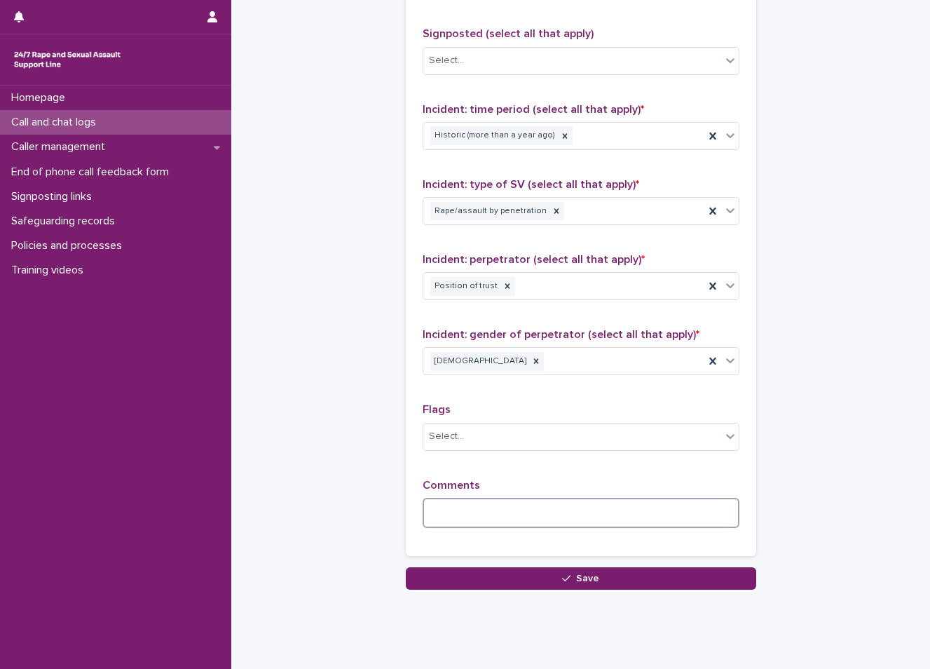
click at [487, 503] on textarea at bounding box center [581, 513] width 317 height 30
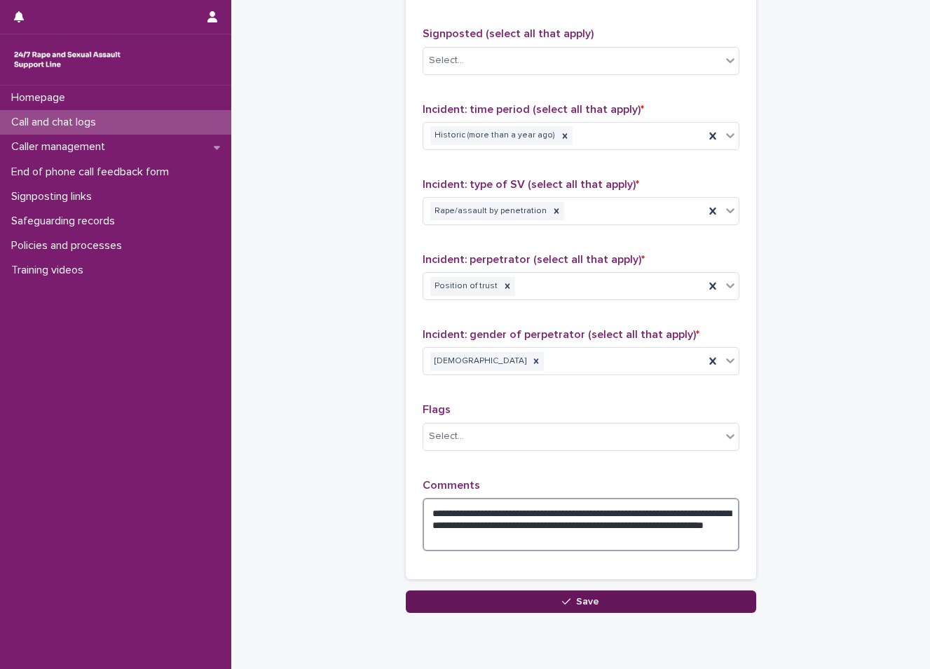
type textarea "**********"
click at [585, 597] on span "Save" at bounding box center [587, 602] width 23 height 10
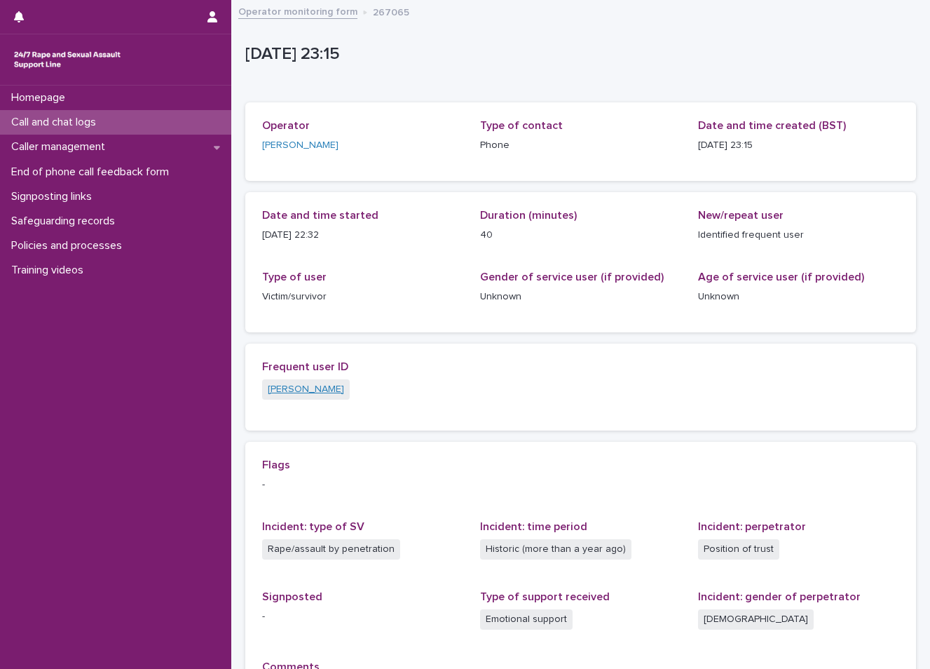
click at [280, 394] on link "Lucy" at bounding box center [306, 389] width 76 height 15
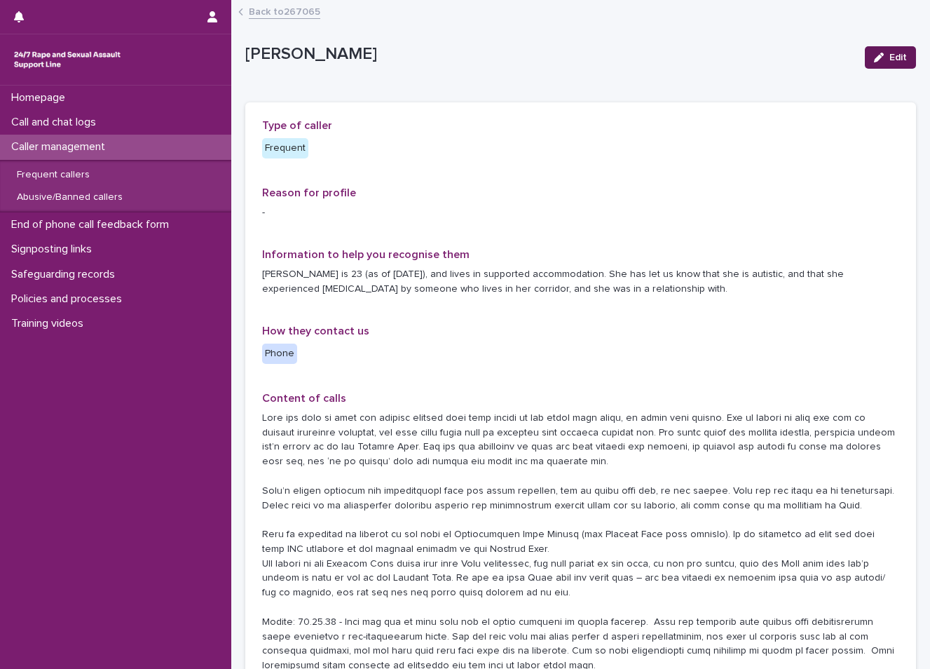
click at [874, 59] on icon "button" at bounding box center [879, 58] width 10 height 10
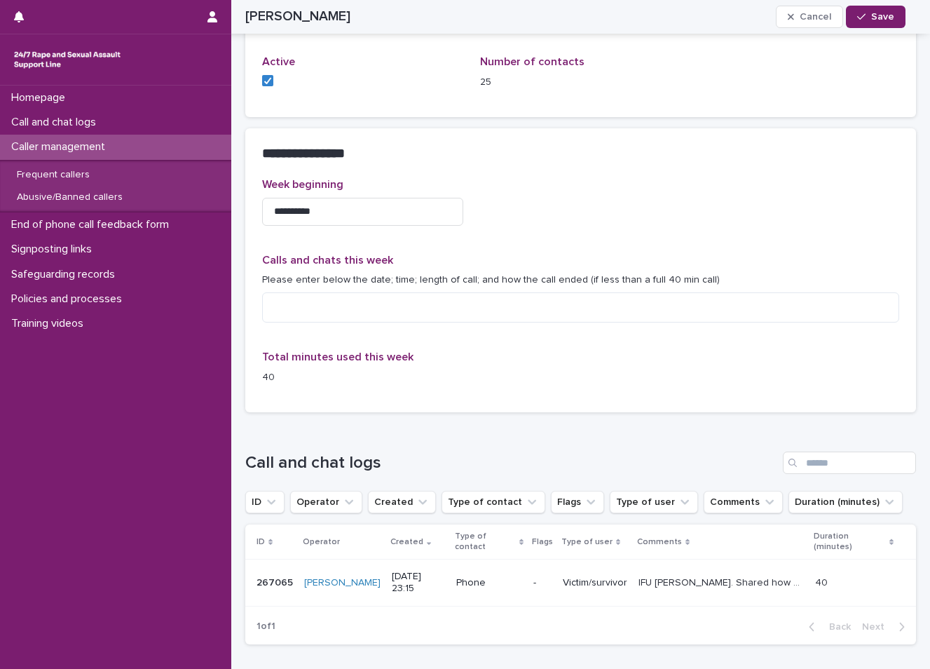
scroll to position [1051, 0]
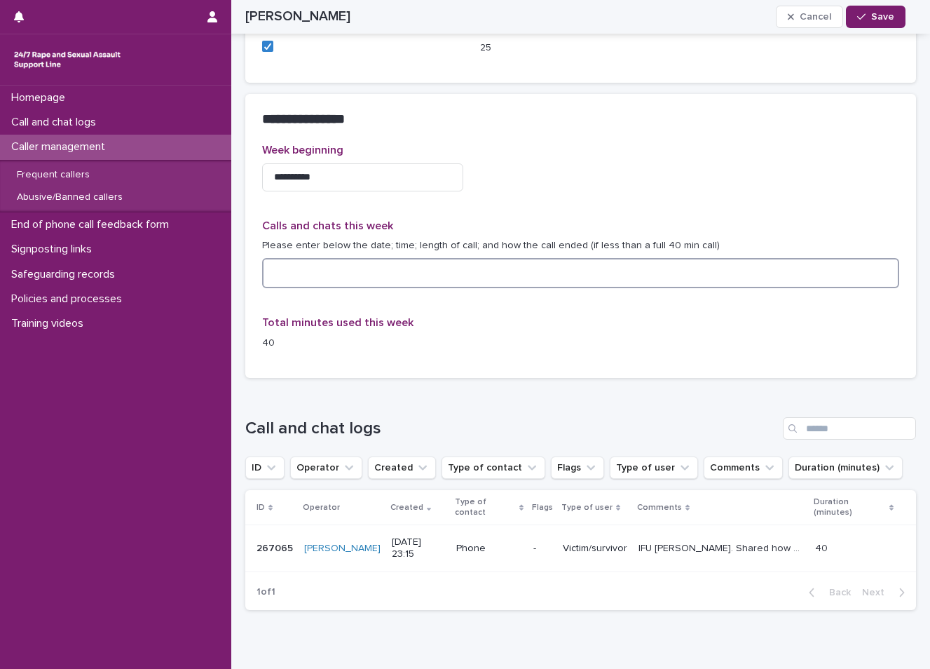
click at [324, 273] on textarea at bounding box center [580, 273] width 637 height 30
type textarea "**********"
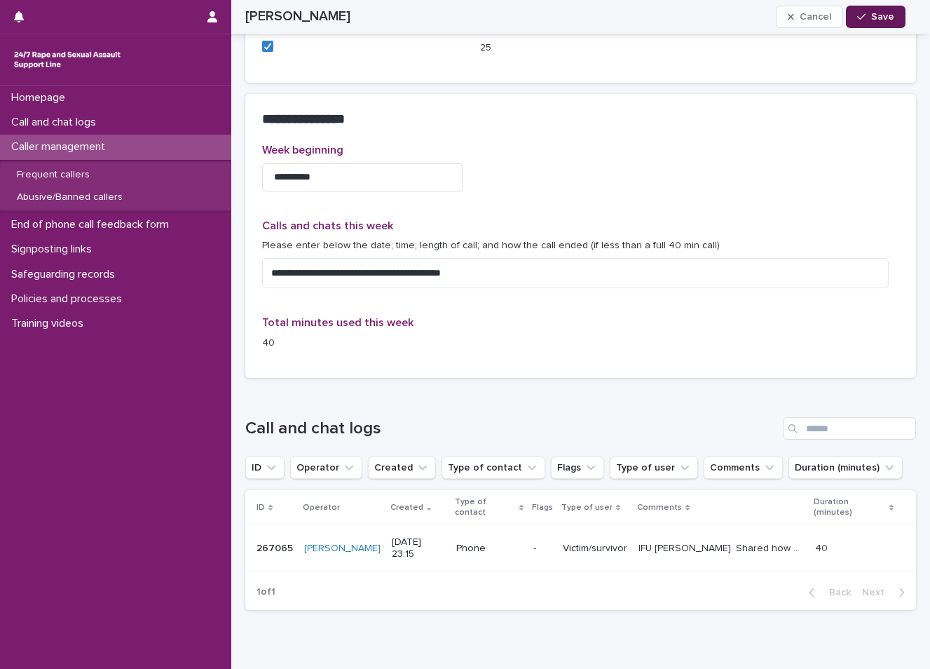
click at [871, 22] on button "Save" at bounding box center [876, 17] width 60 height 22
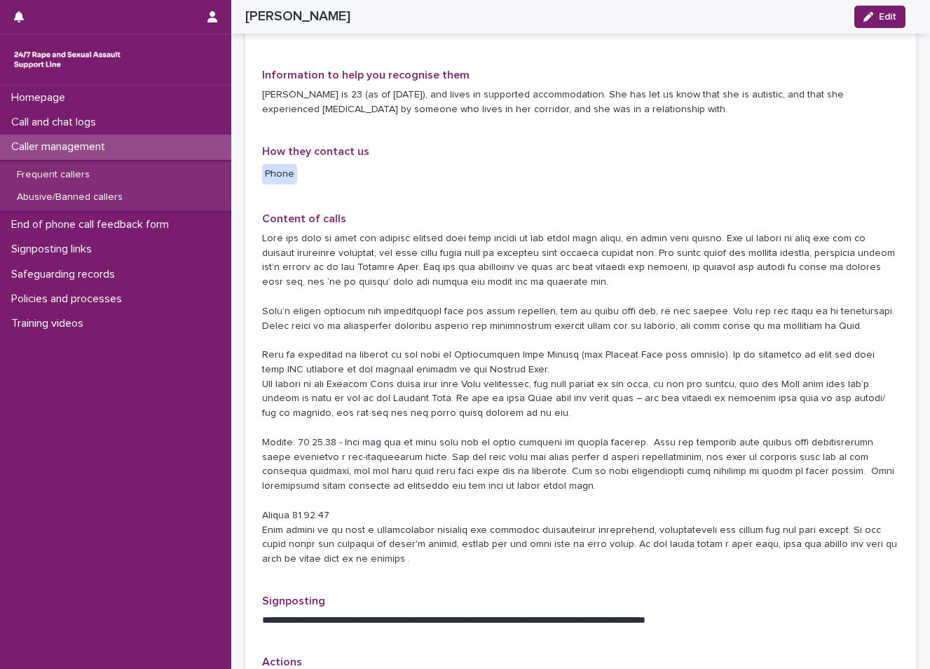
scroll to position [0, 0]
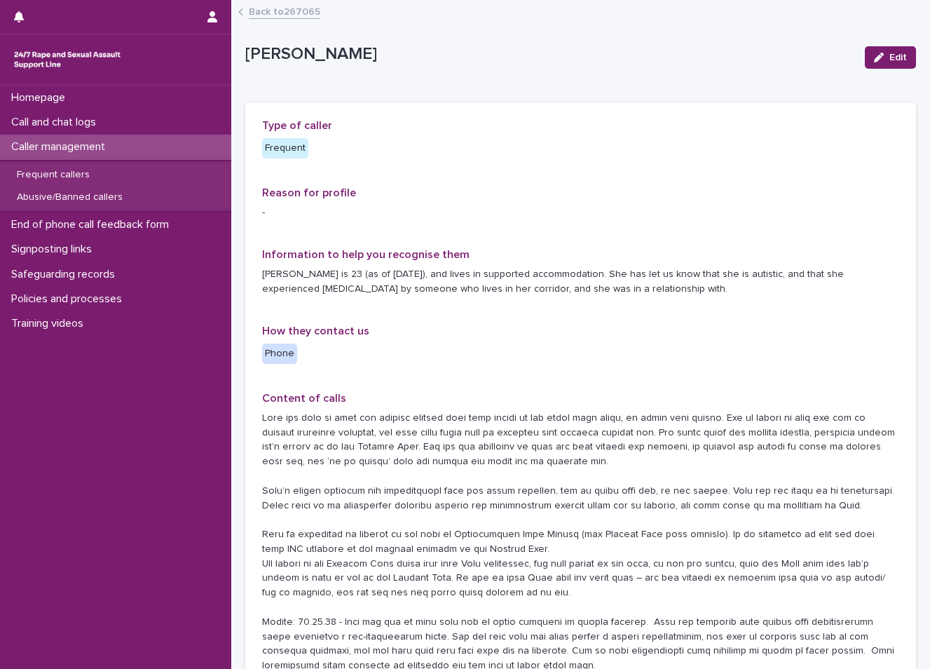
click at [129, 145] on div "Caller management" at bounding box center [115, 147] width 231 height 25
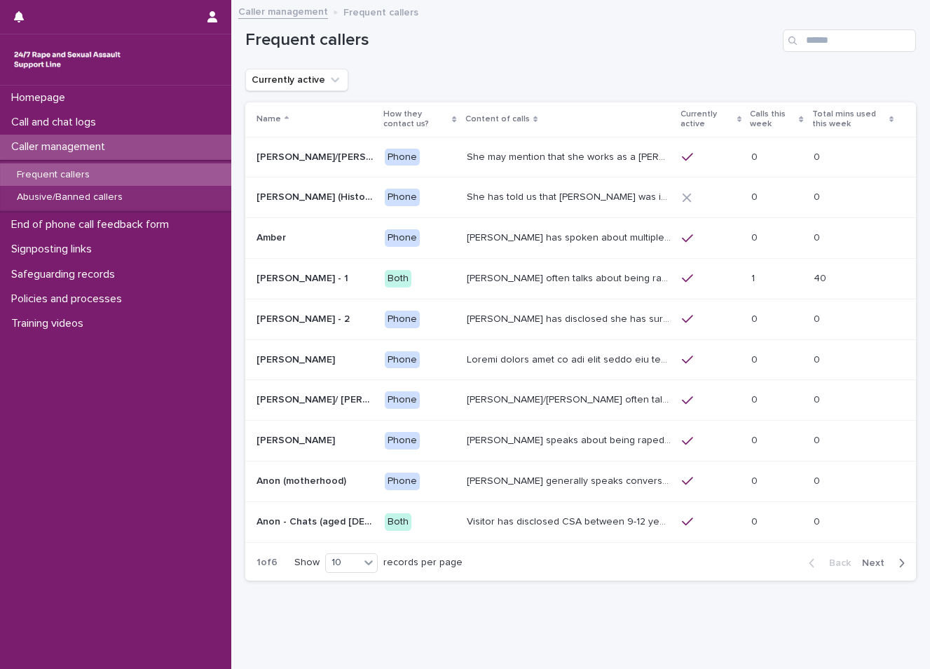
click at [540, 487] on div "Caller generally speaks conversationally about many different things in her lif…" at bounding box center [569, 481] width 205 height 23
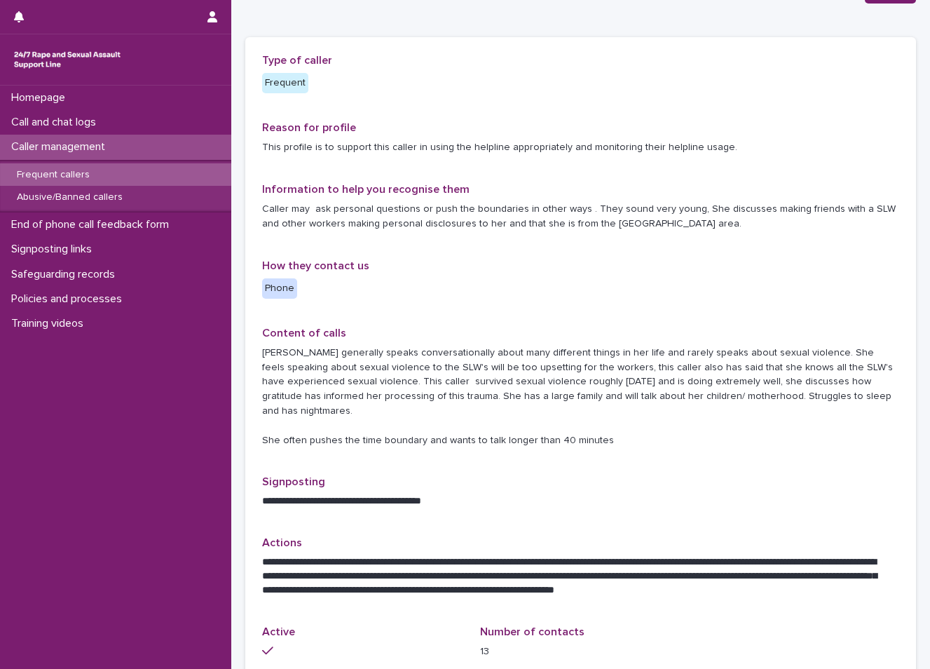
scroll to position [210, 0]
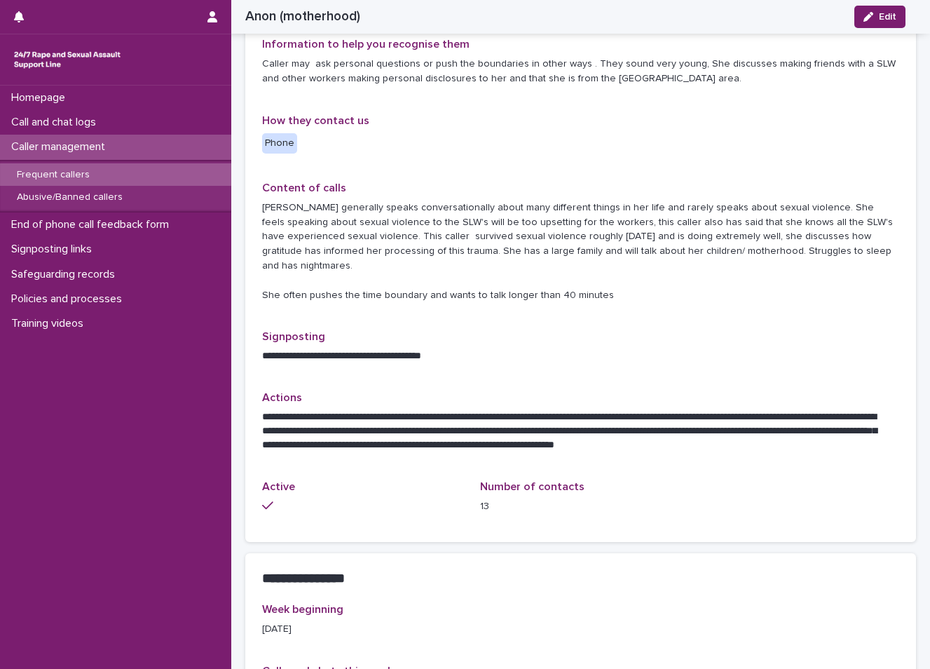
click at [179, 148] on div "Caller management" at bounding box center [115, 147] width 231 height 25
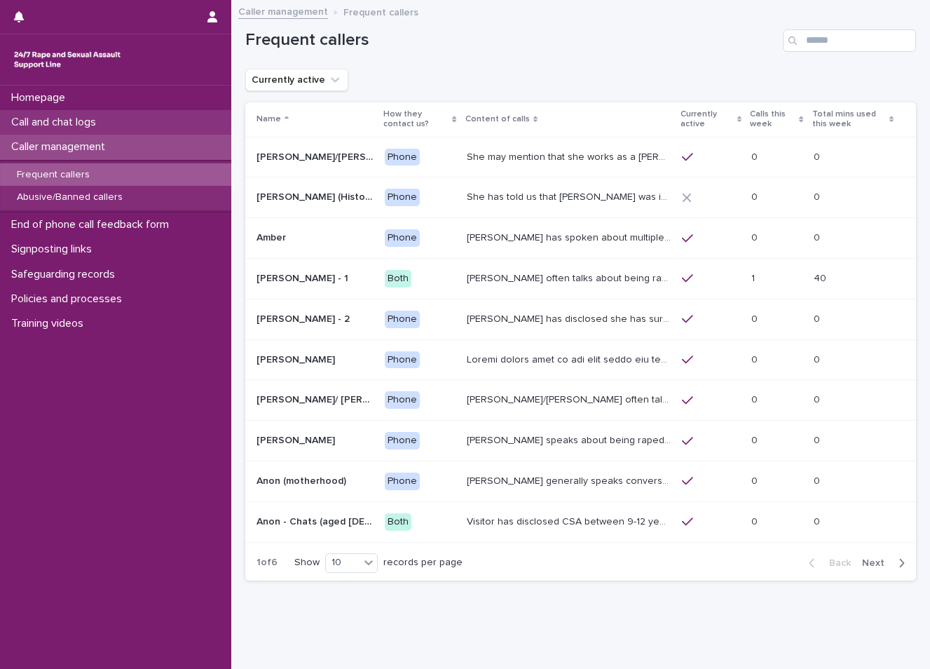
click at [118, 133] on div "Call and chat logs" at bounding box center [115, 122] width 231 height 25
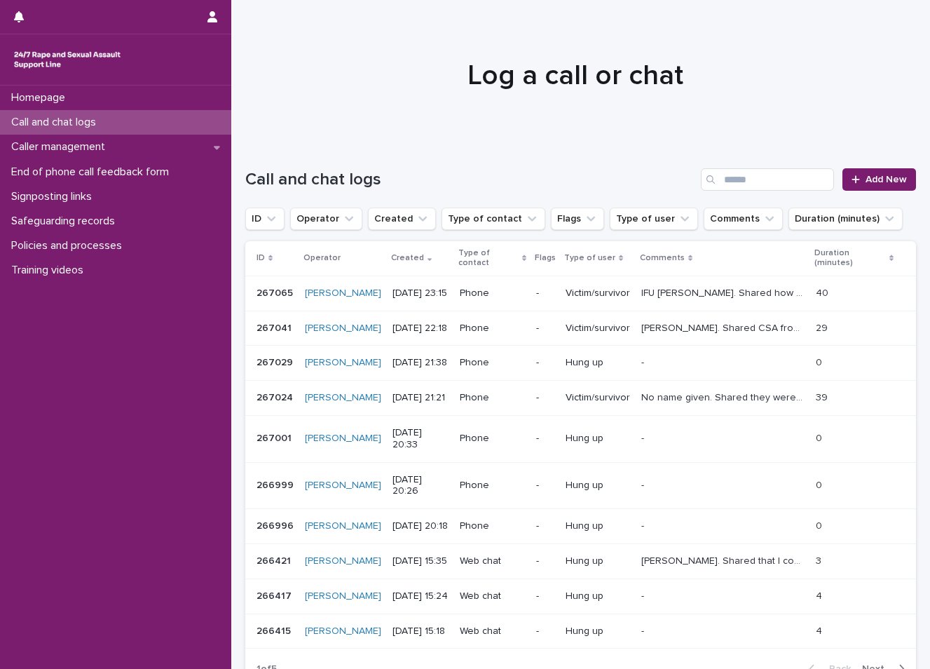
click at [537, 134] on div at bounding box center [575, 69] width 688 height 140
click at [478, 139] on div at bounding box center [575, 69] width 688 height 140
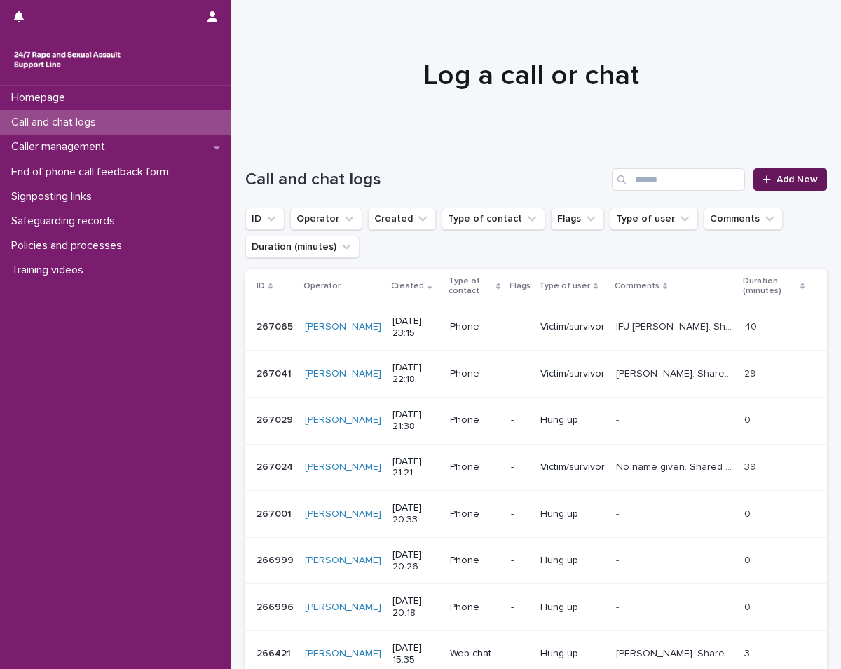
click at [772, 186] on link "Add New" at bounding box center [791, 179] width 74 height 22
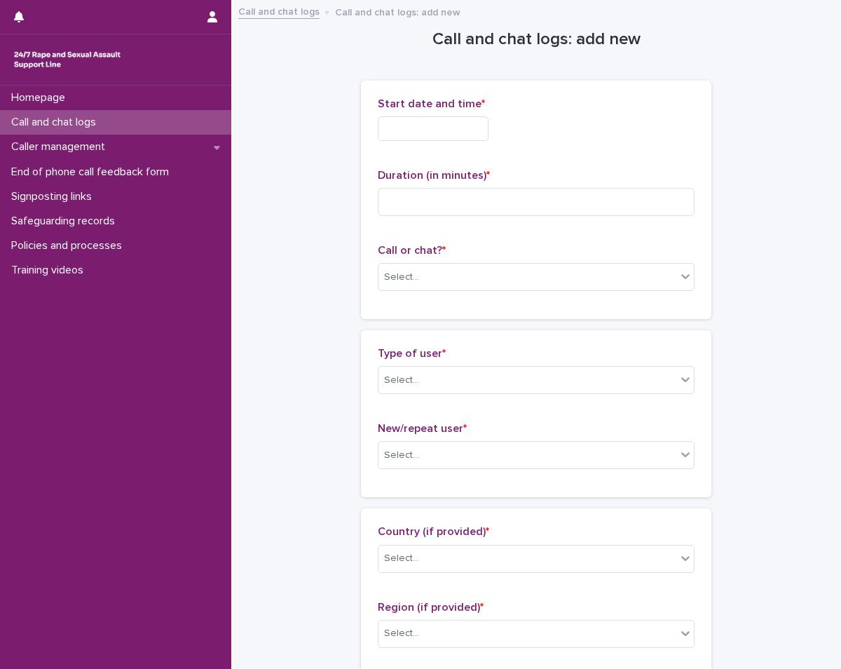
click at [430, 125] on input "text" at bounding box center [433, 128] width 111 height 25
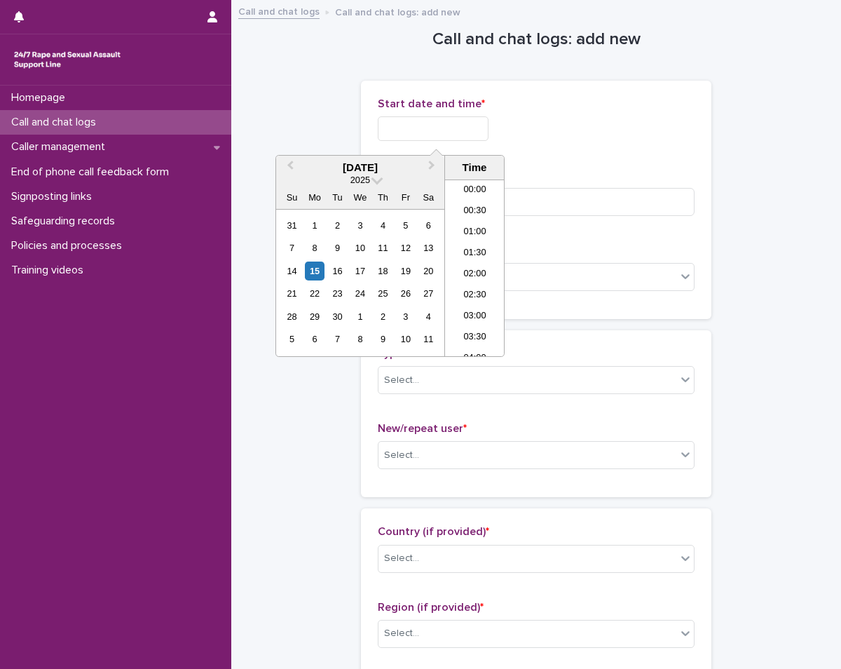
scroll to position [833, 0]
click at [475, 320] on li "23:00" at bounding box center [475, 324] width 60 height 21
click at [445, 129] on input "**********" at bounding box center [433, 128] width 111 height 25
type input "**********"
click at [594, 128] on div "**********" at bounding box center [536, 128] width 317 height 25
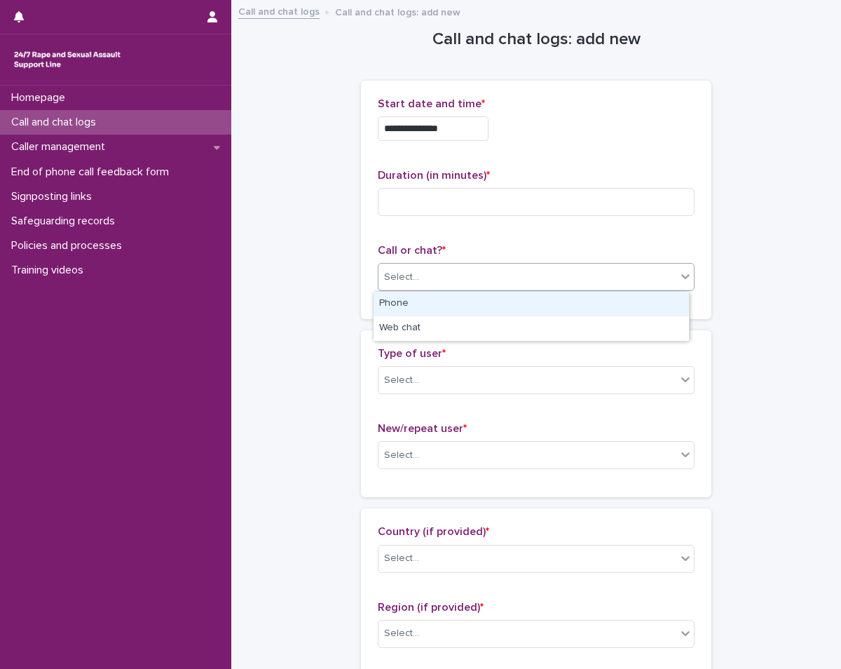
click at [464, 275] on div "Select..." at bounding box center [528, 277] width 298 height 23
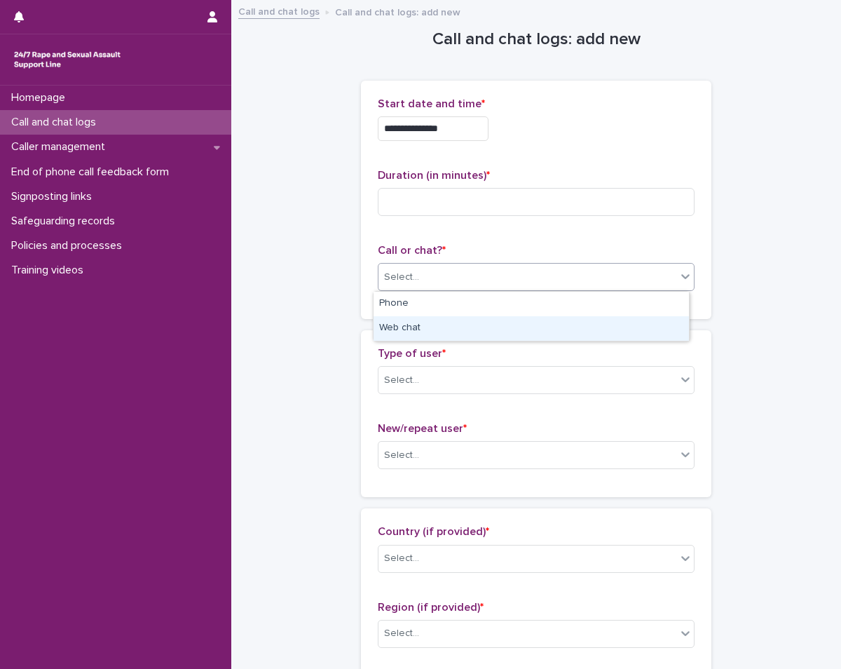
click at [445, 327] on div "Web chat" at bounding box center [531, 328] width 315 height 25
click at [463, 252] on p "Call or chat? *" at bounding box center [536, 250] width 317 height 13
click at [531, 155] on div "**********" at bounding box center [536, 199] width 317 height 205
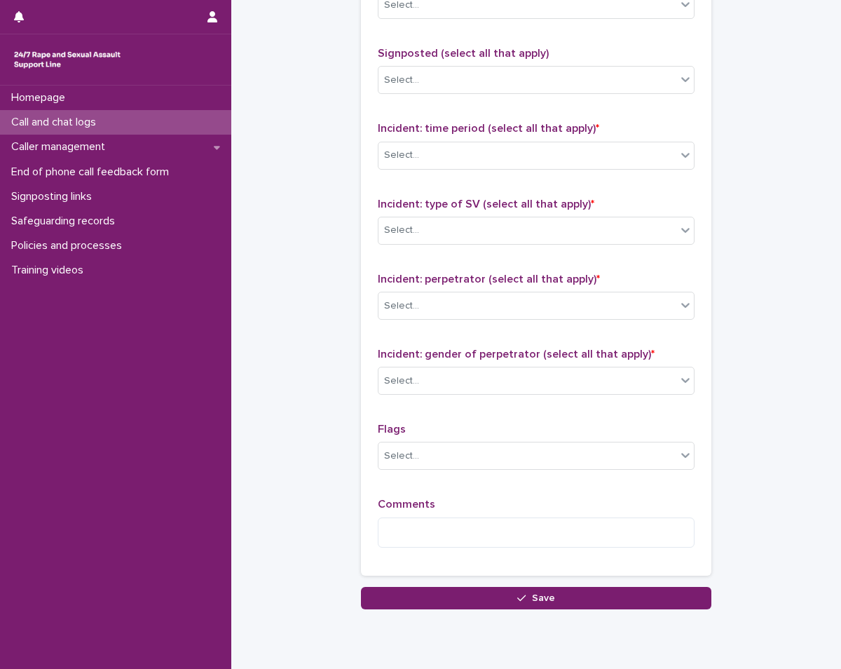
scroll to position [960, 0]
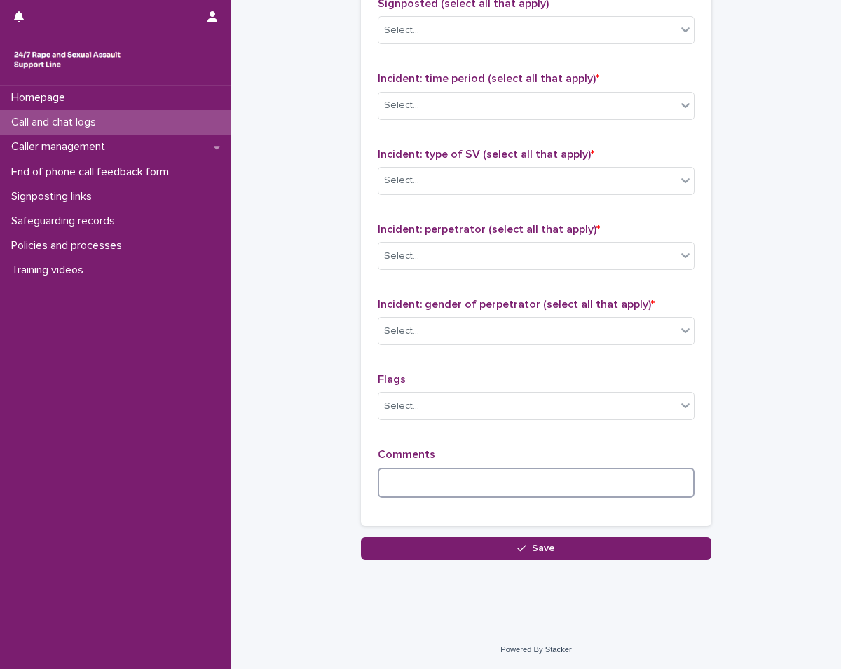
click at [493, 494] on textarea at bounding box center [536, 483] width 317 height 30
click at [517, 518] on div "Type of support received (select all that apply) Select... Signposted (select a…" at bounding box center [536, 215] width 350 height 620
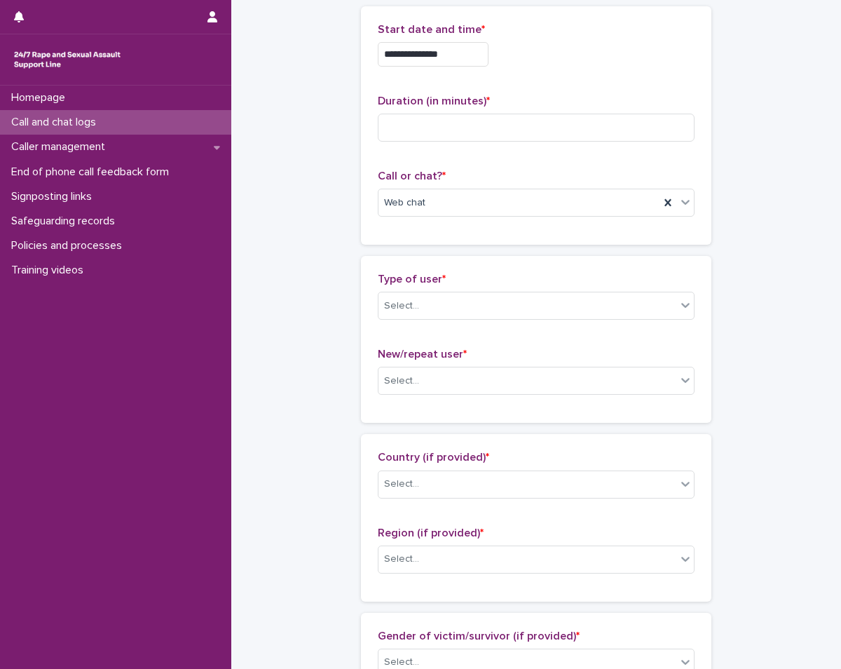
scroll to position [140, 0]
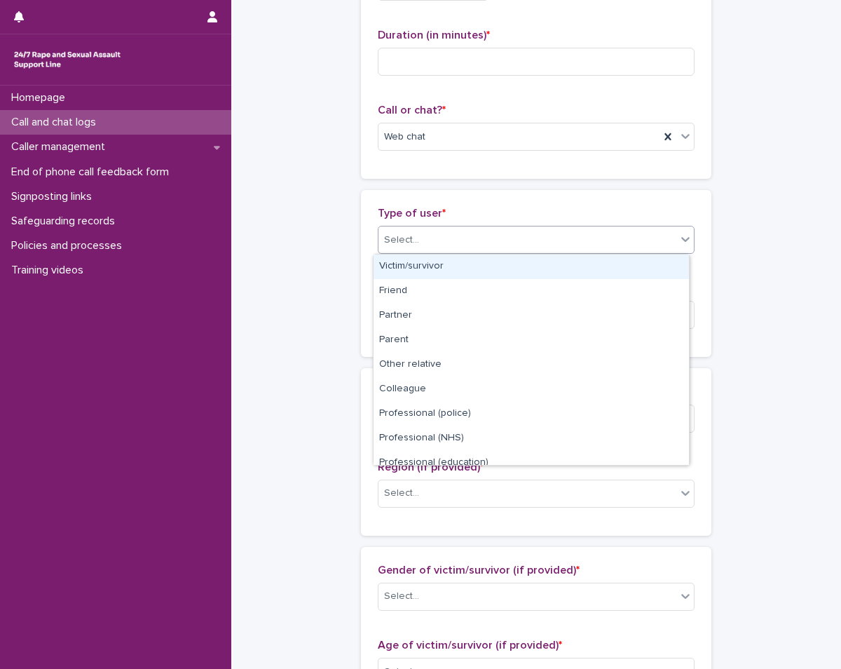
click at [459, 250] on div "Select..." at bounding box center [528, 240] width 298 height 23
click at [465, 271] on div "Victim/survivor" at bounding box center [531, 266] width 315 height 25
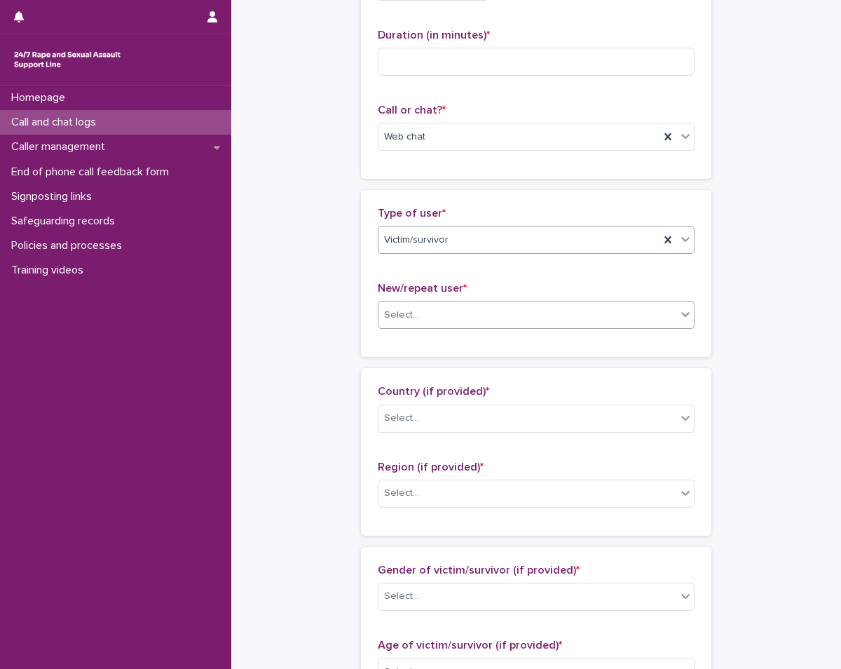
click at [461, 309] on div "Select..." at bounding box center [528, 315] width 298 height 23
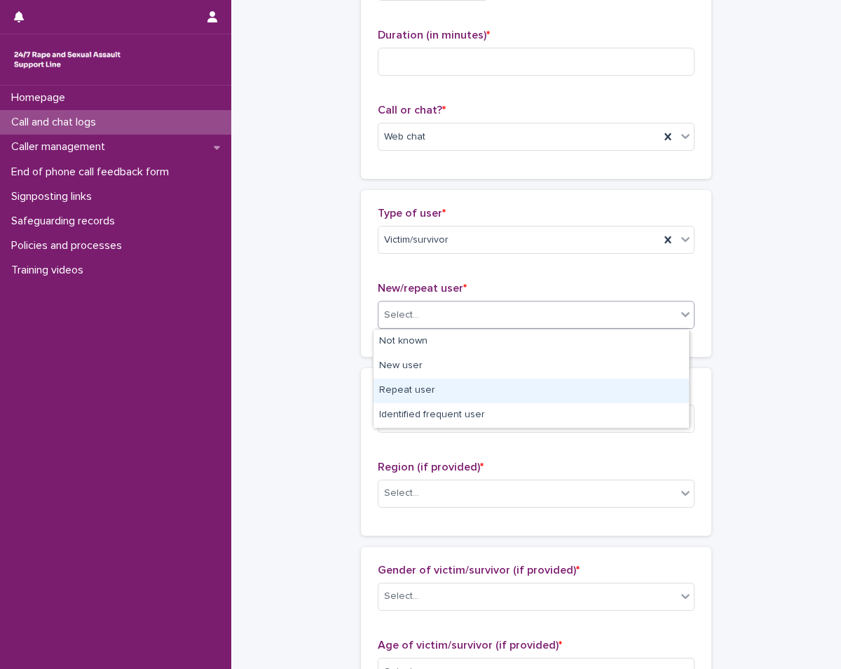
click at [479, 379] on div "Repeat user" at bounding box center [531, 391] width 315 height 25
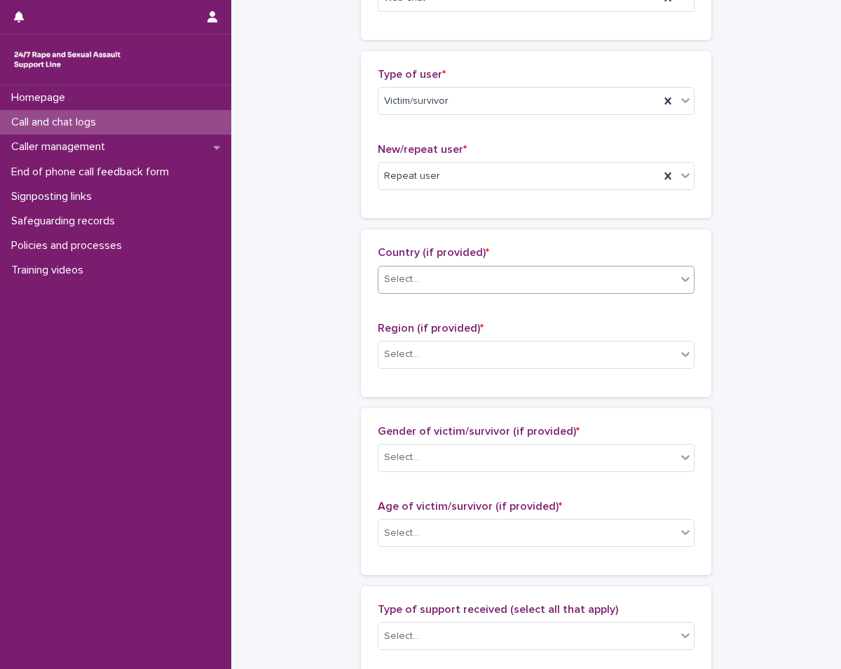
scroll to position [280, 0]
click at [524, 273] on div "Select..." at bounding box center [528, 277] width 298 height 23
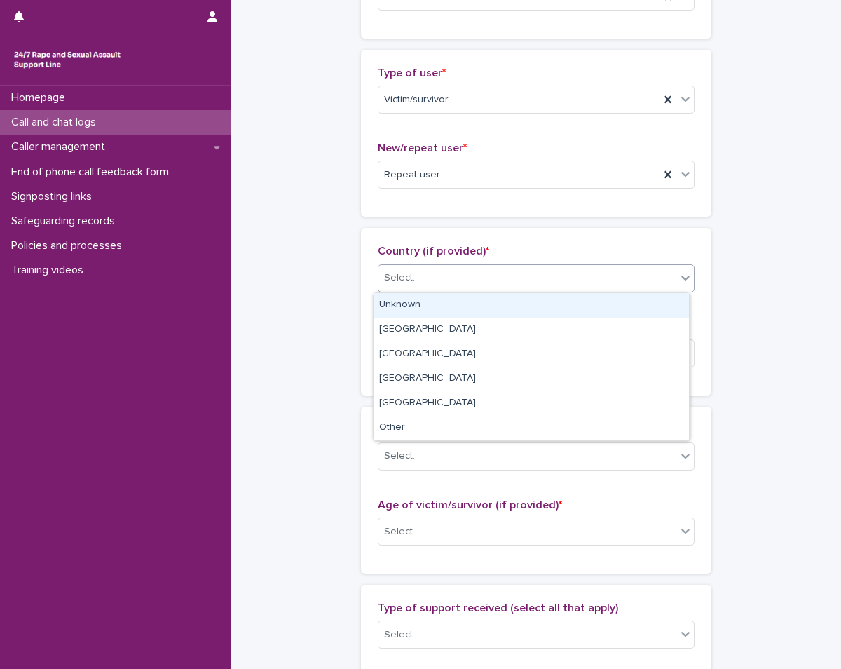
click at [510, 294] on div "Unknown" at bounding box center [531, 305] width 315 height 25
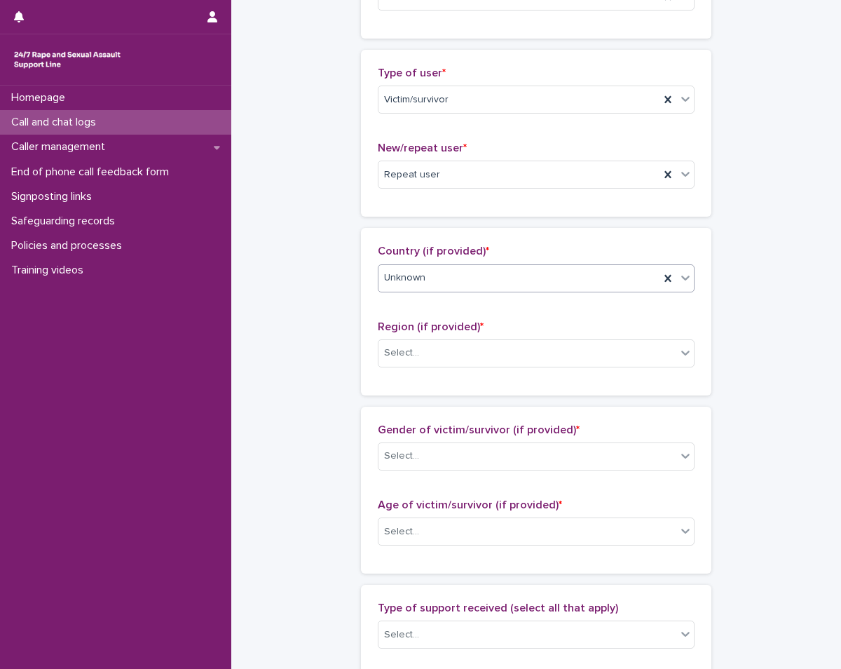
scroll to position [421, 0]
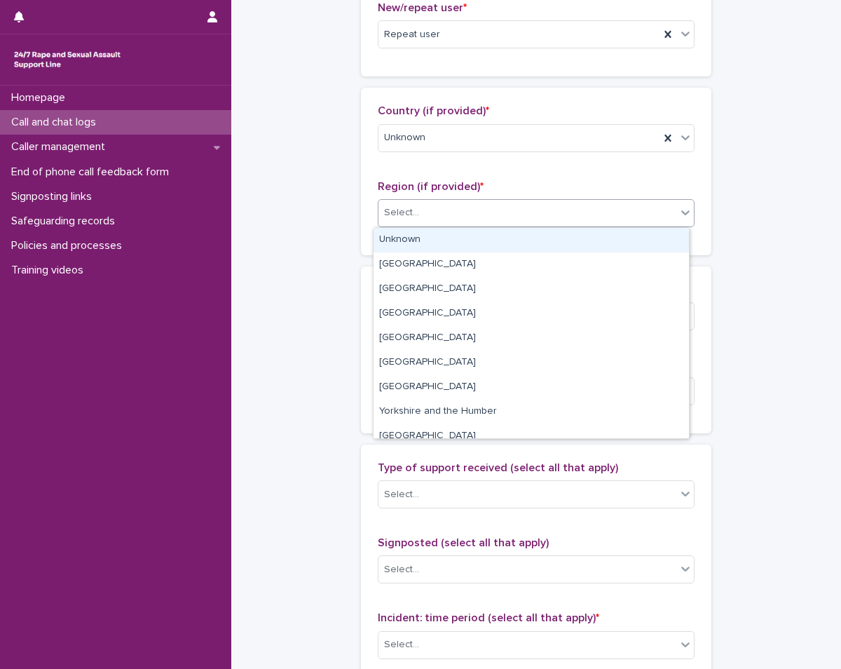
click at [454, 224] on div "Select..." at bounding box center [528, 212] width 298 height 23
click at [447, 237] on div "Unknown" at bounding box center [531, 240] width 315 height 25
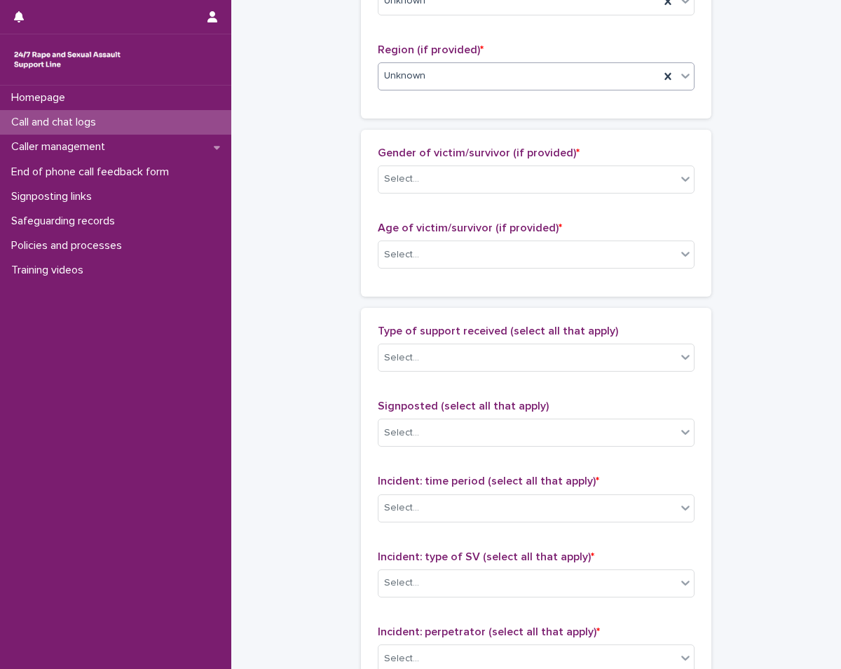
scroll to position [561, 0]
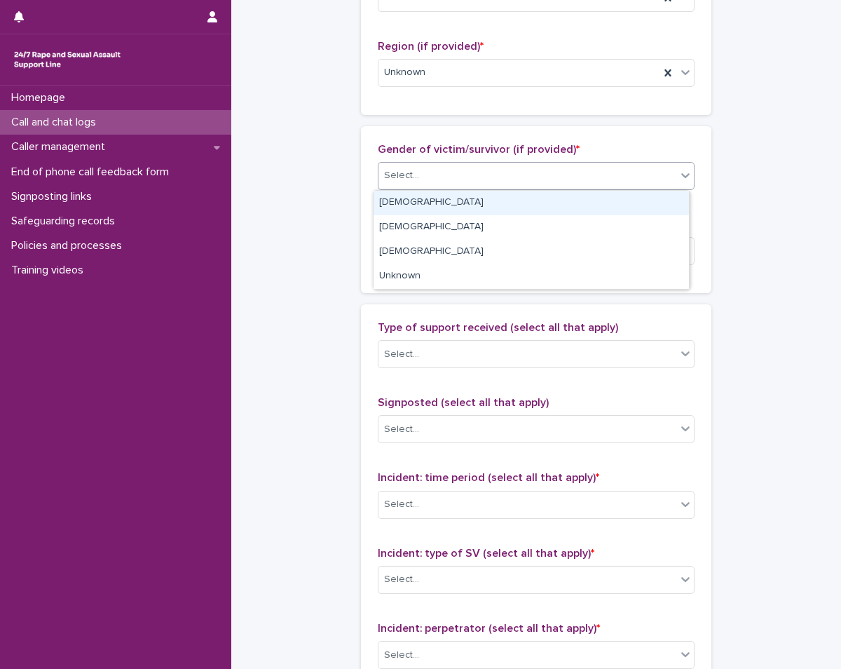
click at [464, 170] on div "Select..." at bounding box center [528, 175] width 298 height 23
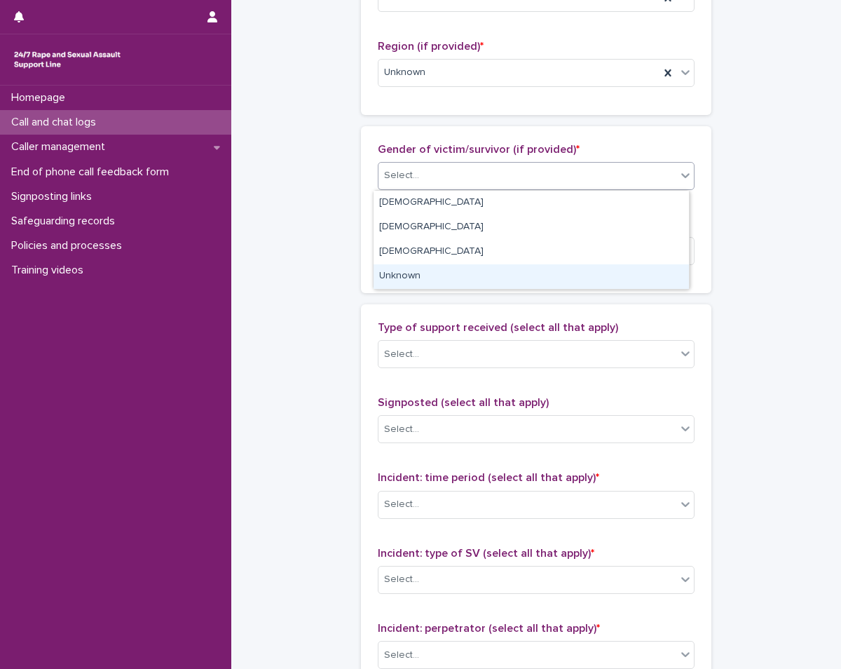
click at [431, 270] on div "Unknown" at bounding box center [531, 276] width 315 height 25
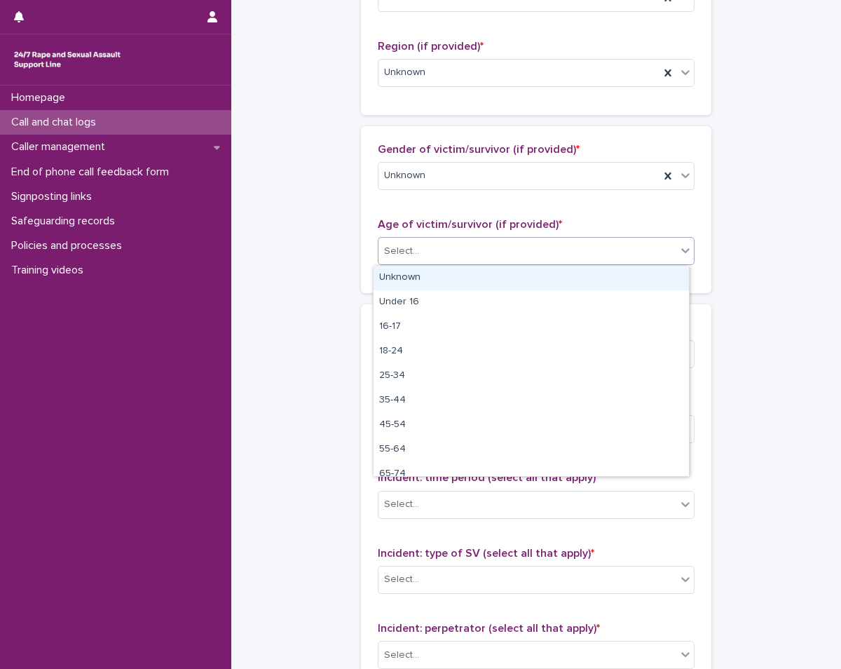
click at [451, 237] on div "Select..." at bounding box center [536, 251] width 317 height 28
click at [445, 273] on div "Unknown" at bounding box center [531, 278] width 315 height 25
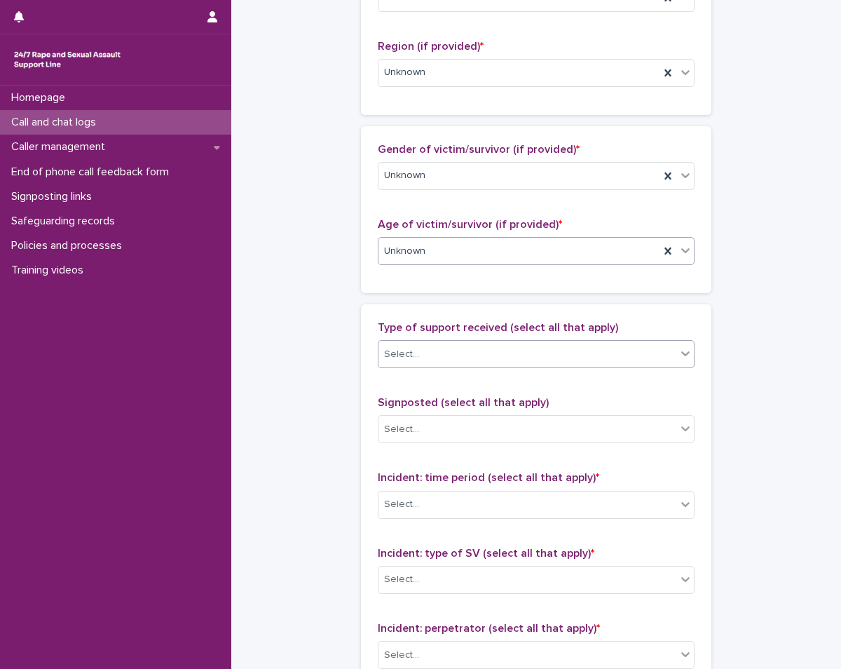
scroll to position [701, 0]
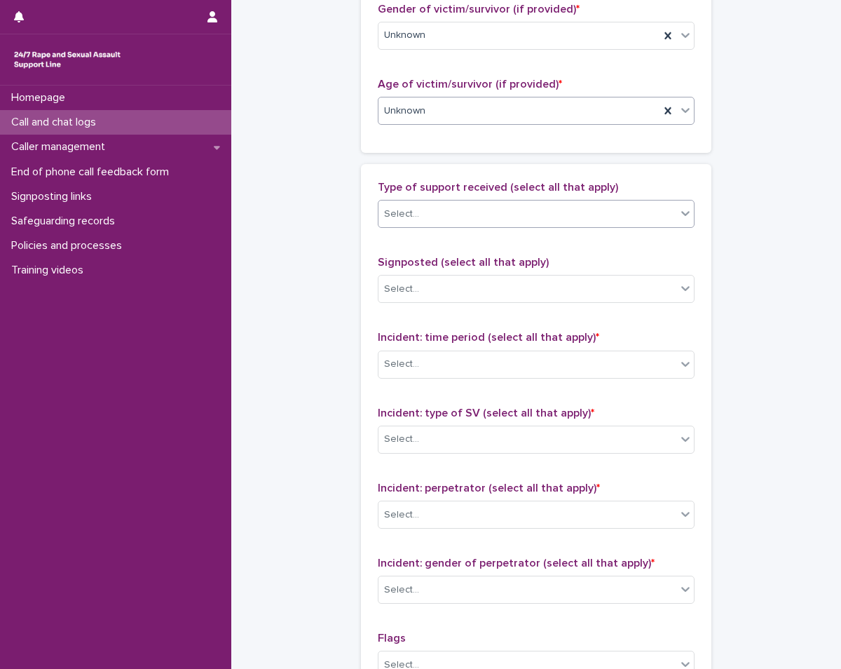
click at [458, 211] on div "Select..." at bounding box center [528, 214] width 298 height 23
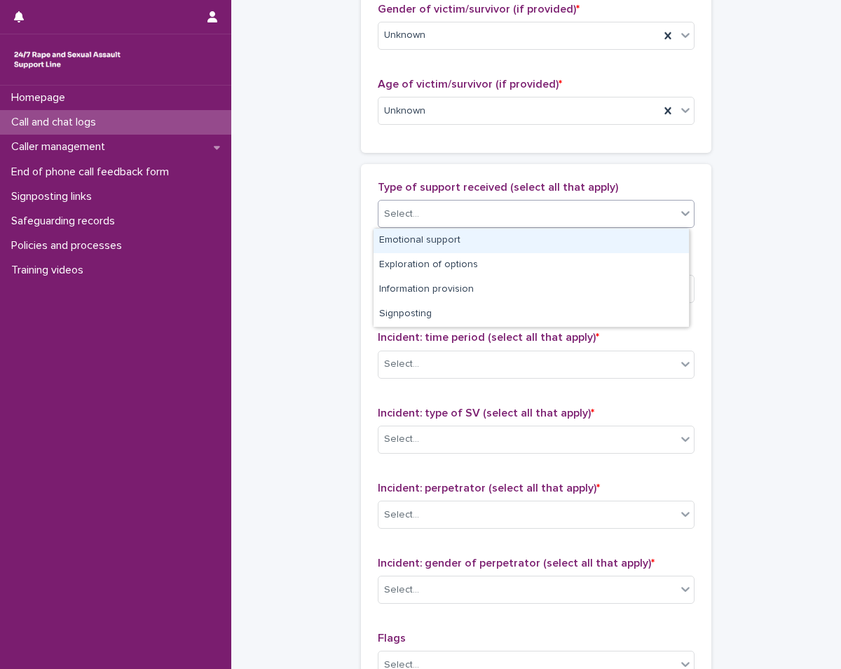
click at [456, 238] on div "Emotional support" at bounding box center [531, 241] width 315 height 25
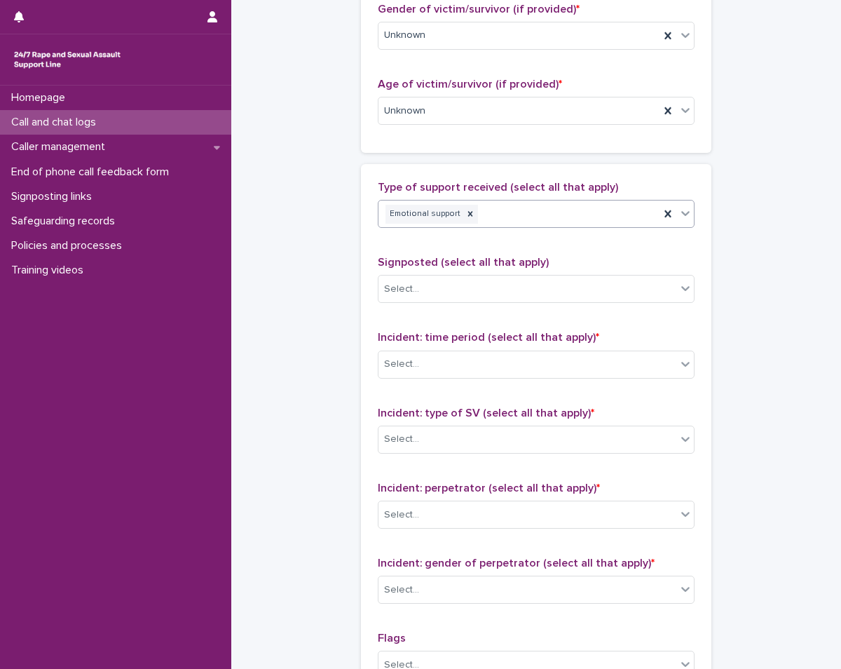
click at [526, 214] on div "Emotional support" at bounding box center [519, 214] width 281 height 25
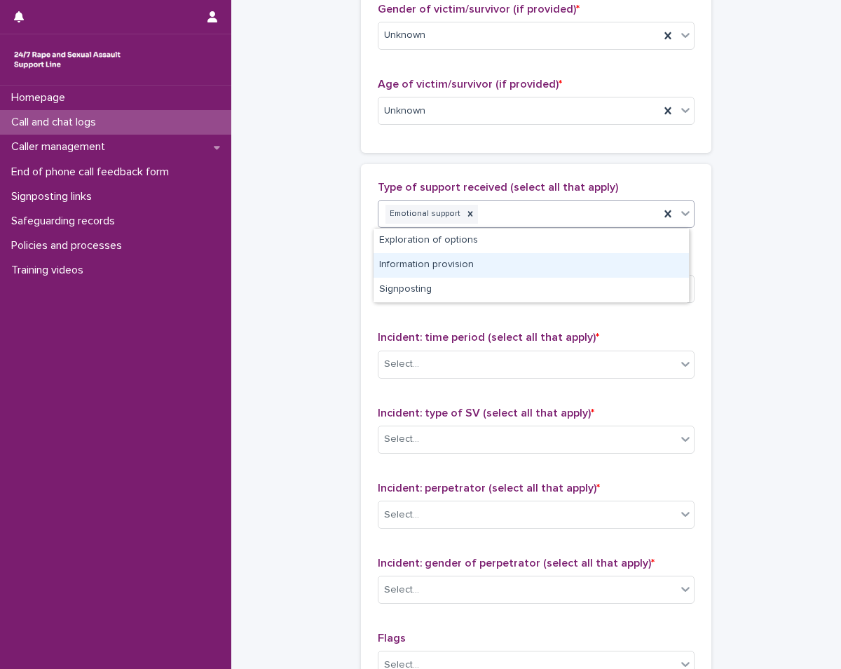
click at [452, 265] on div "Information provision" at bounding box center [531, 265] width 315 height 25
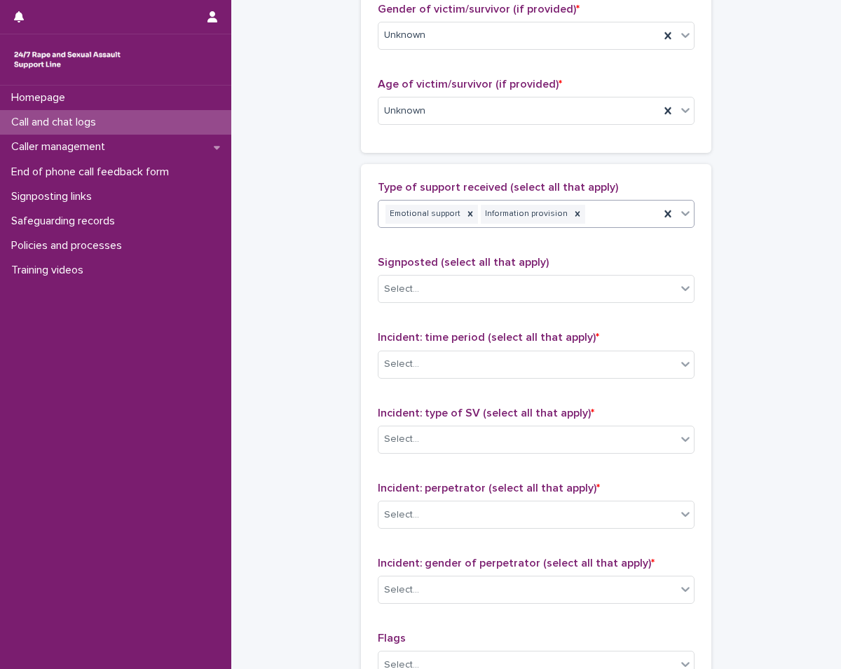
scroll to position [841, 0]
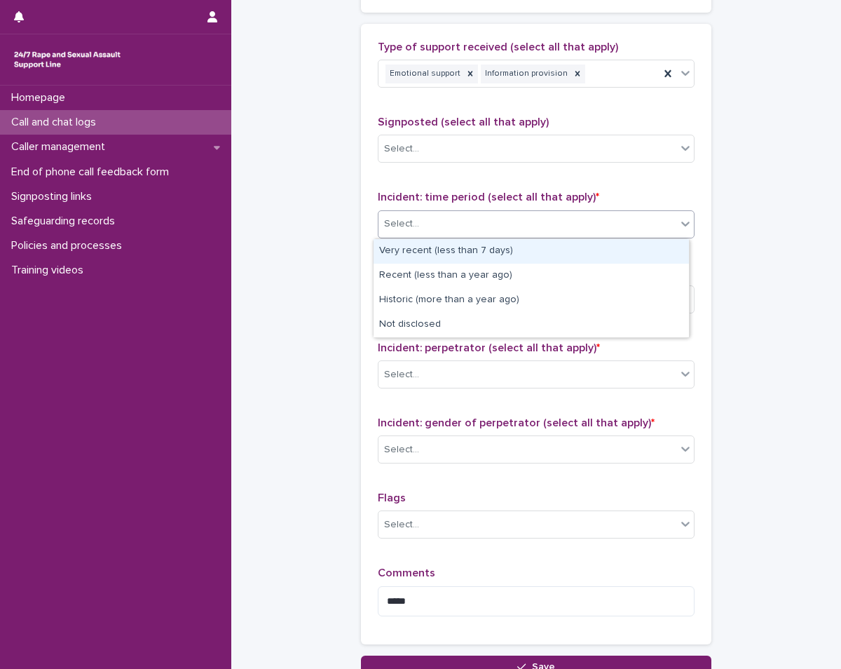
click at [443, 226] on div "Select..." at bounding box center [528, 223] width 298 height 23
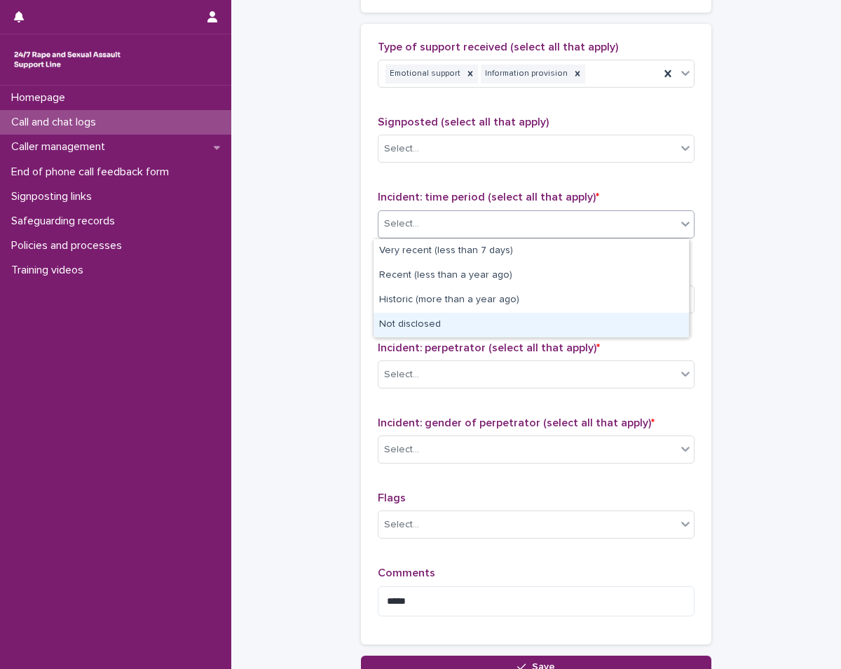
drag, startPoint x: 511, startPoint y: 310, endPoint x: 508, endPoint y: 320, distance: 10.9
click at [508, 320] on div "Not disclosed" at bounding box center [531, 325] width 315 height 25
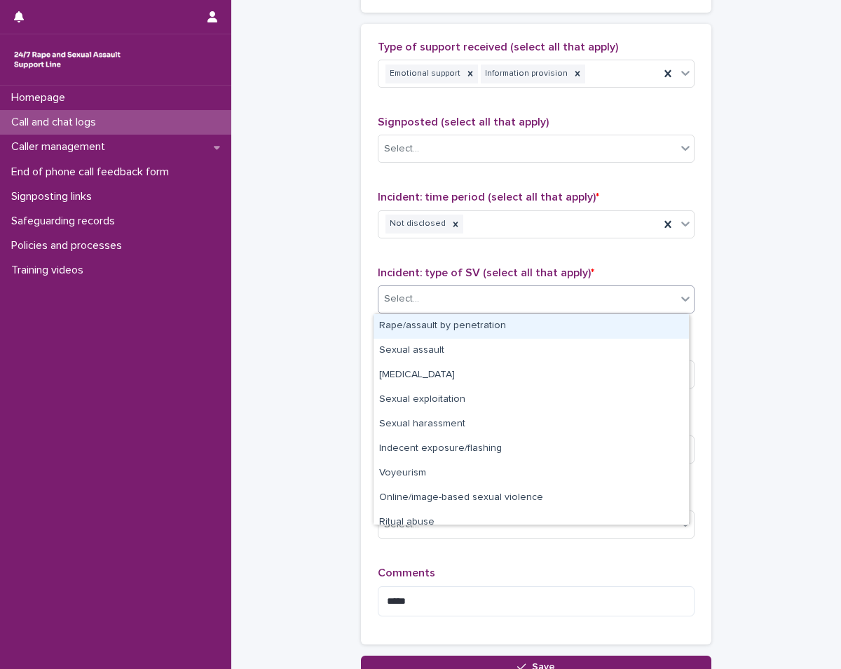
click at [498, 297] on div "Select..." at bounding box center [528, 298] width 298 height 23
click at [488, 321] on div "Rape/assault by penetration" at bounding box center [531, 326] width 315 height 25
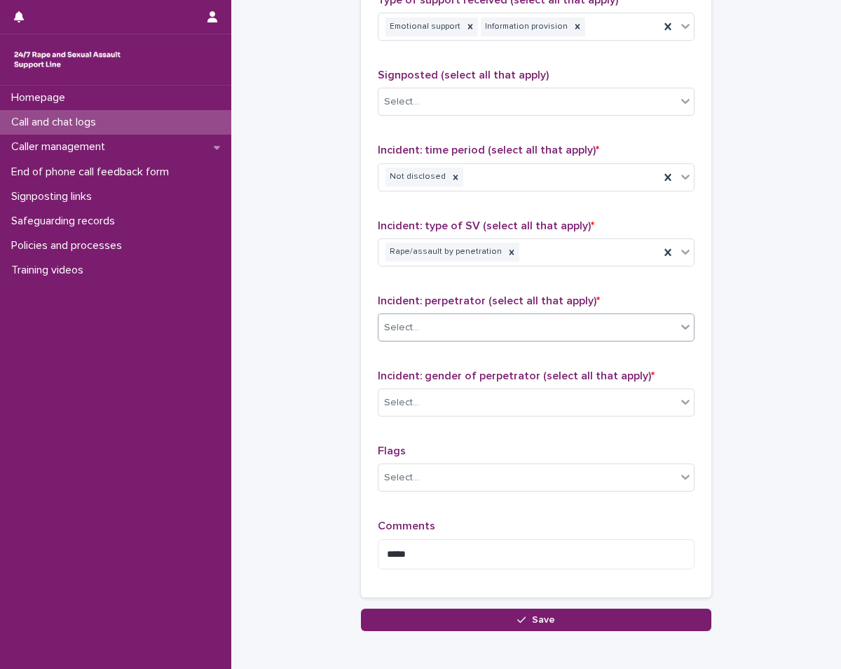
scroll to position [911, 0]
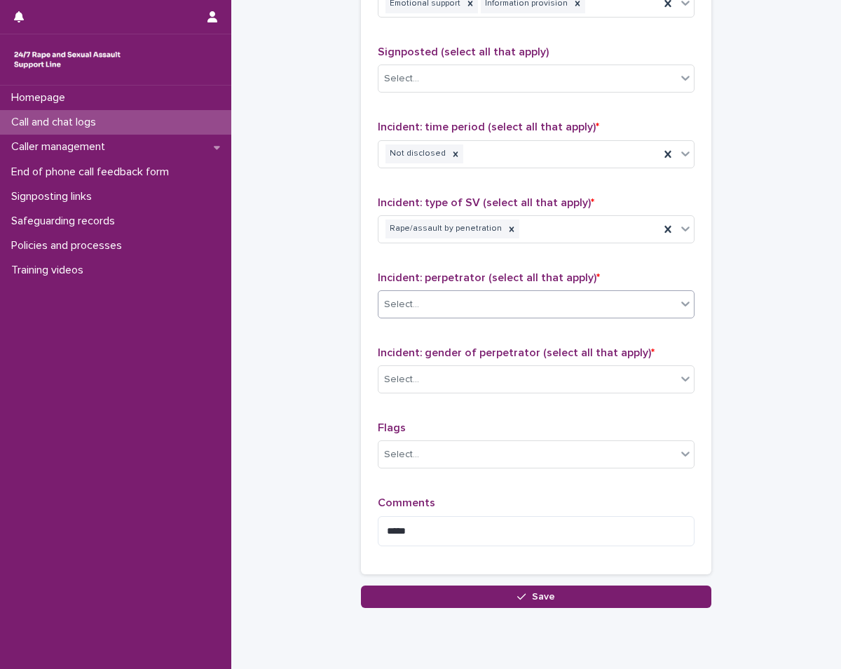
click at [485, 293] on div "Select..." at bounding box center [528, 304] width 298 height 23
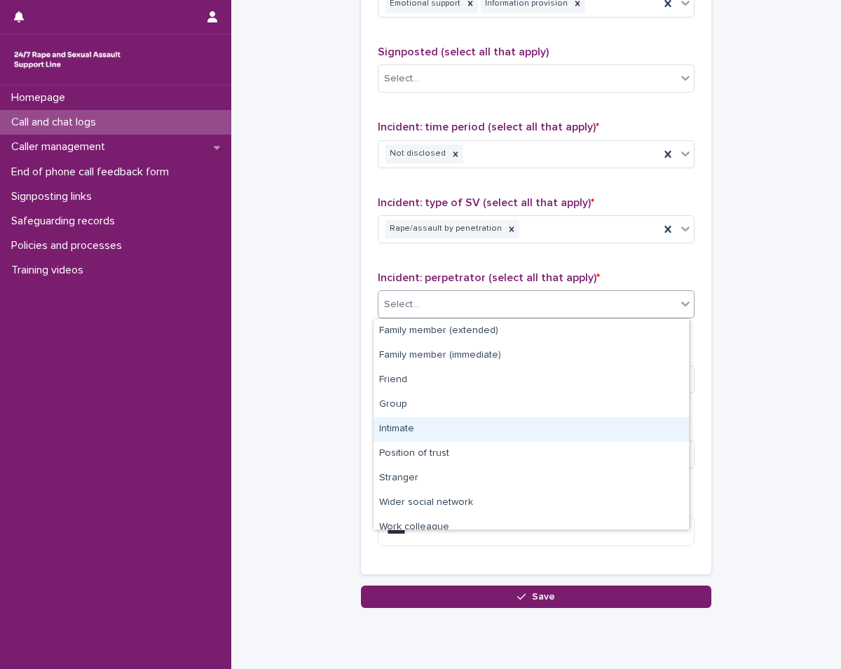
click at [439, 437] on div "Intimate" at bounding box center [531, 429] width 315 height 25
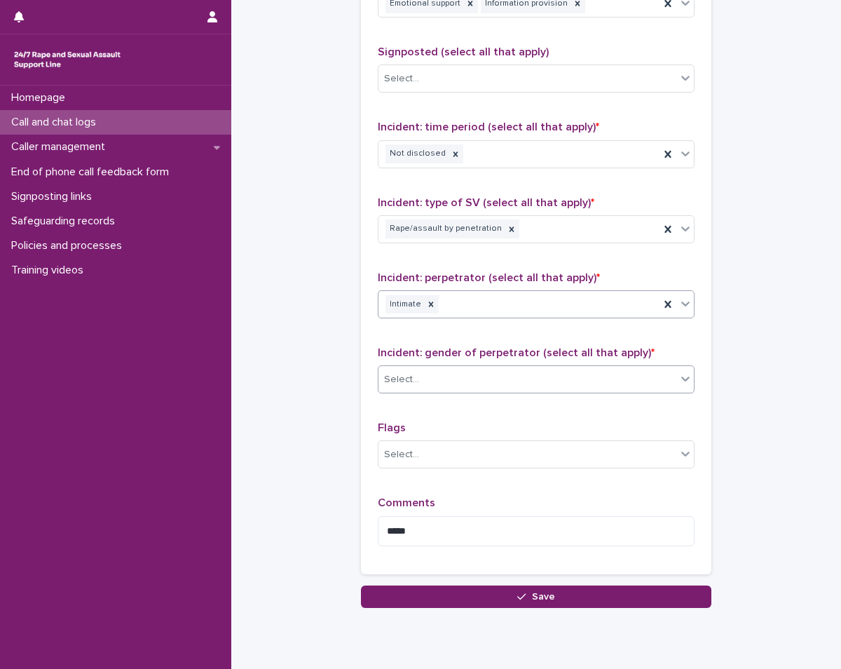
scroll to position [960, 0]
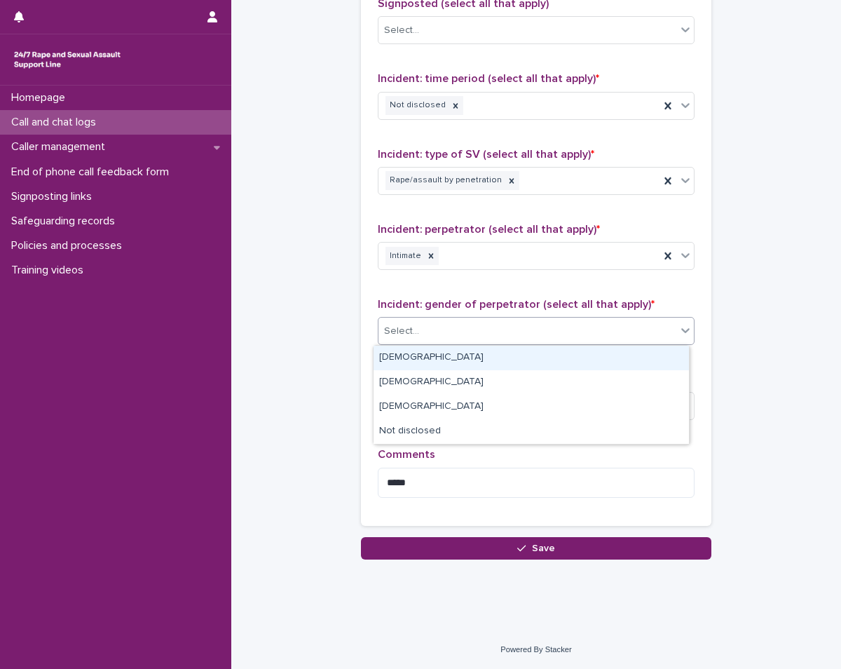
click at [484, 332] on div "Select..." at bounding box center [528, 331] width 298 height 23
click at [446, 367] on div "Male" at bounding box center [531, 358] width 315 height 25
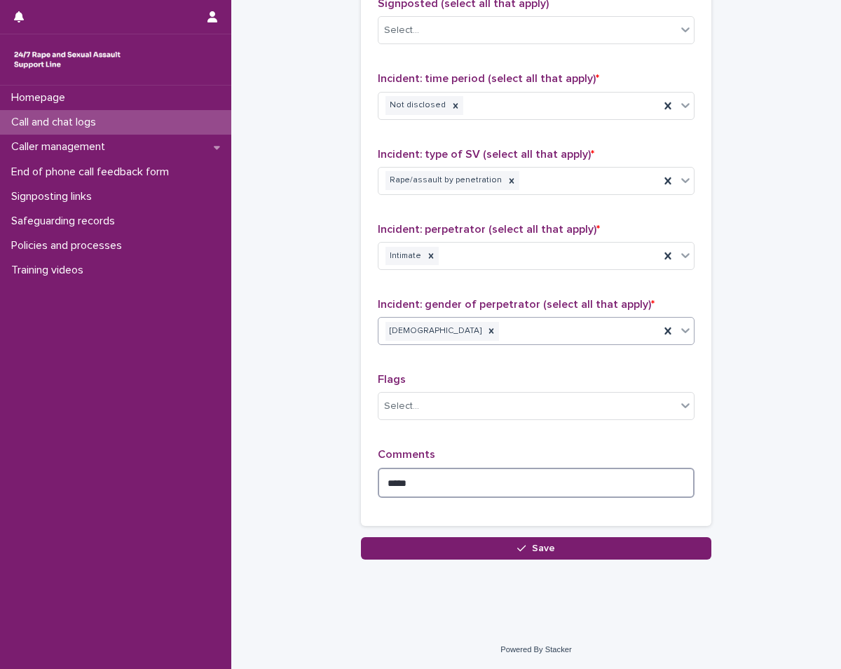
click at [477, 486] on textarea "*****" at bounding box center [536, 483] width 317 height 30
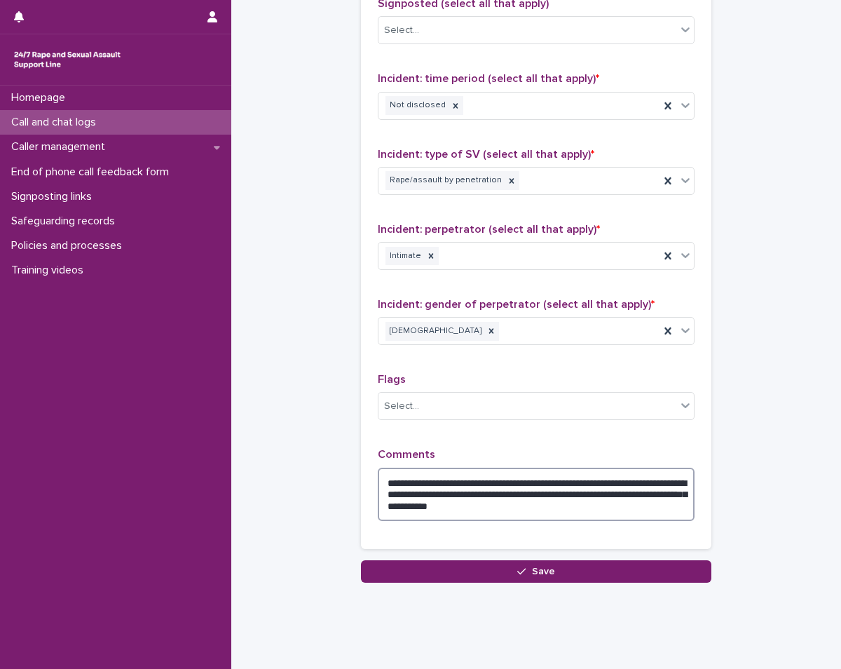
click at [435, 507] on textarea "**********" at bounding box center [536, 494] width 317 height 53
click at [416, 504] on textarea "**********" at bounding box center [536, 494] width 317 height 53
click at [461, 507] on textarea "**********" at bounding box center [536, 494] width 317 height 53
type textarea "**********"
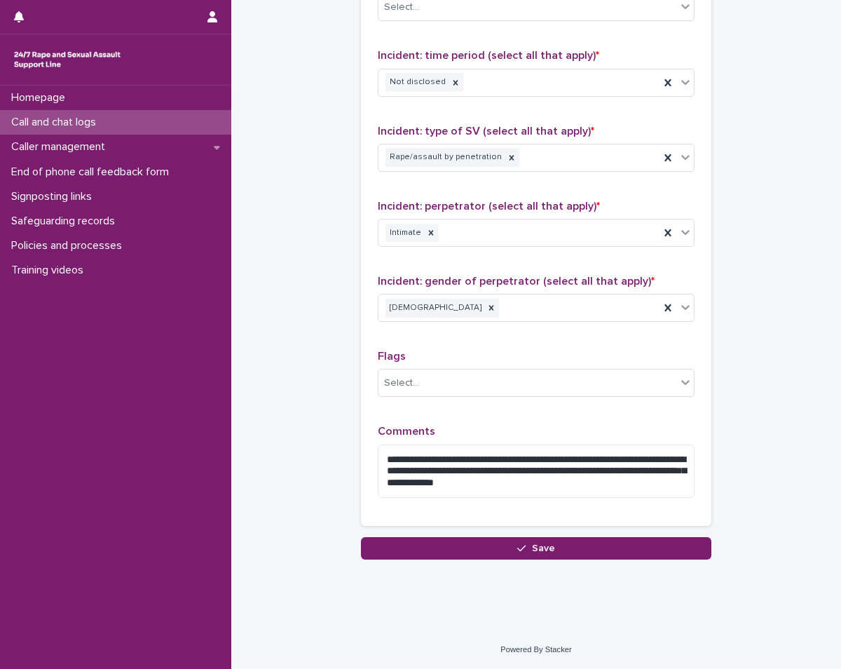
click at [538, 514] on div "**********" at bounding box center [536, 203] width 350 height 643
click at [520, 427] on p "Comments" at bounding box center [536, 431] width 317 height 13
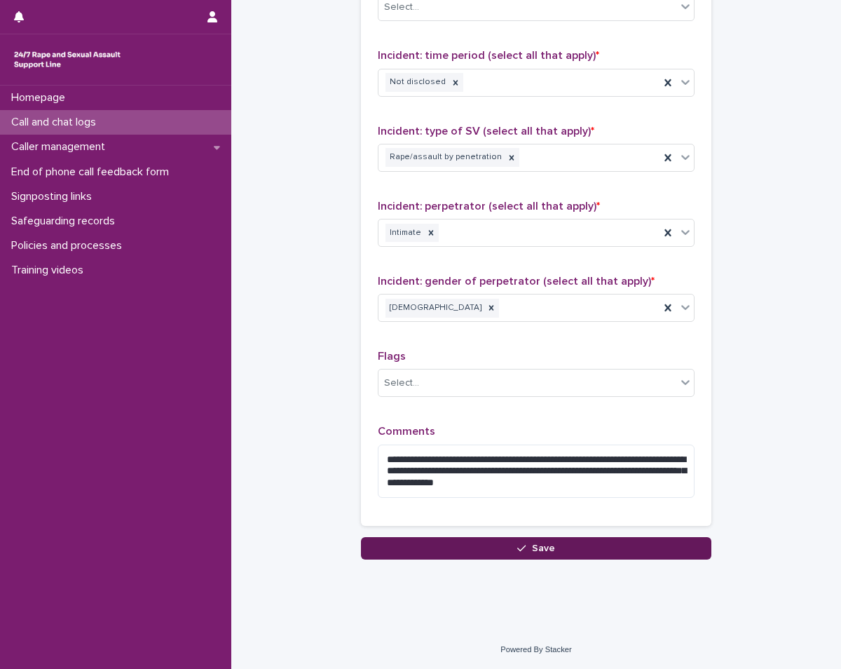
click at [532, 545] on span "Save" at bounding box center [543, 548] width 23 height 10
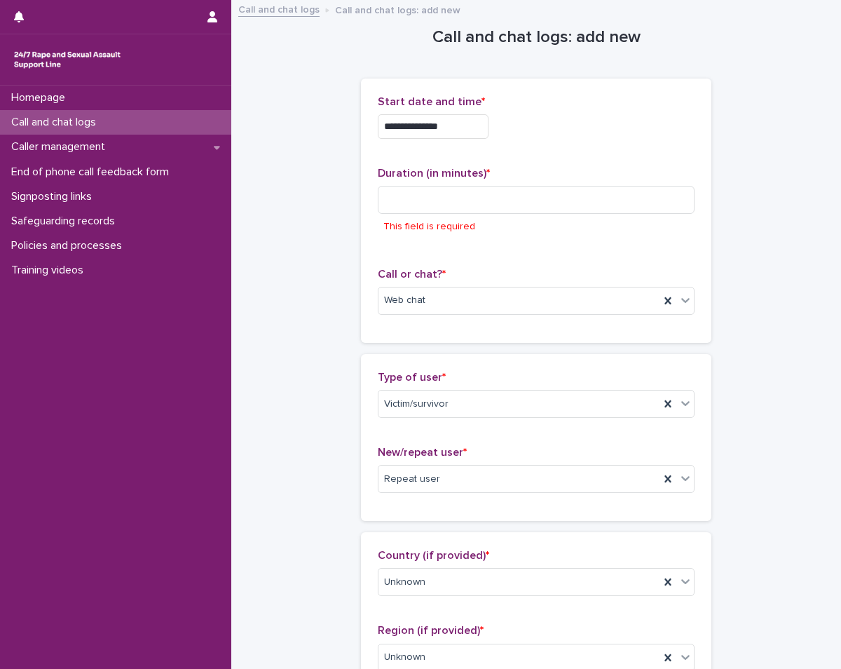
scroll to position [0, 0]
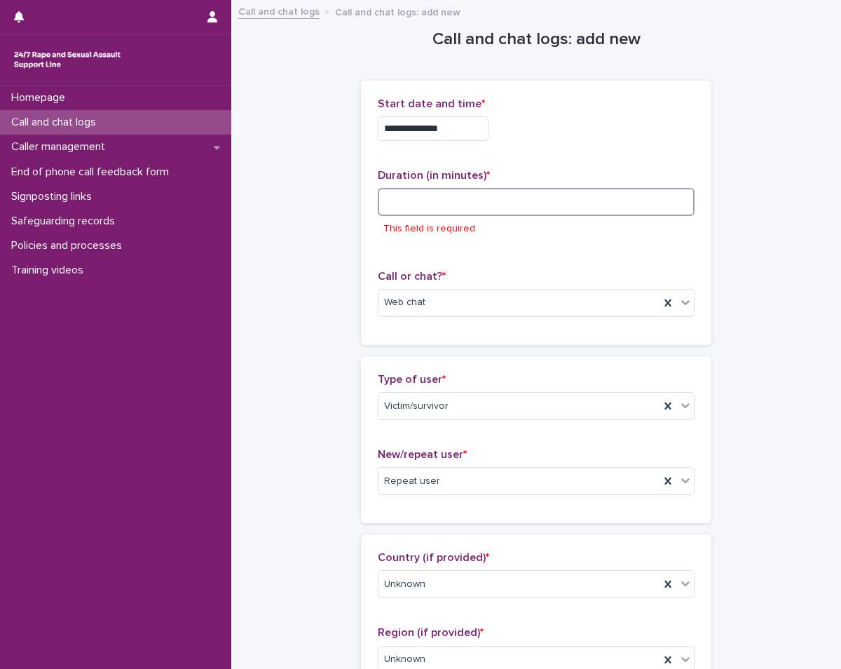
click at [478, 211] on input at bounding box center [536, 202] width 317 height 28
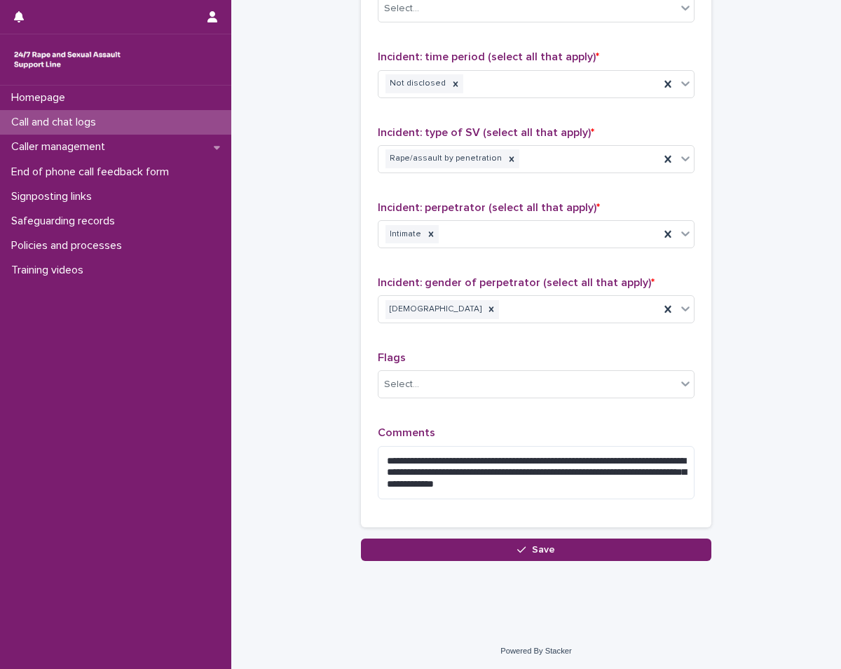
scroll to position [983, 0]
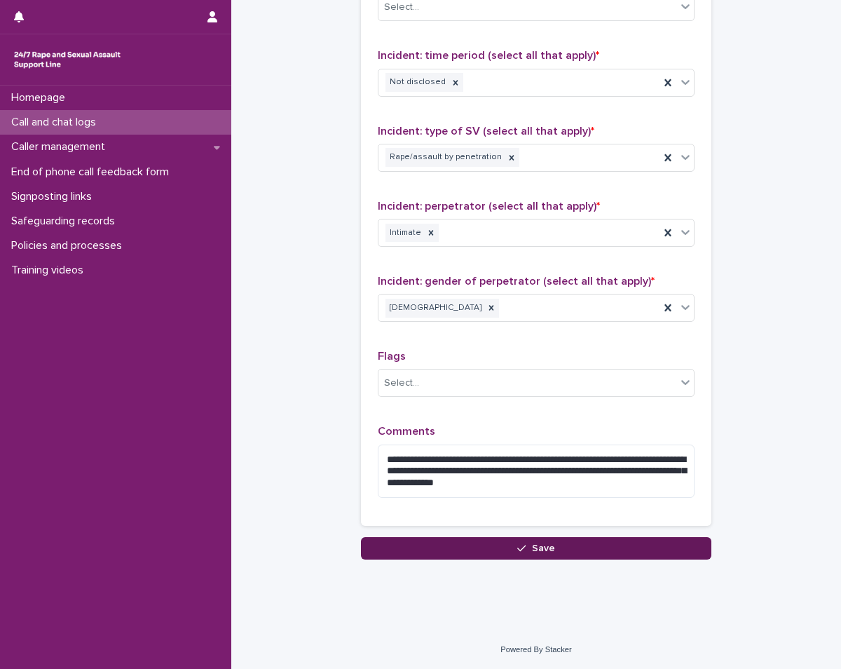
type input "**"
click at [528, 540] on button "Save" at bounding box center [536, 548] width 350 height 22
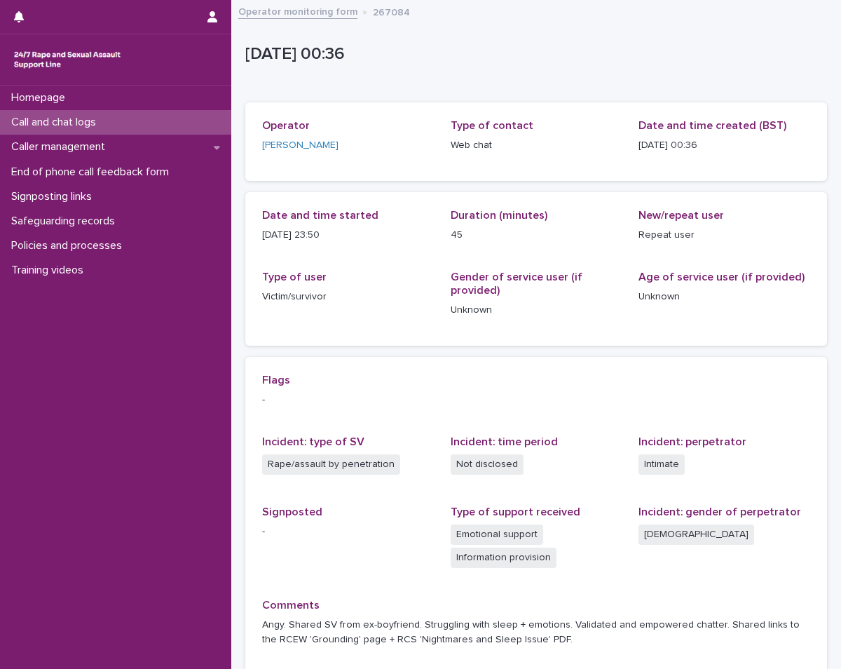
click at [177, 123] on div "Call and chat logs" at bounding box center [115, 122] width 231 height 25
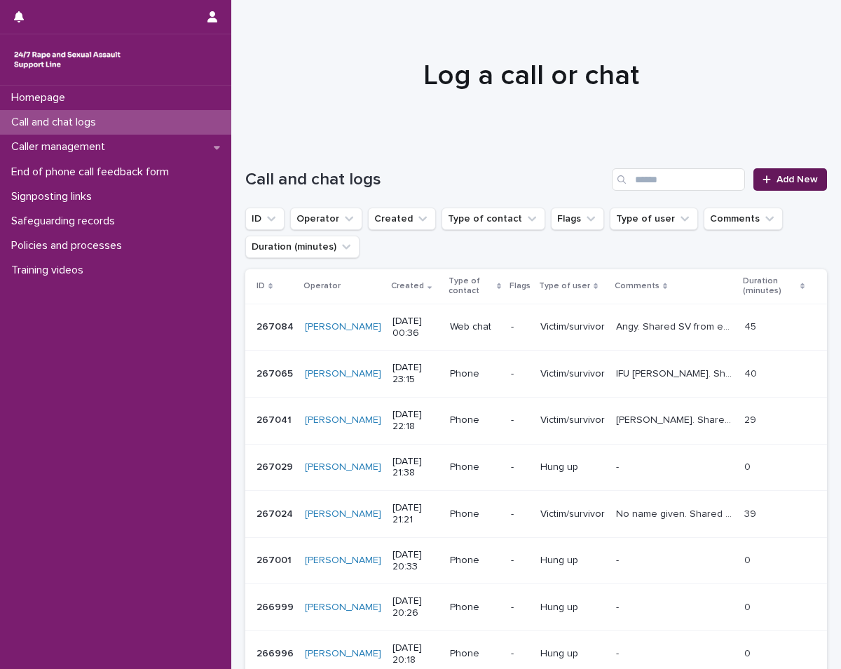
click at [778, 180] on span "Add New" at bounding box center [797, 180] width 41 height 10
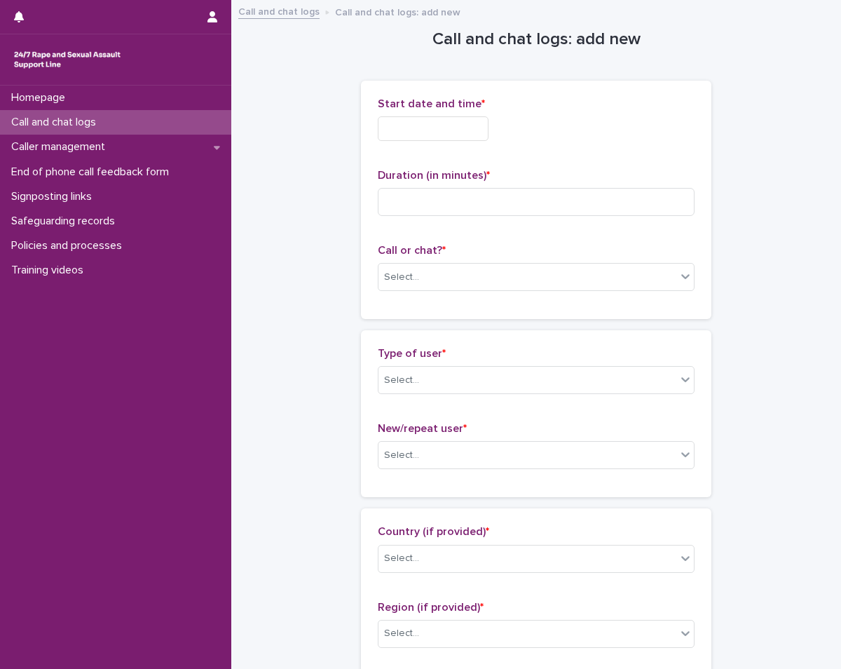
drag, startPoint x: 778, startPoint y: 180, endPoint x: 505, endPoint y: 140, distance: 275.6
click at [505, 140] on div at bounding box center [536, 128] width 317 height 25
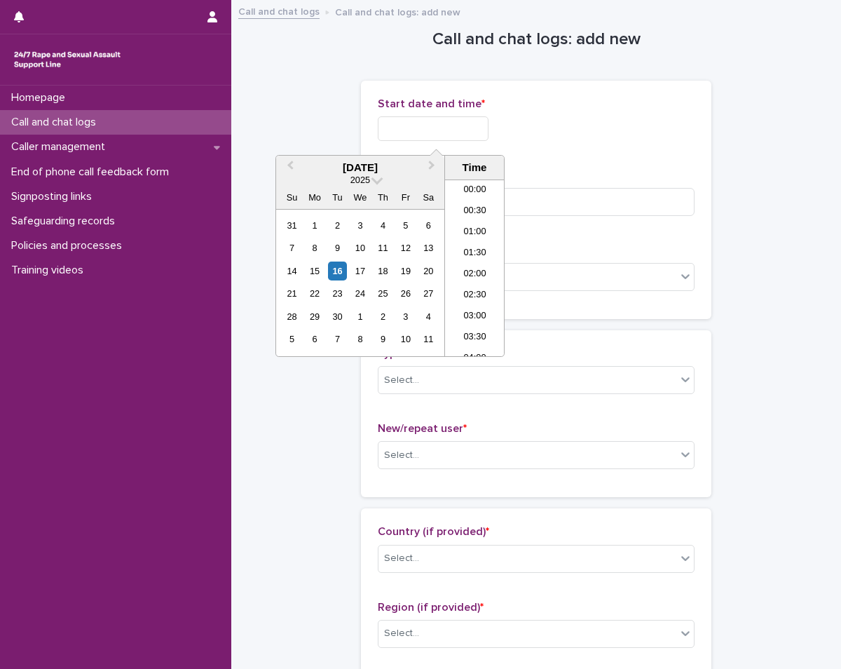
click at [451, 128] on input "text" at bounding box center [433, 128] width 111 height 25
click at [472, 193] on li "00:00" at bounding box center [475, 190] width 60 height 21
click at [463, 134] on input "**********" at bounding box center [433, 128] width 111 height 25
type input "**********"
click at [576, 136] on div "**********" at bounding box center [536, 128] width 317 height 25
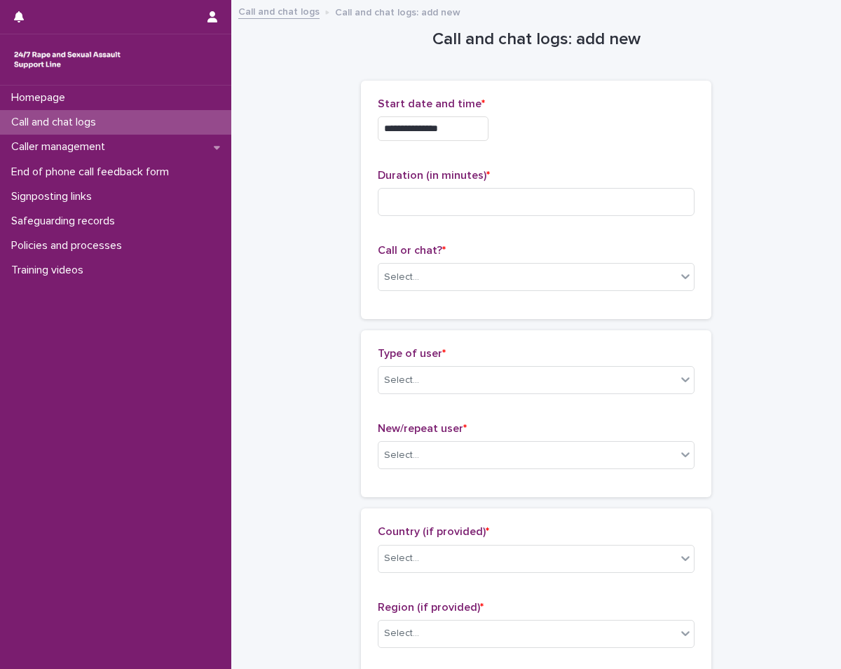
click at [560, 239] on div "**********" at bounding box center [536, 199] width 317 height 205
click at [500, 280] on div "Select..." at bounding box center [528, 277] width 298 height 23
click at [493, 333] on div "Web chat" at bounding box center [531, 328] width 315 height 25
click at [428, 208] on input at bounding box center [536, 202] width 317 height 28
type input "*"
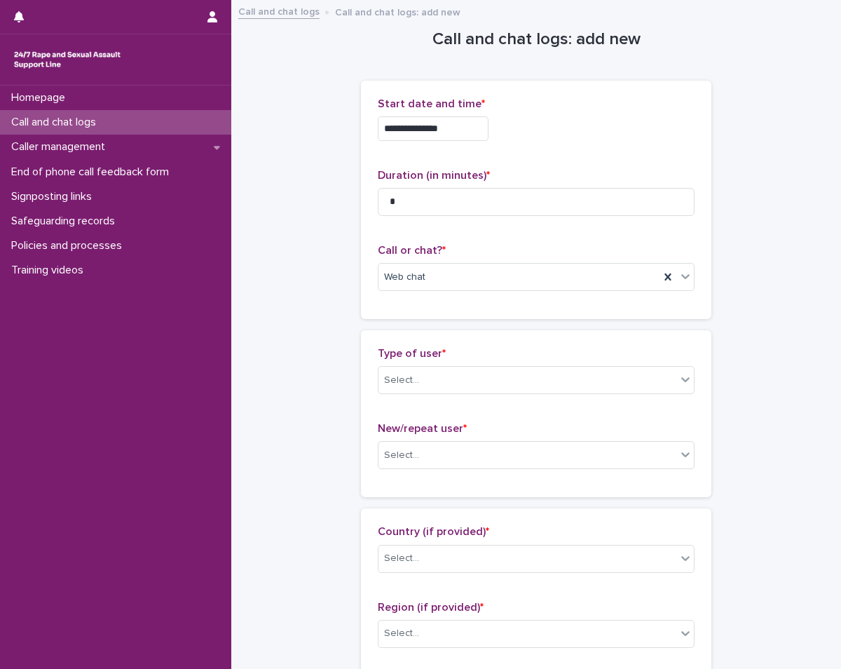
click at [491, 241] on div "**********" at bounding box center [536, 199] width 317 height 205
click at [522, 147] on div "**********" at bounding box center [536, 124] width 317 height 55
click at [539, 137] on div "**********" at bounding box center [536, 128] width 317 height 25
click at [507, 246] on p "Call or chat? *" at bounding box center [536, 250] width 317 height 13
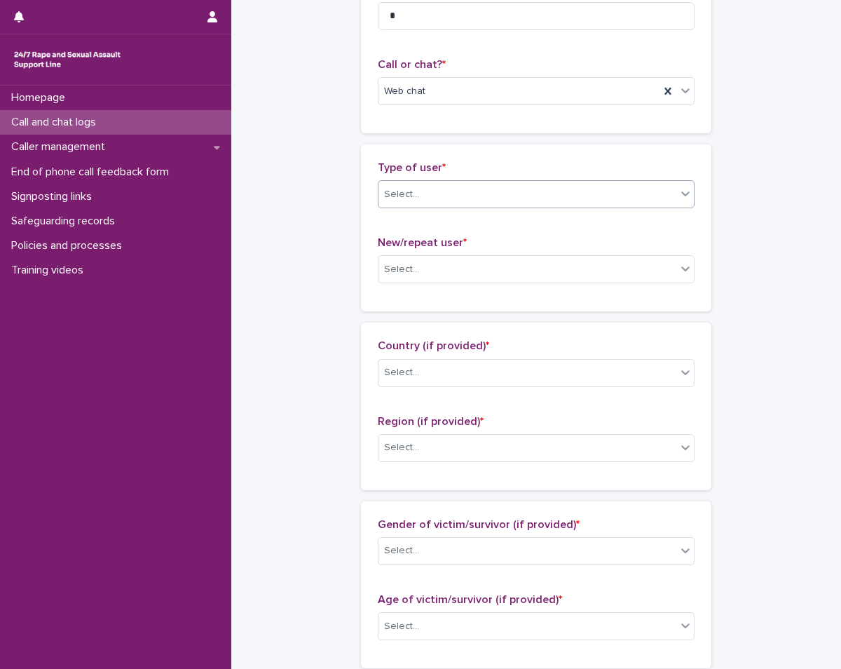
scroll to position [210, 0]
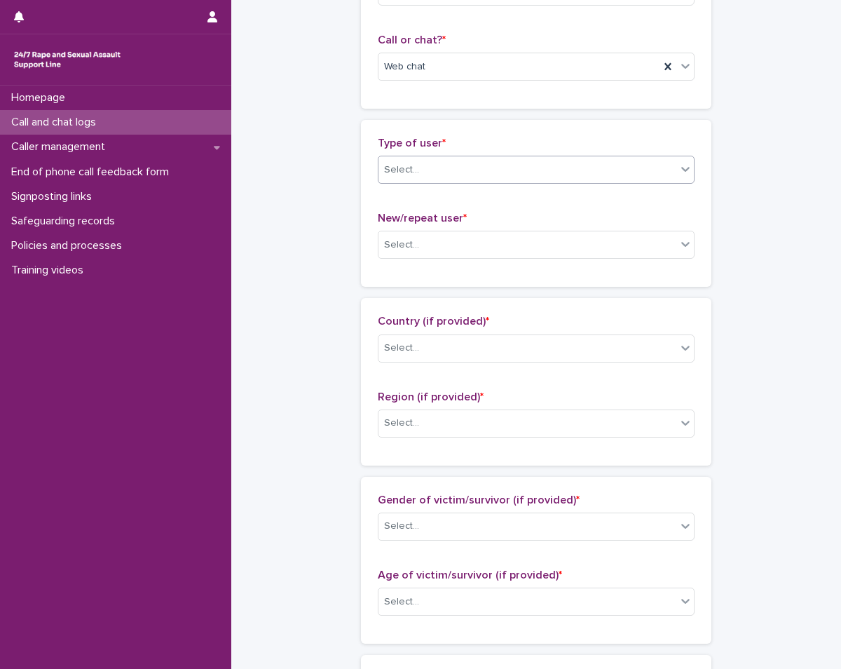
click at [466, 163] on div "Select..." at bounding box center [528, 169] width 298 height 23
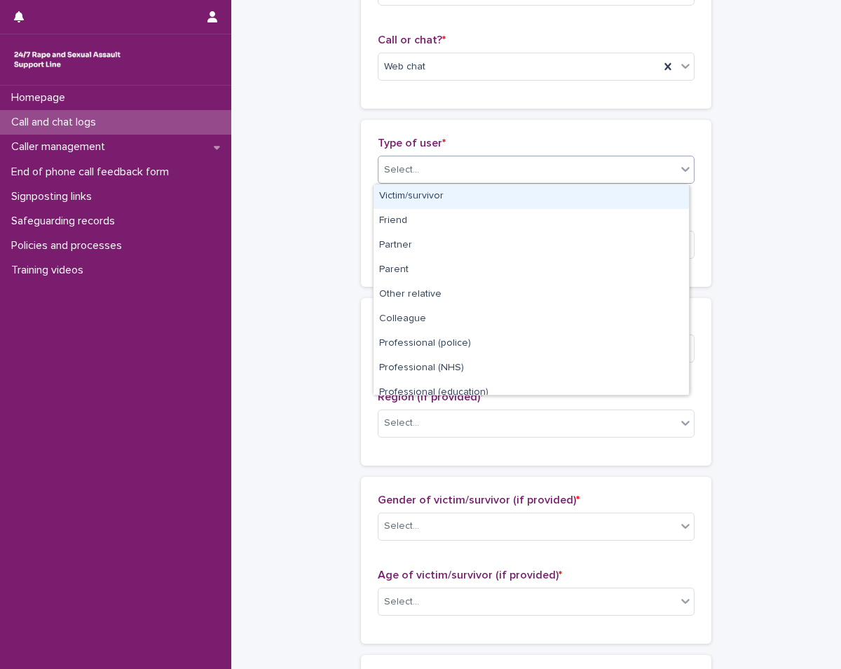
click at [457, 200] on div "Victim/survivor" at bounding box center [531, 196] width 315 height 25
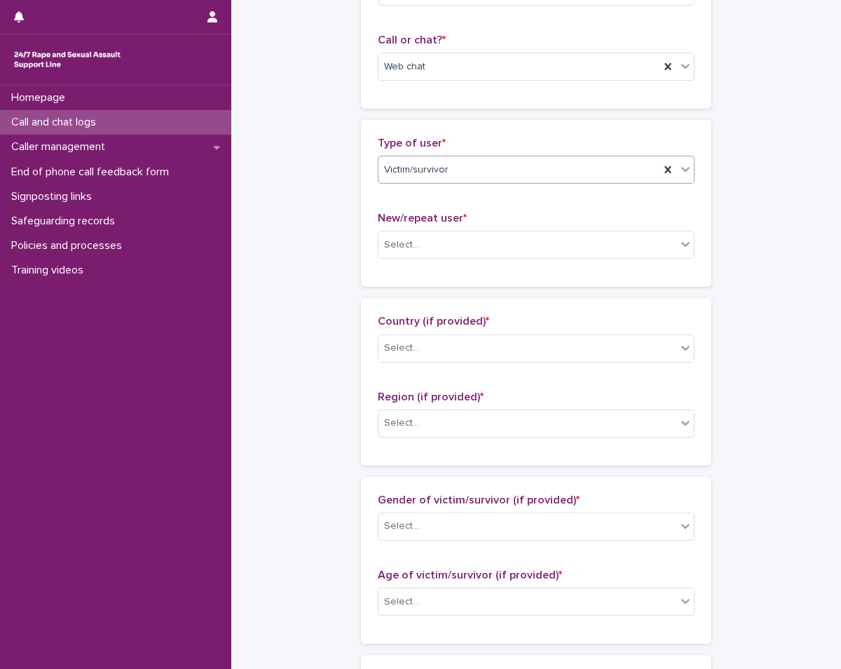
click at [465, 259] on div "New/repeat user * Select..." at bounding box center [536, 241] width 317 height 58
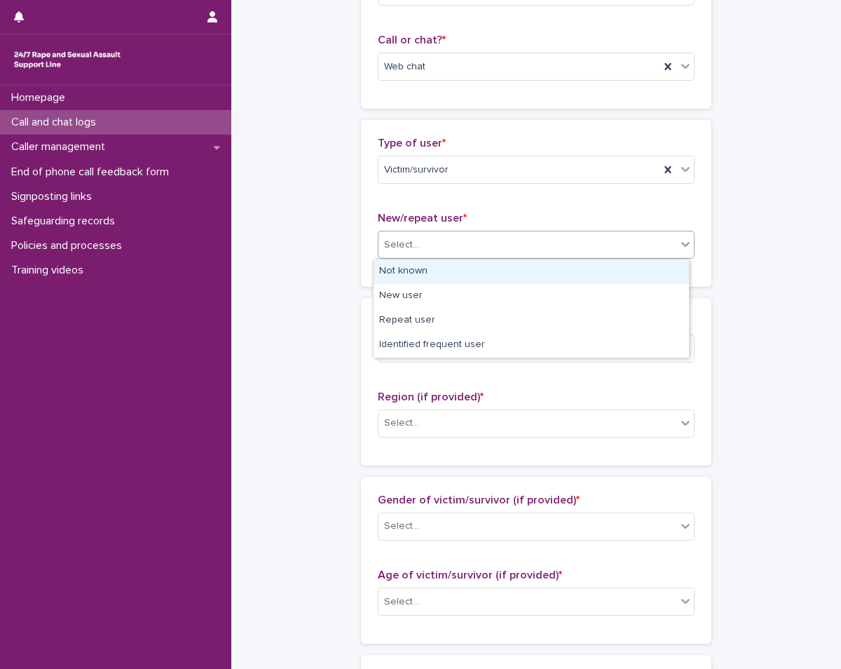
click at [463, 247] on div "Select..." at bounding box center [528, 244] width 298 height 23
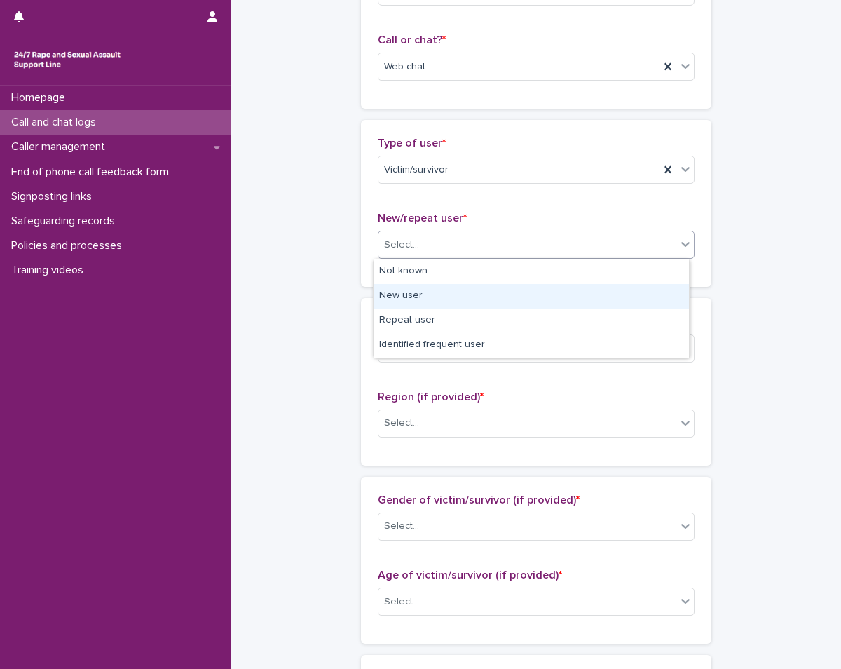
click at [452, 293] on div "New user" at bounding box center [531, 296] width 315 height 25
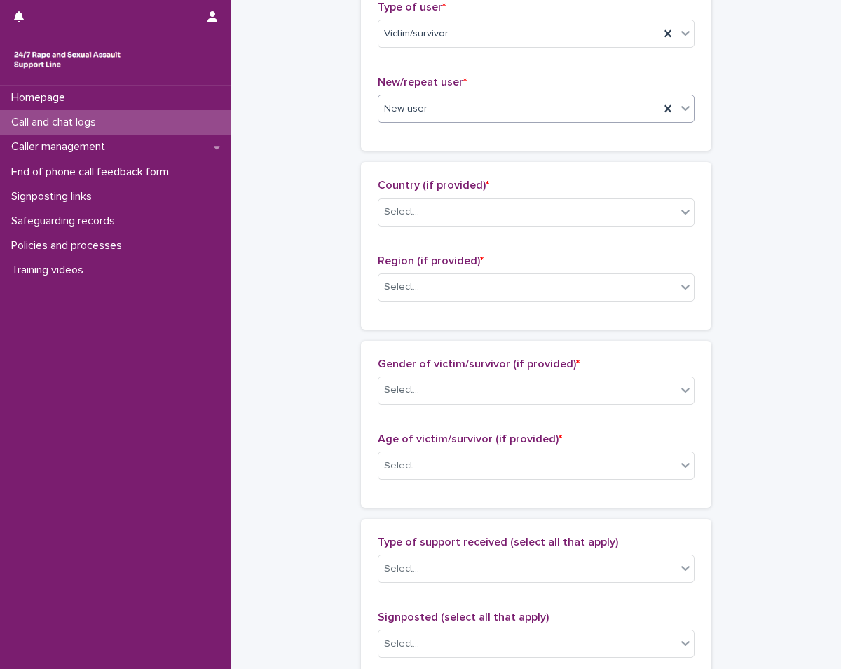
scroll to position [350, 0]
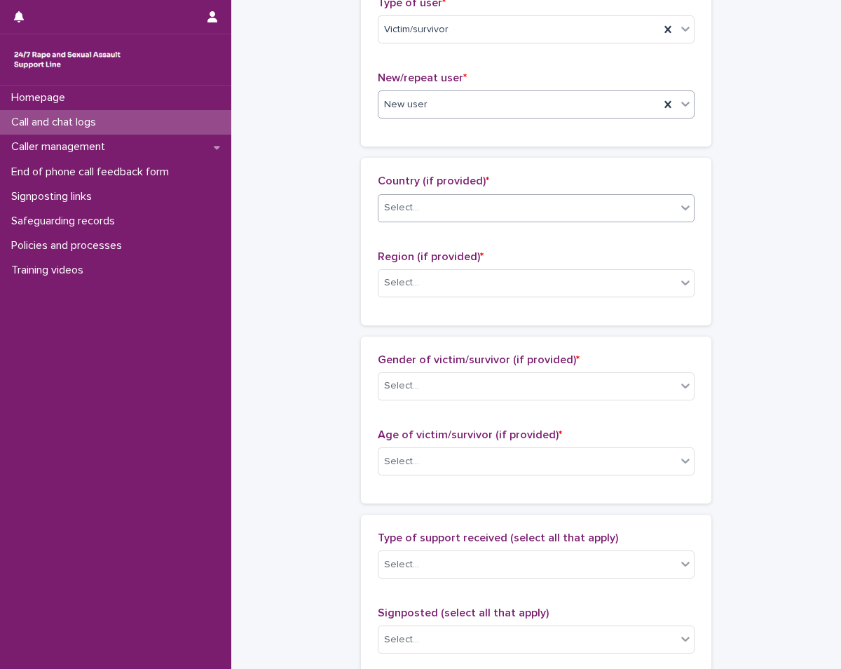
click at [485, 221] on div "Country (if provided) * Select..." at bounding box center [536, 204] width 317 height 58
click at [486, 219] on div "Select..." at bounding box center [528, 207] width 298 height 23
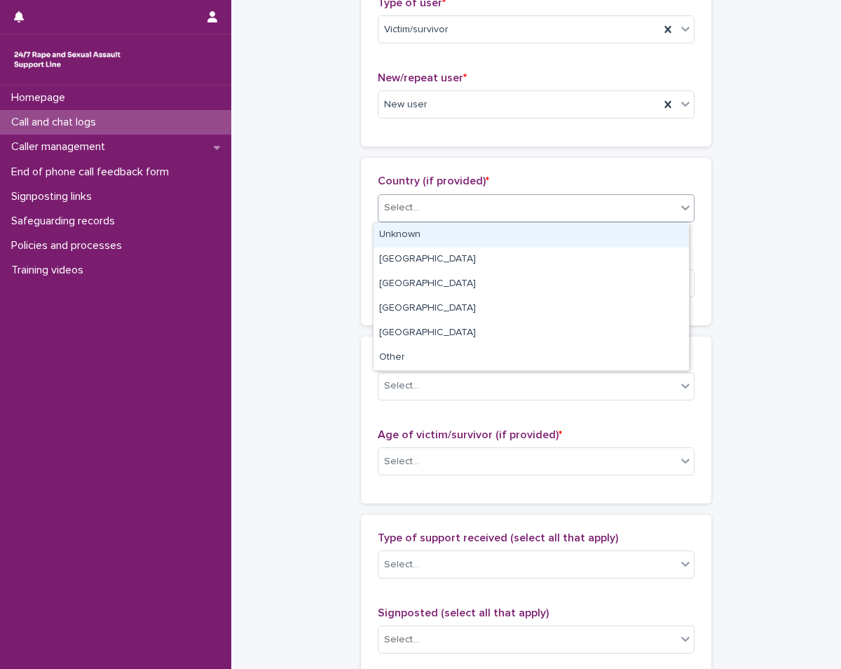
click at [462, 236] on div "Unknown" at bounding box center [531, 235] width 315 height 25
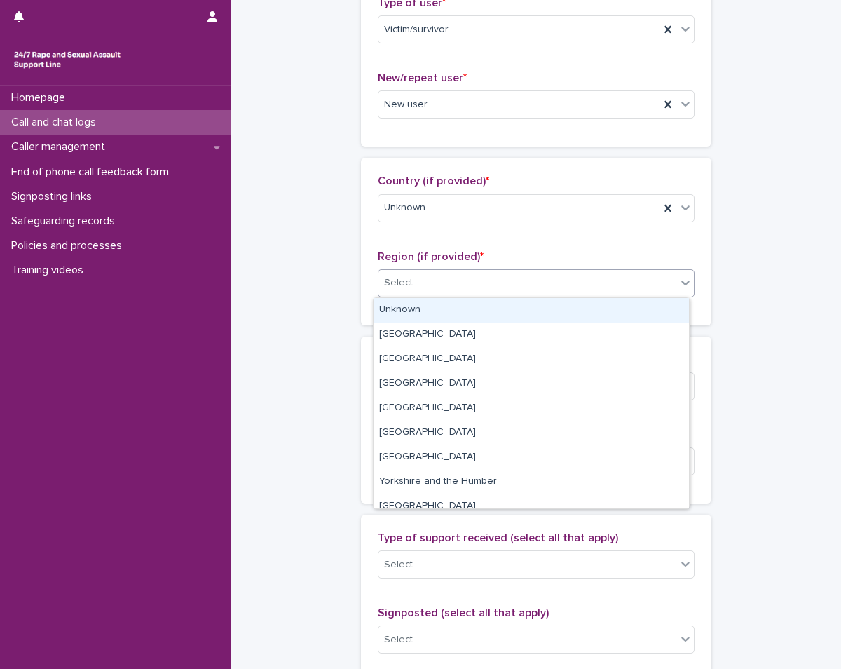
click at [461, 282] on div "Select..." at bounding box center [528, 282] width 298 height 23
click at [462, 304] on div "Unknown" at bounding box center [531, 310] width 315 height 25
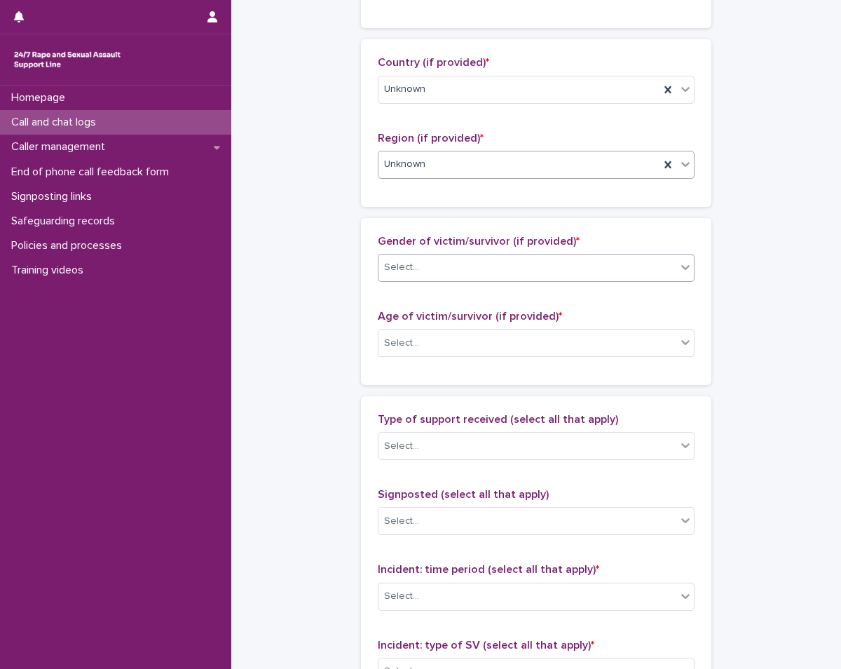
scroll to position [491, 0]
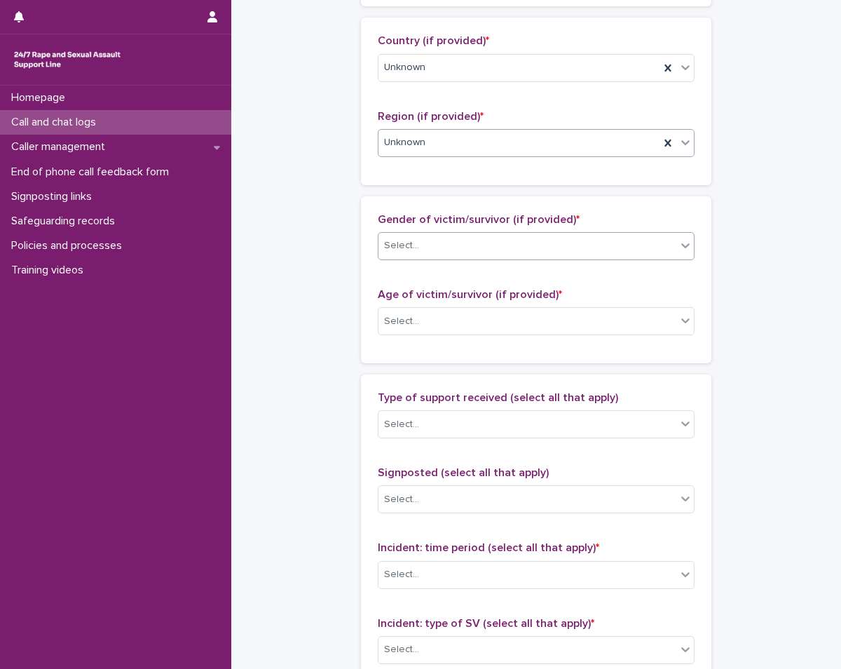
click at [461, 253] on div "Select..." at bounding box center [528, 245] width 298 height 23
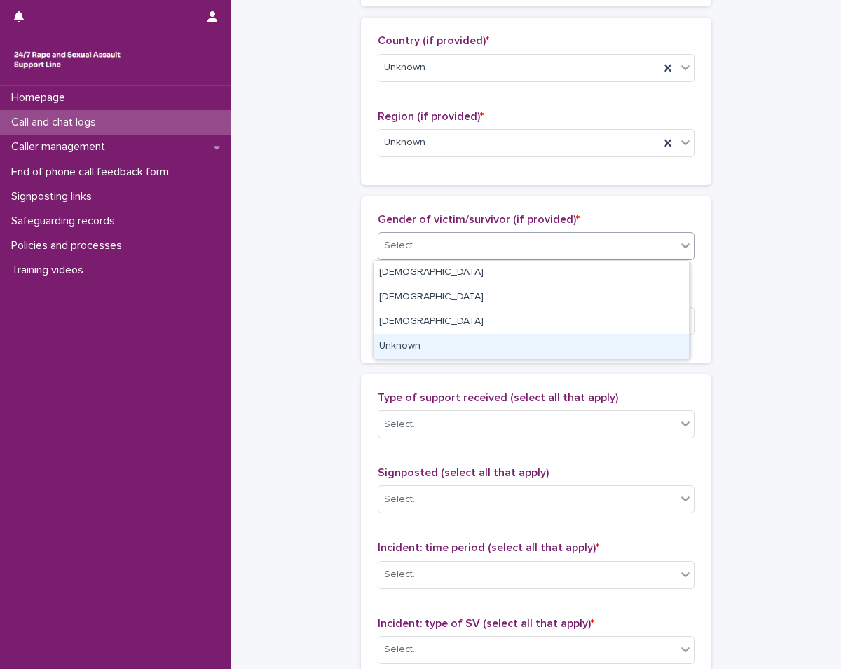
click at [453, 339] on div "Unknown" at bounding box center [531, 346] width 315 height 25
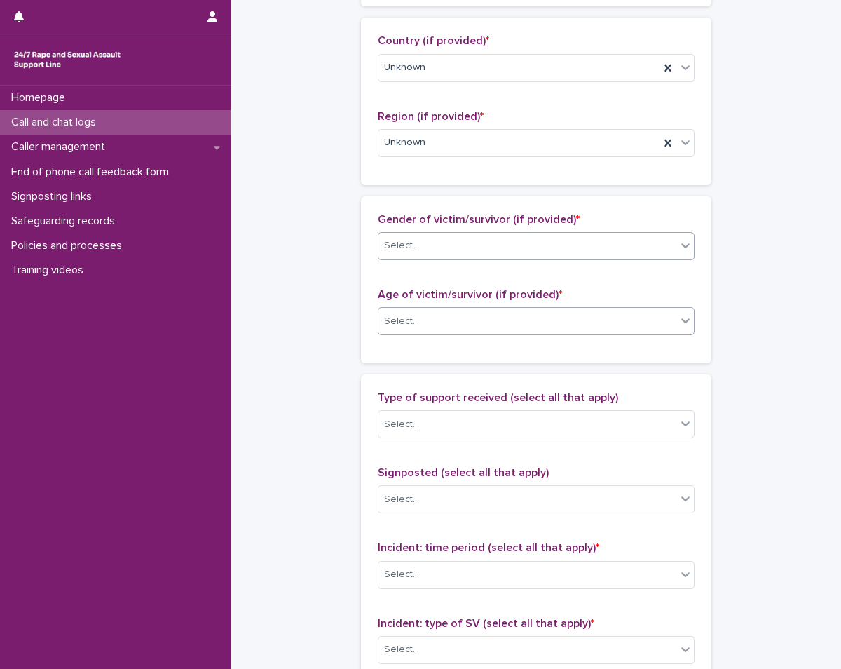
click at [457, 319] on div "Select..." at bounding box center [528, 321] width 298 height 23
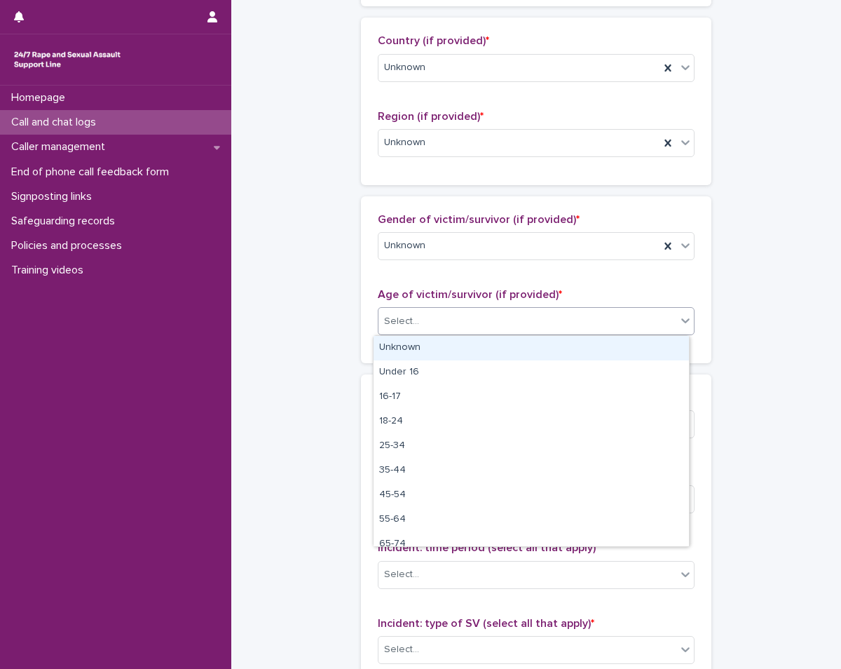
click at [452, 355] on div "Unknown" at bounding box center [531, 348] width 315 height 25
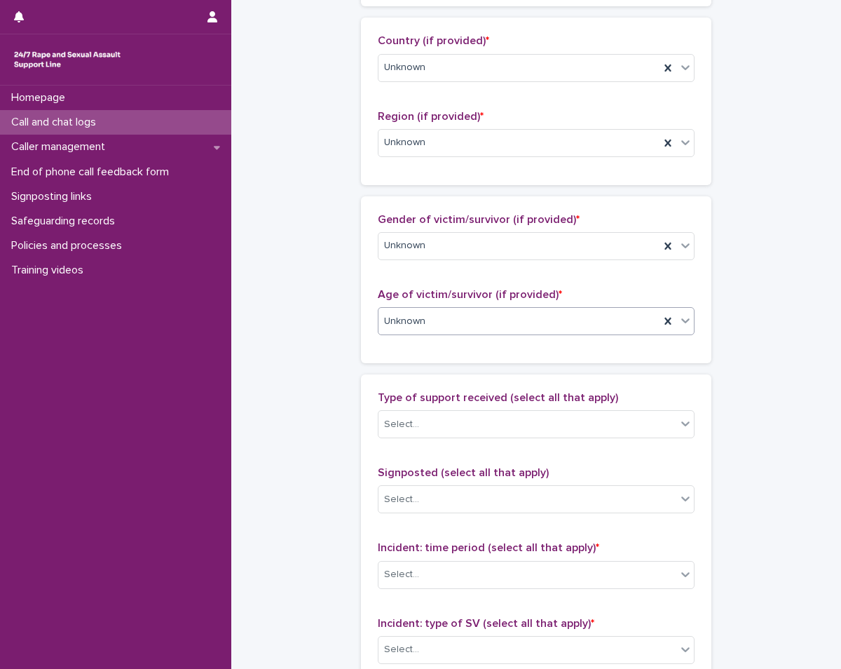
scroll to position [701, 0]
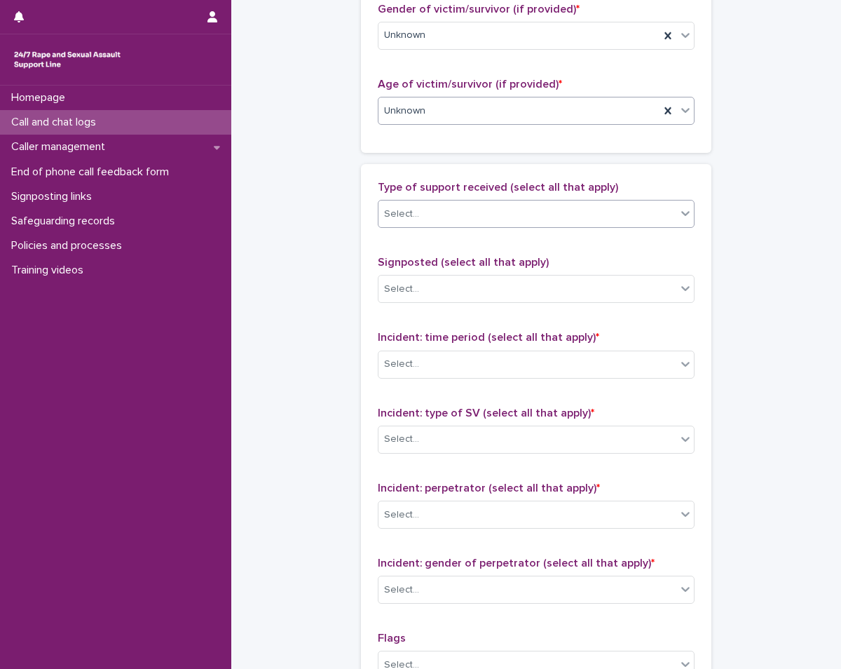
click at [462, 226] on div "Select..." at bounding box center [536, 214] width 317 height 28
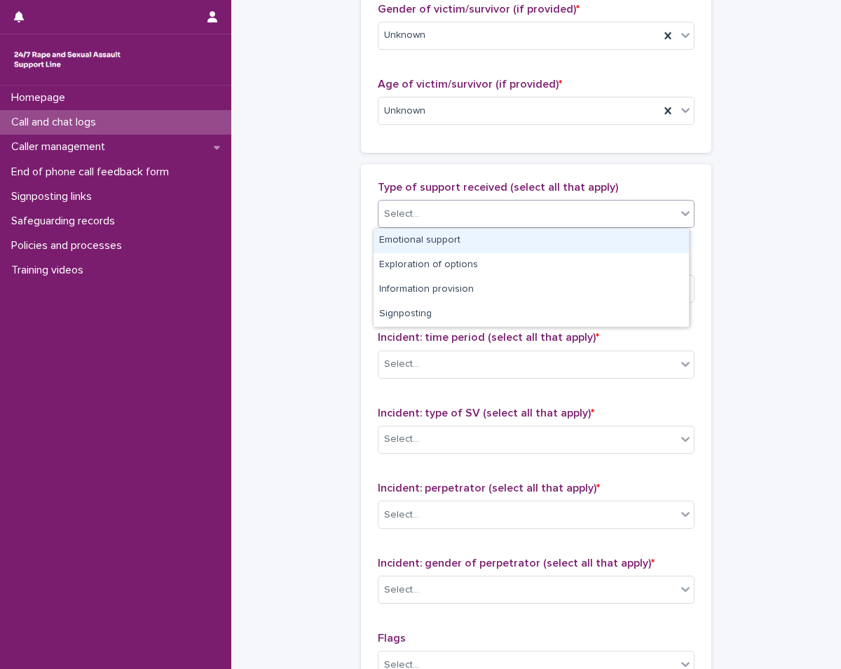
click at [470, 242] on div "Emotional support" at bounding box center [531, 241] width 315 height 25
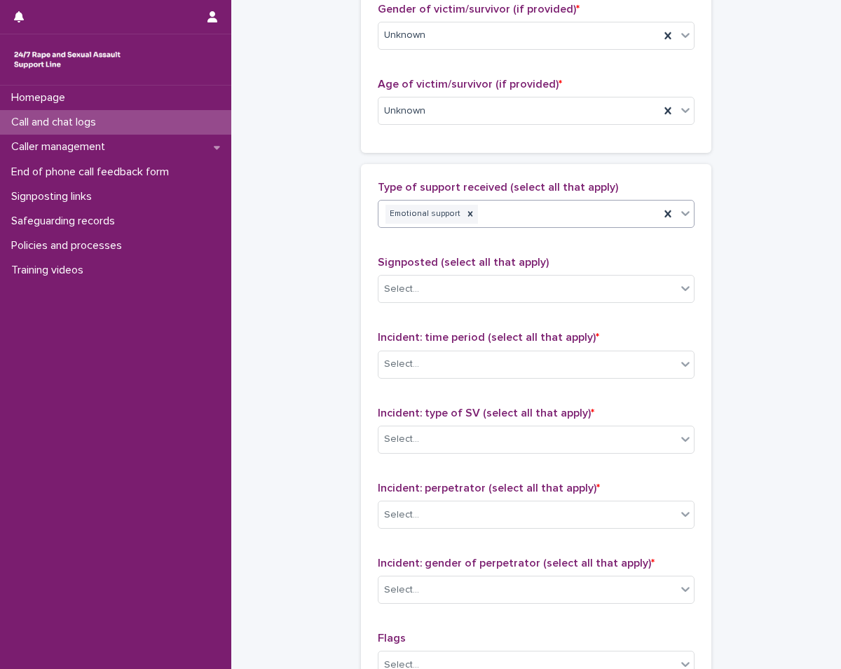
click at [520, 221] on div "Emotional support" at bounding box center [519, 214] width 281 height 25
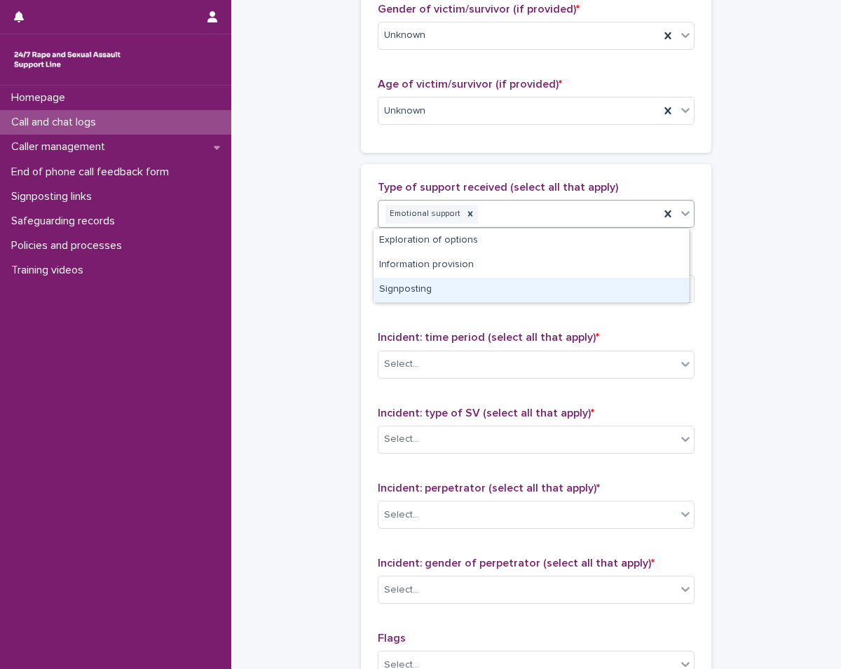
click at [431, 287] on div "Signposting" at bounding box center [531, 290] width 315 height 25
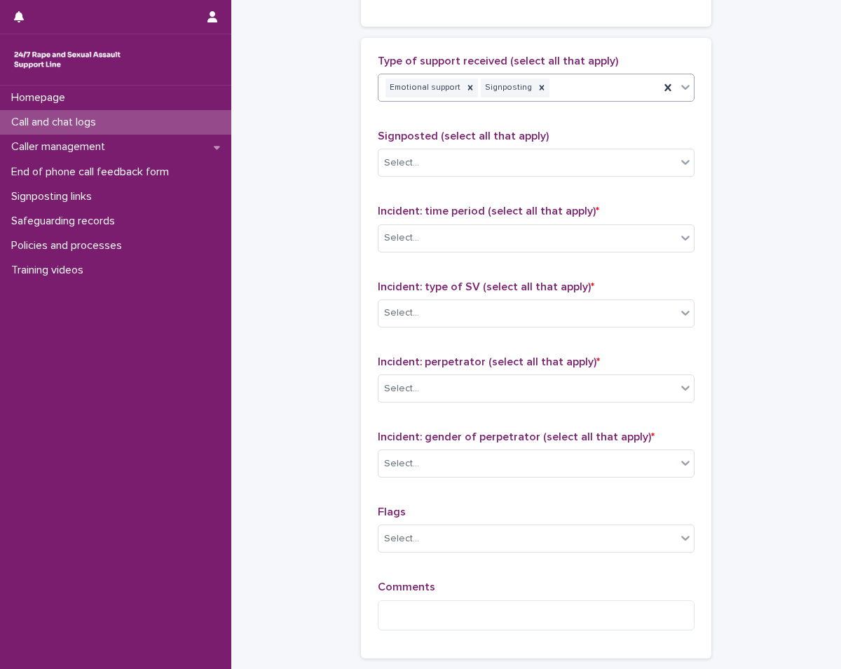
scroll to position [841, 0]
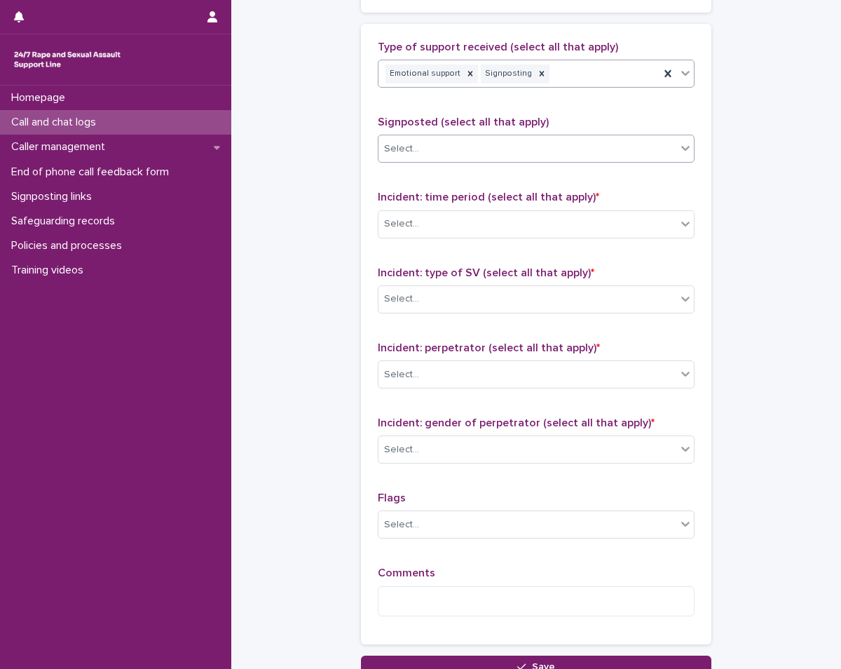
click at [475, 150] on div "Select..." at bounding box center [528, 148] width 298 height 23
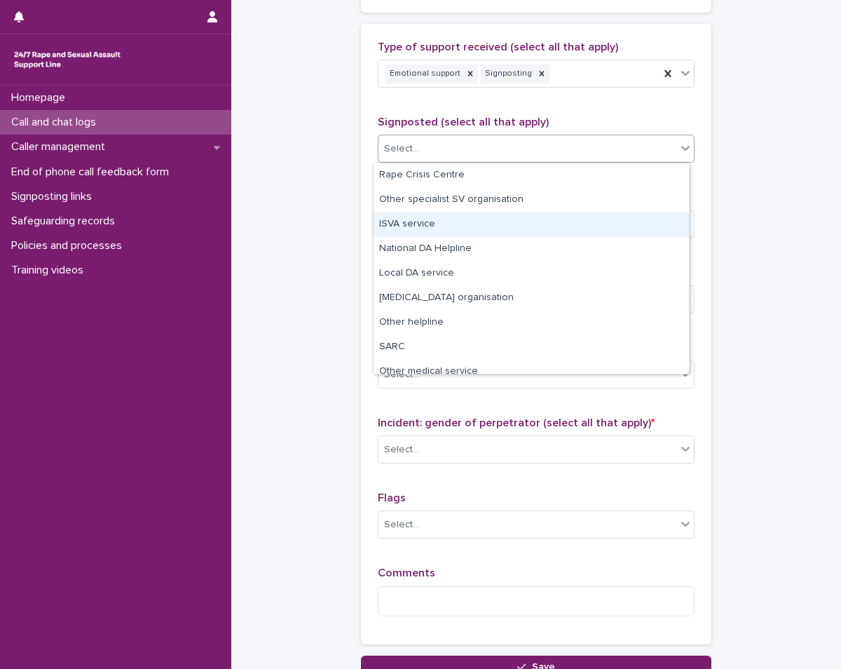
click at [477, 223] on div "ISVA service" at bounding box center [531, 224] width 315 height 25
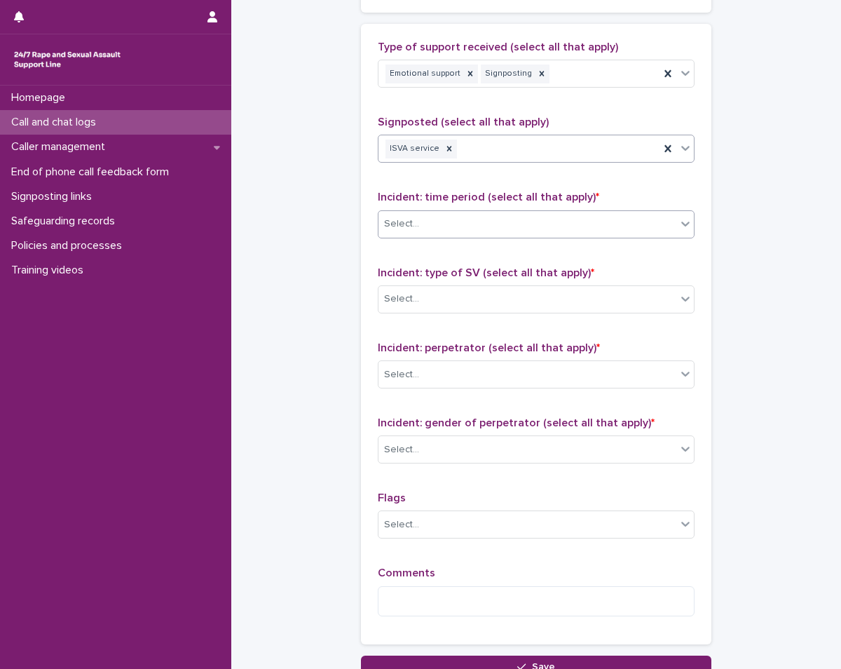
click at [477, 227] on div "Select..." at bounding box center [528, 223] width 298 height 23
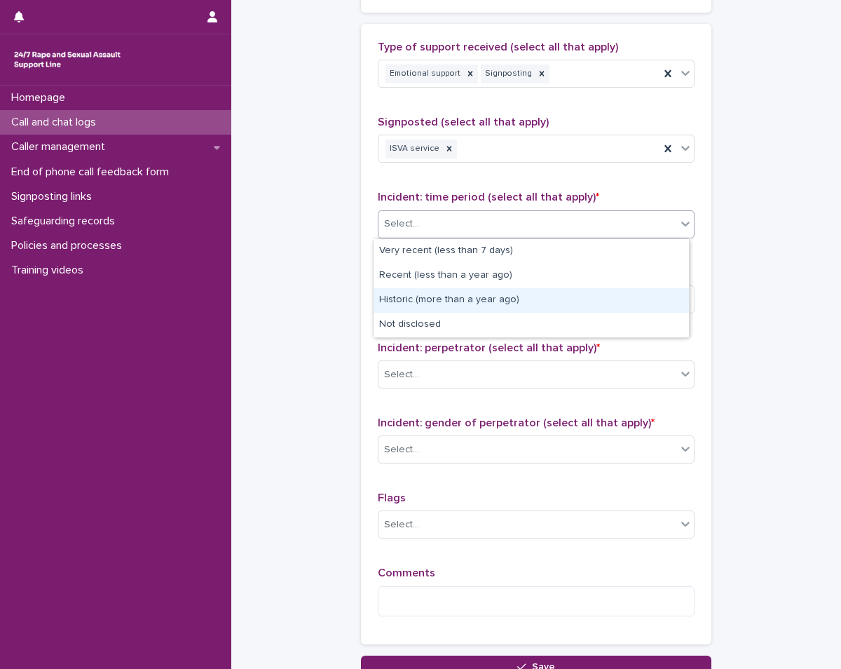
drag, startPoint x: 435, startPoint y: 313, endPoint x: 452, endPoint y: 304, distance: 19.1
click at [452, 304] on div "Historic (more than a year ago)" at bounding box center [531, 300] width 315 height 25
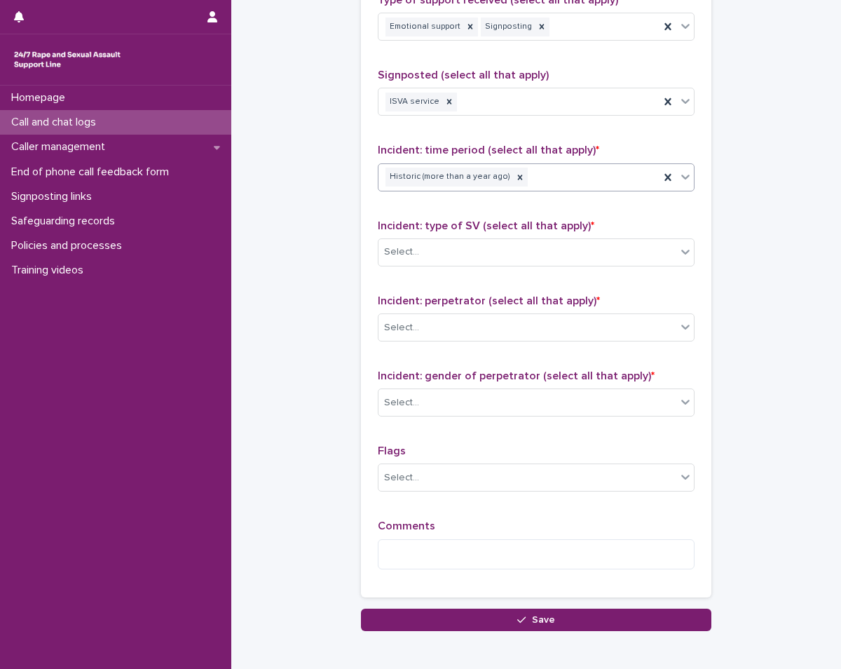
scroll to position [911, 0]
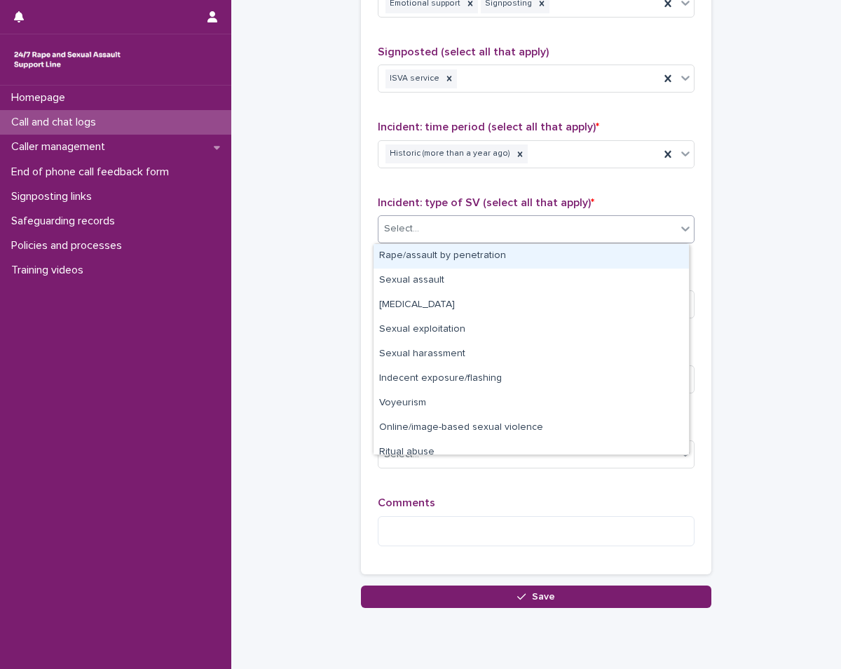
click at [493, 226] on div "Select..." at bounding box center [528, 228] width 298 height 23
drag, startPoint x: 463, startPoint y: 269, endPoint x: 468, endPoint y: 260, distance: 10.3
click at [468, 261] on div "Rape/assault by penetration" at bounding box center [531, 256] width 315 height 25
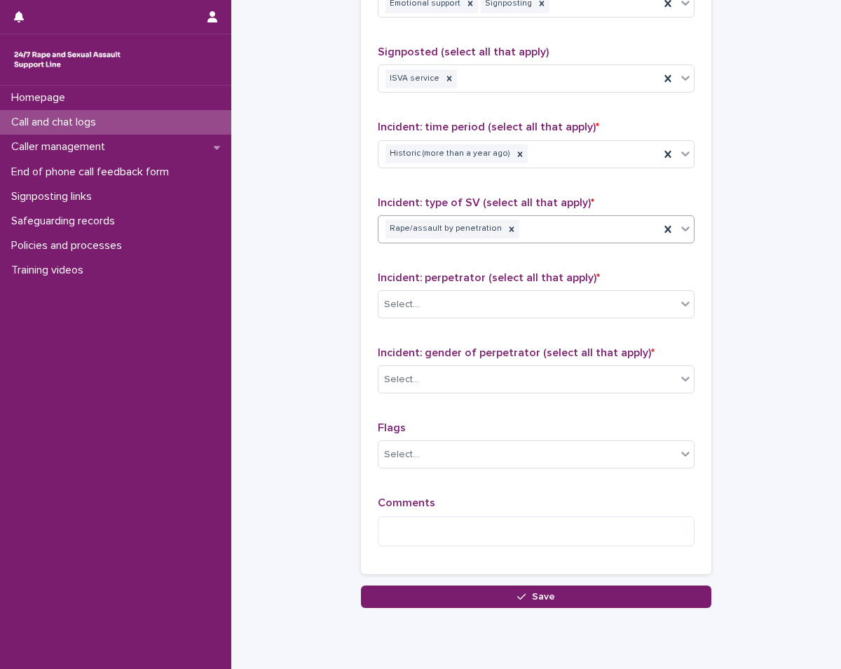
scroll to position [960, 0]
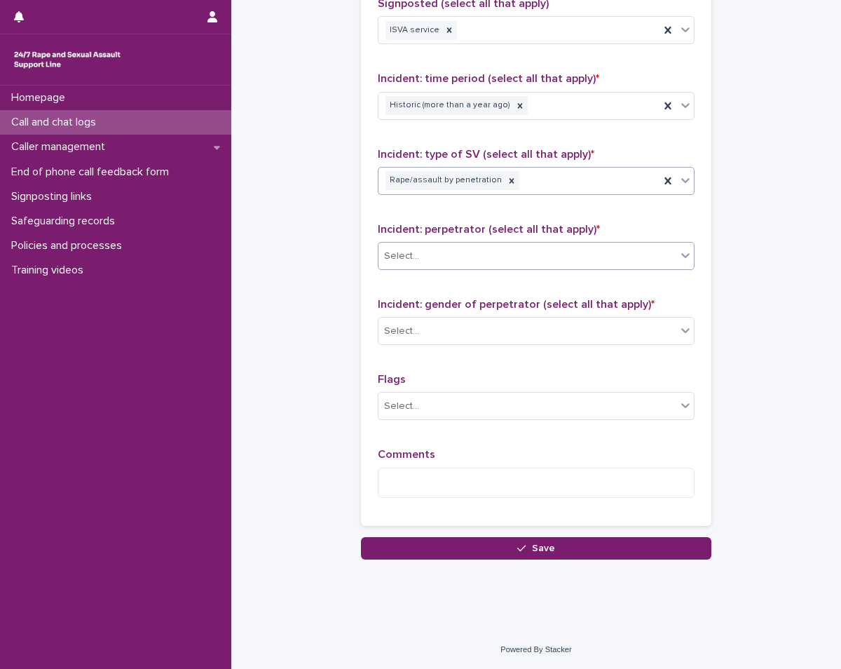
click at [518, 252] on div "Select..." at bounding box center [528, 256] width 298 height 23
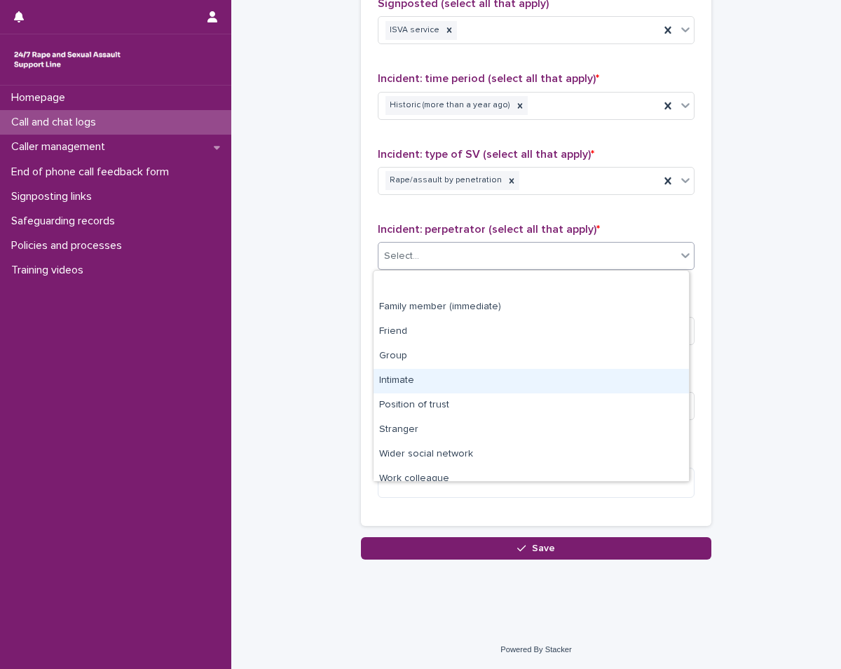
scroll to position [60, 0]
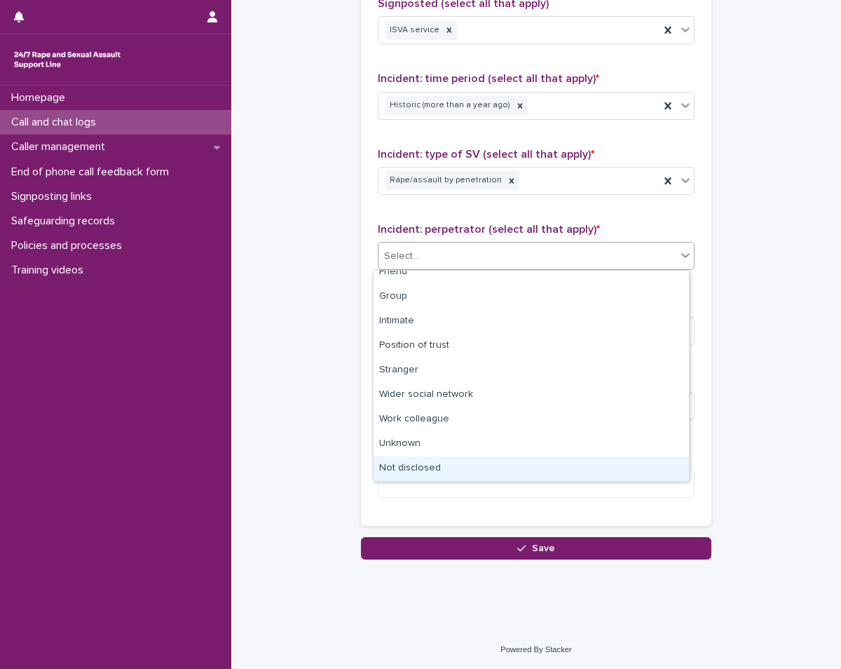
click at [456, 460] on div "Not disclosed" at bounding box center [531, 468] width 315 height 25
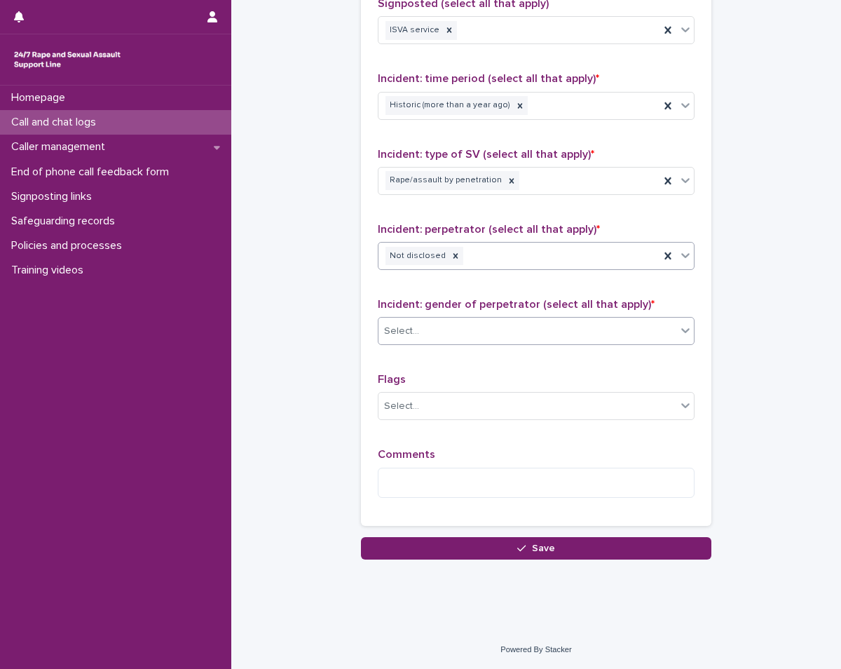
click at [468, 338] on div "Select..." at bounding box center [528, 331] width 298 height 23
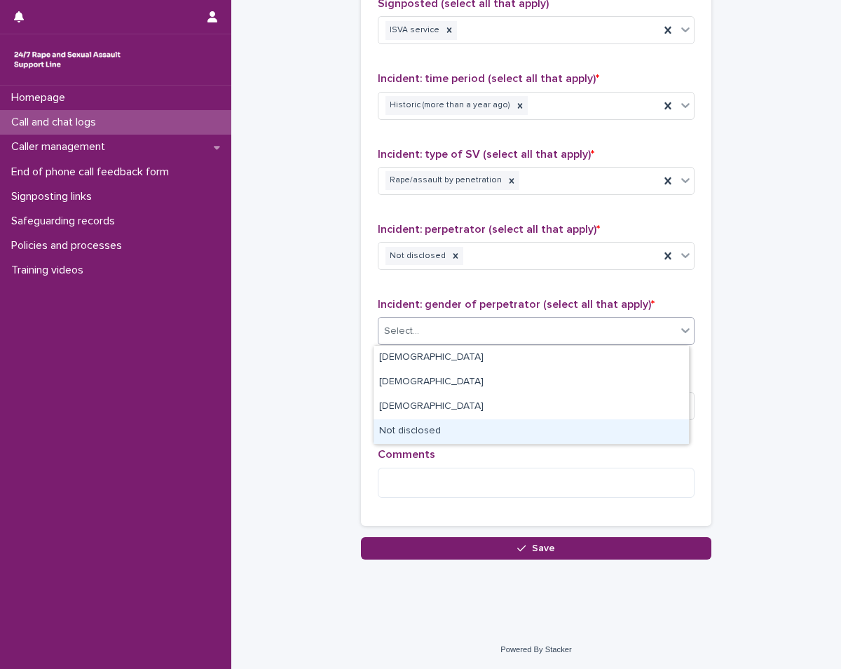
click at [438, 421] on div "Not disclosed" at bounding box center [531, 431] width 315 height 25
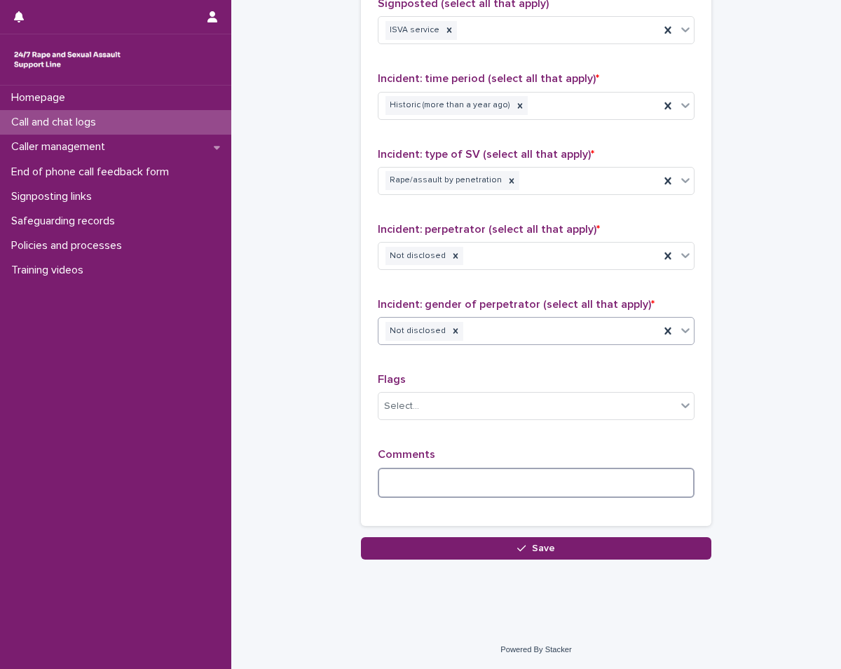
click at [451, 495] on textarea at bounding box center [536, 483] width 317 height 30
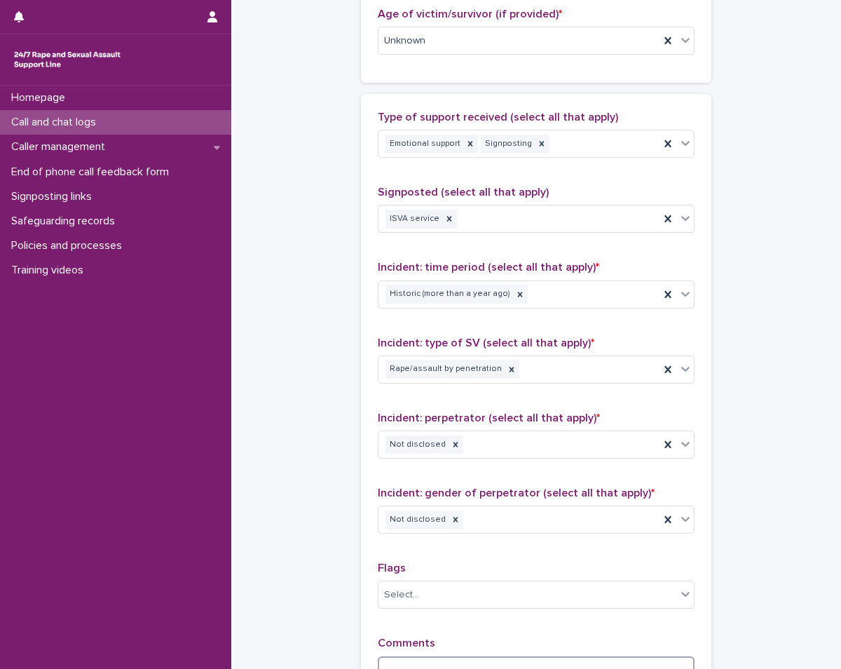
scroll to position [960, 0]
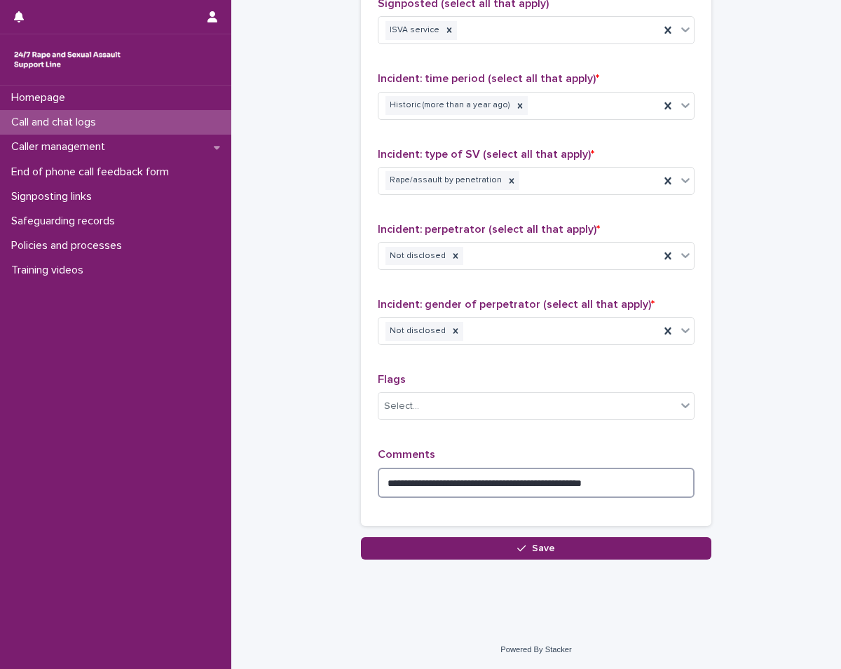
type textarea "**********"
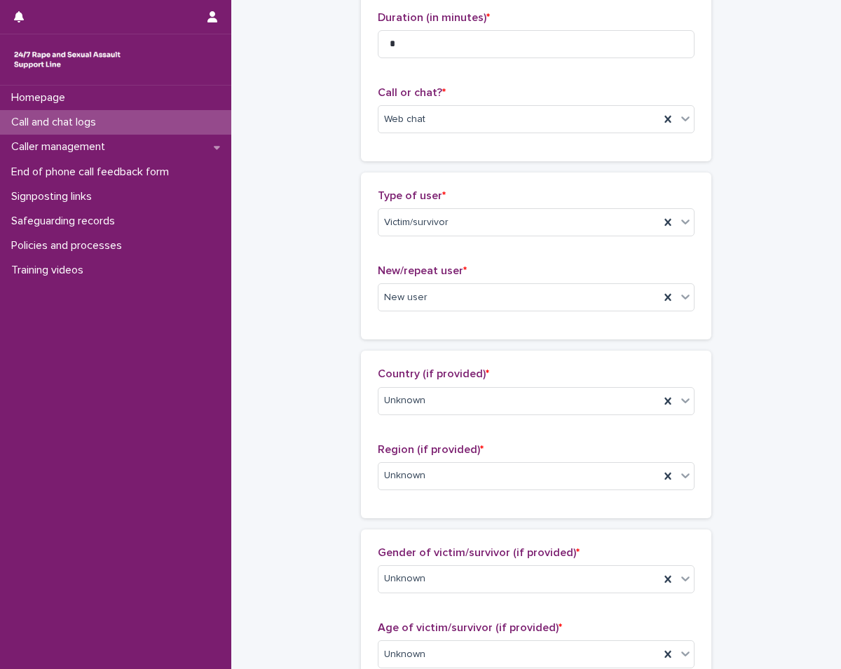
scroll to position [0, 0]
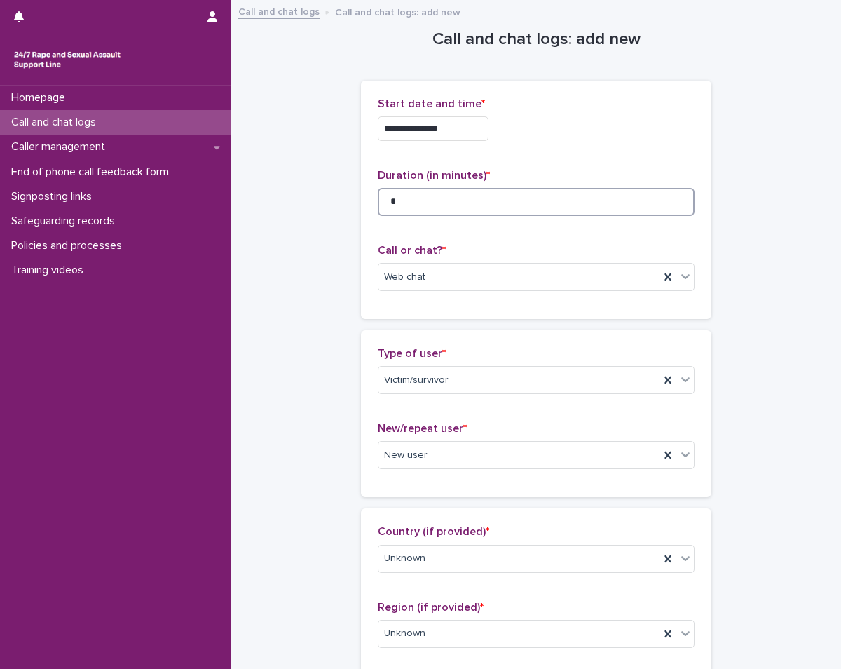
click at [442, 209] on input "*" at bounding box center [536, 202] width 317 height 28
type input "**"
click at [500, 226] on div "Duration (in minutes) * **" at bounding box center [536, 198] width 317 height 58
click at [550, 143] on div "**********" at bounding box center [536, 124] width 317 height 55
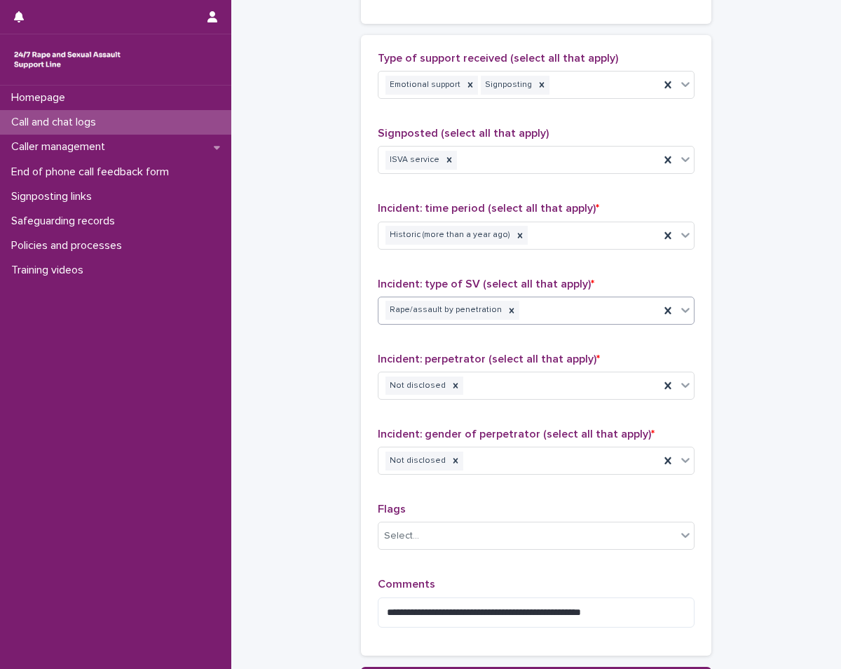
scroll to position [960, 0]
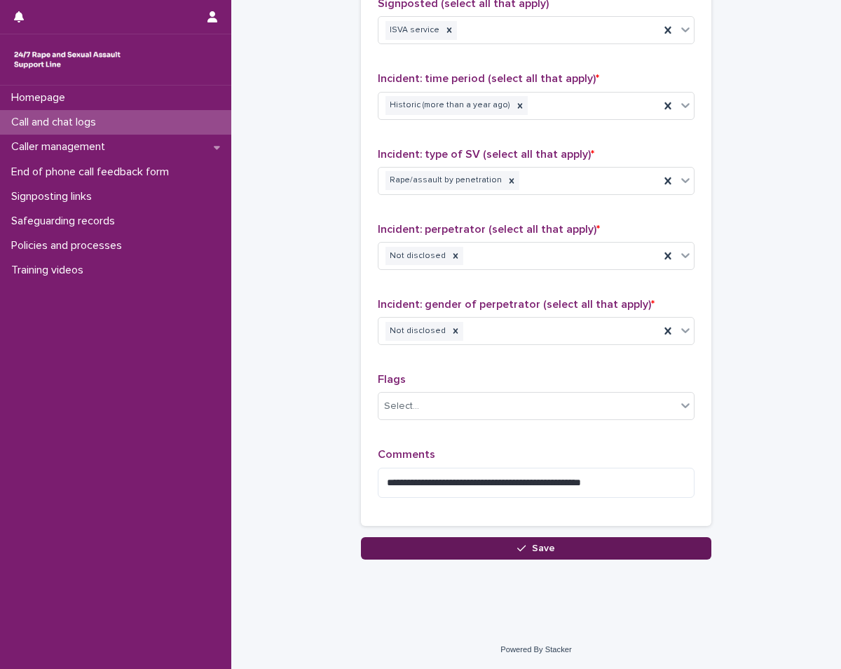
click at [540, 545] on span "Save" at bounding box center [543, 548] width 23 height 10
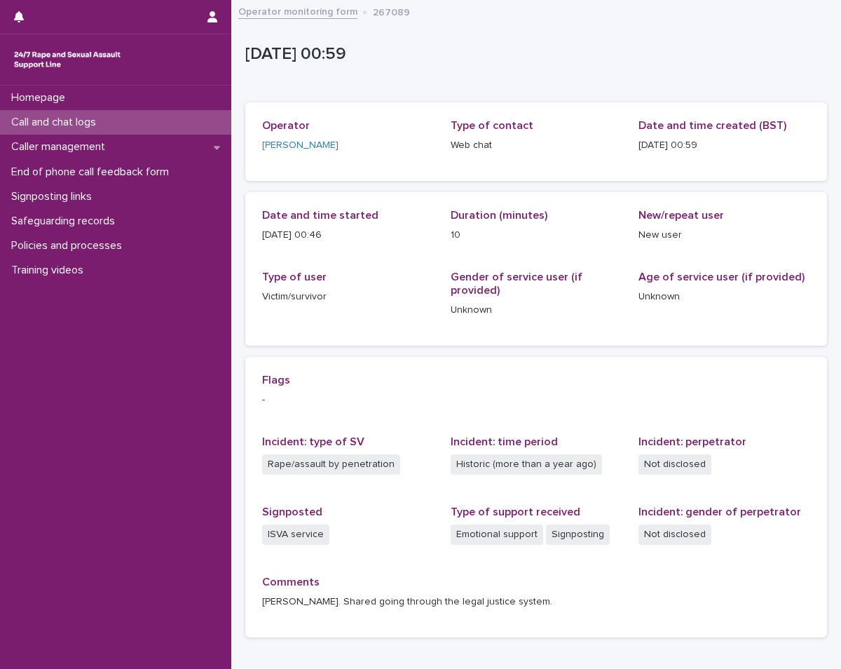
click at [179, 125] on div "Call and chat logs" at bounding box center [115, 122] width 231 height 25
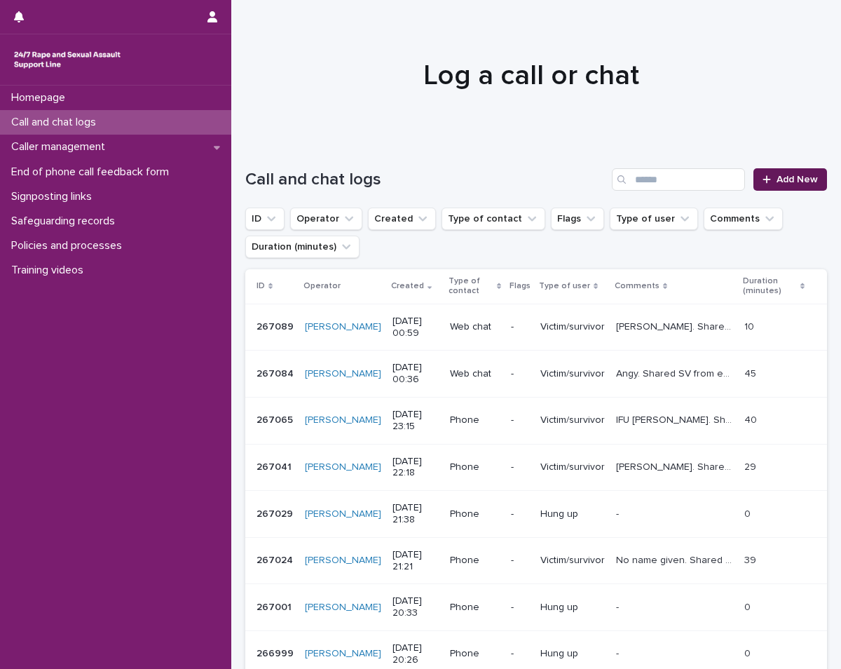
click at [777, 183] on span "Add New" at bounding box center [797, 180] width 41 height 10
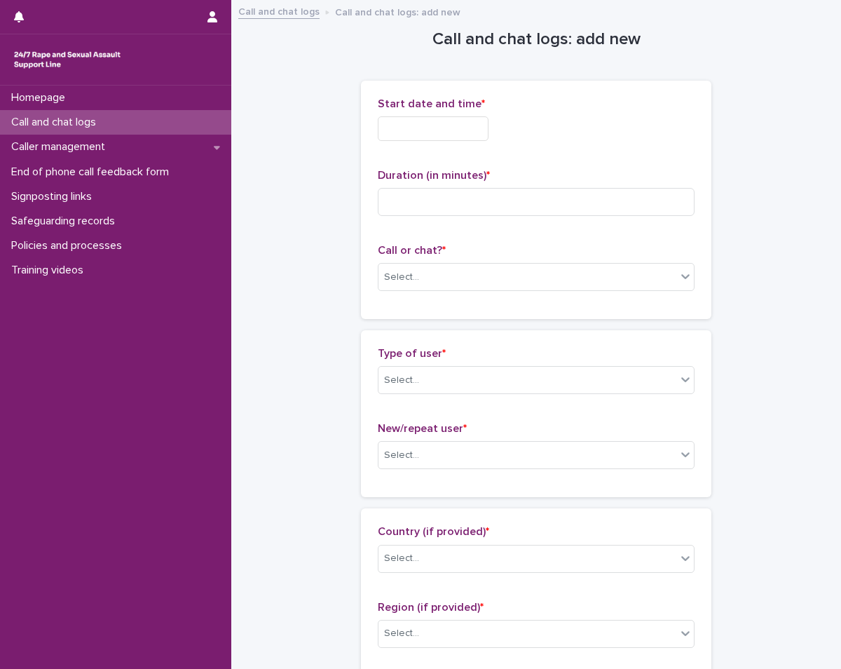
click at [422, 134] on input "text" at bounding box center [433, 128] width 111 height 25
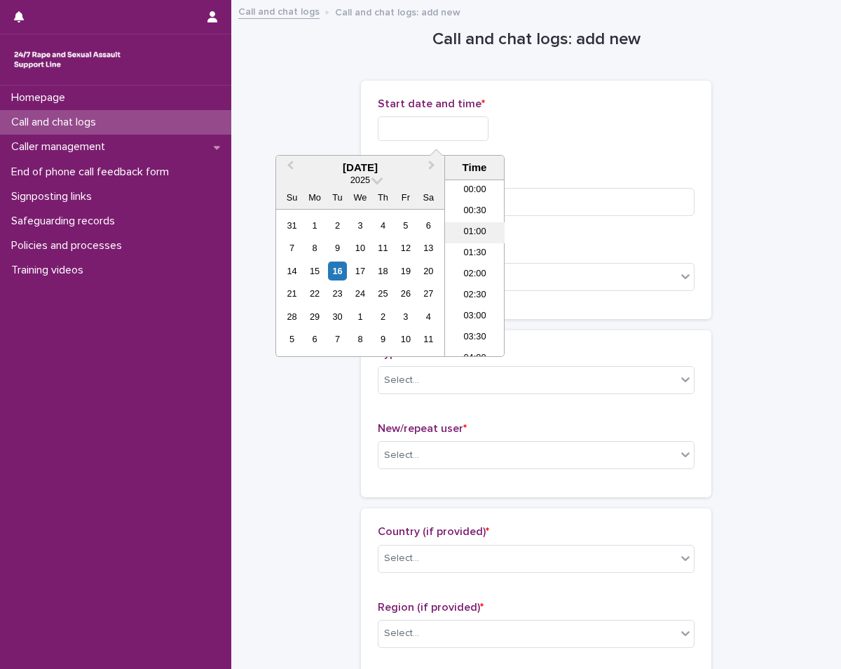
click at [479, 226] on li "01:00" at bounding box center [475, 232] width 60 height 21
click at [461, 126] on input "**********" at bounding box center [433, 128] width 111 height 25
type input "**********"
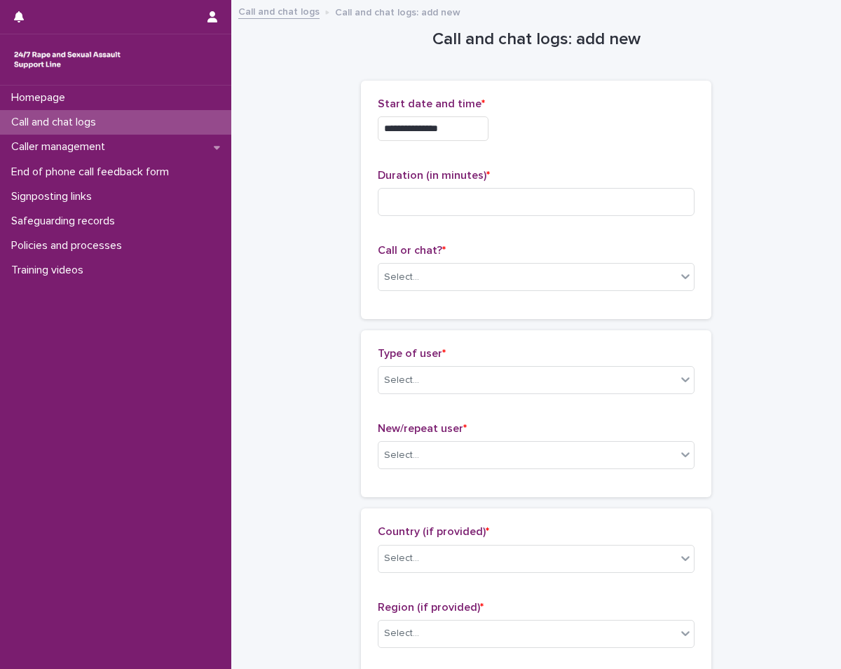
click at [567, 140] on div "**********" at bounding box center [536, 128] width 317 height 25
click at [519, 225] on div "Duration (in minutes) *" at bounding box center [536, 198] width 317 height 58
click at [483, 282] on div "Select..." at bounding box center [528, 277] width 298 height 23
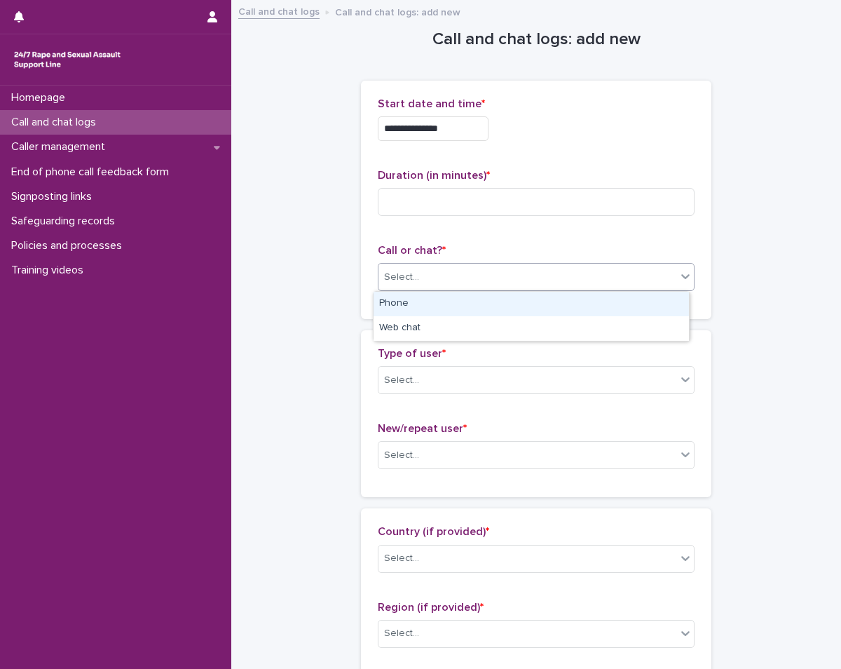
click at [441, 301] on div "Phone" at bounding box center [531, 304] width 315 height 25
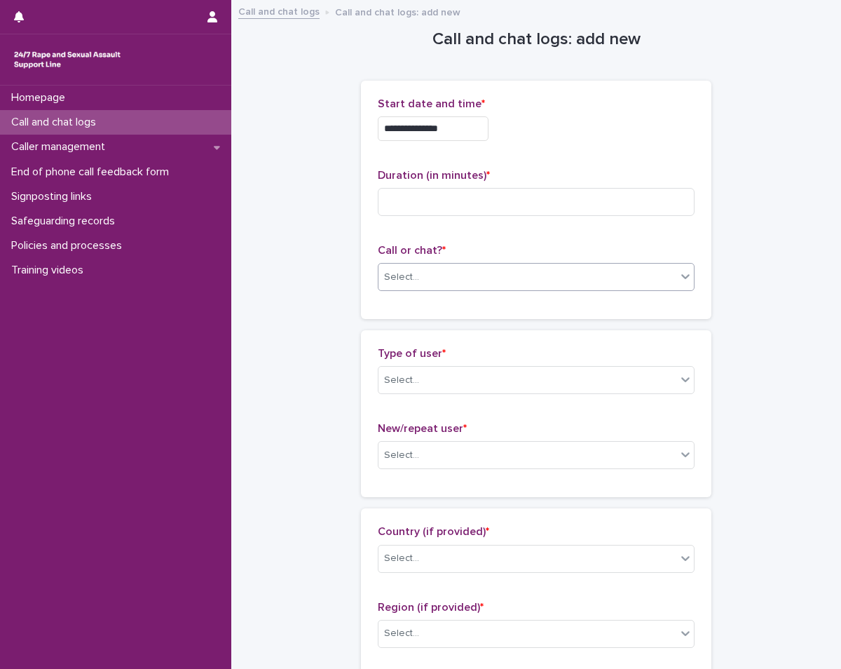
click at [441, 301] on div "Call or chat? * option Phone, selected. 0 results available. Select is focused …" at bounding box center [536, 273] width 317 height 58
drag, startPoint x: 441, startPoint y: 301, endPoint x: 423, endPoint y: 294, distance: 18.6
click at [424, 294] on div "Call or chat? * Phone" at bounding box center [536, 273] width 317 height 58
click at [418, 282] on div "Phone" at bounding box center [519, 277] width 281 height 23
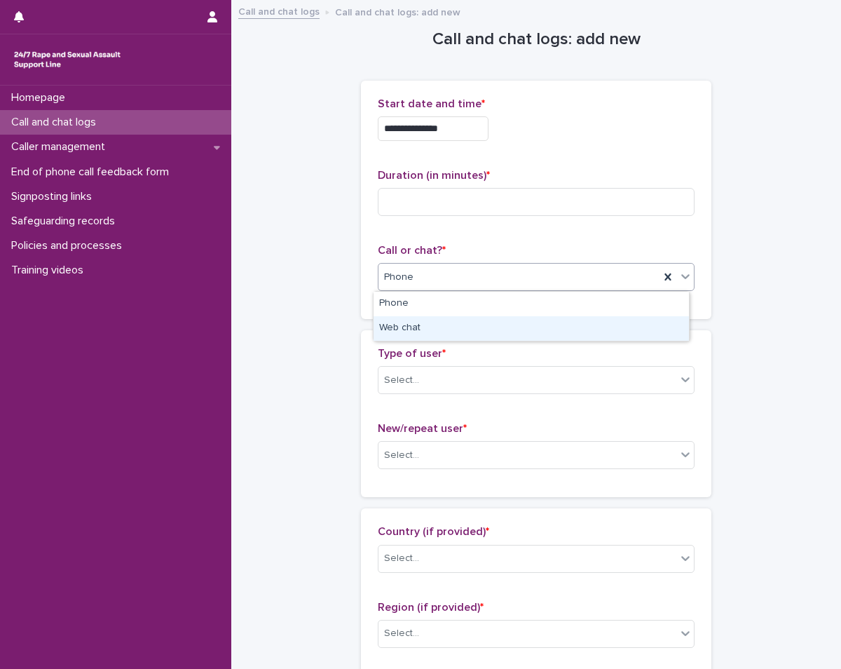
click at [440, 336] on div "Web chat" at bounding box center [531, 328] width 315 height 25
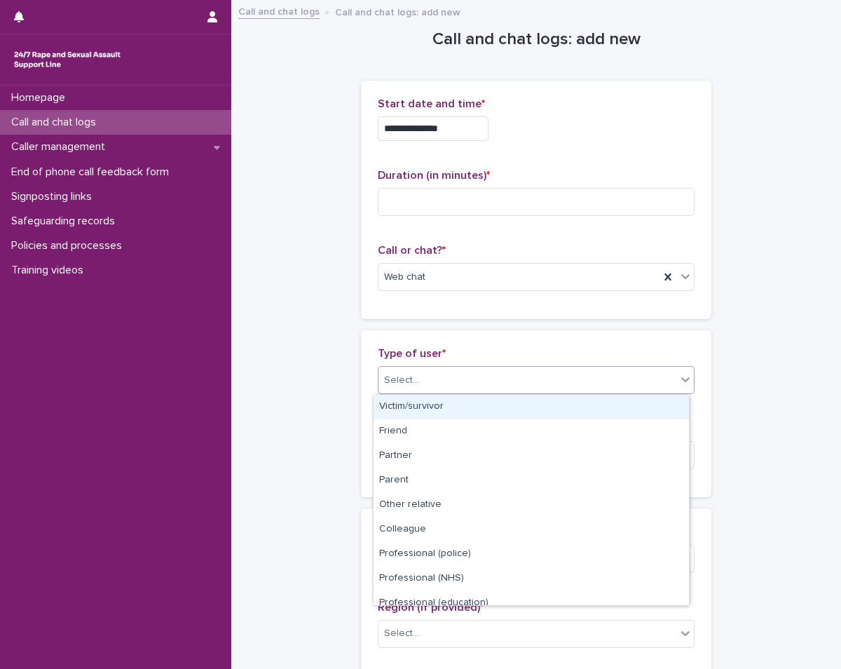
click at [501, 385] on div "Select..." at bounding box center [528, 380] width 298 height 23
click at [494, 414] on div "Victim/survivor" at bounding box center [531, 407] width 315 height 25
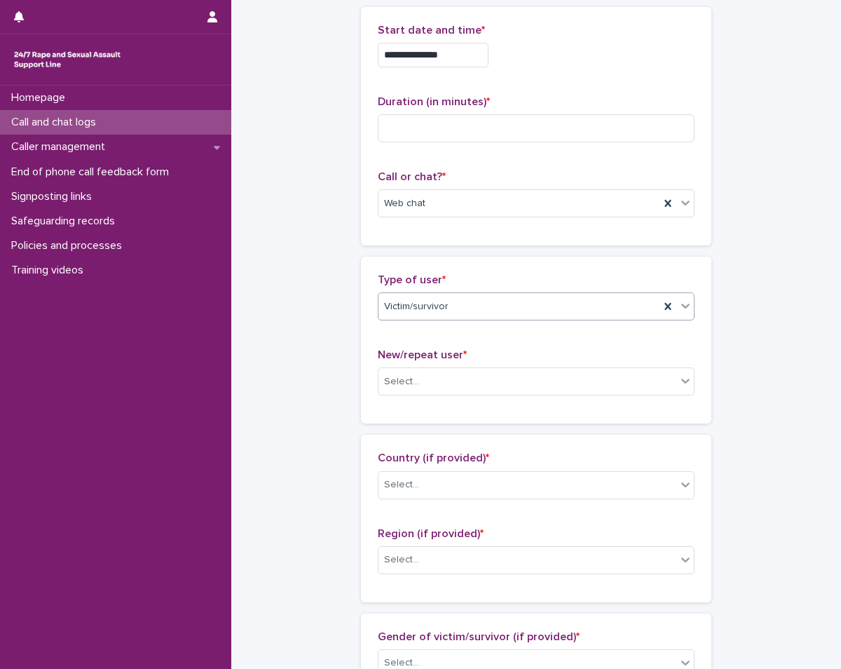
scroll to position [140, 0]
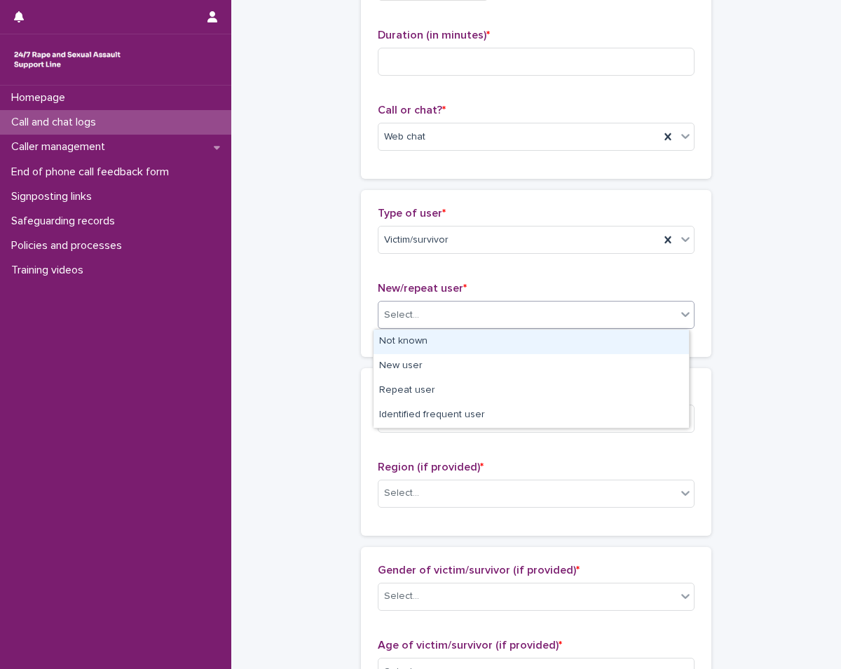
click at [478, 304] on div "Select..." at bounding box center [528, 315] width 298 height 23
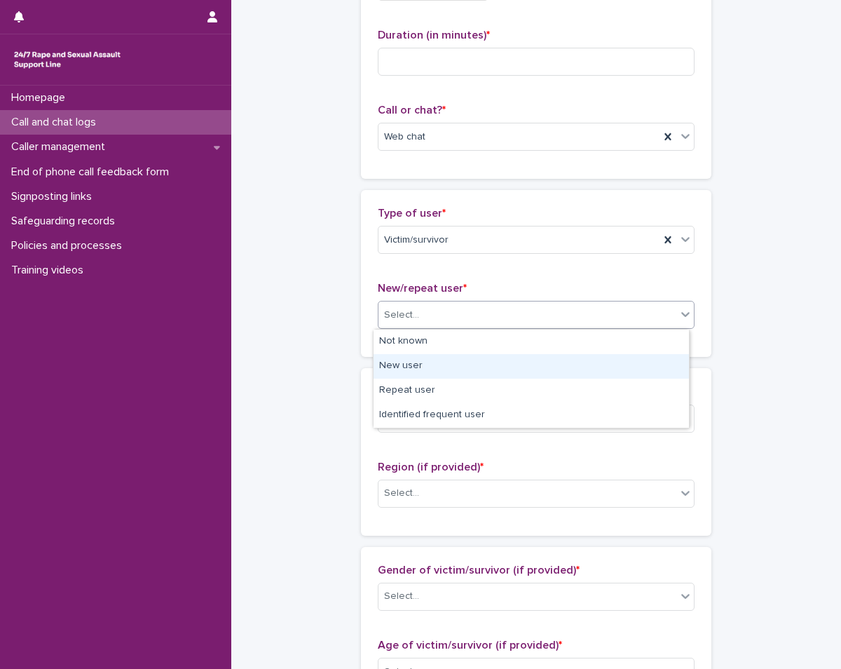
click at [475, 364] on div "New user" at bounding box center [531, 366] width 315 height 25
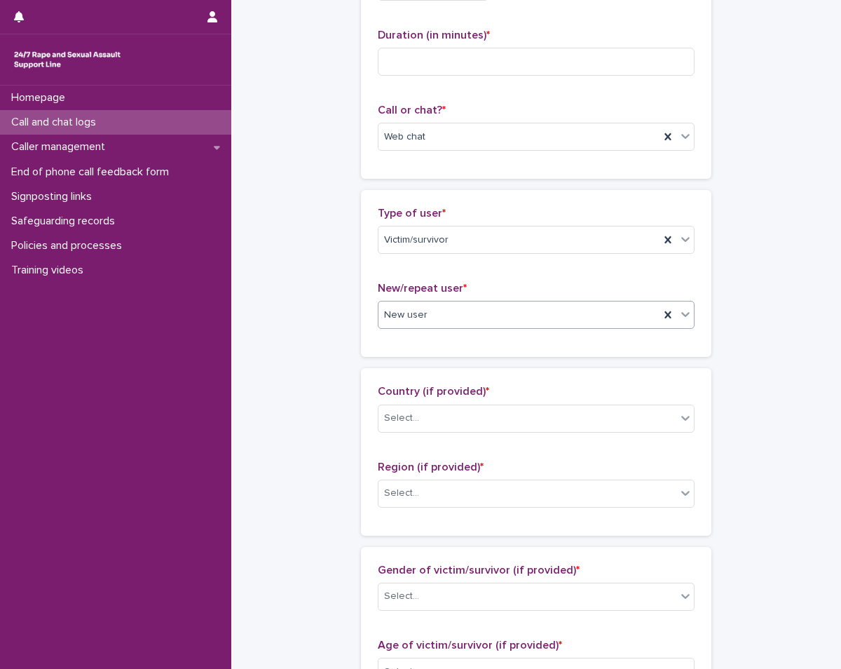
click at [557, 381] on div "Country (if provided) * Select... Region (if provided) * Select..." at bounding box center [536, 451] width 350 height 167
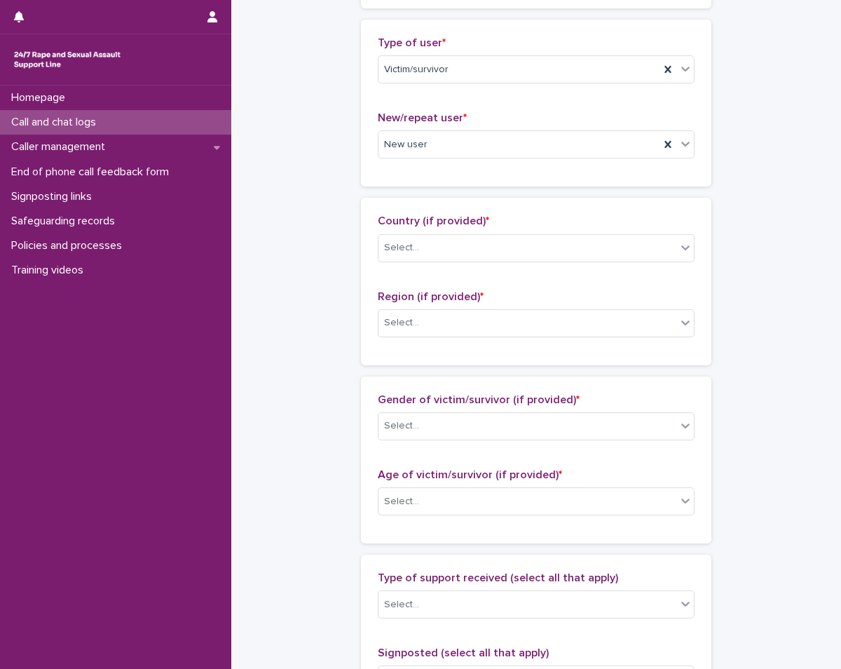
scroll to position [350, 0]
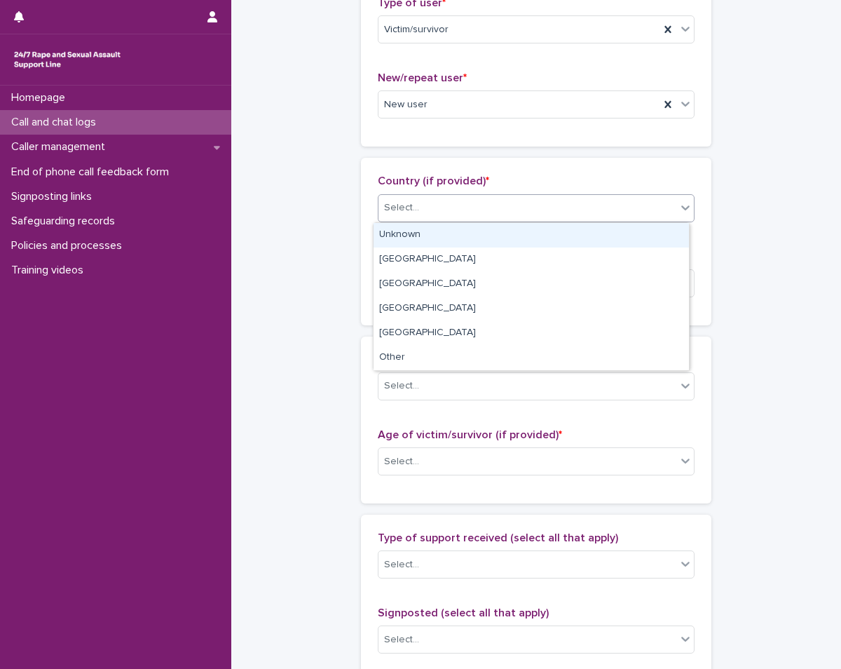
click at [435, 212] on div "Select..." at bounding box center [528, 207] width 298 height 23
click at [440, 236] on div "Unknown" at bounding box center [531, 235] width 315 height 25
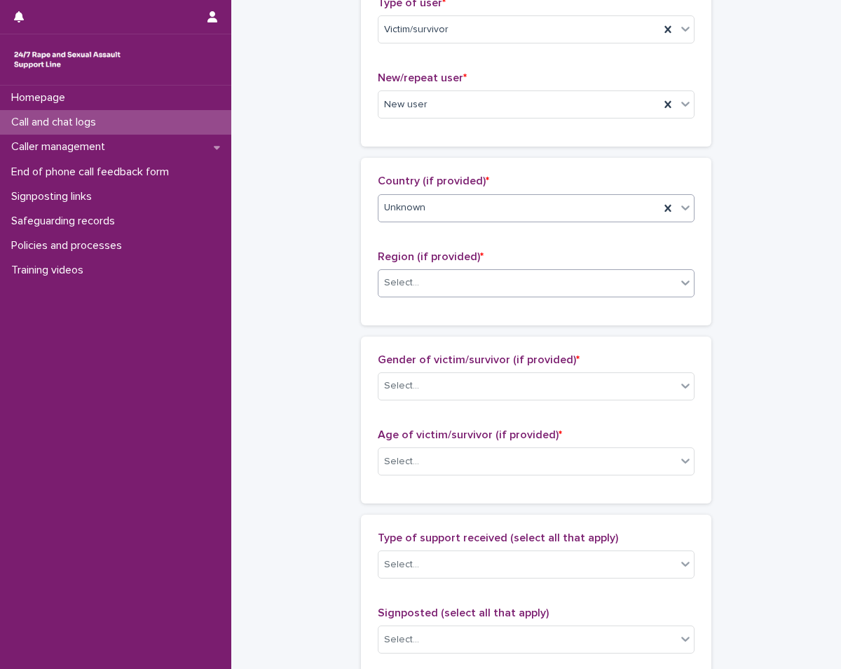
click at [468, 274] on div "Select..." at bounding box center [528, 282] width 298 height 23
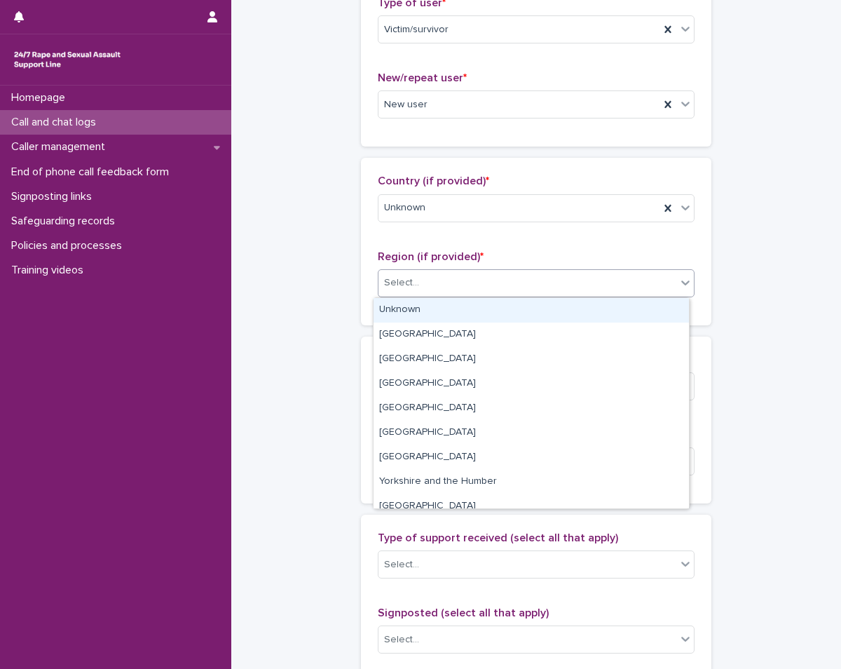
click at [443, 312] on div "Unknown" at bounding box center [531, 310] width 315 height 25
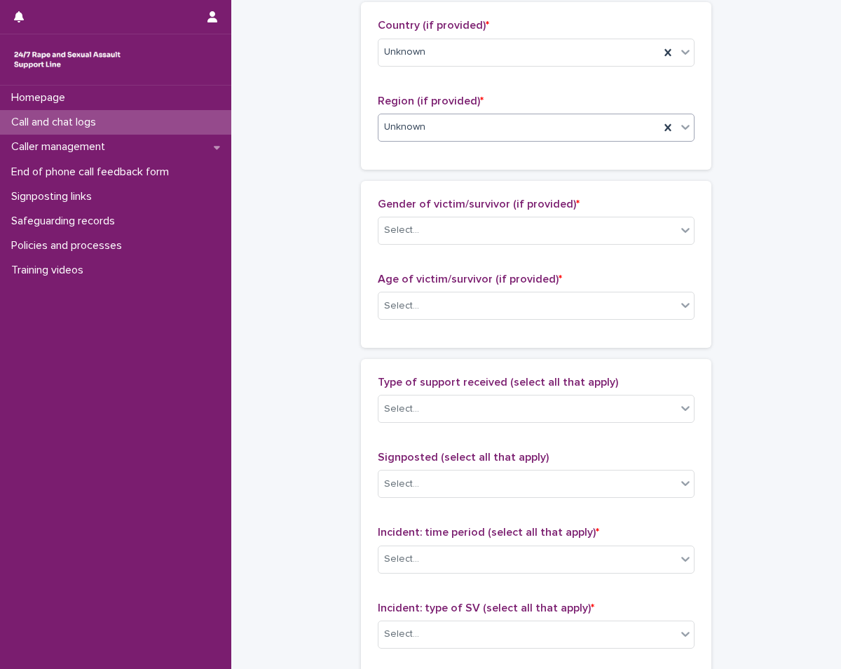
scroll to position [561, 0]
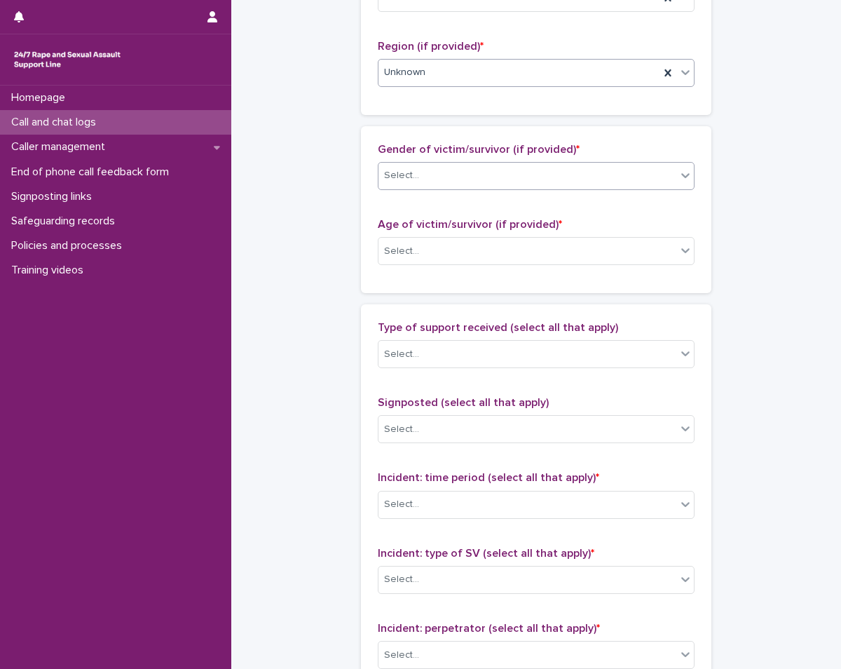
click at [460, 184] on div "Select..." at bounding box center [528, 175] width 298 height 23
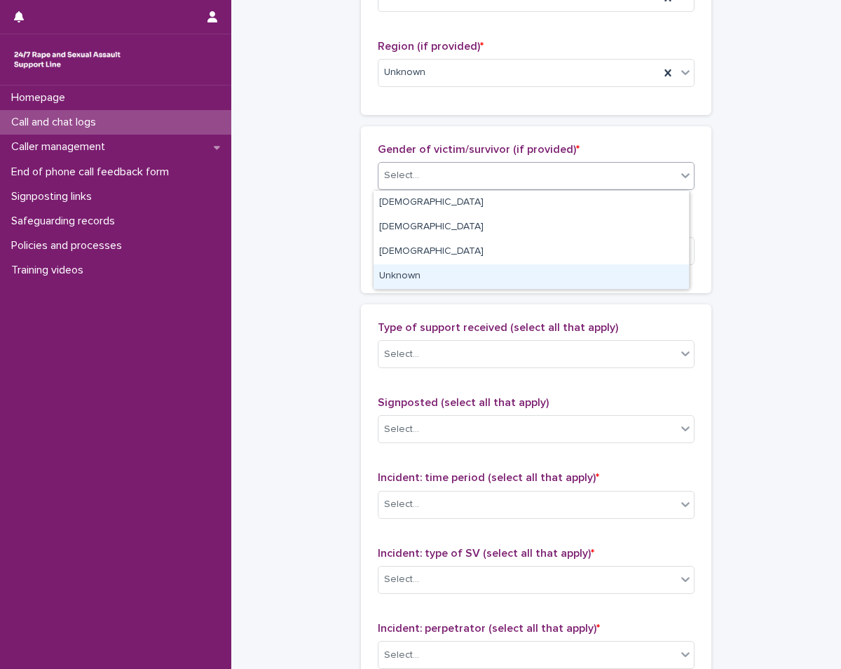
click at [449, 287] on div "Unknown" at bounding box center [531, 276] width 315 height 25
click at [446, 257] on div "Select..." at bounding box center [528, 251] width 298 height 23
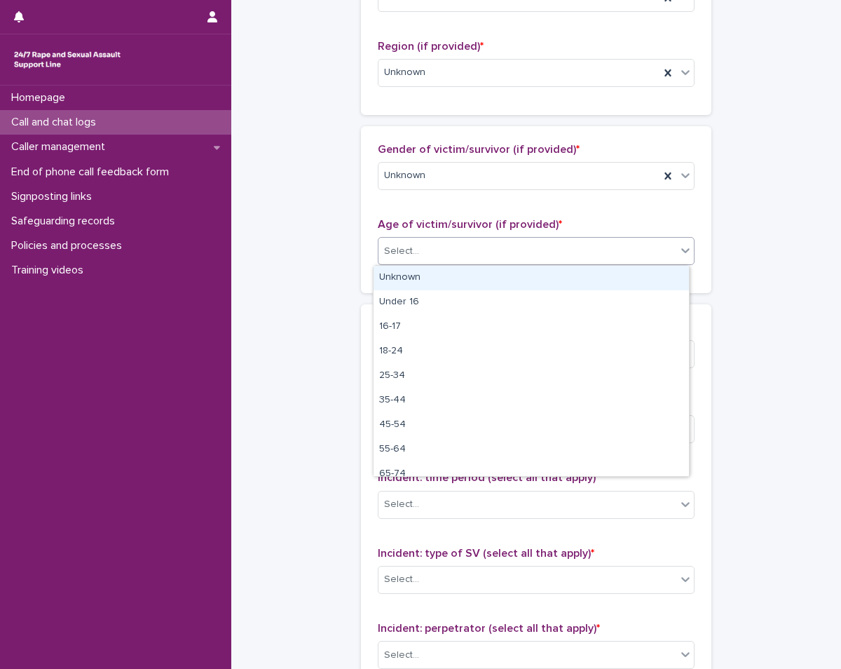
click at [451, 278] on div "Unknown" at bounding box center [531, 278] width 315 height 25
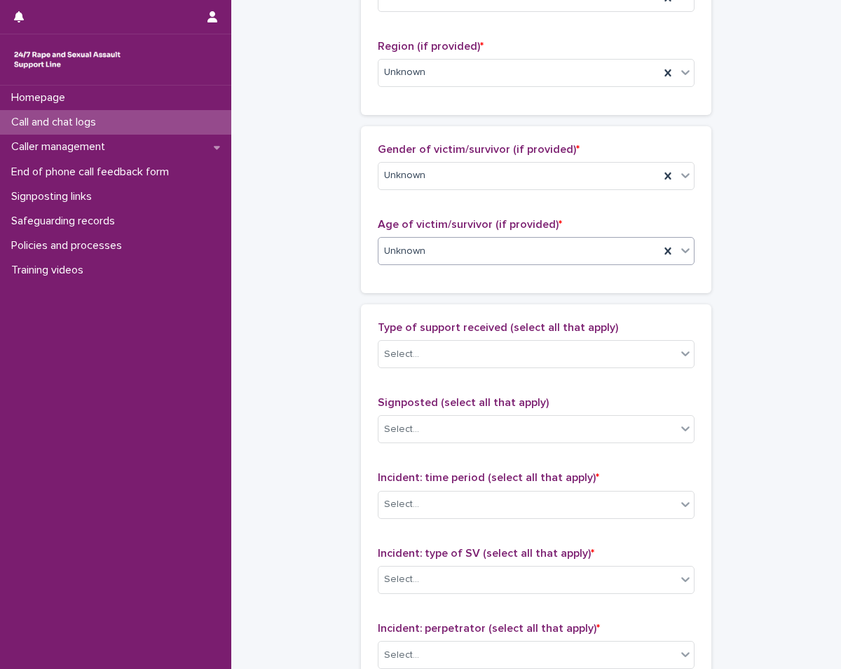
scroll to position [701, 0]
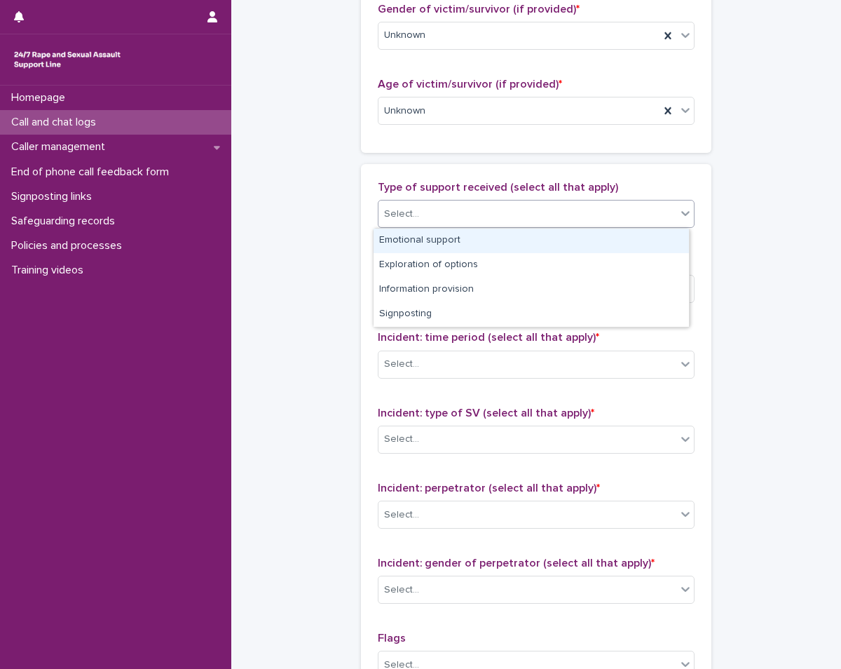
click at [454, 203] on div "Select..." at bounding box center [528, 214] width 298 height 23
click at [447, 236] on div "Emotional support" at bounding box center [531, 241] width 315 height 25
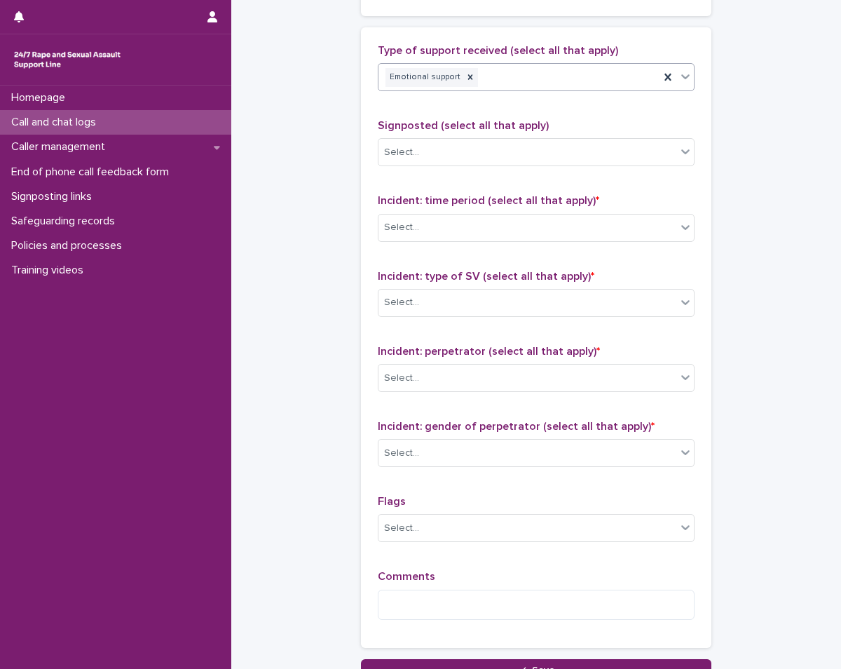
scroll to position [841, 0]
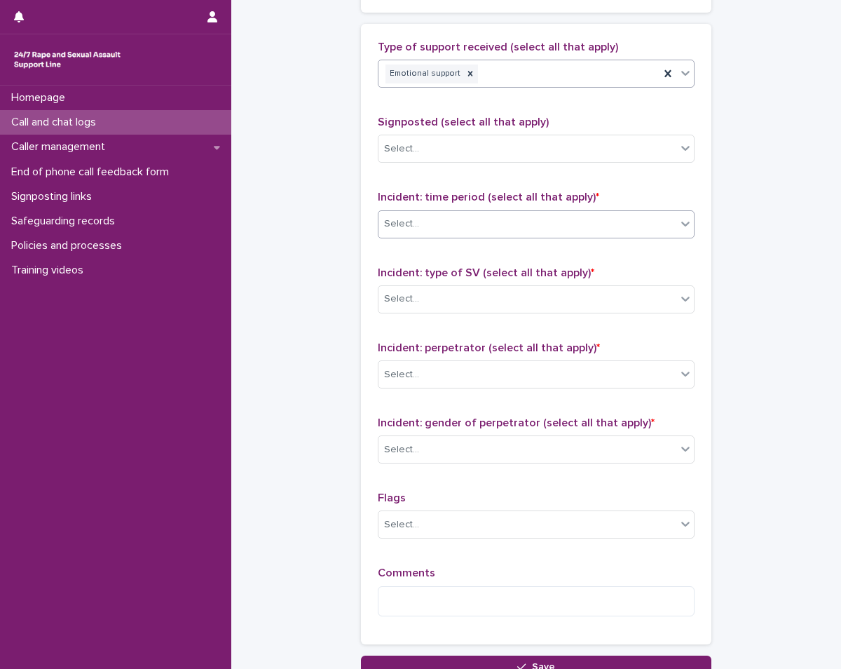
click at [453, 217] on div "Select..." at bounding box center [528, 223] width 298 height 23
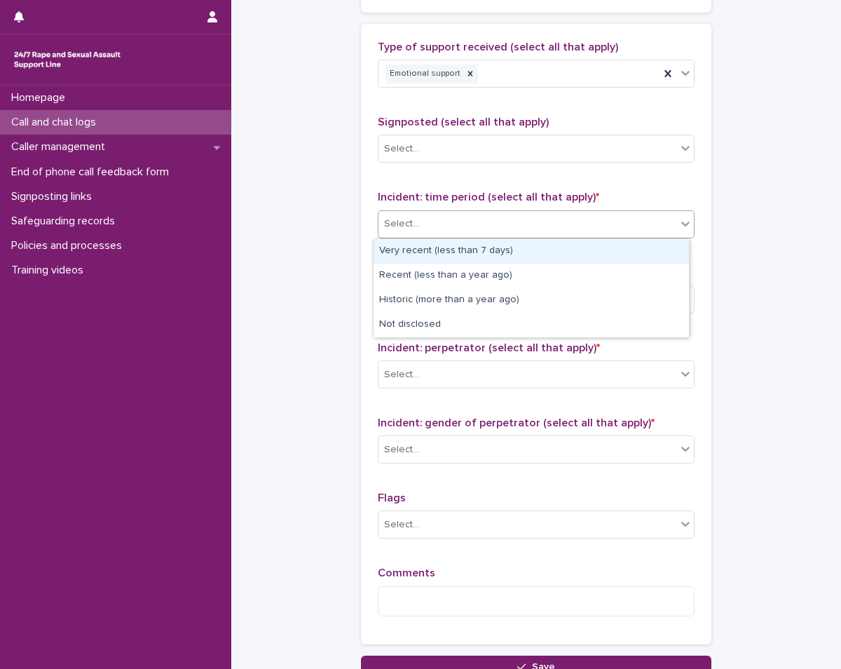
click at [493, 226] on div "Select..." at bounding box center [528, 223] width 298 height 23
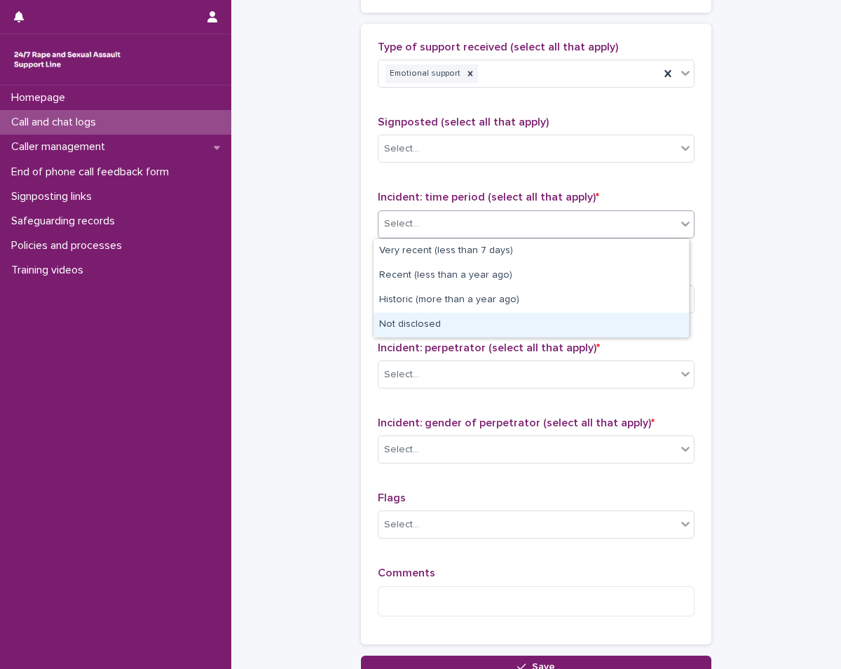
click at [482, 322] on div "Not disclosed" at bounding box center [531, 325] width 315 height 25
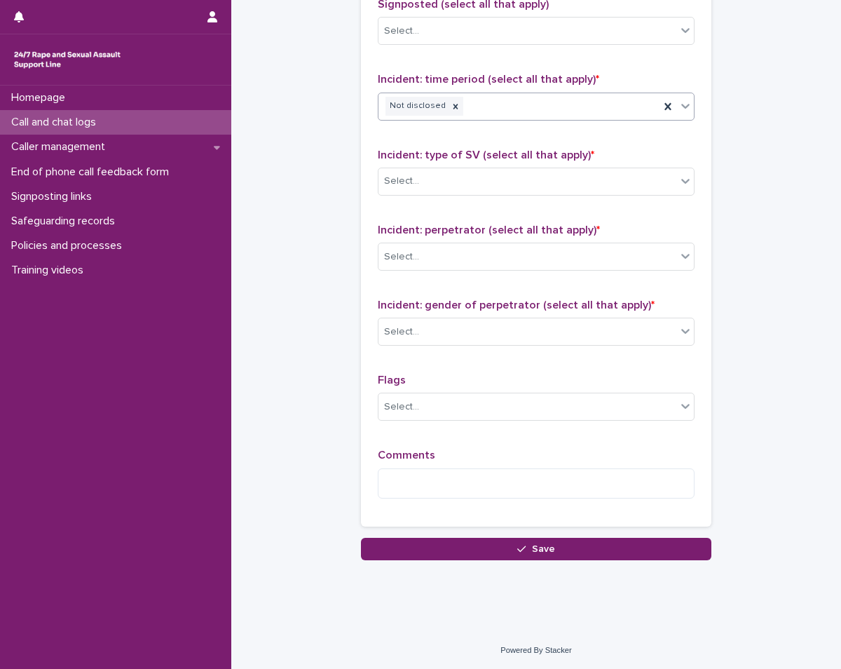
scroll to position [960, 0]
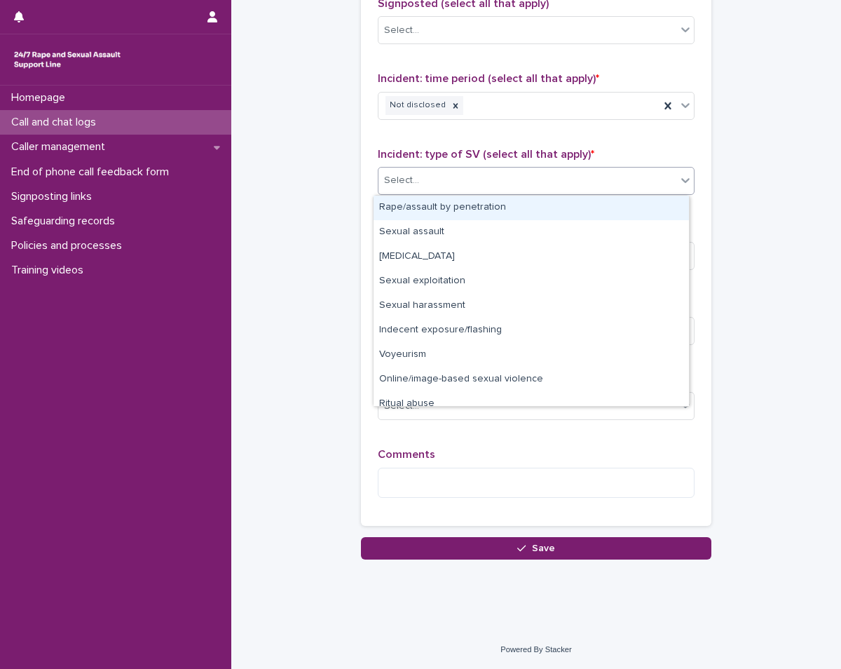
click at [498, 192] on div "Select..." at bounding box center [528, 180] width 298 height 23
click at [480, 205] on div "Rape/assault by penetration" at bounding box center [531, 208] width 315 height 25
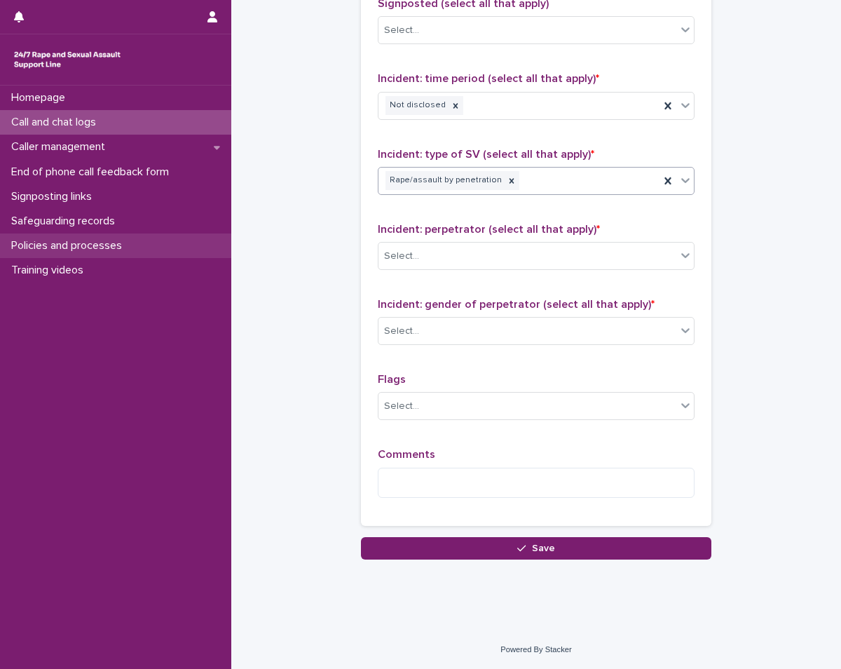
click at [121, 249] on p "Policies and processes" at bounding box center [70, 245] width 128 height 13
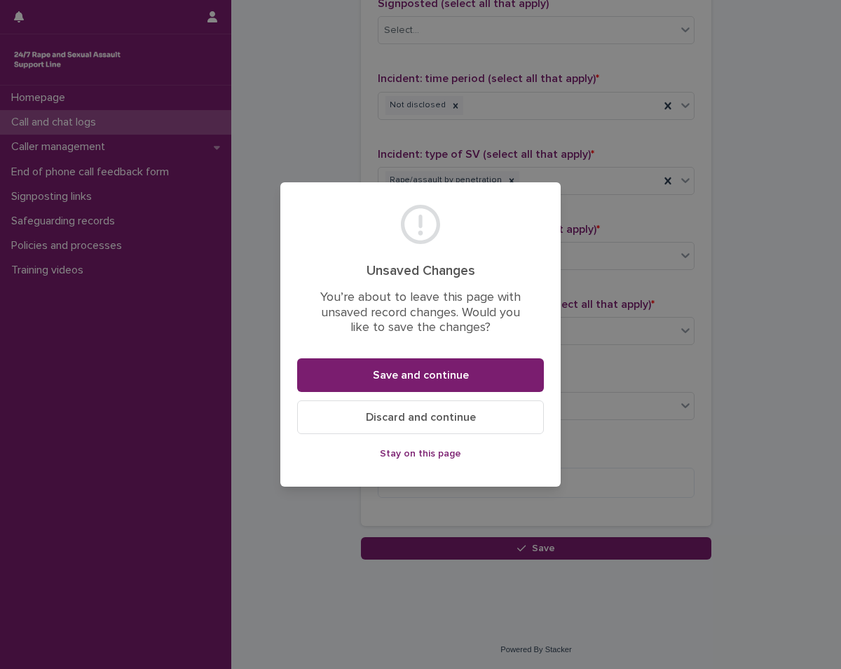
click at [439, 418] on span "Discard and continue" at bounding box center [421, 416] width 110 height 11
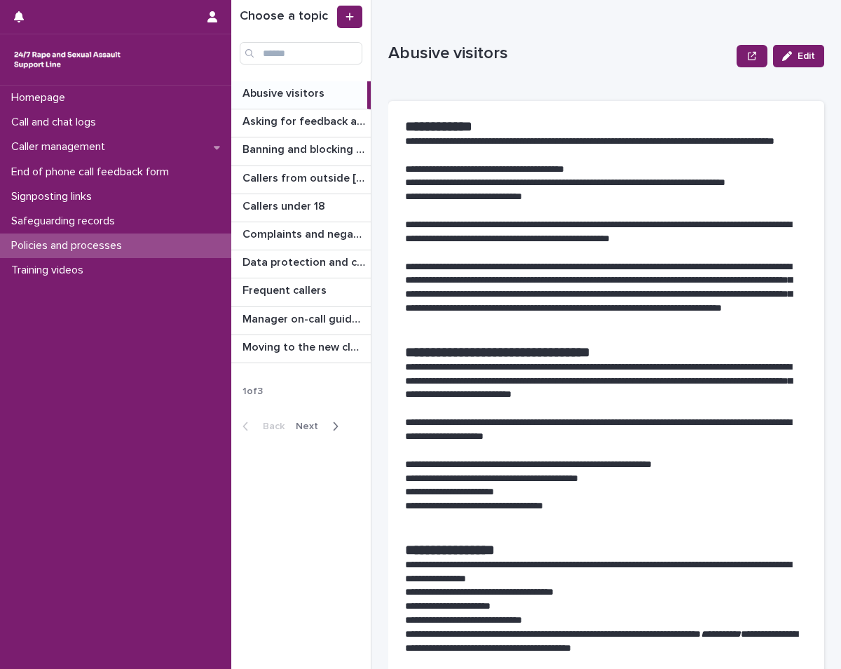
click at [316, 423] on span "Next" at bounding box center [311, 426] width 31 height 10
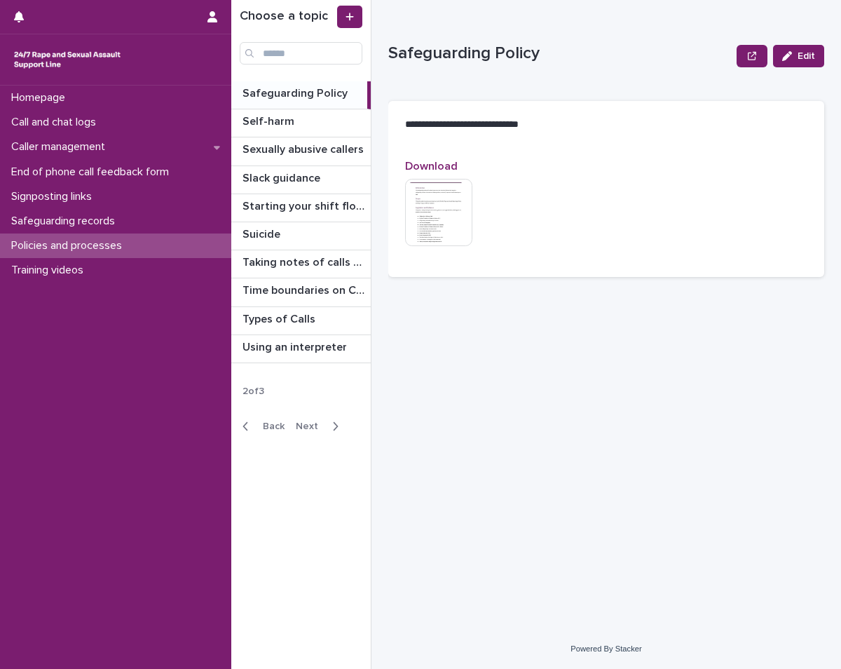
click at [298, 90] on p "Safeguarding Policy" at bounding box center [297, 92] width 108 height 16
click at [460, 210] on img at bounding box center [438, 212] width 67 height 67
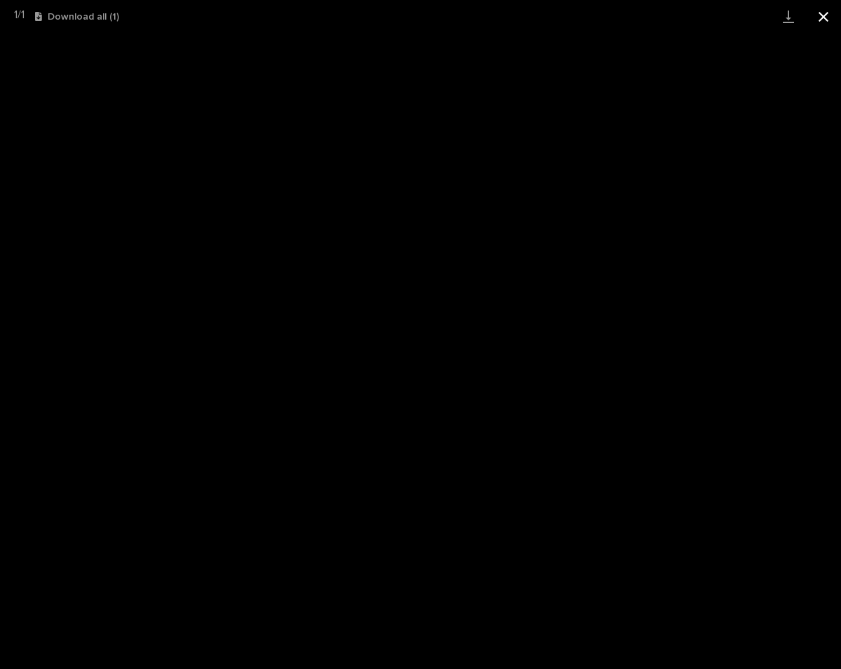
click at [822, 18] on button "Close gallery" at bounding box center [823, 16] width 35 height 33
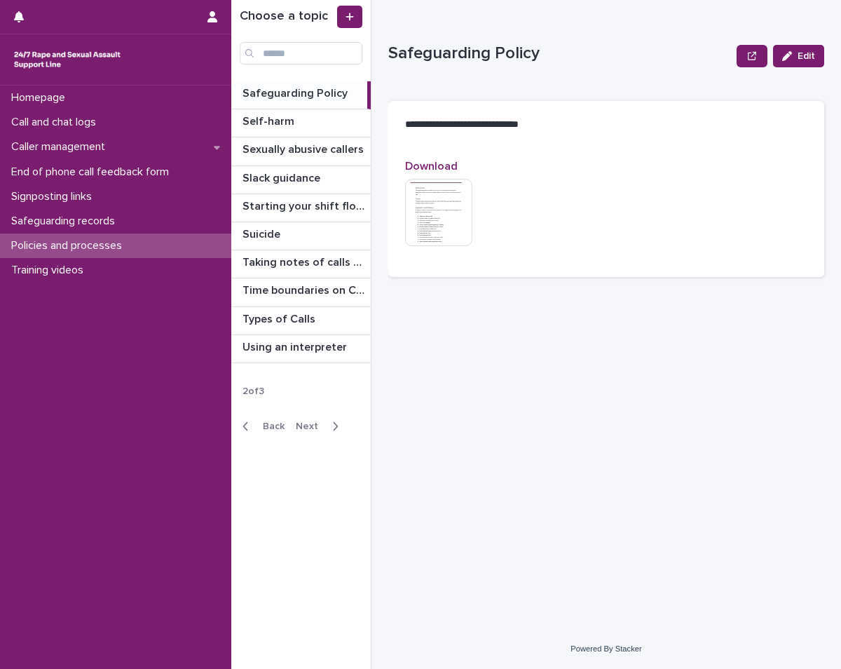
click at [263, 432] on button "Back" at bounding box center [260, 426] width 59 height 13
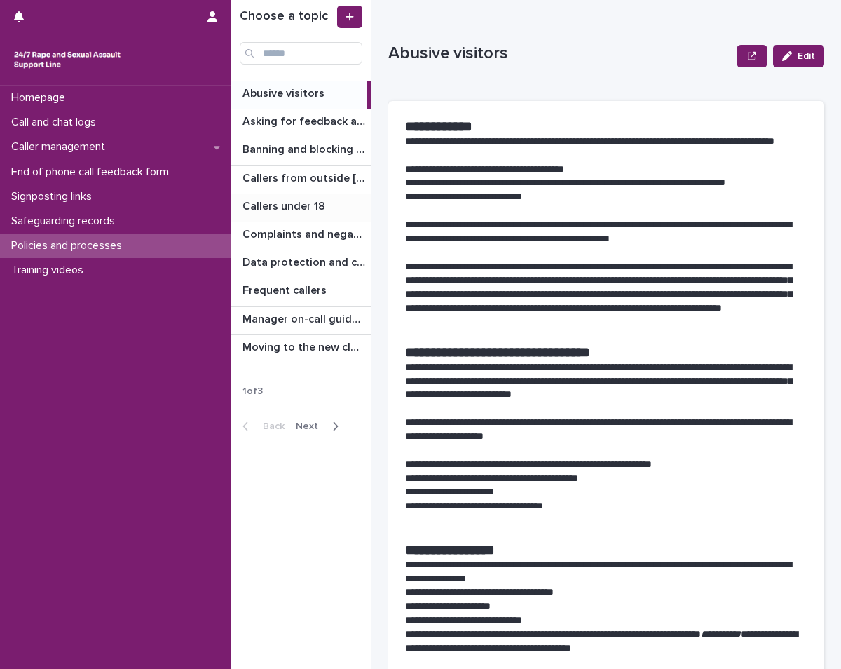
click at [306, 205] on p "Callers under 18" at bounding box center [286, 205] width 86 height 16
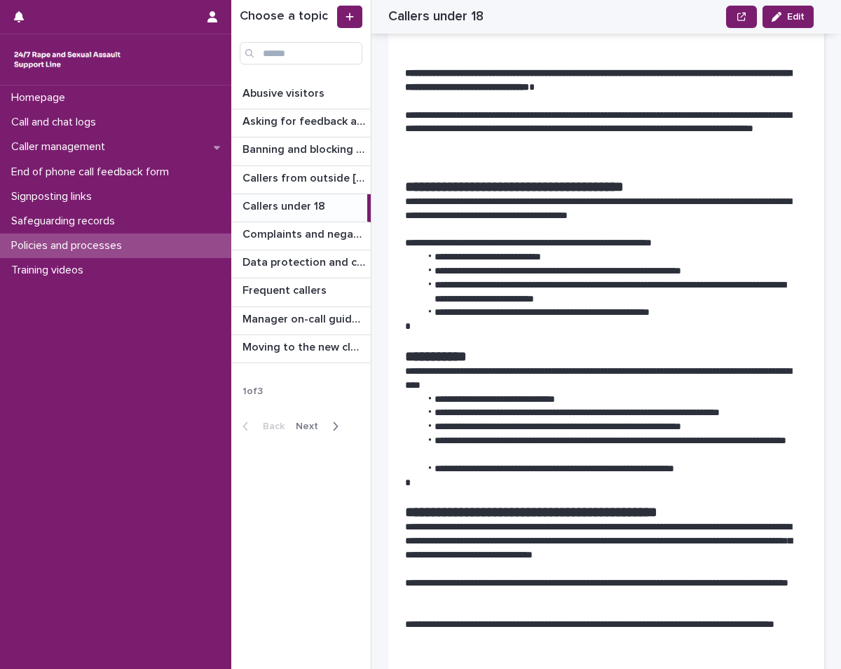
scroll to position [701, 0]
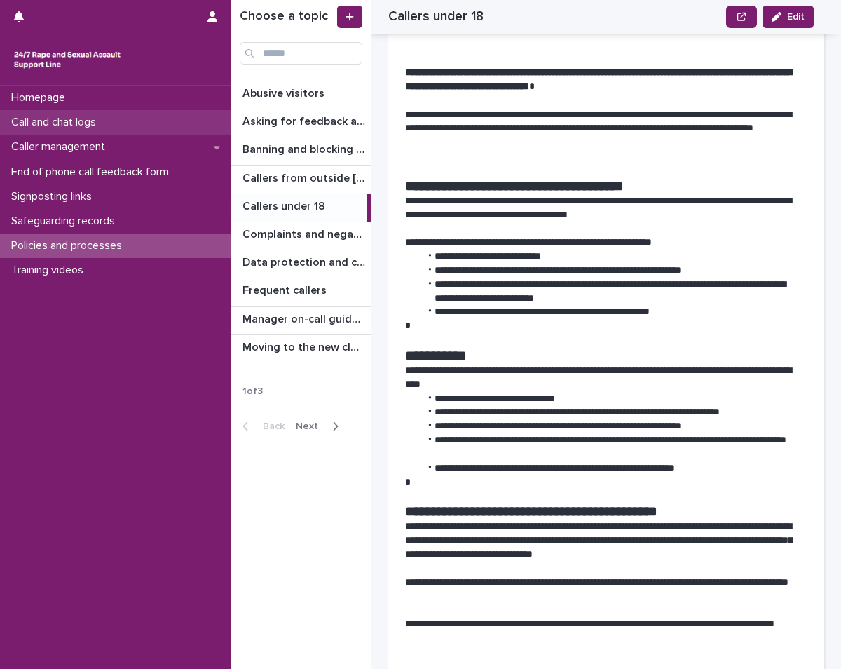
click at [125, 125] on div "Call and chat logs" at bounding box center [115, 122] width 231 height 25
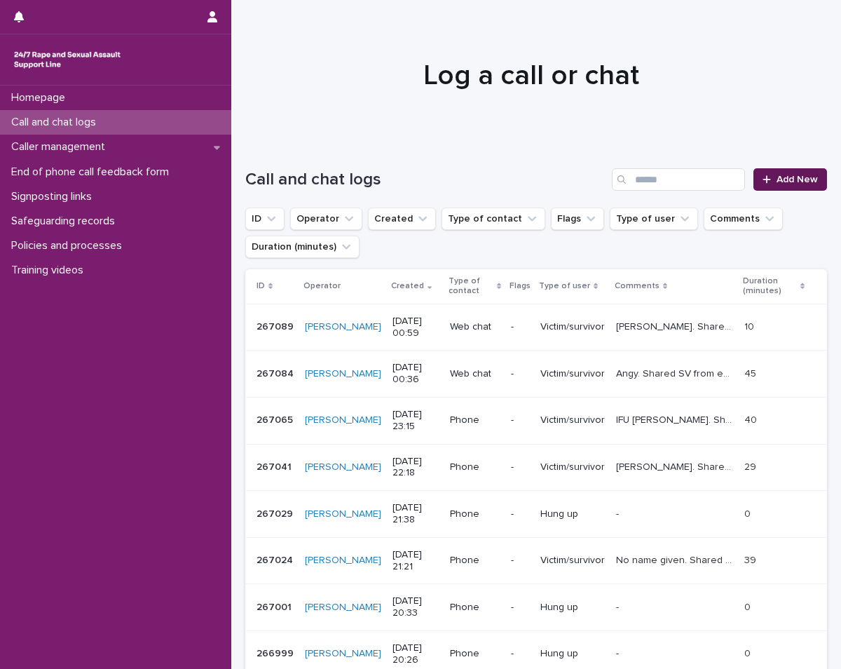
click at [789, 180] on span "Add New" at bounding box center [797, 180] width 41 height 10
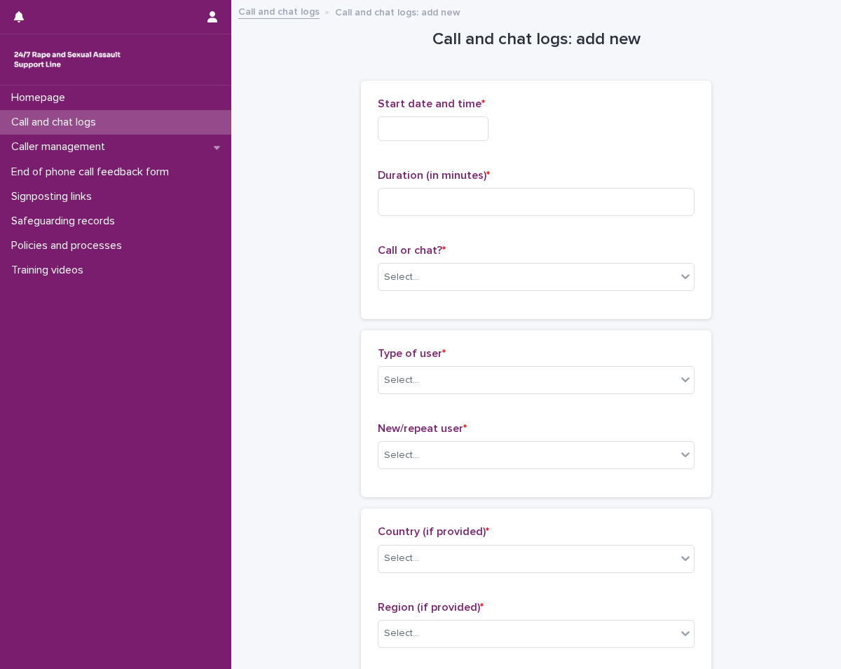
click at [465, 133] on input "text" at bounding box center [433, 128] width 111 height 25
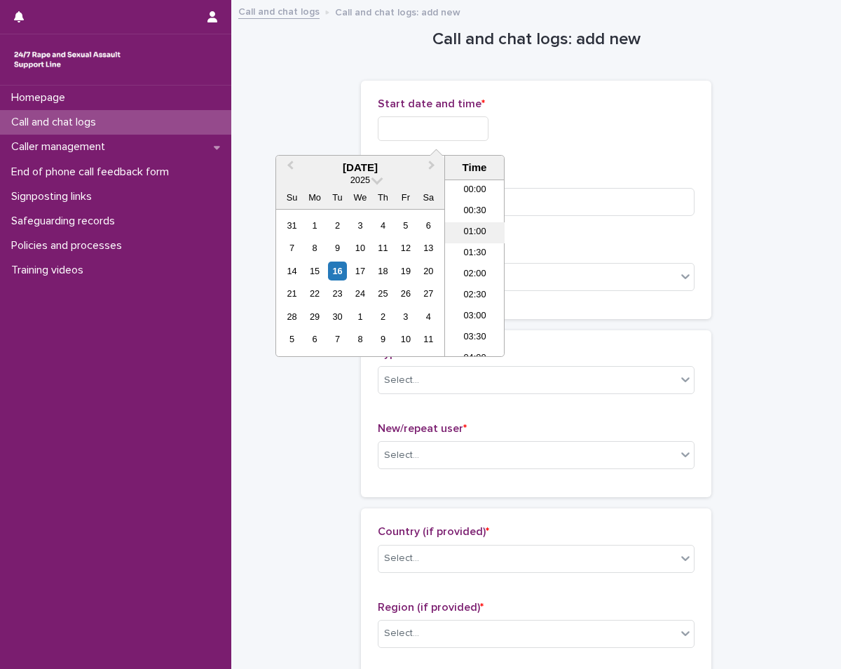
click at [472, 224] on li "01:00" at bounding box center [475, 232] width 60 height 21
click at [469, 127] on input "**********" at bounding box center [433, 128] width 111 height 25
type input "**********"
click at [587, 161] on div "**********" at bounding box center [536, 199] width 317 height 205
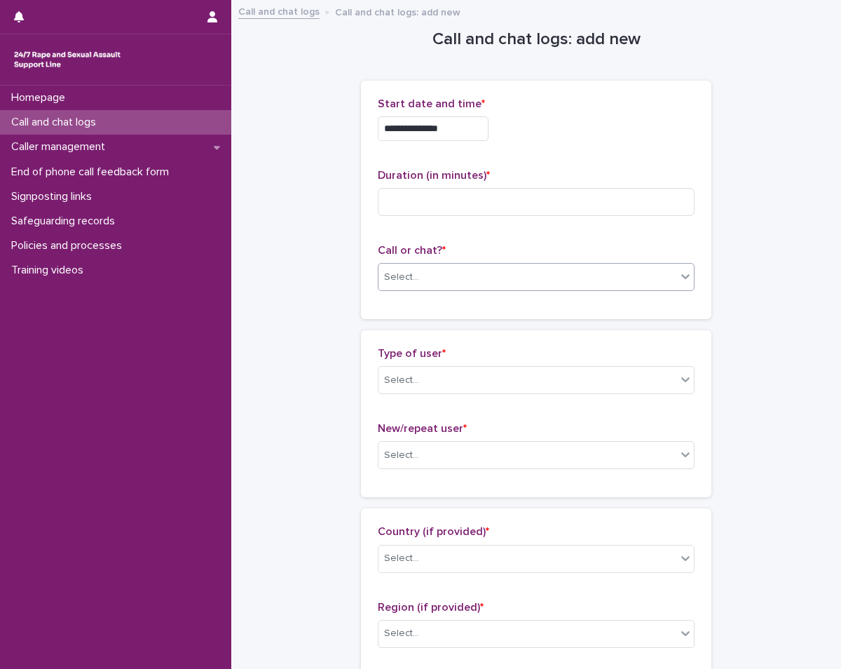
click at [431, 275] on div "Select..." at bounding box center [528, 277] width 298 height 23
click at [427, 322] on div "Web chat" at bounding box center [531, 328] width 315 height 25
drag, startPoint x: 493, startPoint y: 250, endPoint x: 500, endPoint y: 236, distance: 15.4
click at [498, 239] on div "**********" at bounding box center [536, 199] width 317 height 205
click at [548, 158] on div "**********" at bounding box center [536, 199] width 317 height 205
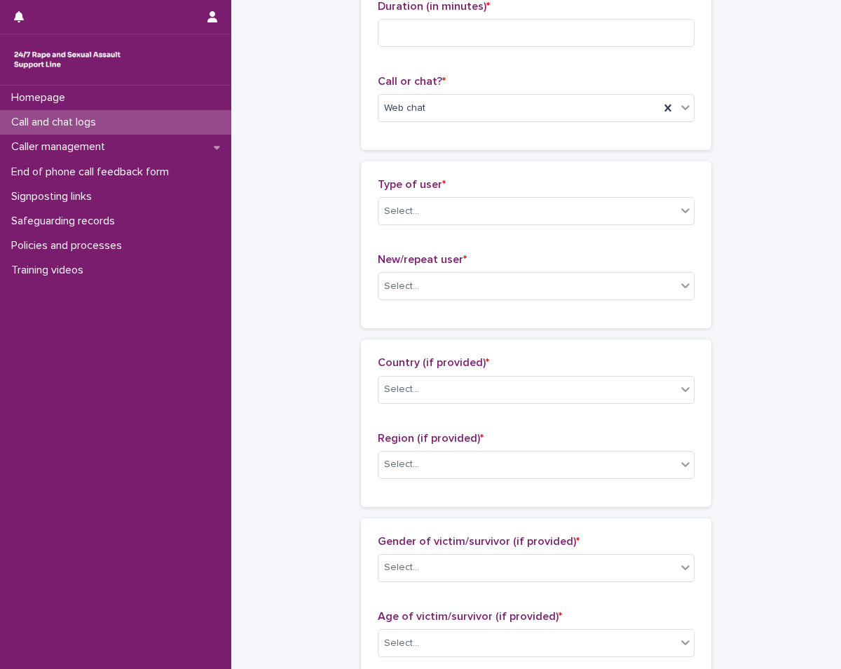
scroll to position [210, 0]
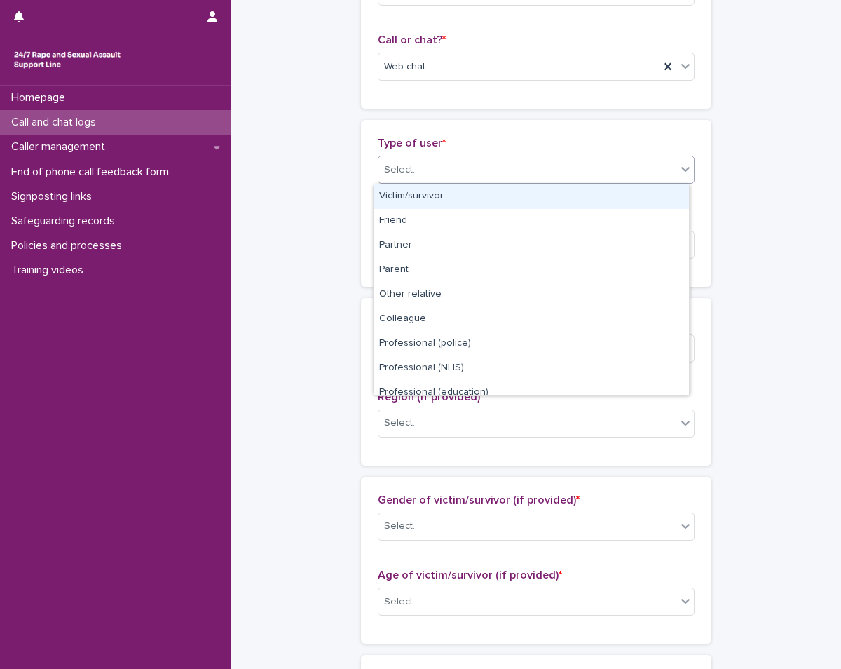
click at [457, 183] on div "Select..." at bounding box center [536, 170] width 317 height 28
click at [450, 199] on div "Victim/survivor" at bounding box center [531, 196] width 315 height 25
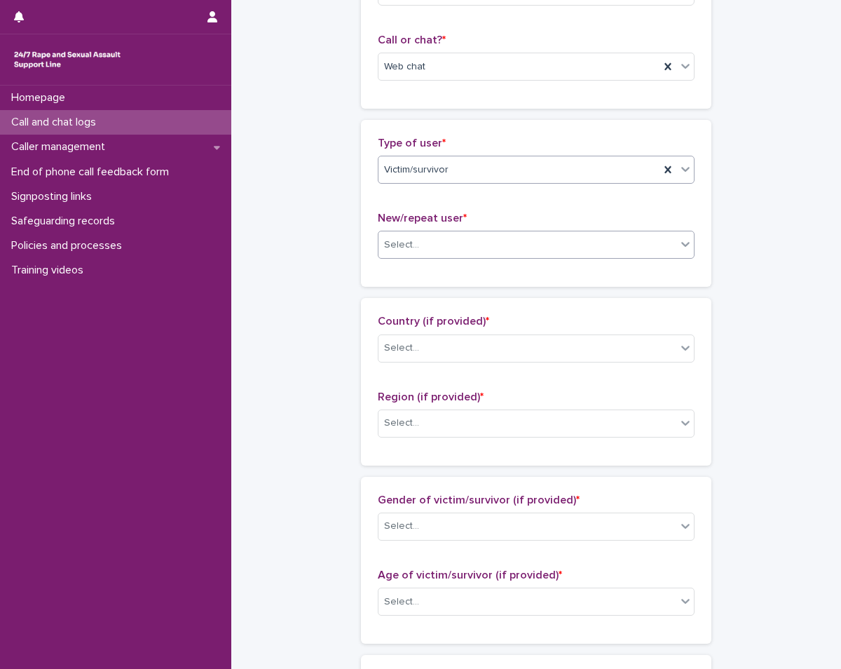
click at [455, 239] on div "Select..." at bounding box center [528, 244] width 298 height 23
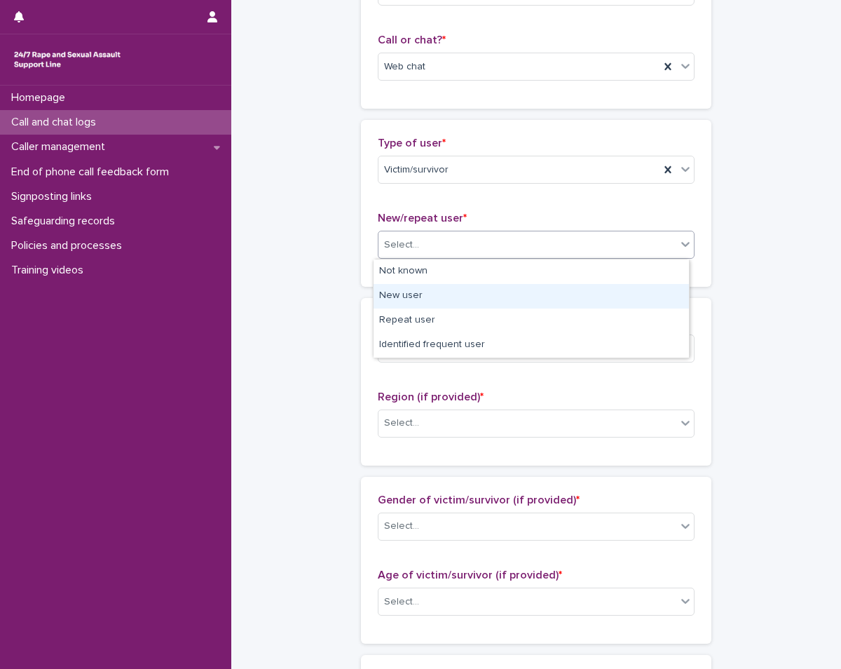
click at [451, 289] on div "New user" at bounding box center [531, 296] width 315 height 25
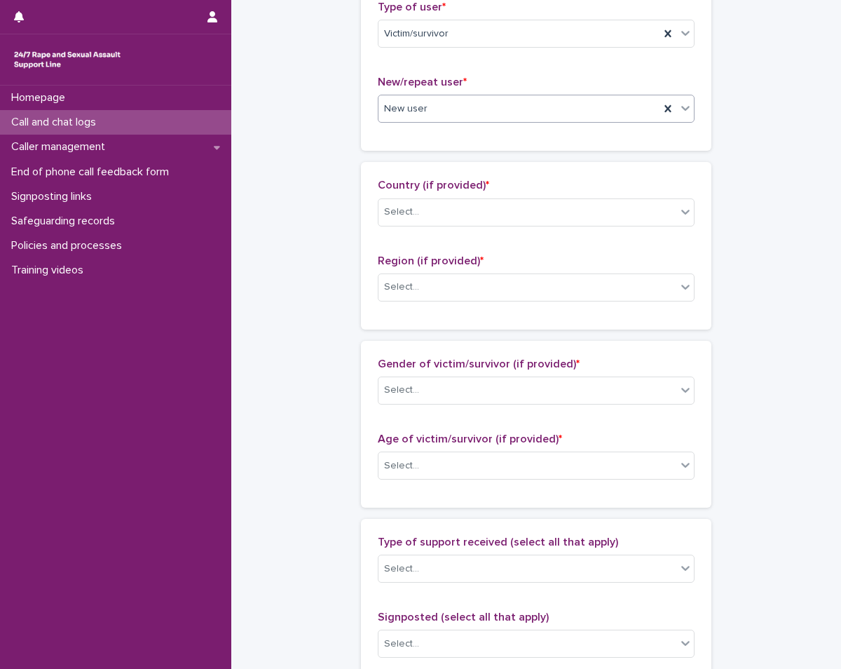
scroll to position [350, 0]
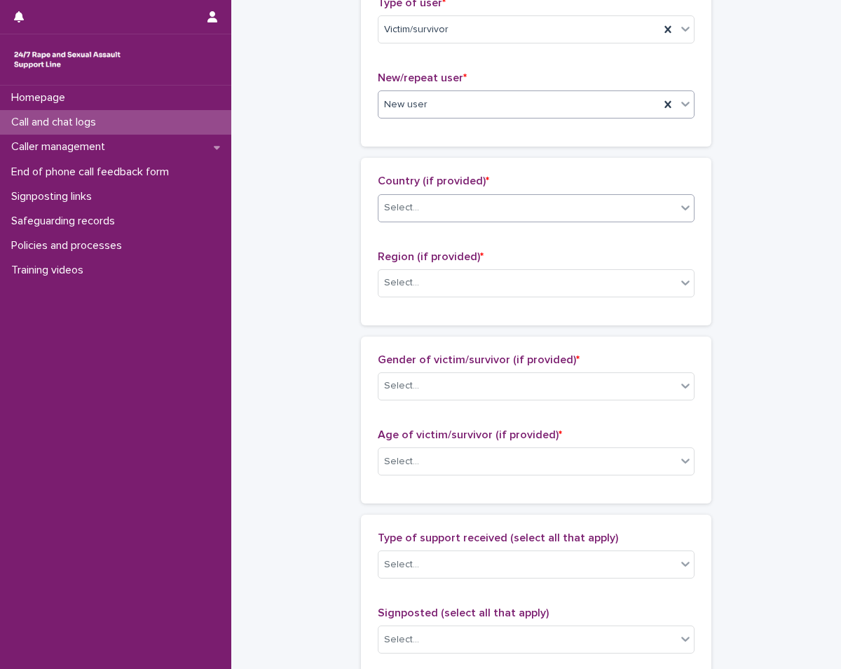
click at [441, 206] on div "Select..." at bounding box center [528, 207] width 298 height 23
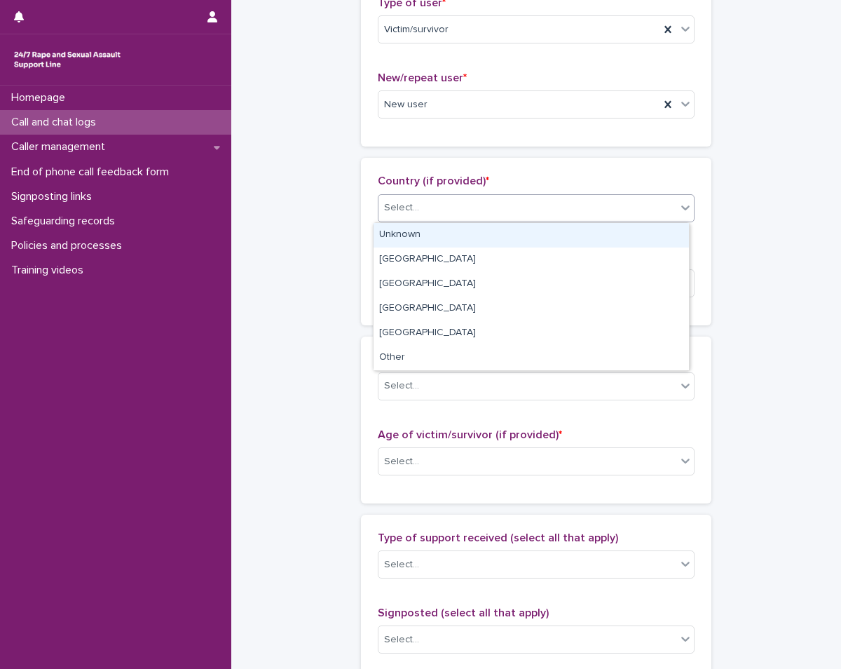
click at [444, 232] on div "Unknown" at bounding box center [531, 235] width 315 height 25
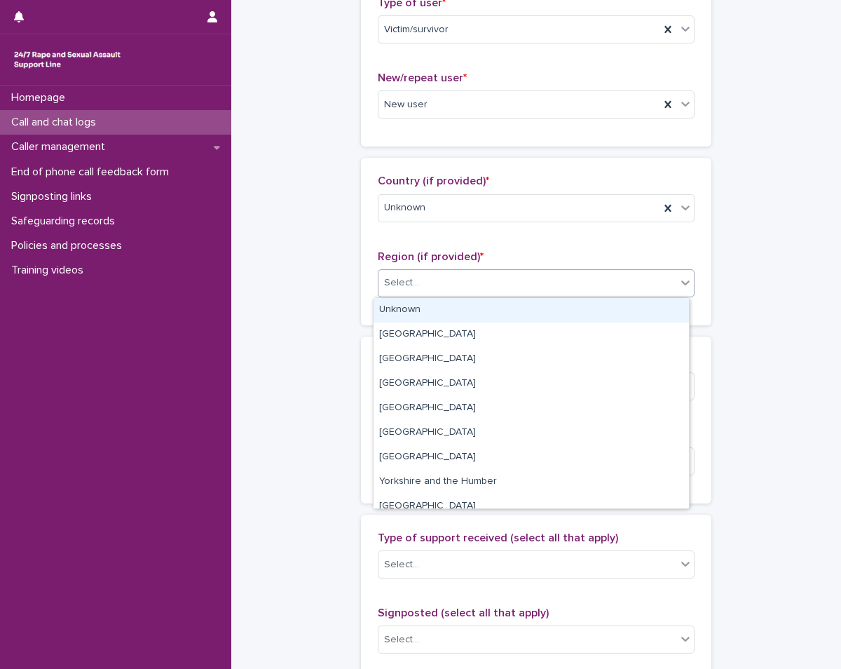
click at [448, 286] on div "Select..." at bounding box center [528, 282] width 298 height 23
click at [444, 308] on div "Unknown" at bounding box center [531, 310] width 315 height 25
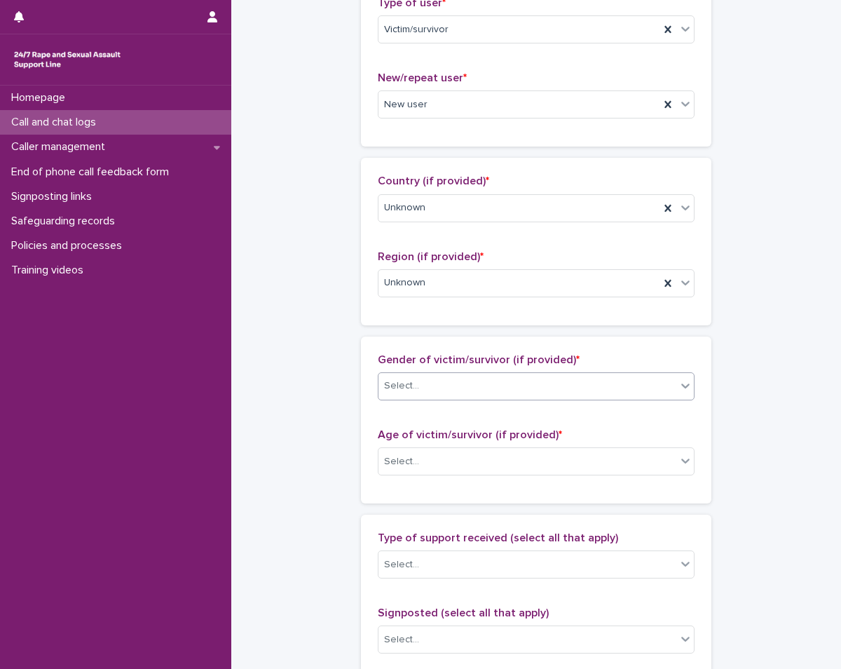
click at [496, 400] on body "**********" at bounding box center [420, 334] width 841 height 669
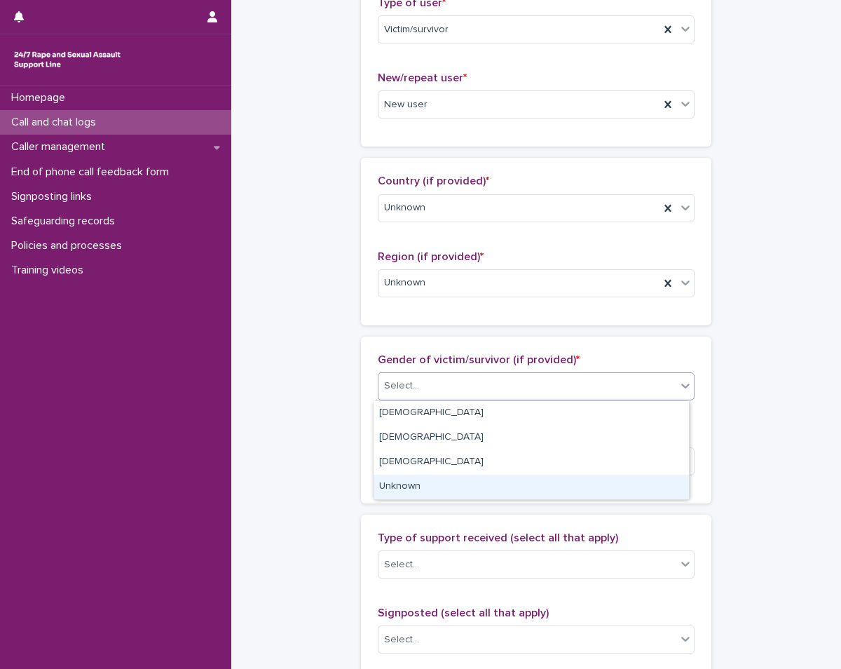
click at [423, 476] on div "Unknown" at bounding box center [531, 487] width 315 height 25
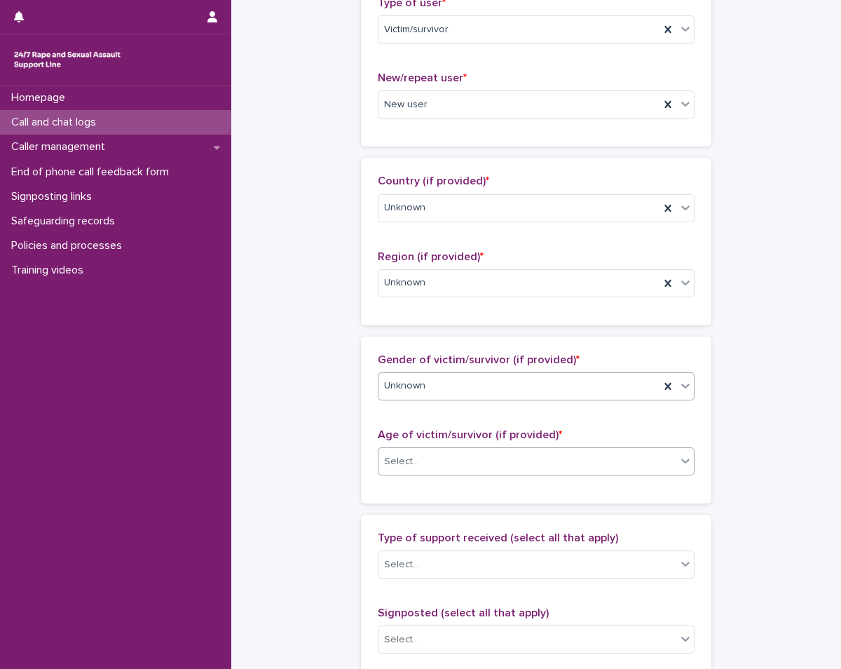
click at [430, 462] on div "Select..." at bounding box center [528, 461] width 298 height 23
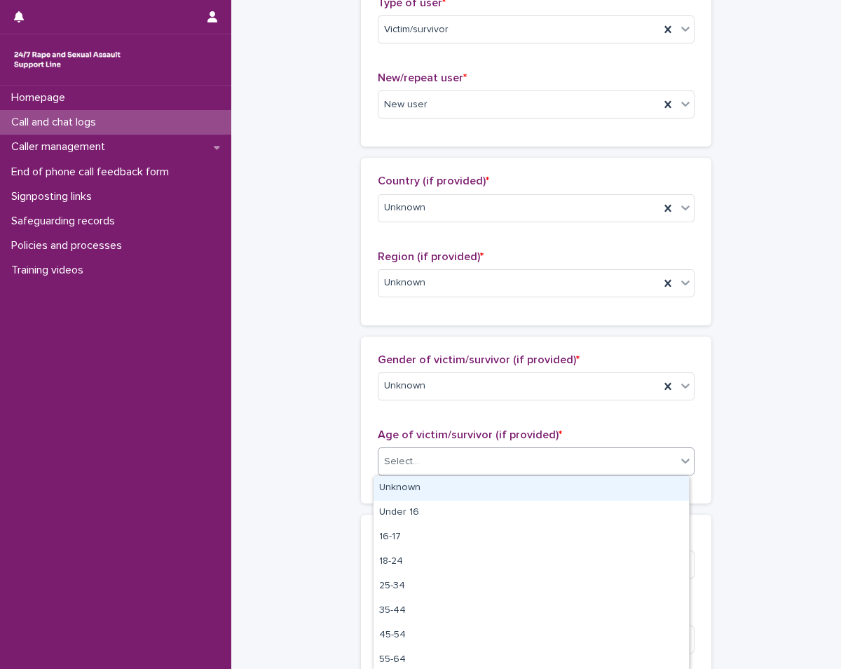
click at [426, 484] on div "Unknown" at bounding box center [531, 488] width 315 height 25
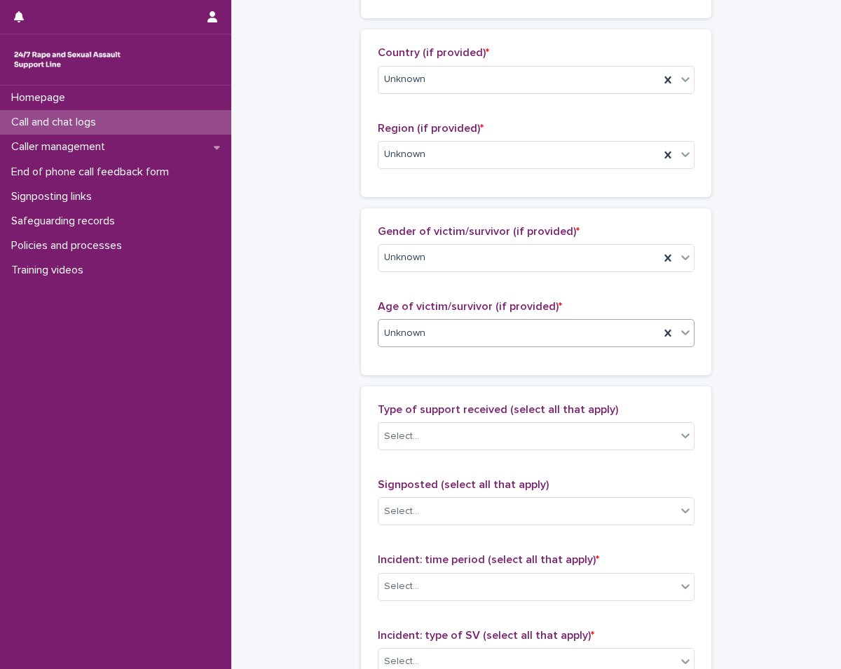
scroll to position [491, 0]
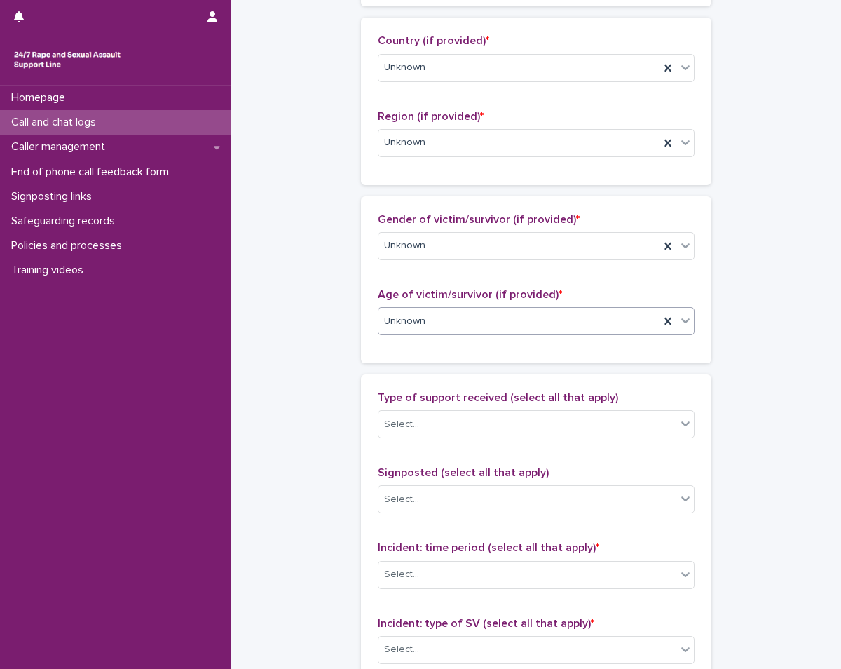
click at [477, 325] on div "Unknown" at bounding box center [519, 321] width 281 height 23
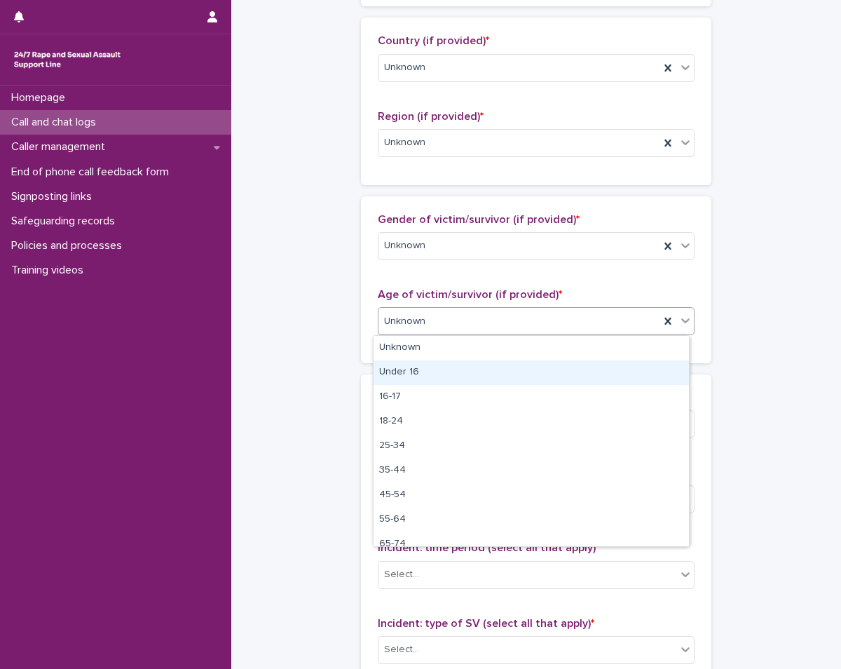
click at [451, 371] on div "Under 16" at bounding box center [531, 372] width 315 height 25
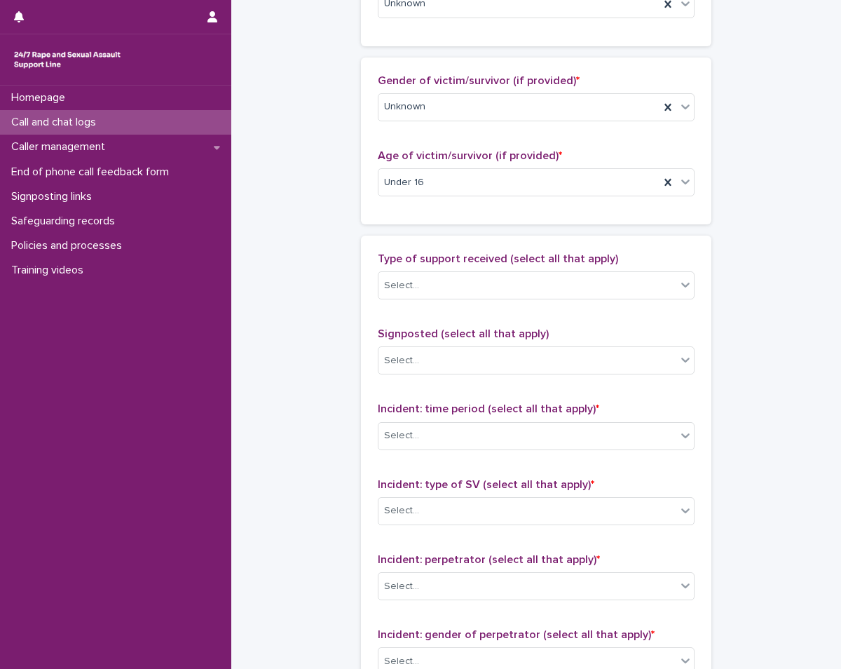
scroll to position [631, 0]
click at [488, 301] on div "Type of support received (select all that apply) Select..." at bounding box center [536, 280] width 317 height 58
click at [439, 286] on div "Select..." at bounding box center [528, 284] width 298 height 23
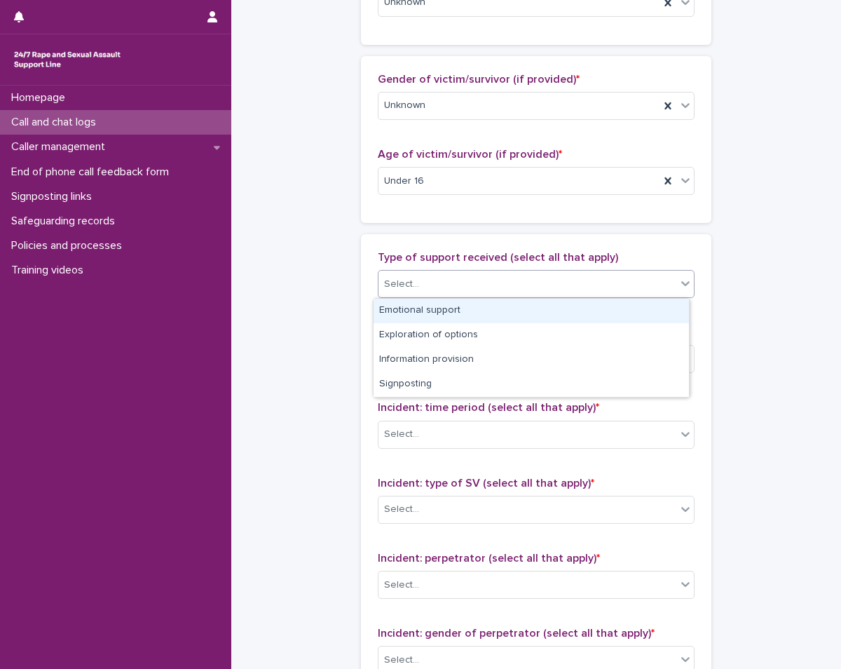
click at [442, 306] on div "Emotional support" at bounding box center [531, 311] width 315 height 25
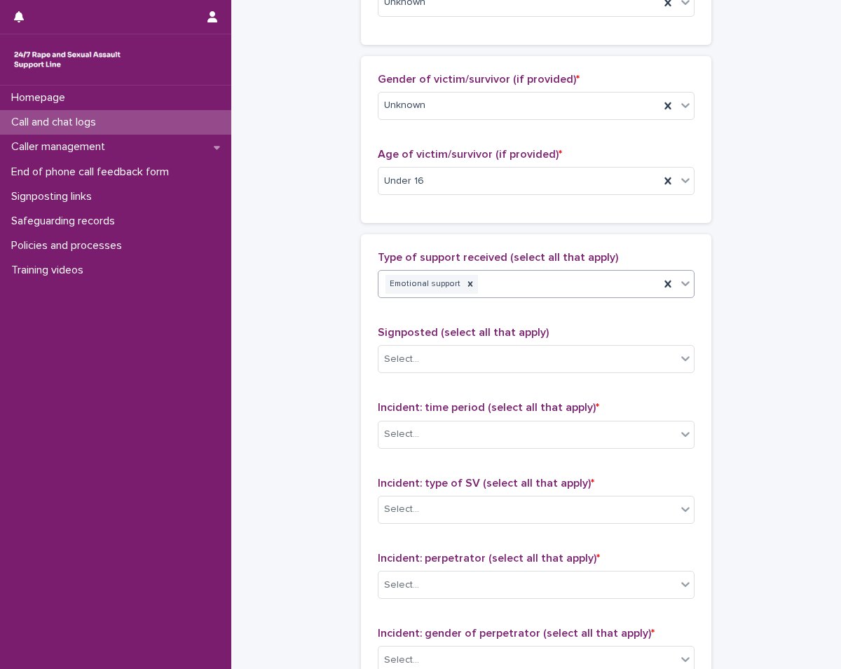
click at [518, 278] on div "Emotional support" at bounding box center [519, 284] width 281 height 25
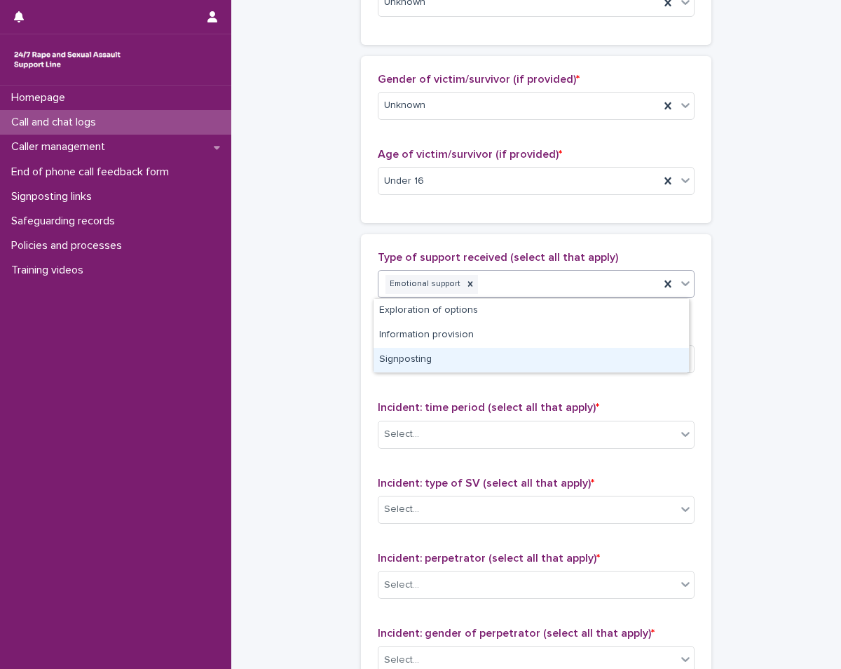
click at [438, 354] on div "Signposting" at bounding box center [531, 360] width 315 height 25
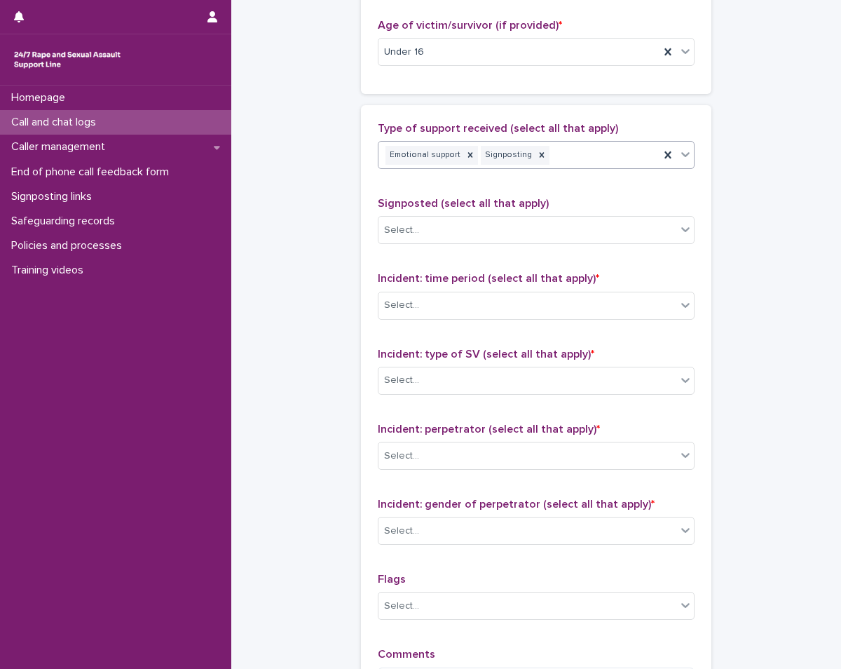
scroll to position [771, 0]
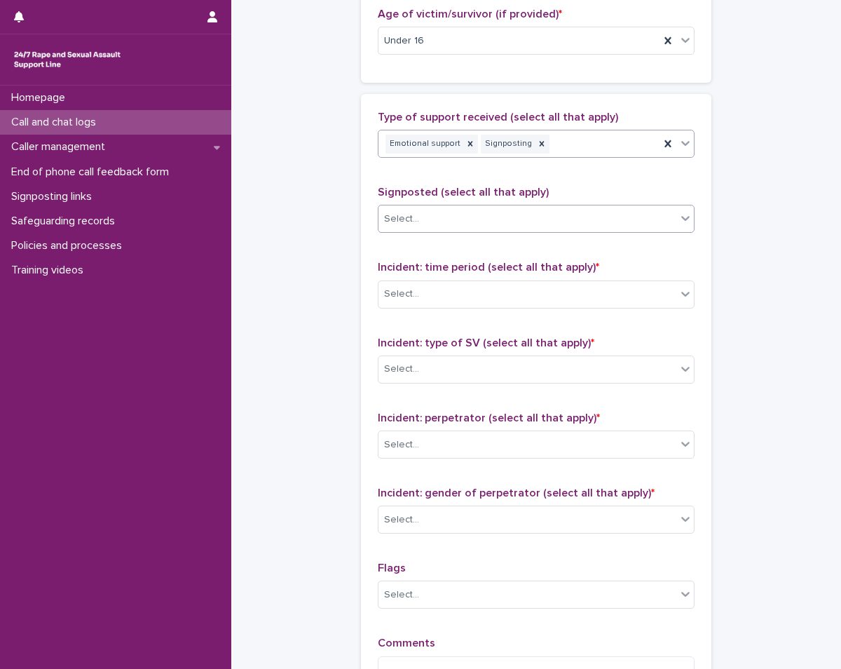
click at [442, 212] on div "Select..." at bounding box center [528, 218] width 298 height 23
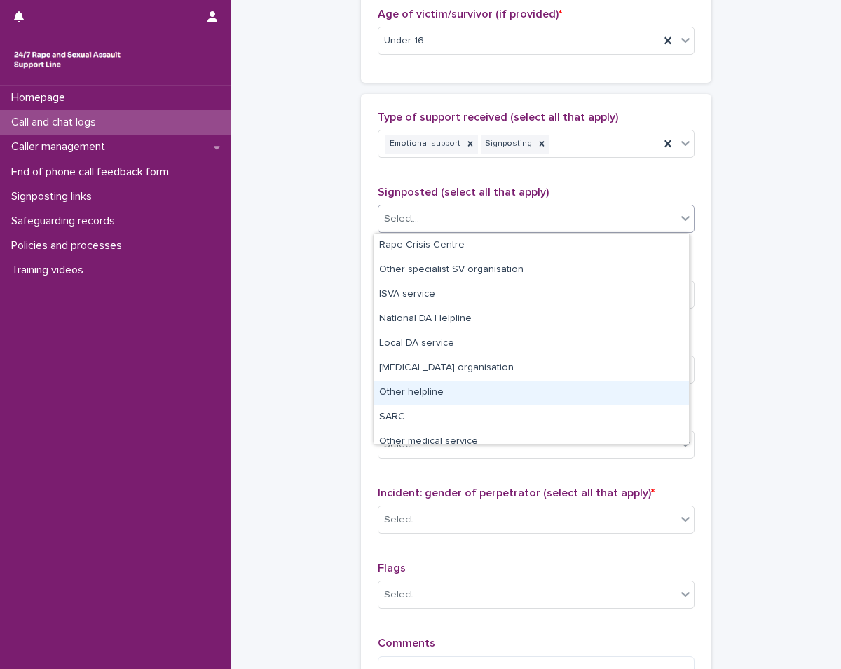
click at [445, 397] on div "Other helpline" at bounding box center [531, 393] width 315 height 25
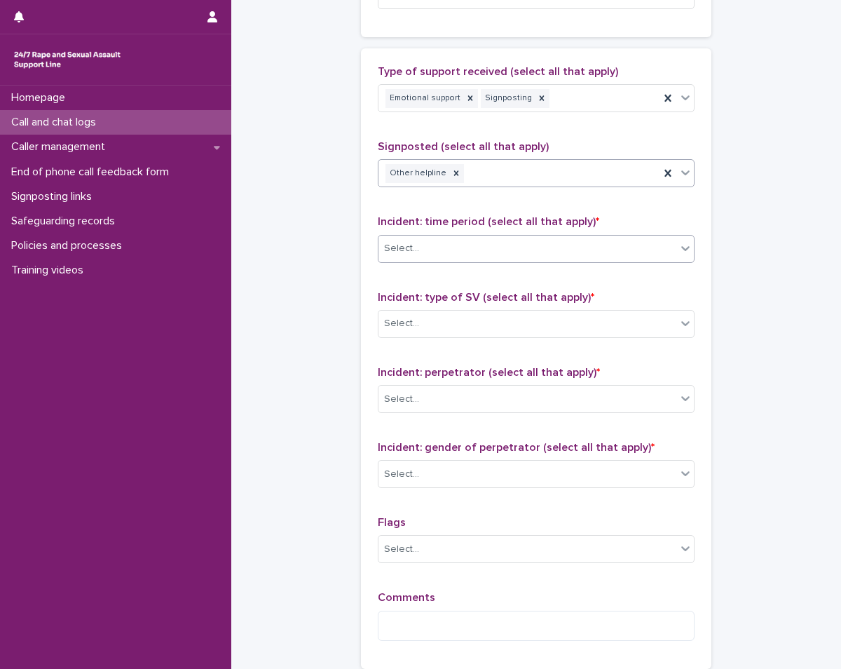
scroll to position [841, 0]
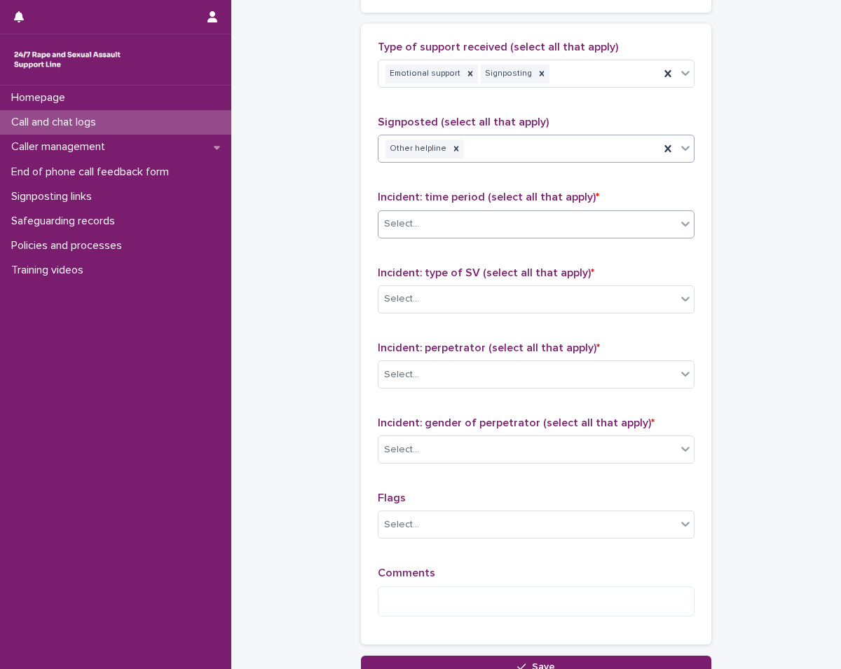
click at [449, 224] on div "Select..." at bounding box center [528, 223] width 298 height 23
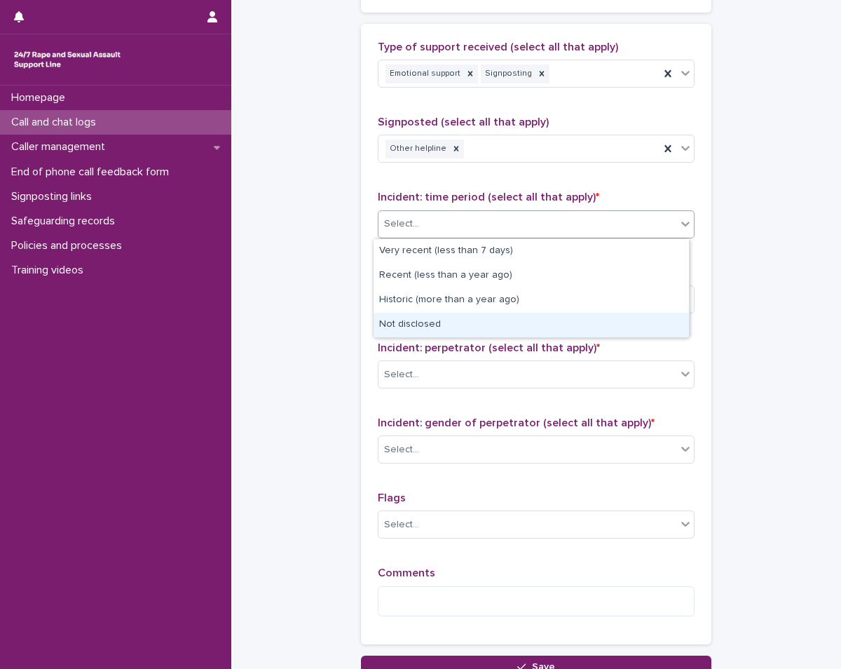
click at [445, 325] on div "Not disclosed" at bounding box center [531, 325] width 315 height 25
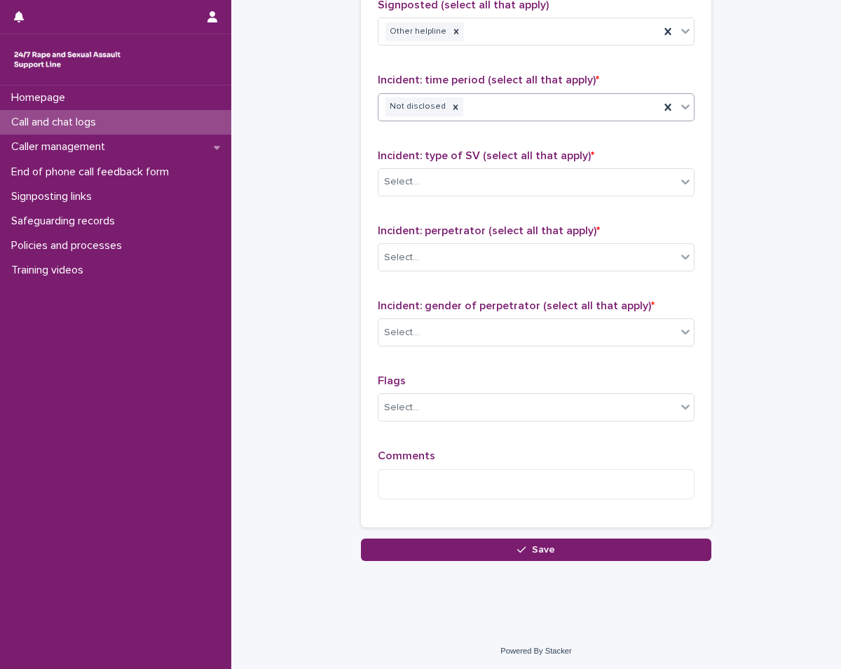
scroll to position [960, 0]
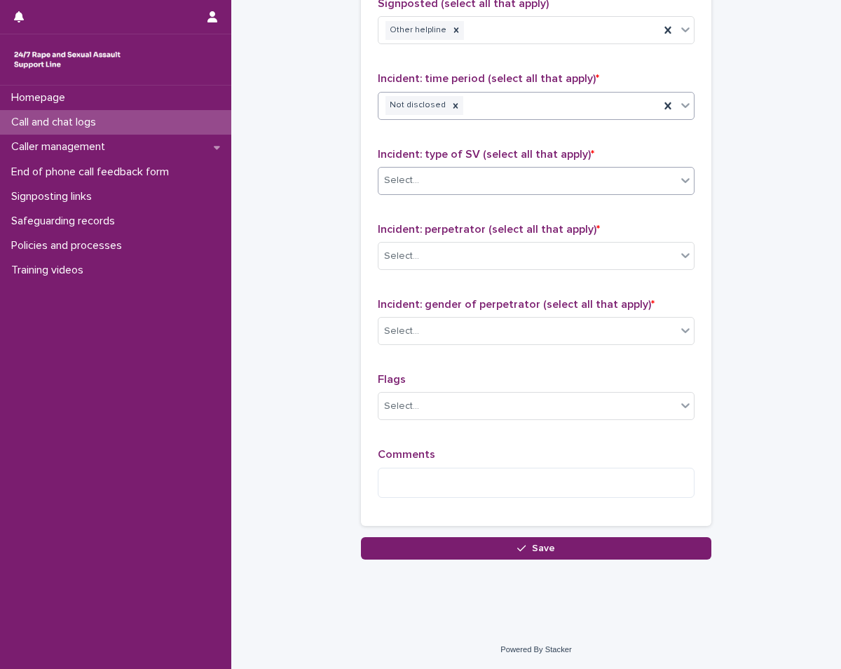
click at [456, 186] on div "Select..." at bounding box center [528, 180] width 298 height 23
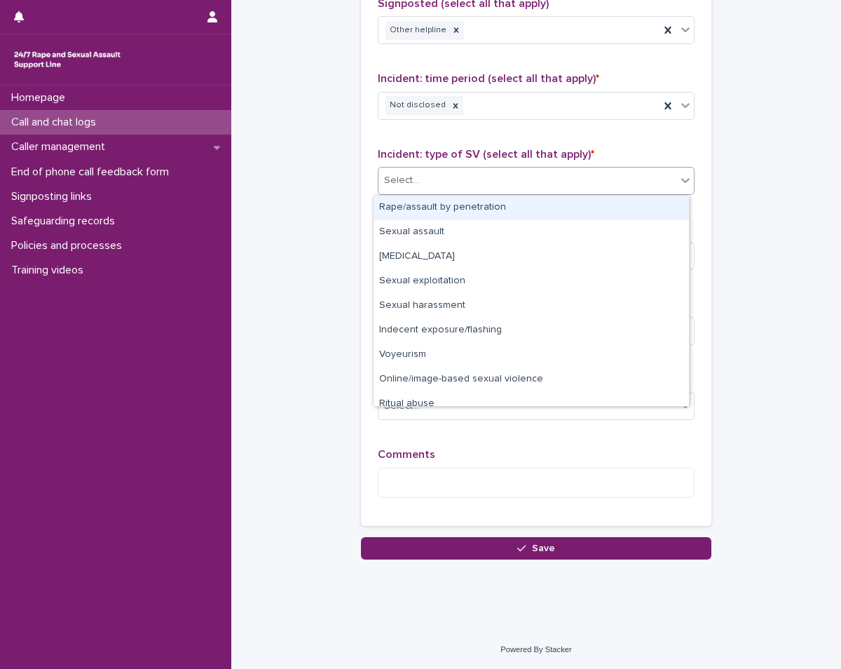
click at [444, 211] on div "Rape/assault by penetration" at bounding box center [531, 208] width 315 height 25
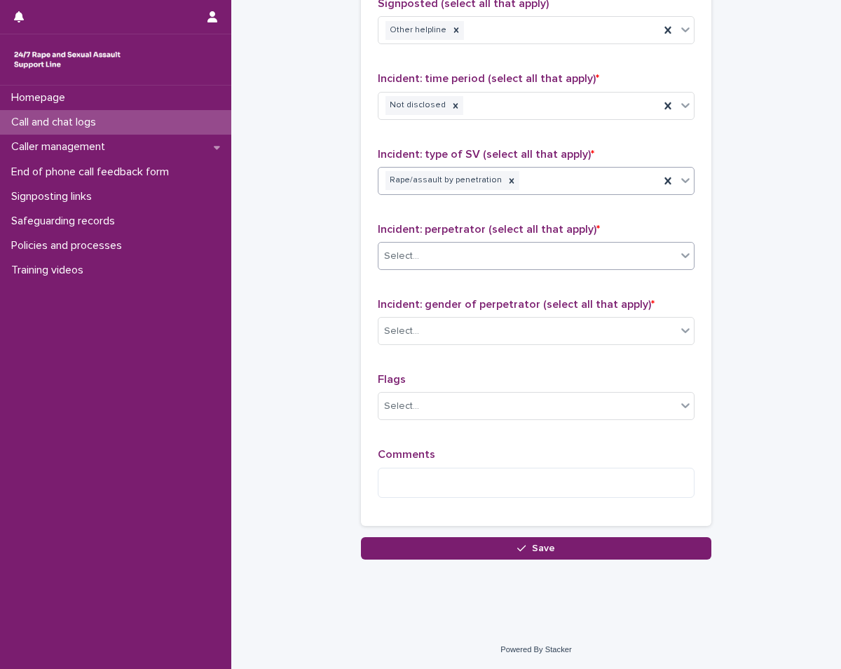
click at [445, 259] on div "Select..." at bounding box center [528, 256] width 298 height 23
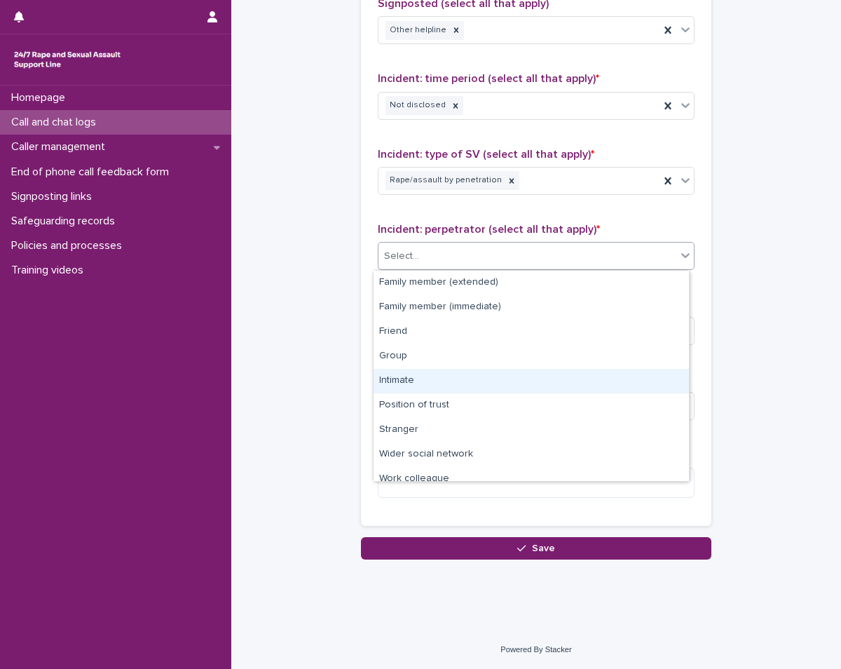
scroll to position [60, 0]
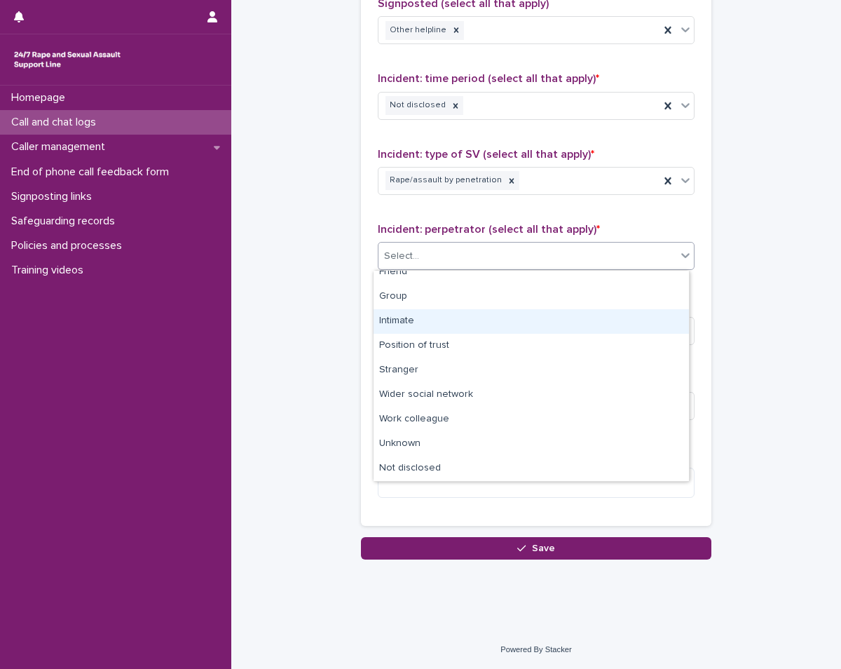
click at [430, 324] on div "Intimate" at bounding box center [531, 321] width 315 height 25
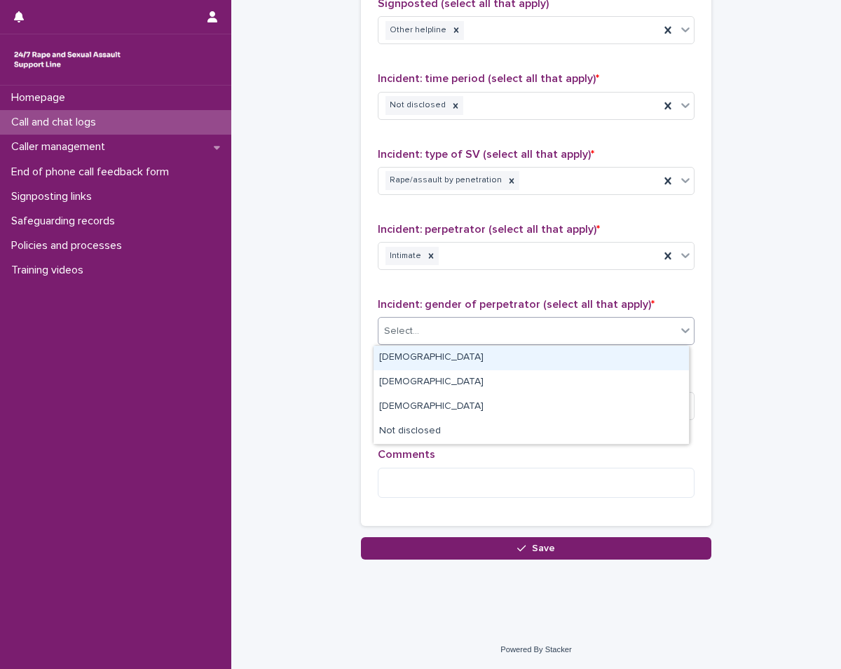
click at [437, 323] on div "Select..." at bounding box center [528, 331] width 298 height 23
click at [428, 361] on div "Male" at bounding box center [531, 358] width 315 height 25
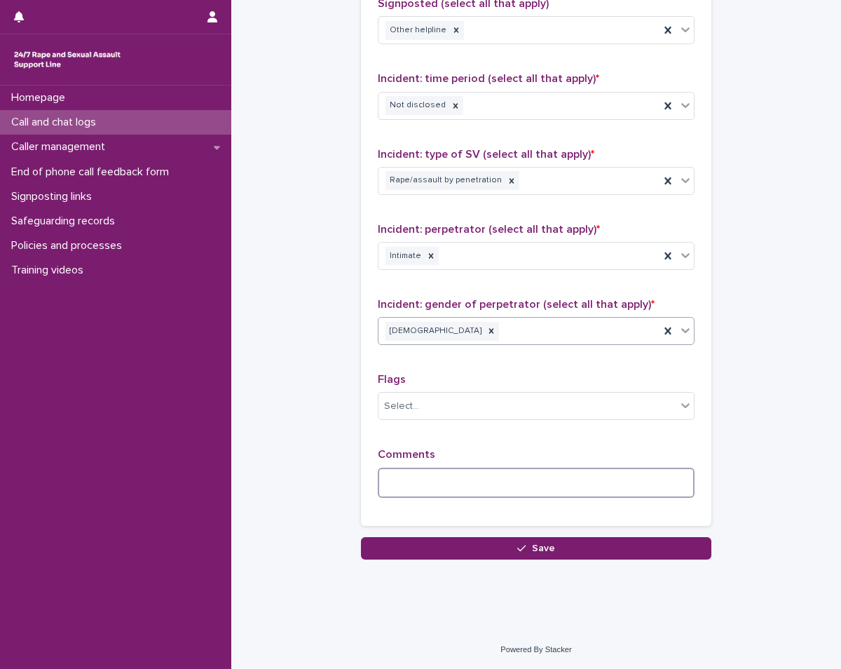
click at [457, 478] on textarea at bounding box center [536, 483] width 317 height 30
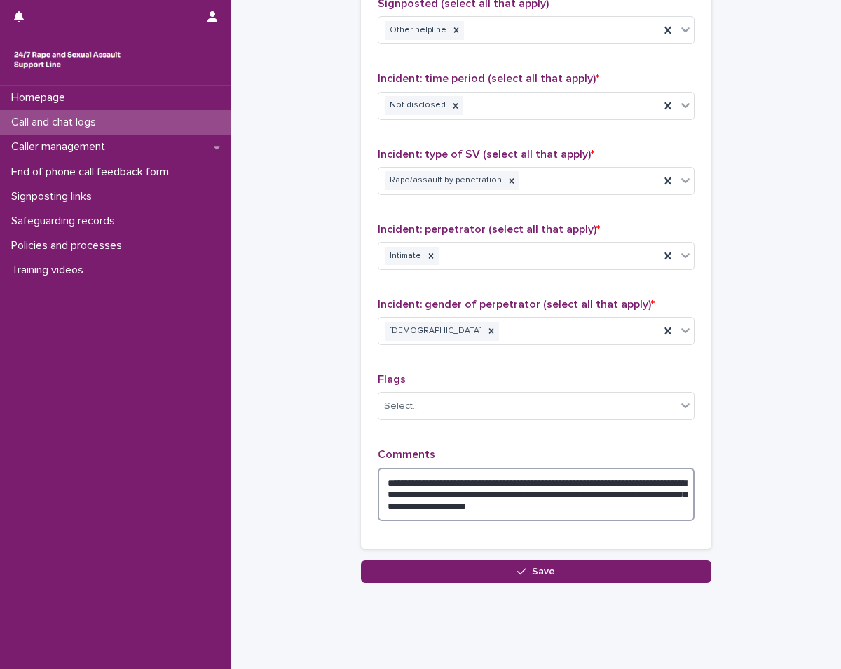
type textarea "**********"
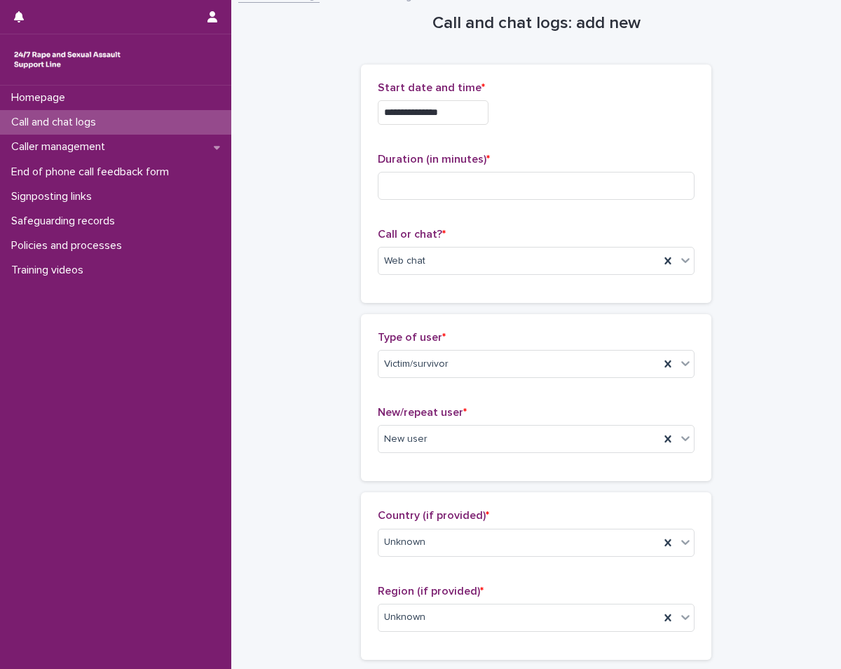
scroll to position [0, 0]
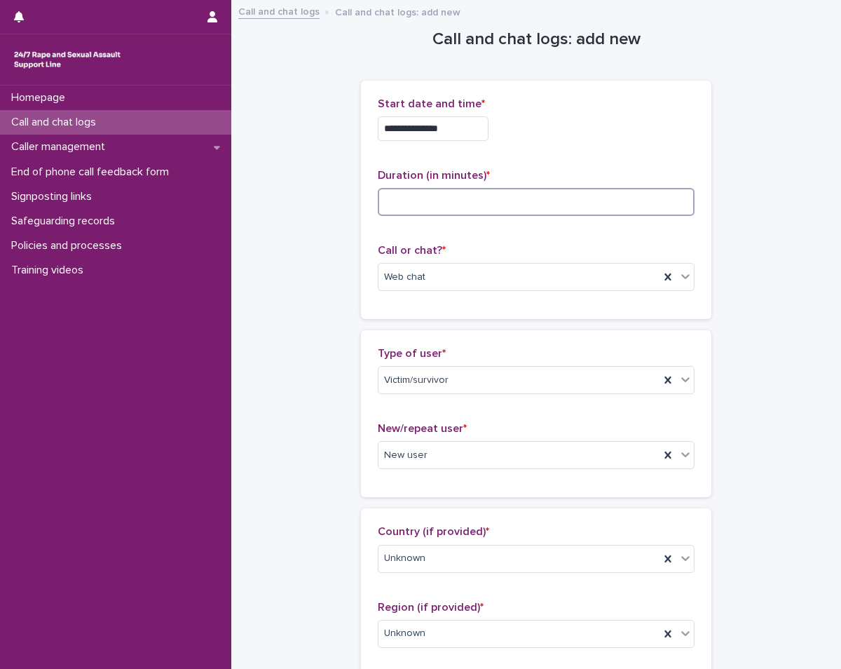
click at [517, 198] on input at bounding box center [536, 202] width 317 height 28
type input "**"
click at [522, 235] on div "**********" at bounding box center [536, 199] width 317 height 205
click at [525, 146] on div "**********" at bounding box center [536, 124] width 317 height 55
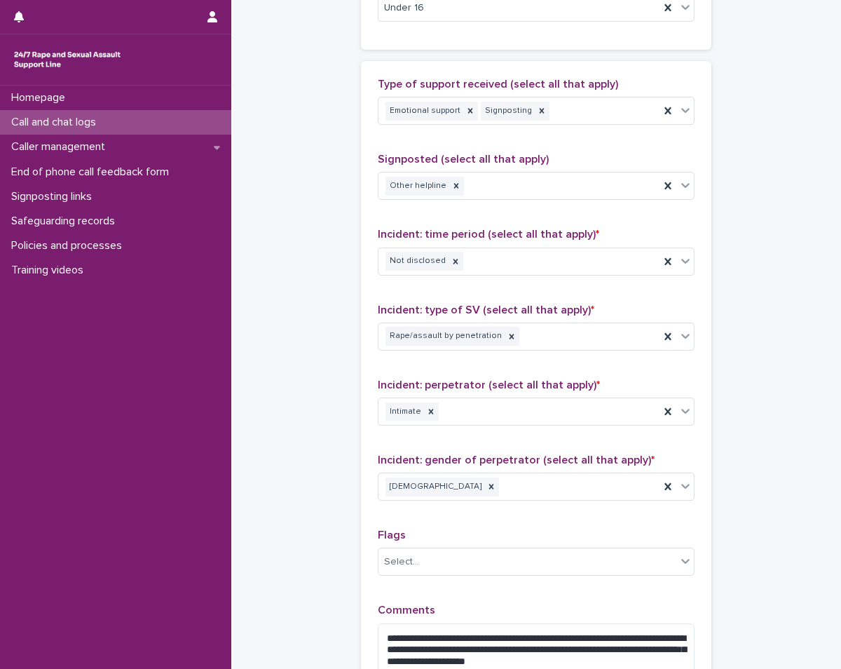
scroll to position [983, 0]
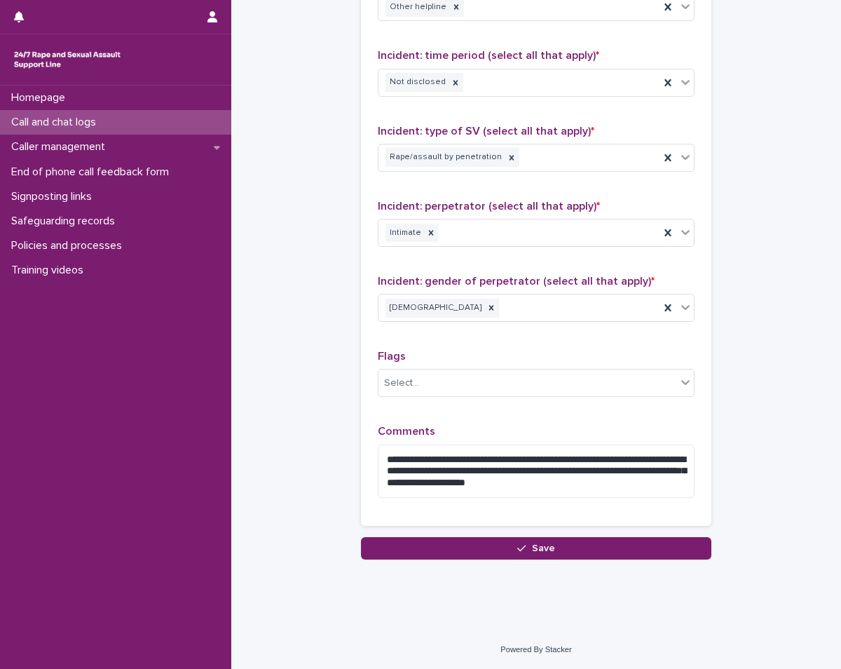
drag, startPoint x: 540, startPoint y: 550, endPoint x: 792, endPoint y: 425, distance: 281.2
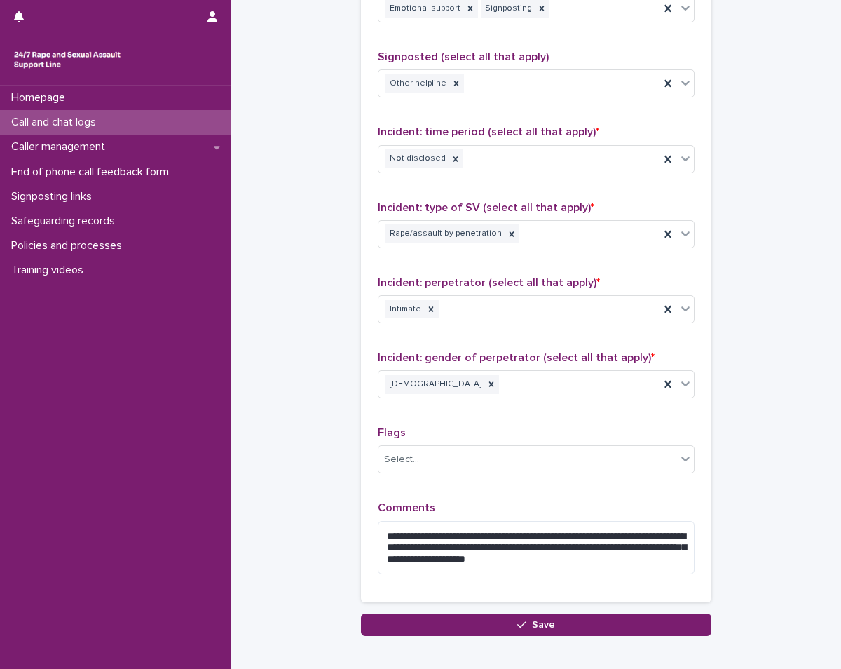
scroll to position [913, 0]
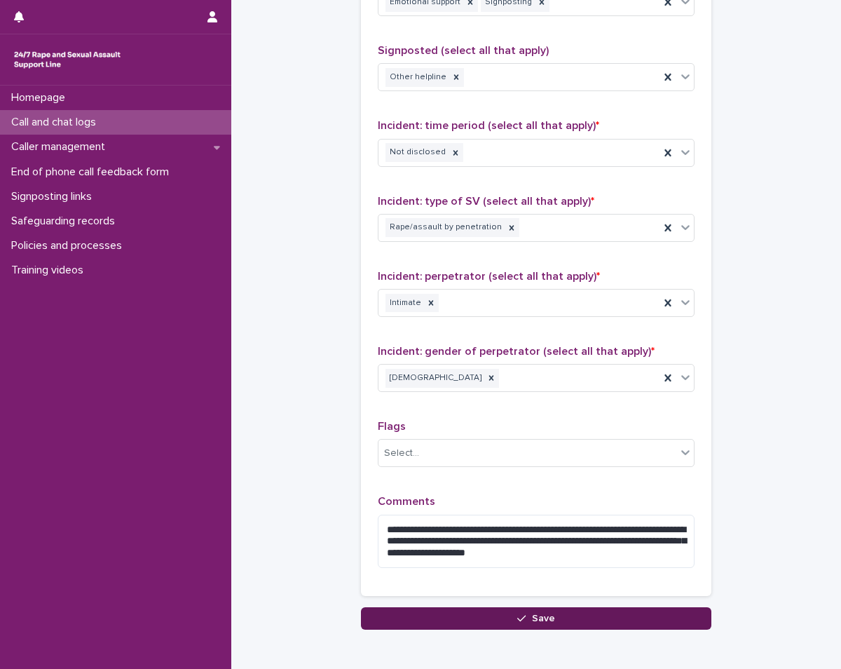
click at [533, 616] on span "Save" at bounding box center [543, 618] width 23 height 10
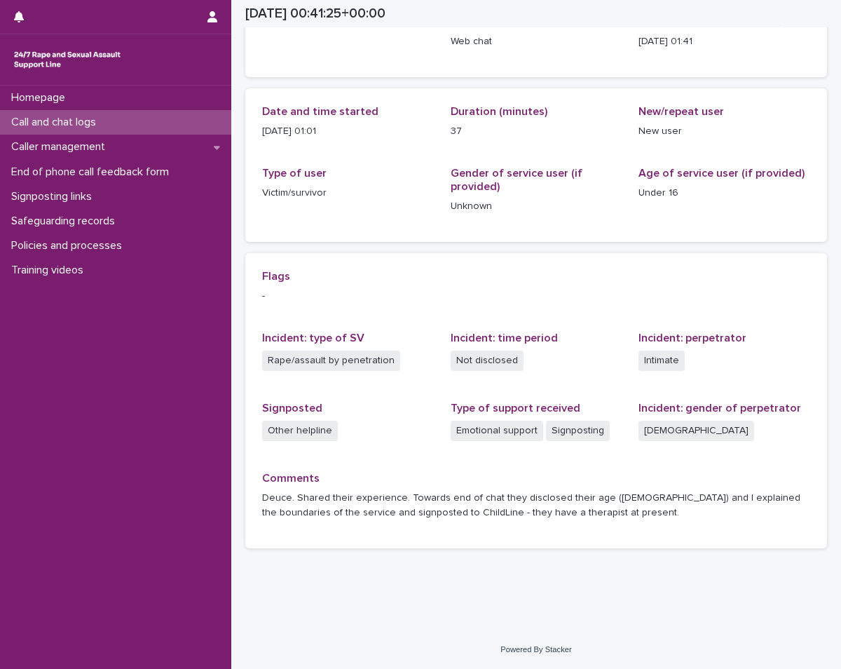
scroll to position [104, 0]
click at [142, 125] on div "Call and chat logs" at bounding box center [115, 122] width 231 height 25
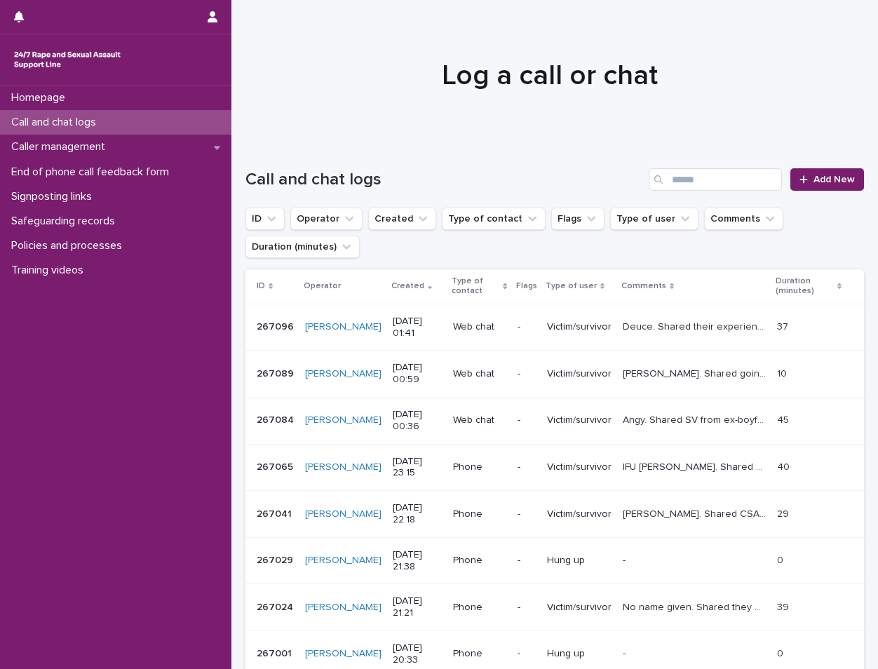
click at [371, 76] on h1 "Log a call or chat" at bounding box center [549, 76] width 608 height 34
